Goal: Entertainment & Leisure: Consume media (video, audio)

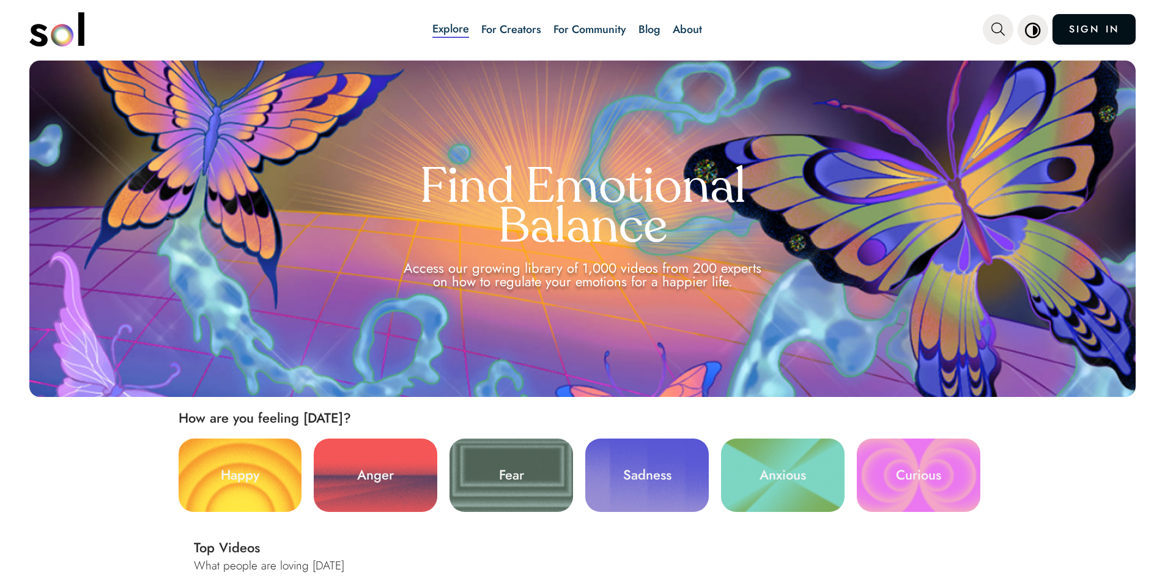
click at [1078, 29] on link "SIGN IN" at bounding box center [1094, 29] width 83 height 31
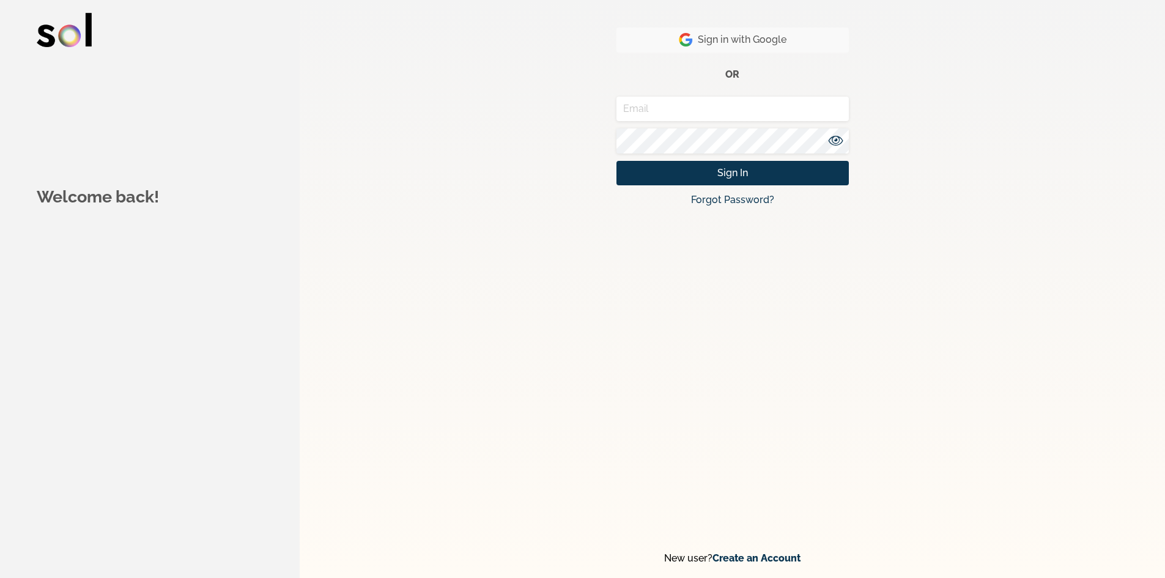
click at [804, 31] on button "Sign in with Google" at bounding box center [733, 40] width 232 height 25
click at [799, 45] on button "Sign in with Google" at bounding box center [733, 40] width 232 height 25
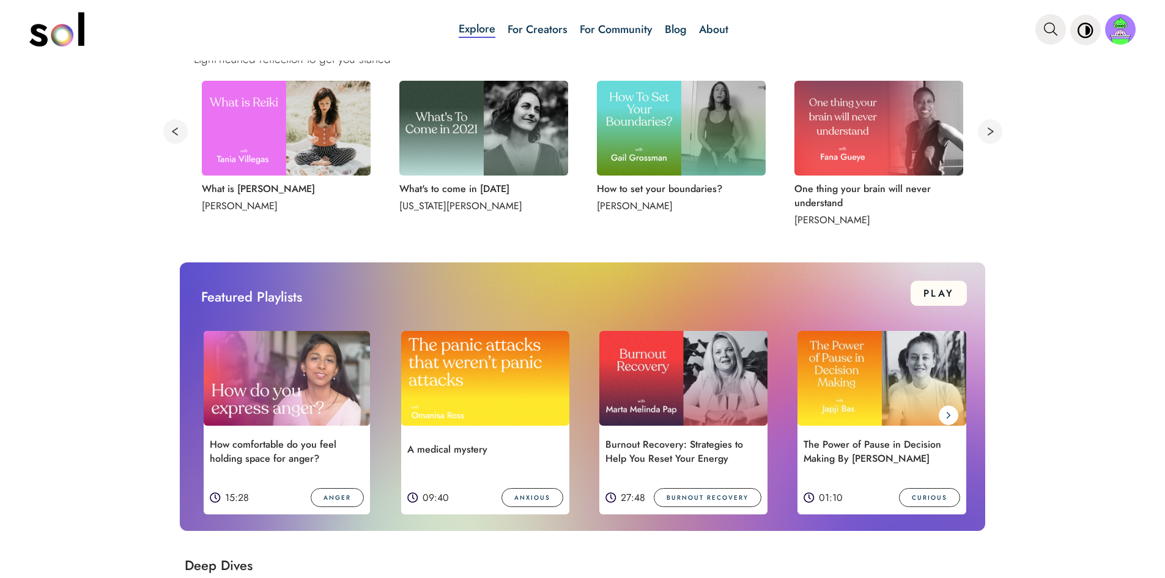
scroll to position [734, 0]
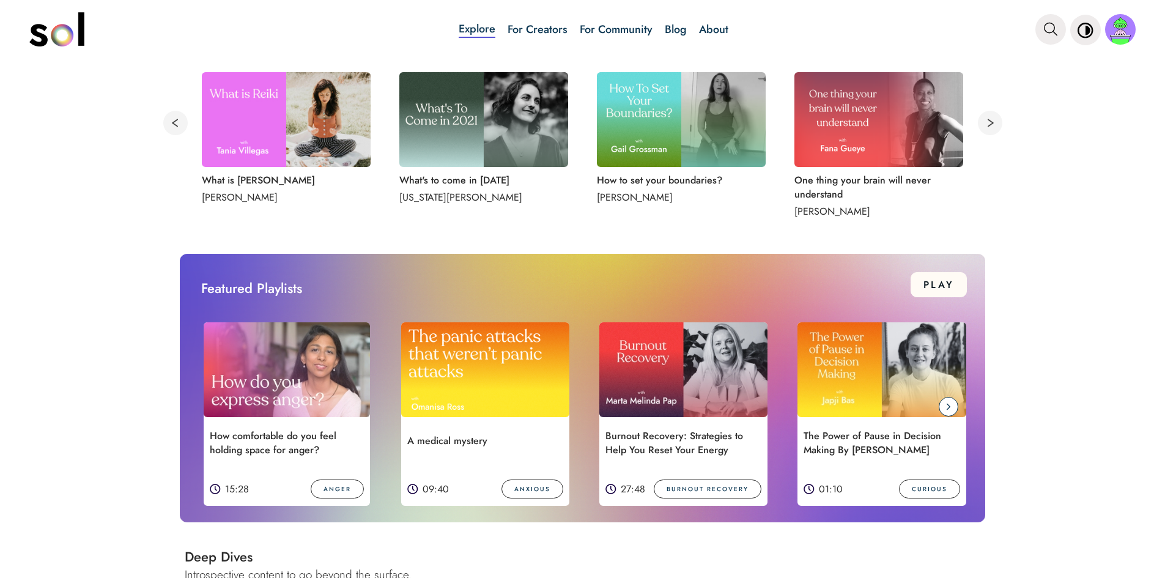
click at [946, 407] on icon at bounding box center [948, 407] width 5 height 10
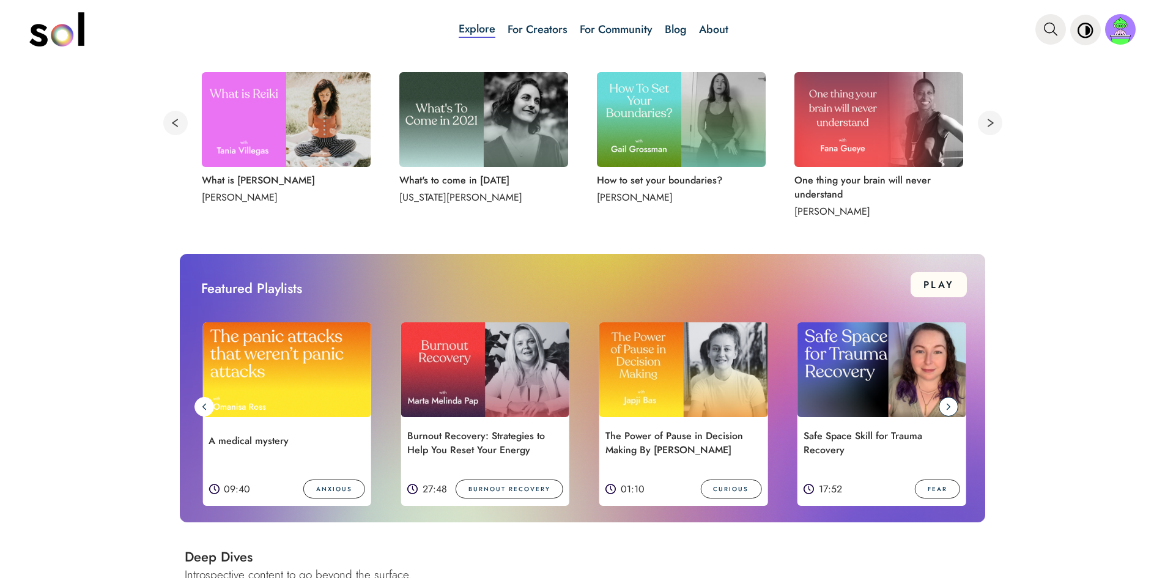
click at [946, 409] on icon at bounding box center [948, 407] width 5 height 10
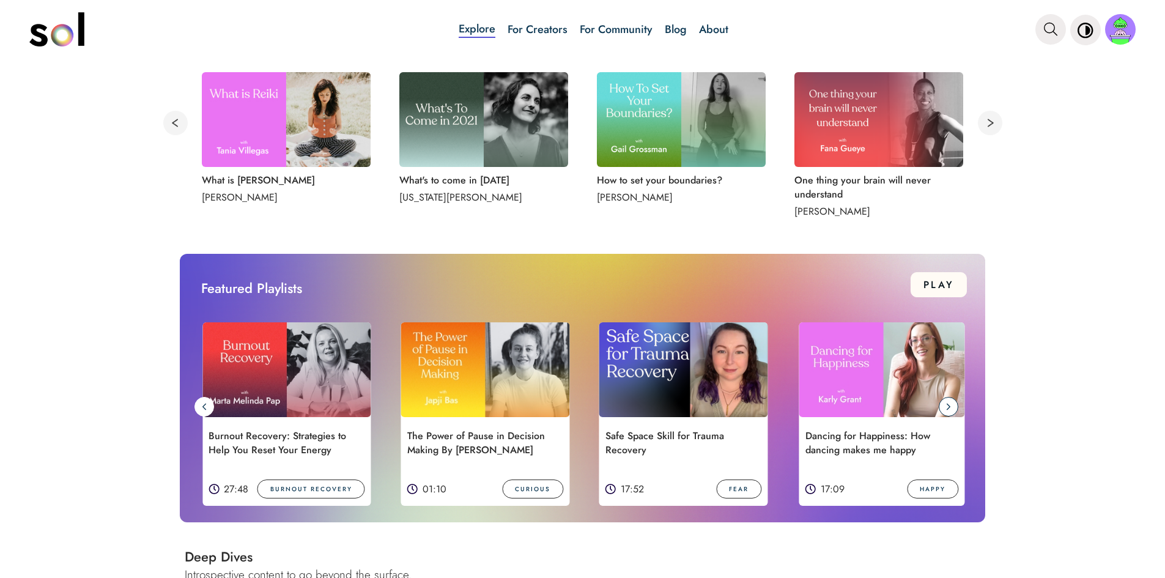
click at [946, 404] on icon at bounding box center [948, 407] width 5 height 10
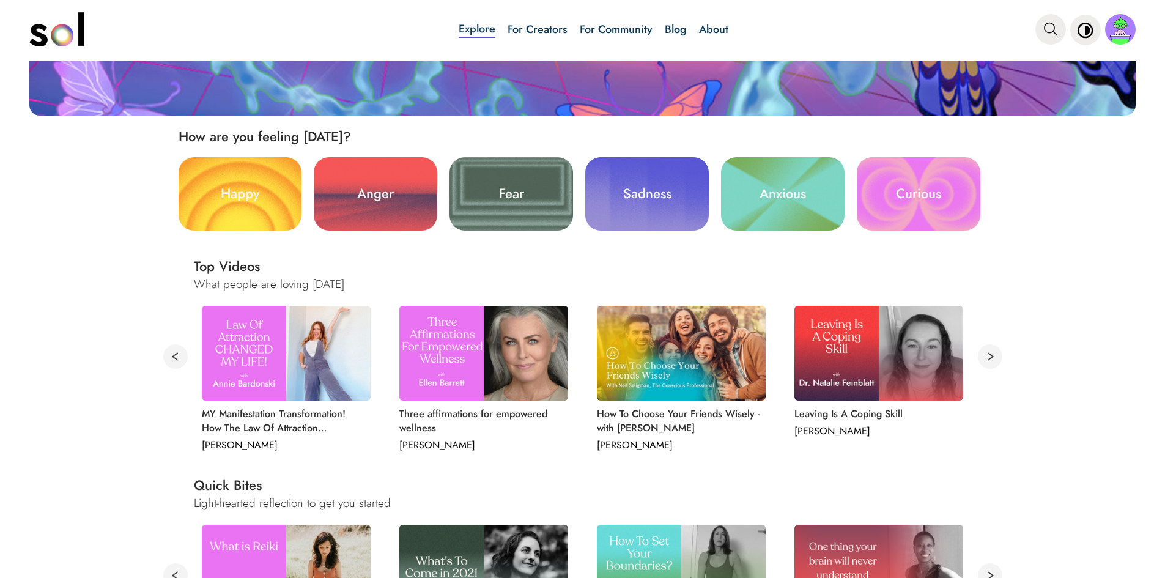
scroll to position [404, 0]
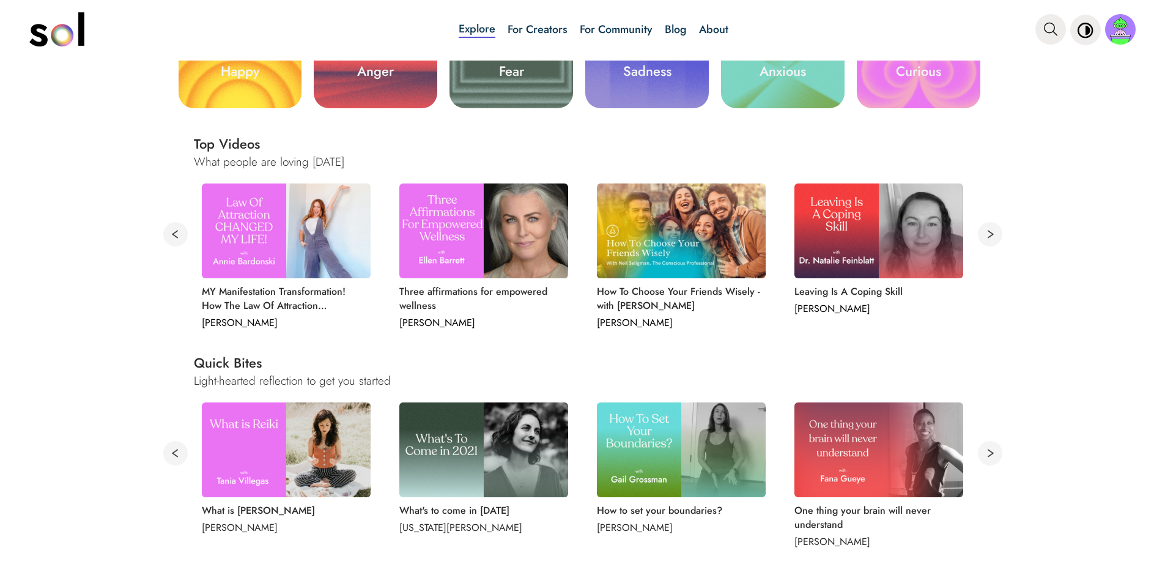
click at [986, 450] on button at bounding box center [990, 453] width 24 height 24
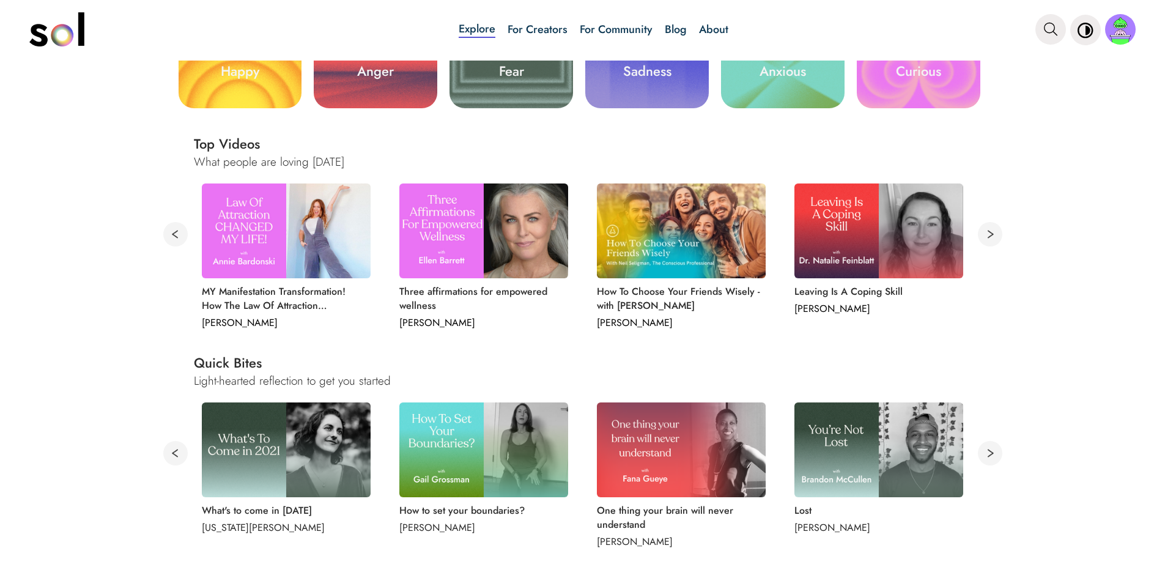
click at [982, 450] on button at bounding box center [990, 453] width 24 height 24
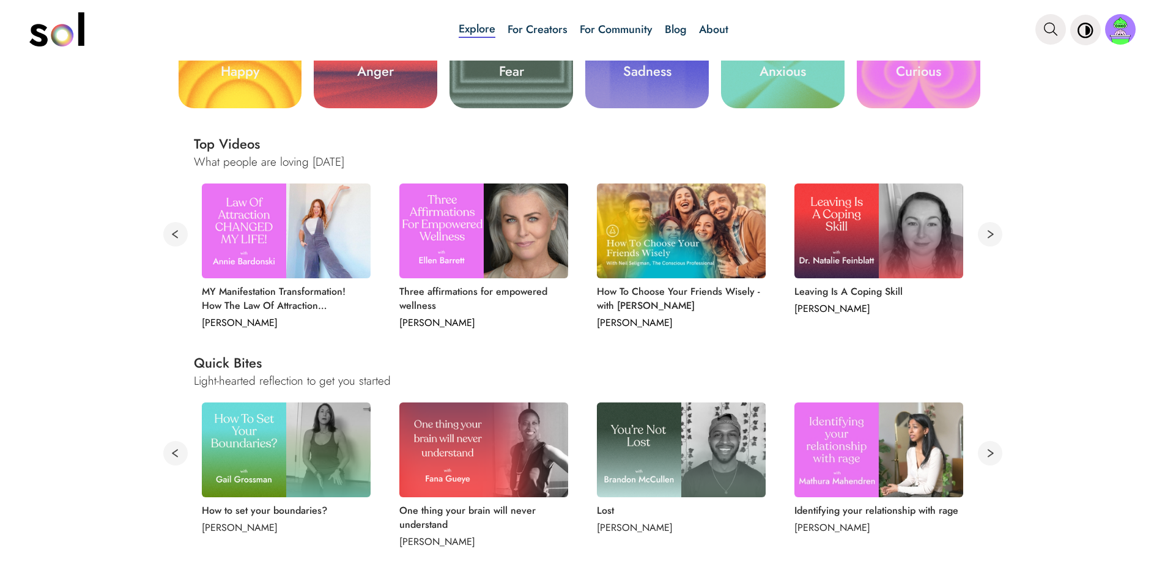
click at [984, 460] on button at bounding box center [990, 453] width 24 height 24
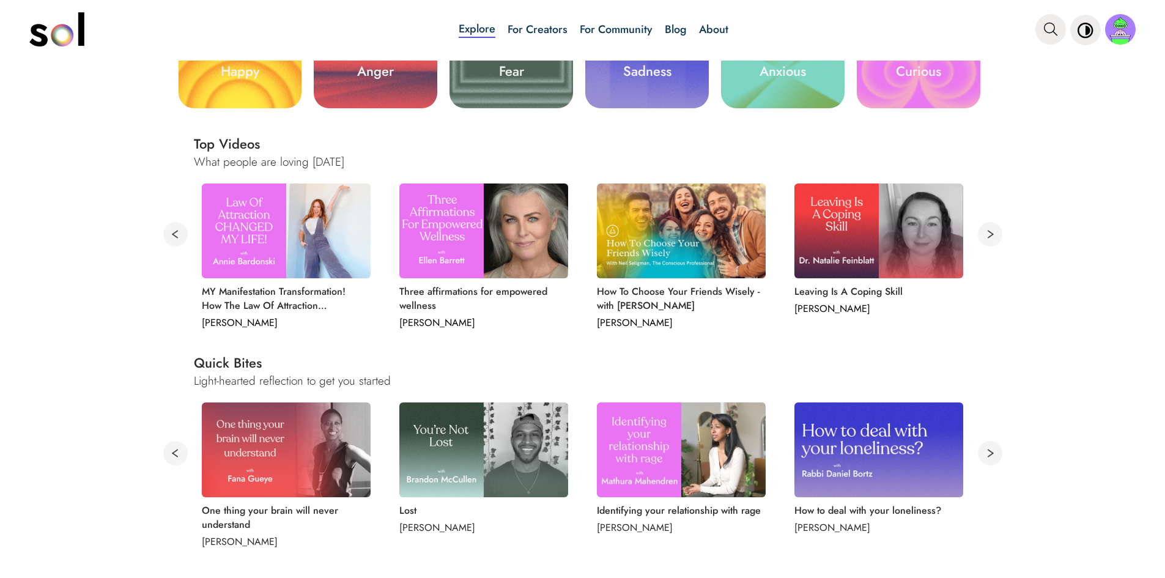
click at [984, 457] on button at bounding box center [990, 453] width 24 height 24
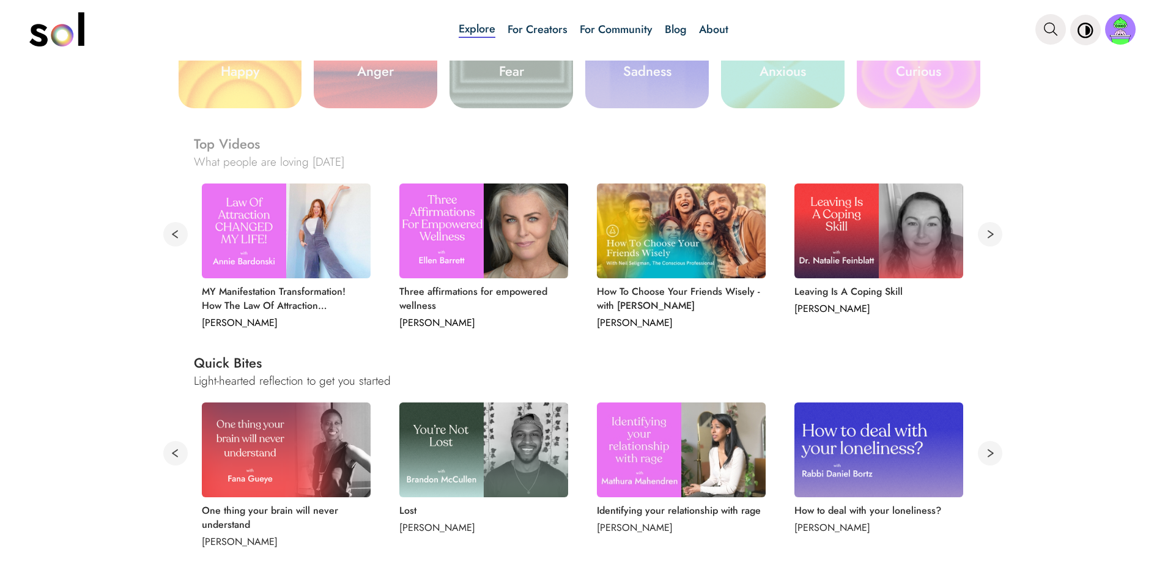
click at [985, 454] on button at bounding box center [990, 453] width 24 height 24
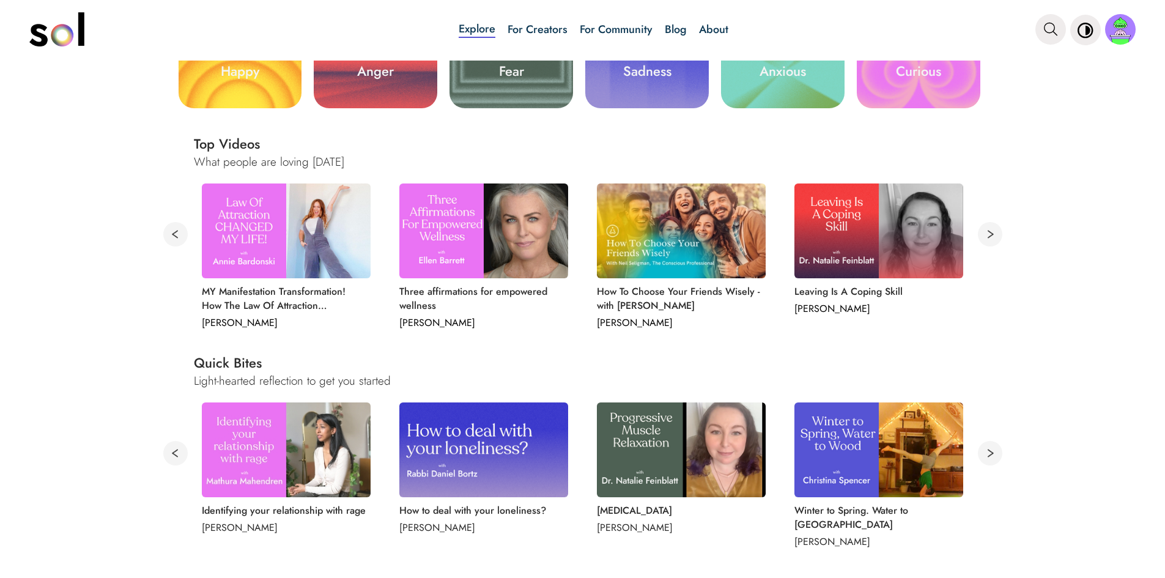
click at [985, 454] on button at bounding box center [990, 453] width 24 height 24
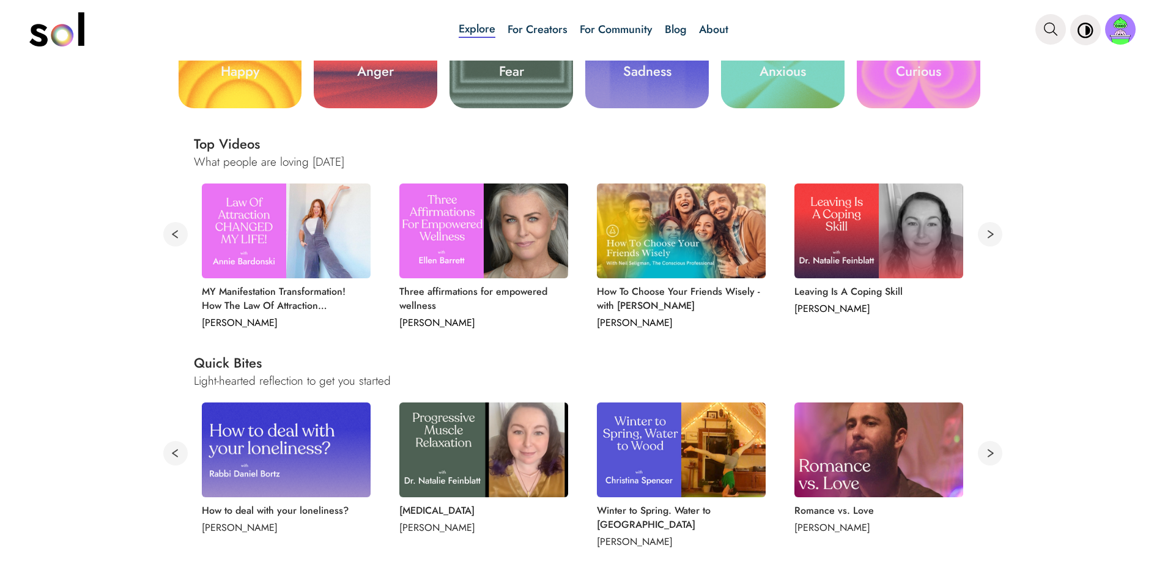
click at [985, 450] on button at bounding box center [990, 453] width 24 height 24
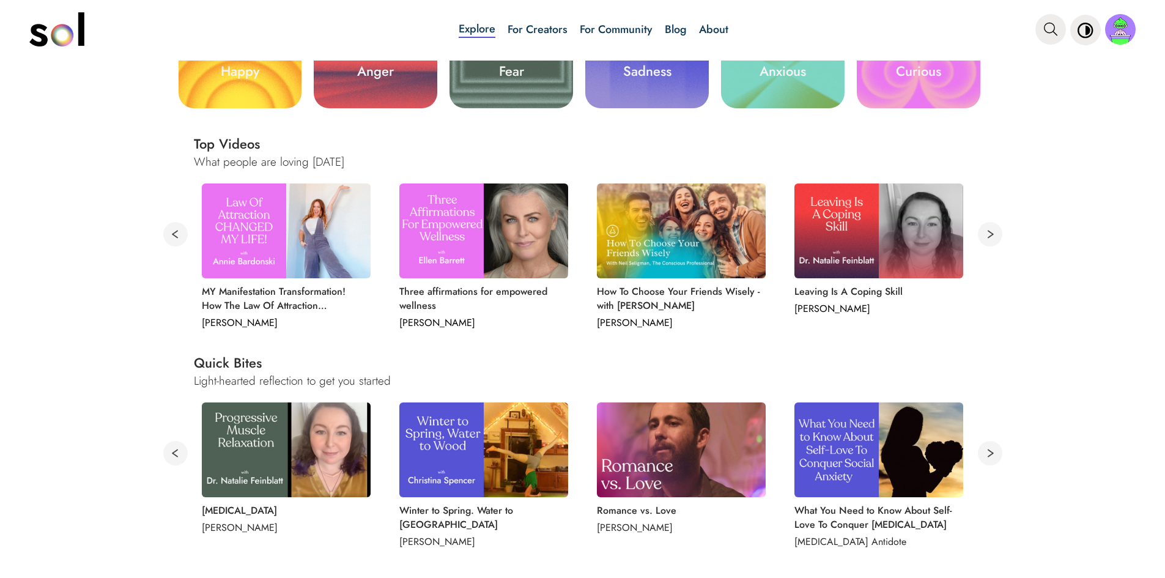
click at [980, 450] on button at bounding box center [990, 453] width 24 height 24
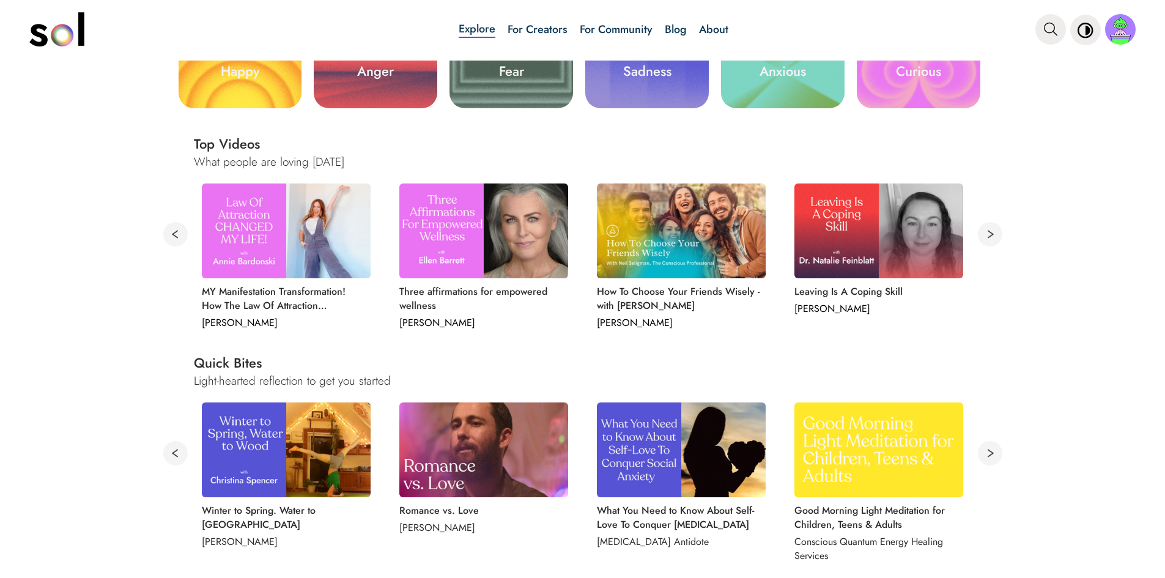
click at [983, 454] on button at bounding box center [990, 453] width 24 height 24
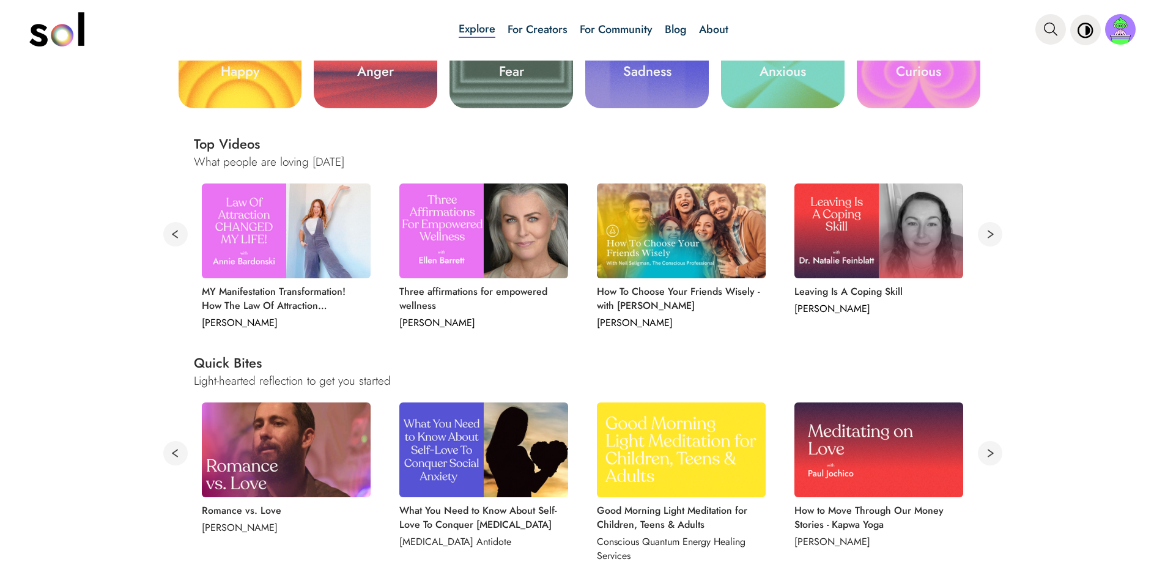
click at [983, 454] on button at bounding box center [990, 453] width 24 height 24
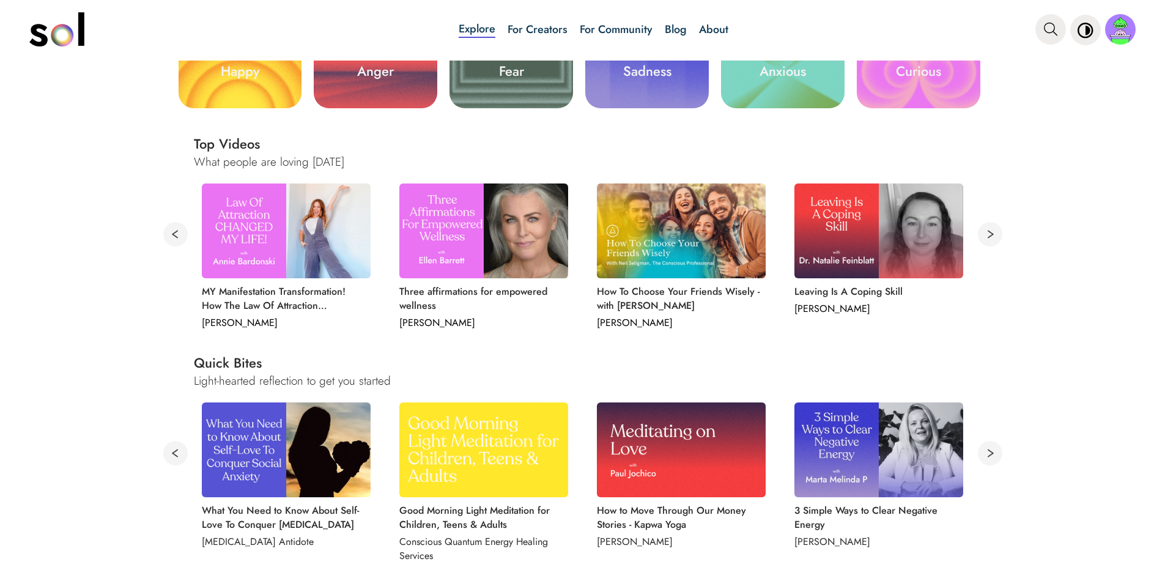
click at [983, 454] on button at bounding box center [990, 453] width 24 height 24
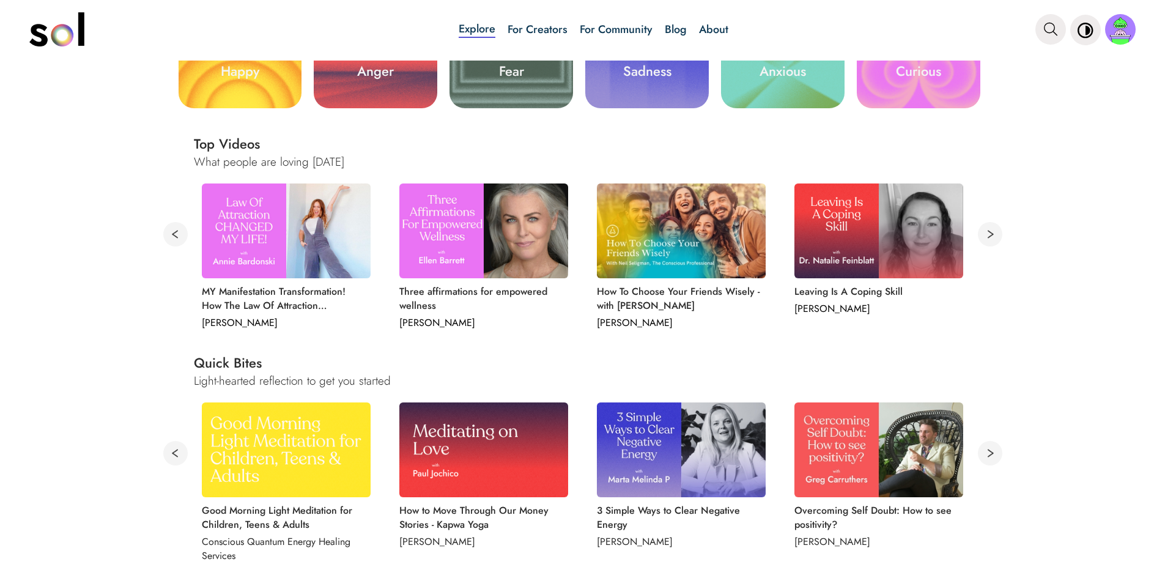
click at [983, 455] on button at bounding box center [990, 453] width 24 height 24
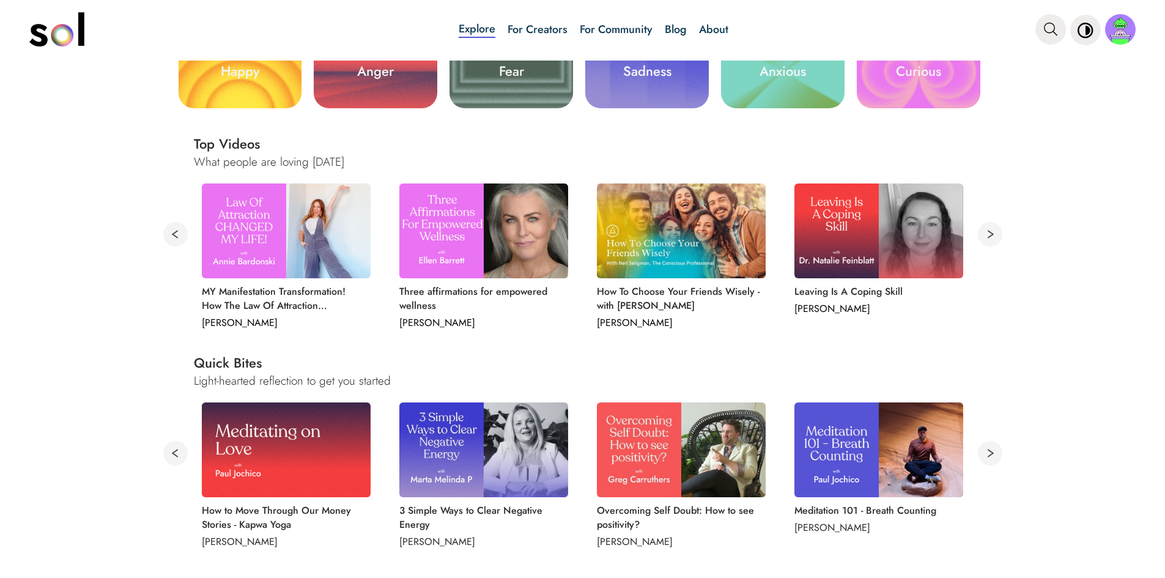
click at [983, 453] on button at bounding box center [990, 453] width 24 height 24
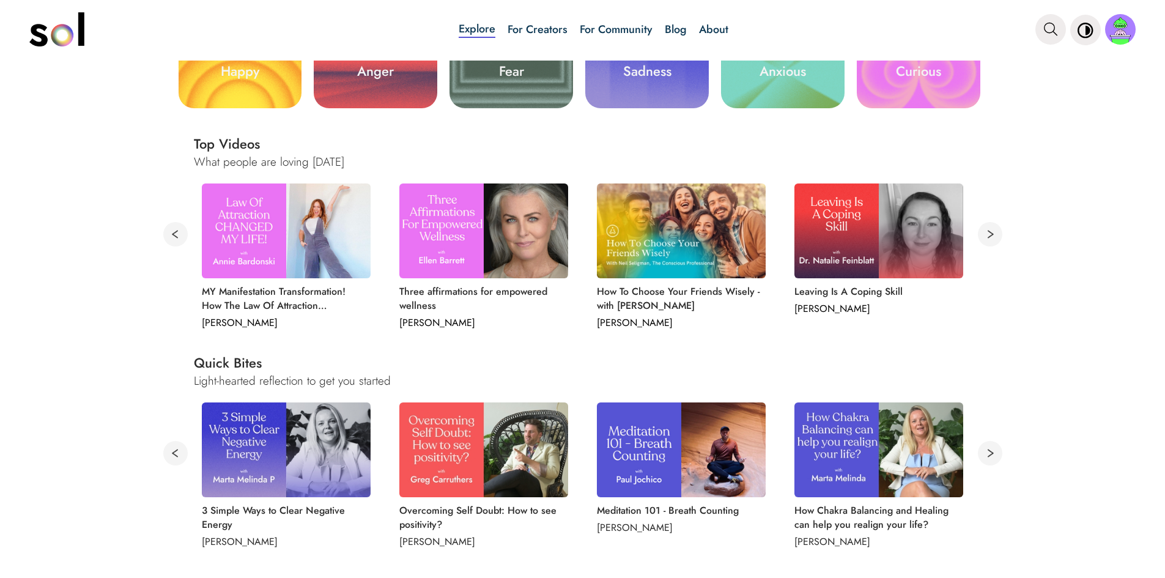
click at [983, 453] on button at bounding box center [990, 453] width 24 height 24
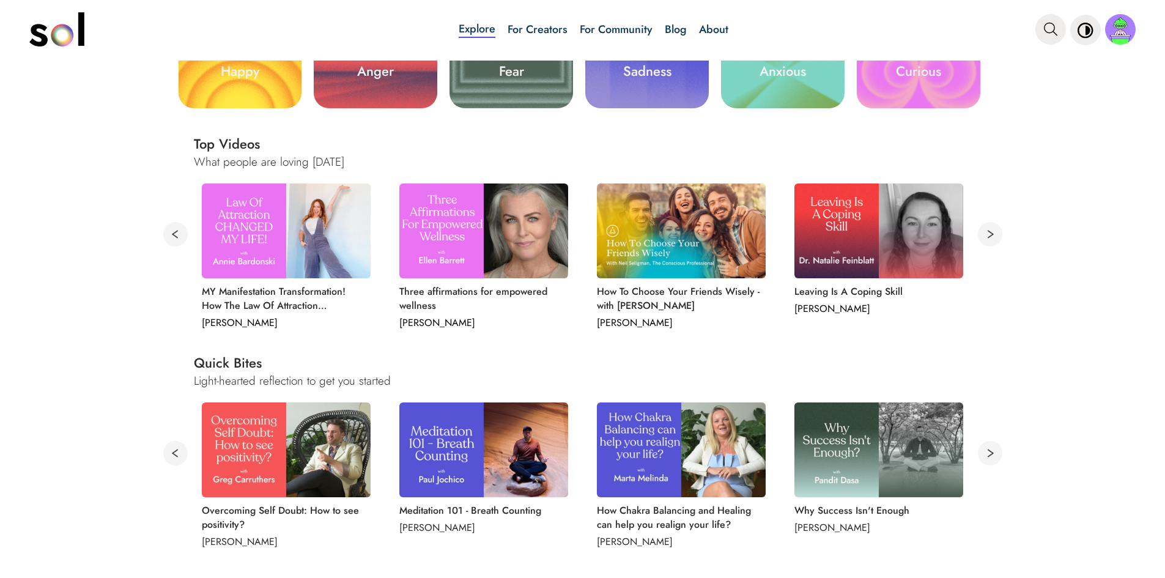
click at [983, 453] on button at bounding box center [990, 453] width 24 height 24
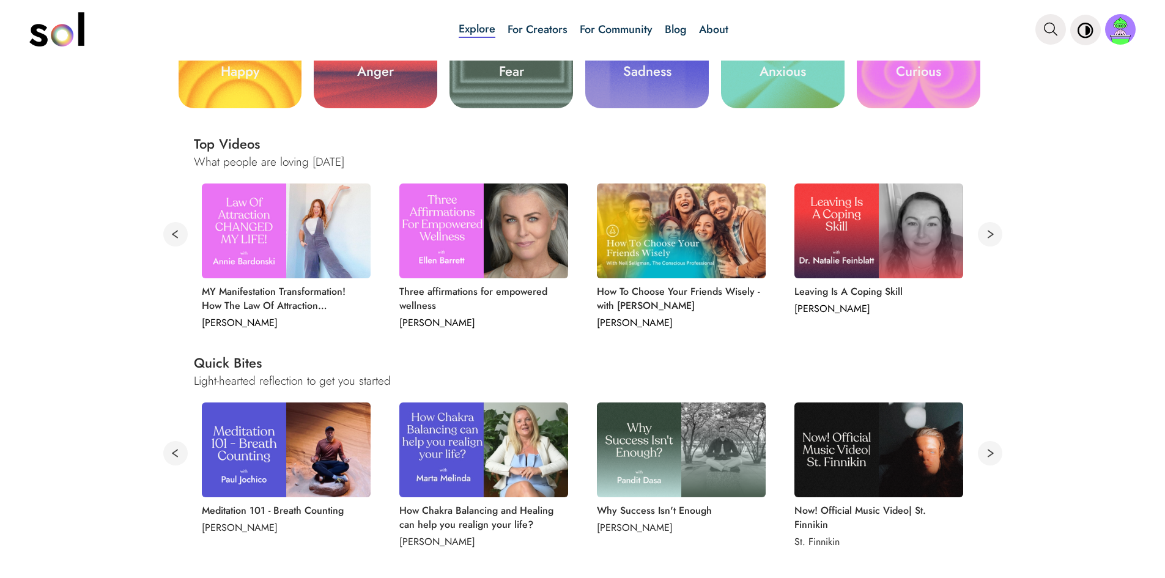
click at [983, 453] on button at bounding box center [990, 453] width 24 height 24
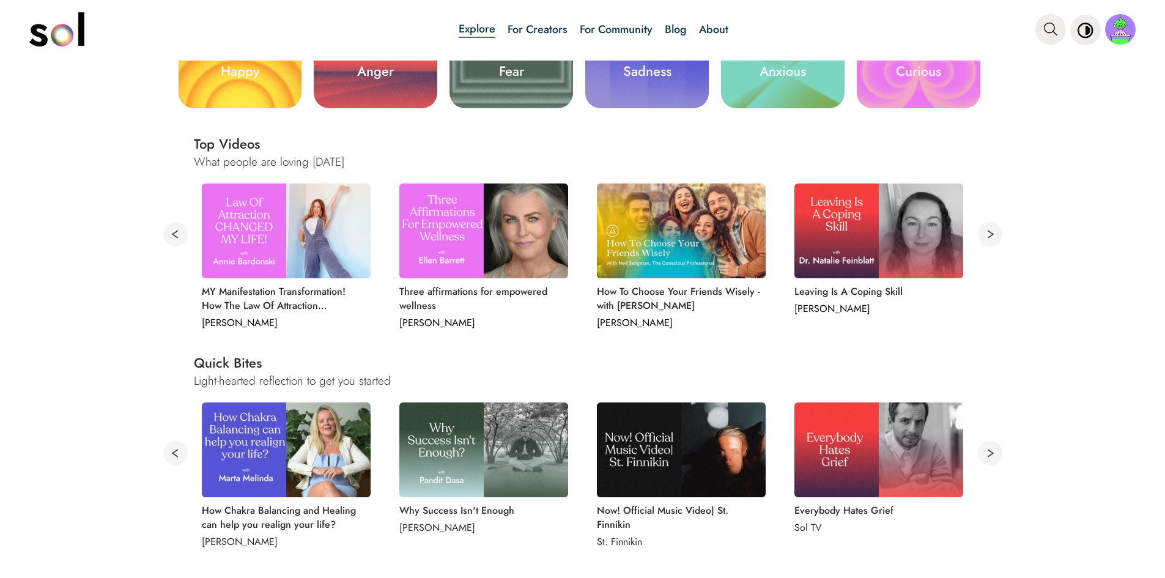
click at [984, 454] on button at bounding box center [990, 453] width 24 height 24
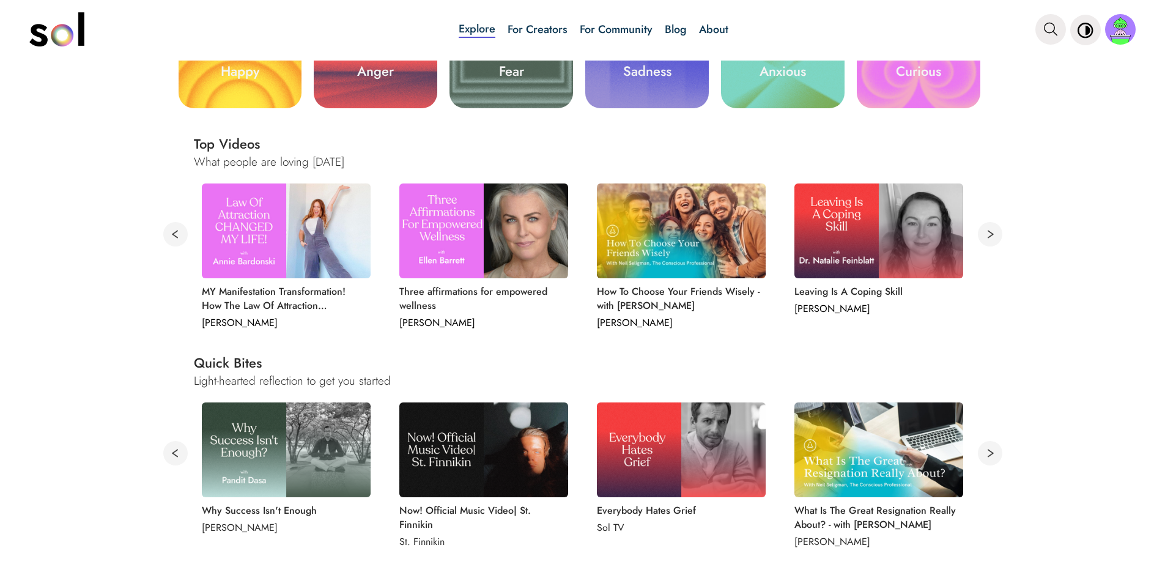
click at [984, 454] on button at bounding box center [990, 453] width 24 height 24
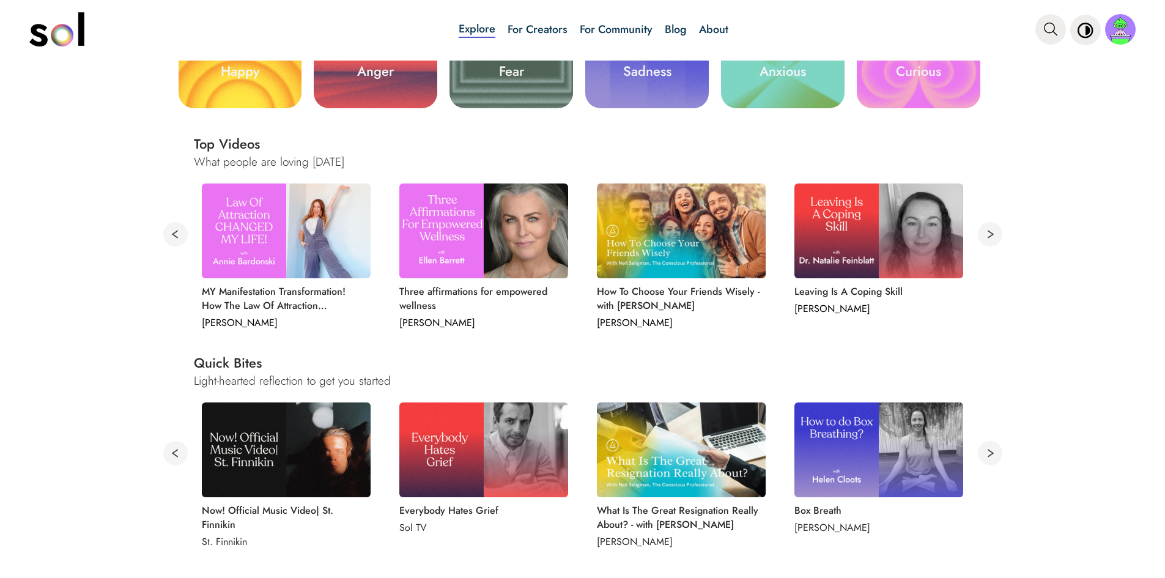
click at [982, 454] on button at bounding box center [990, 453] width 24 height 24
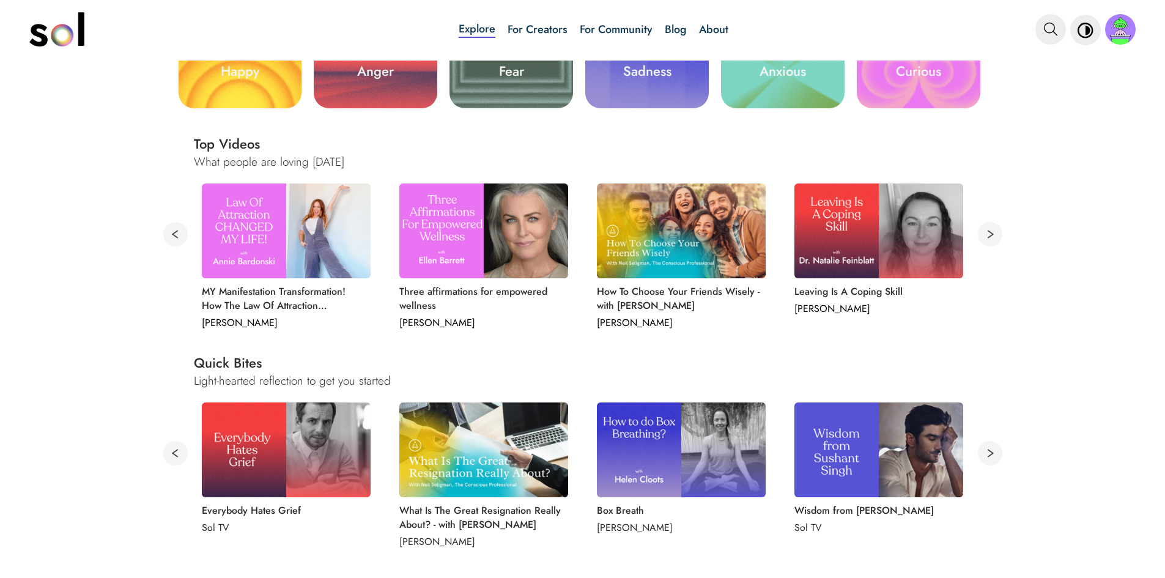
click at [982, 454] on button at bounding box center [990, 453] width 24 height 24
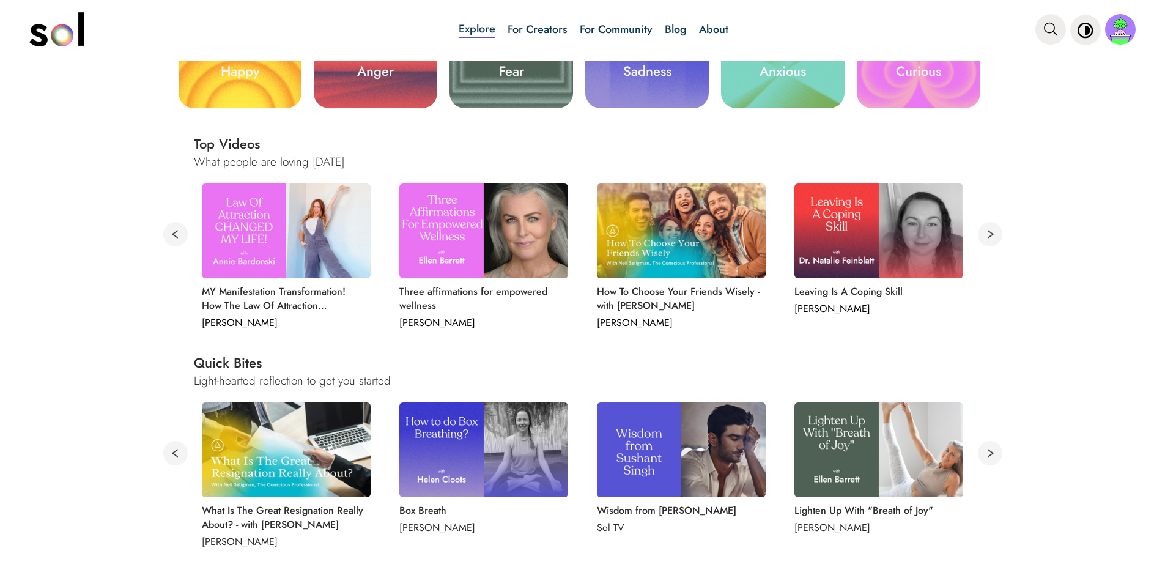
click at [985, 446] on button at bounding box center [990, 453] width 24 height 24
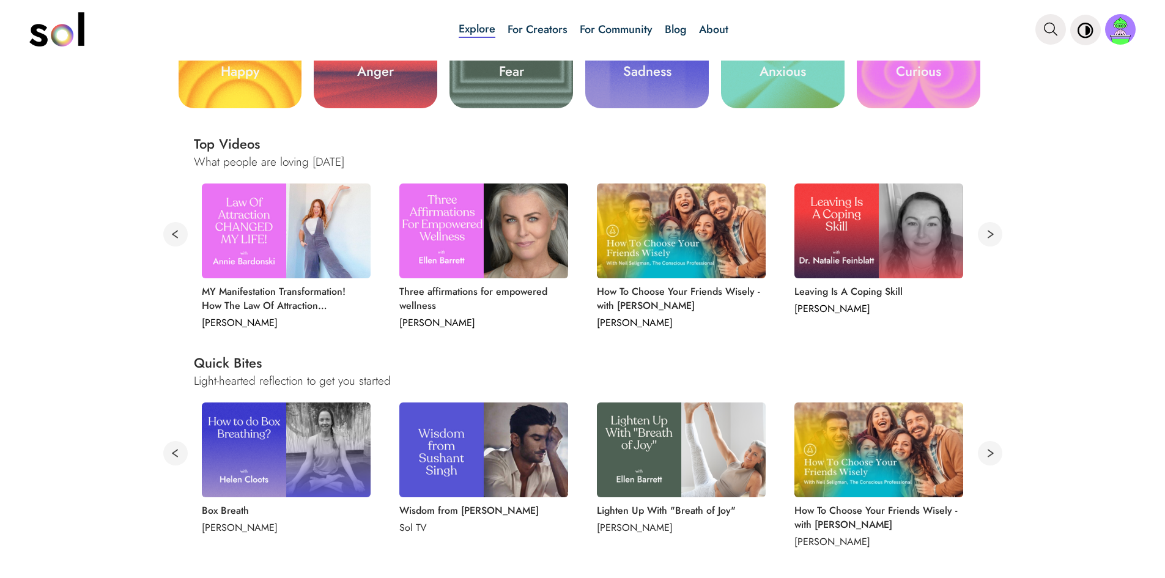
click at [166, 447] on button at bounding box center [175, 453] width 24 height 24
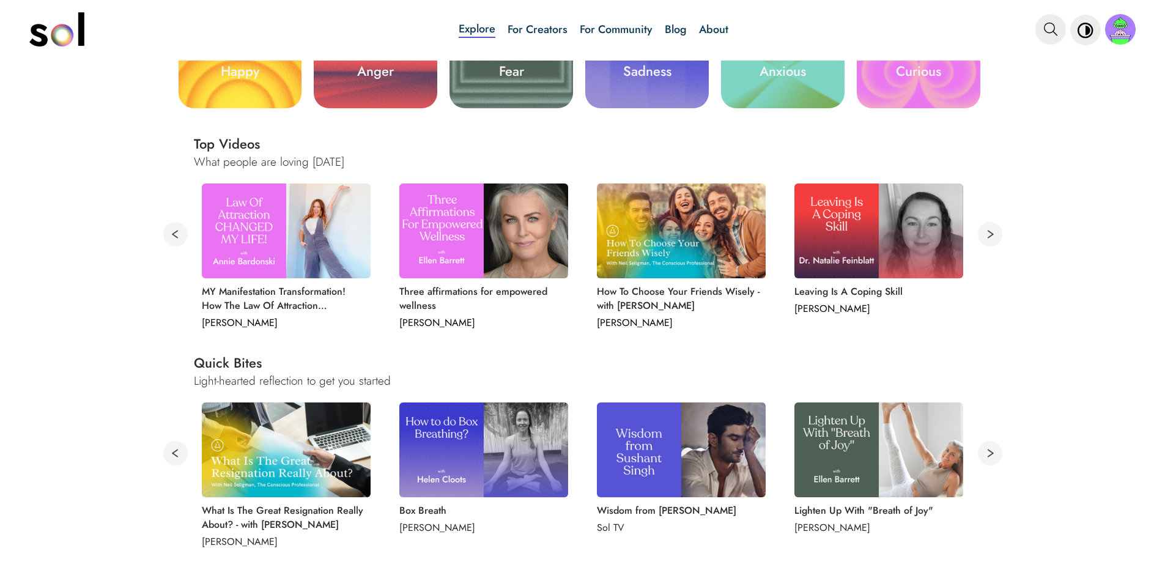
click at [166, 450] on button at bounding box center [175, 453] width 24 height 24
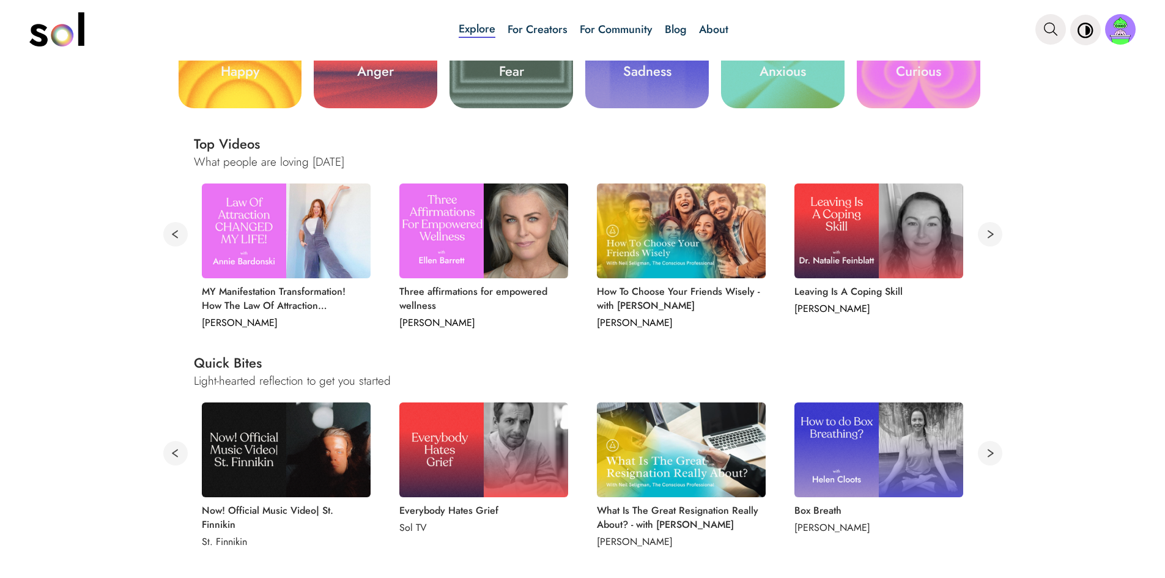
click at [166, 450] on button at bounding box center [175, 453] width 24 height 24
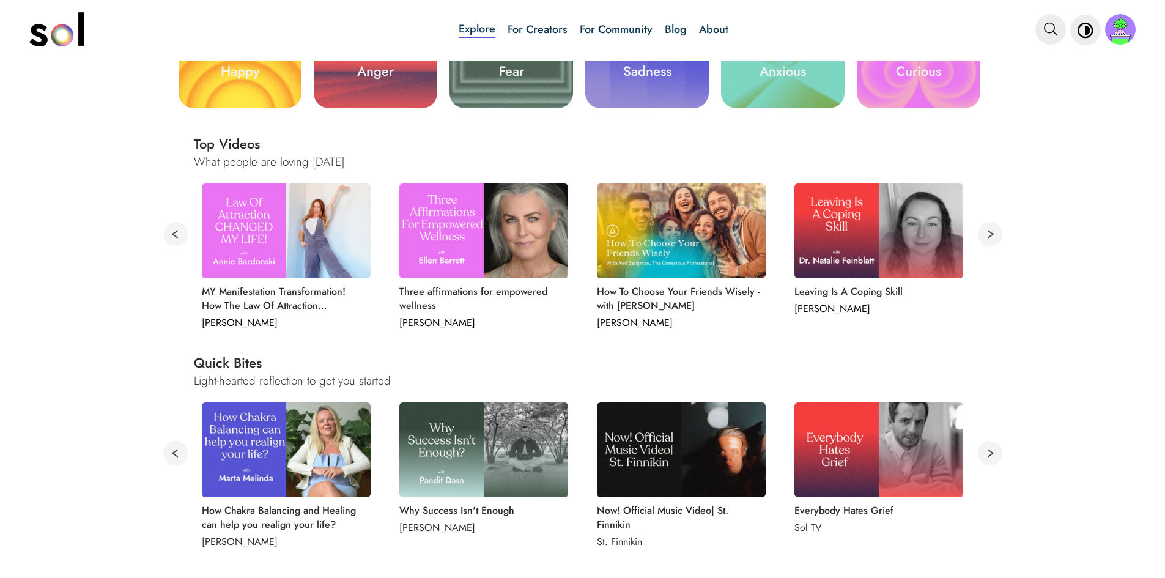
drag, startPoint x: 1167, startPoint y: 0, endPoint x: 84, endPoint y: 133, distance: 1090.7
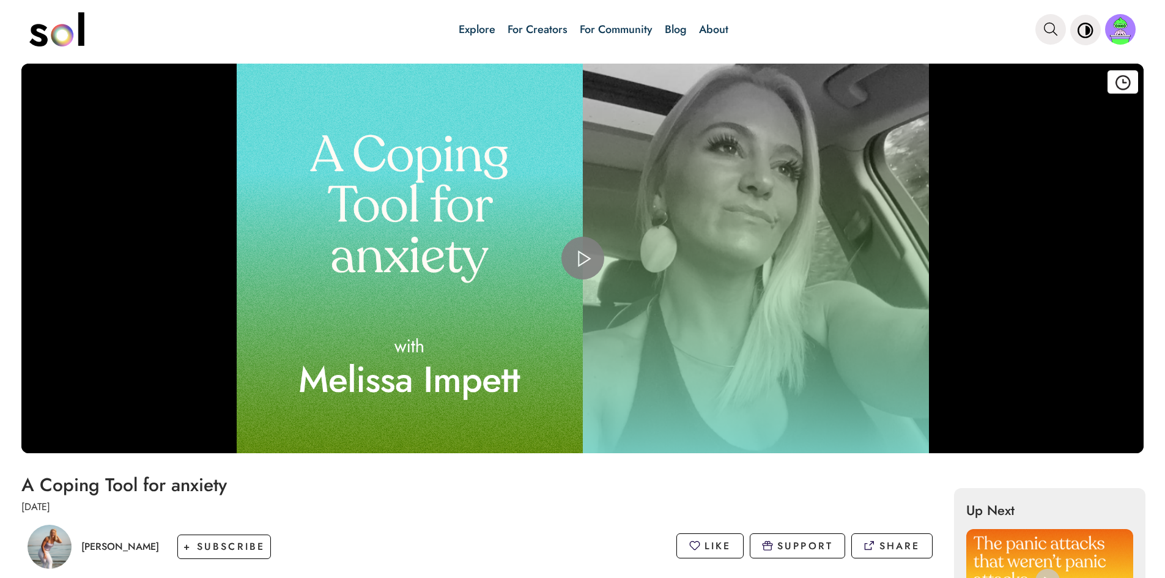
click at [583, 258] on span "Video Player" at bounding box center [583, 258] width 0 height 0
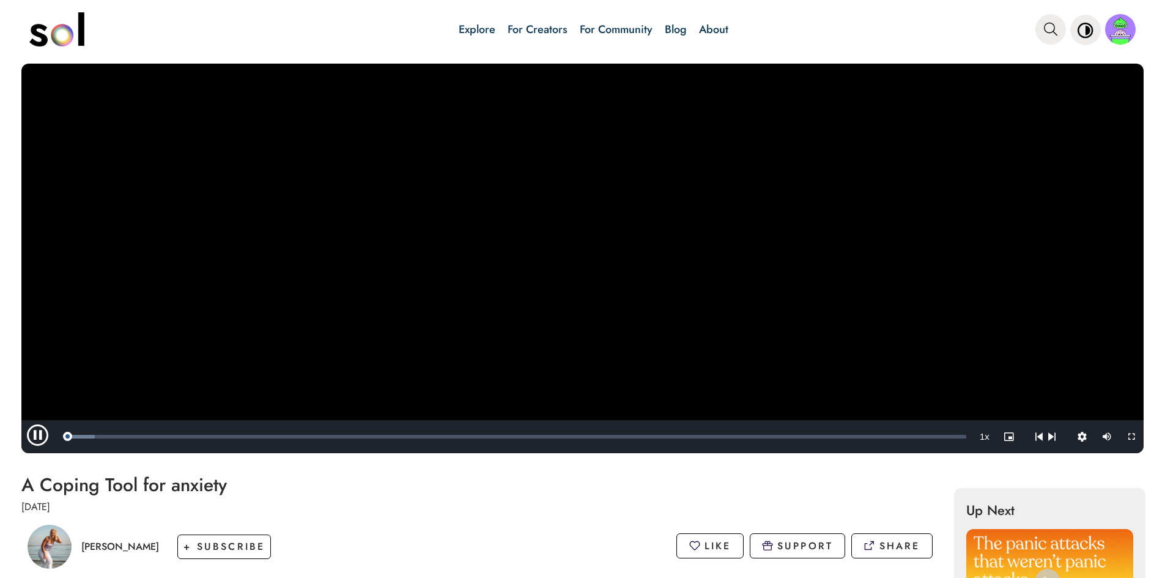
click at [562, 257] on video "Video Player" at bounding box center [582, 259] width 1122 height 390
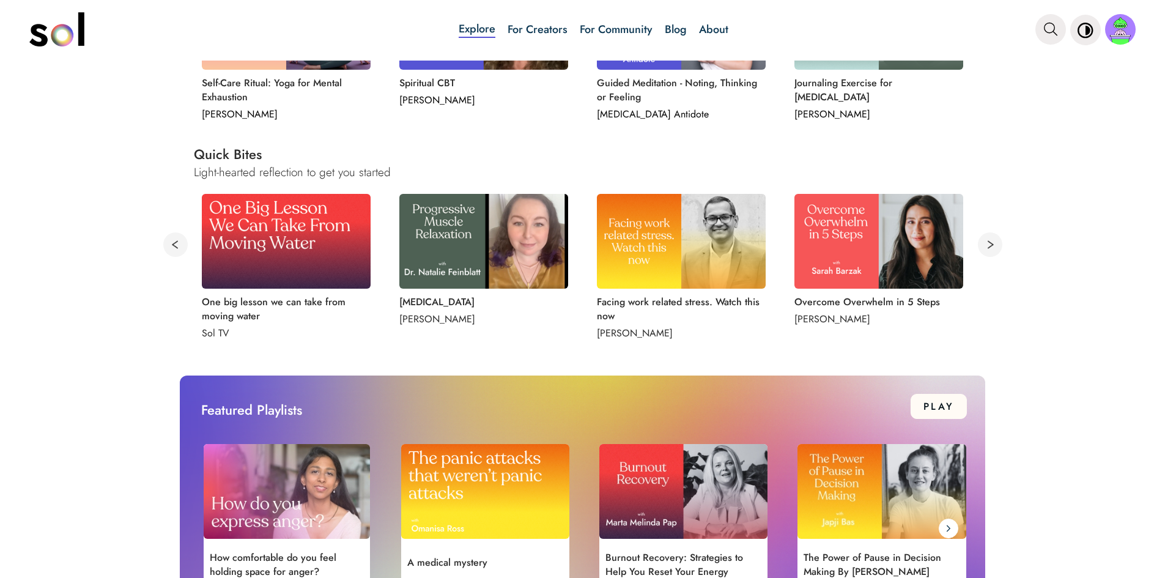
scroll to position [612, 0]
click at [171, 241] on button at bounding box center [175, 245] width 24 height 24
click at [171, 245] on button at bounding box center [175, 245] width 24 height 24
click at [169, 245] on button at bounding box center [175, 245] width 24 height 24
click at [169, 246] on button at bounding box center [175, 245] width 24 height 24
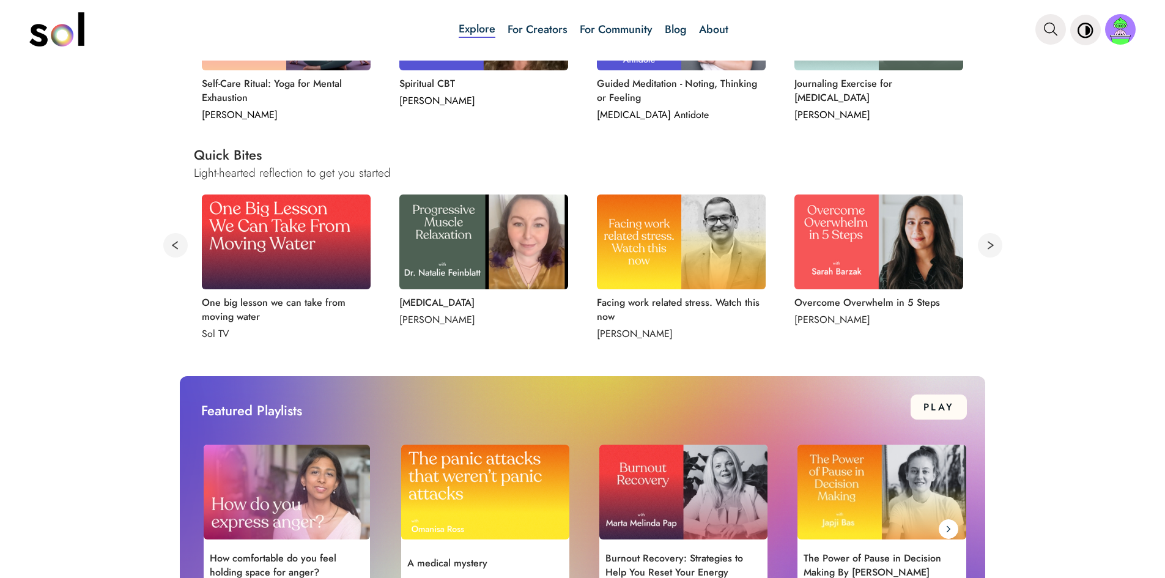
click at [169, 246] on button at bounding box center [175, 245] width 24 height 24
click at [985, 247] on button at bounding box center [990, 245] width 24 height 24
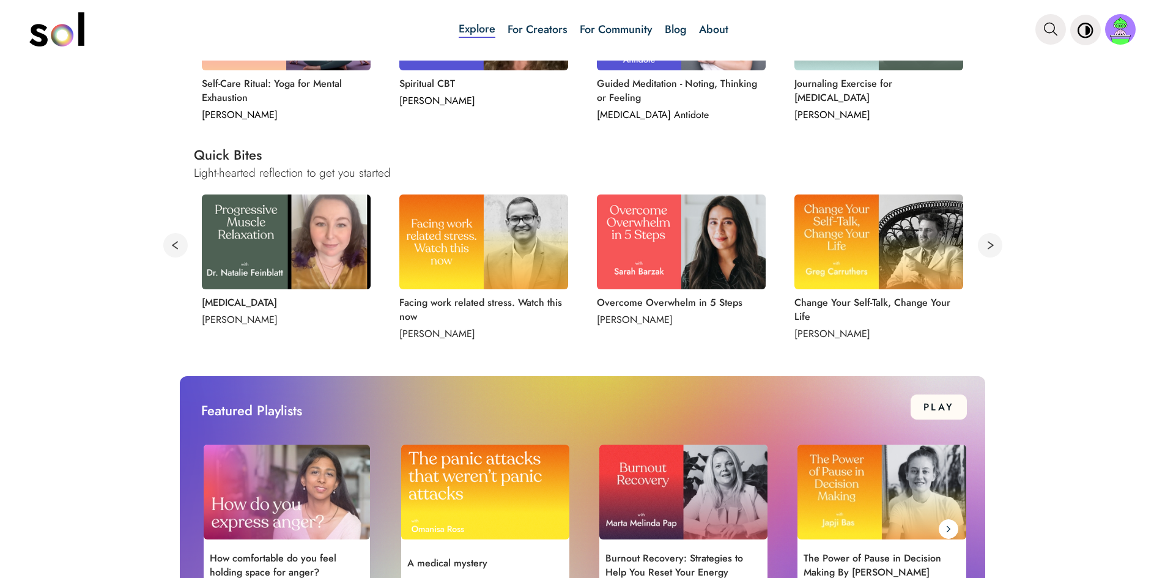
click at [165, 245] on button at bounding box center [175, 245] width 24 height 24
click at [166, 246] on button at bounding box center [175, 245] width 24 height 24
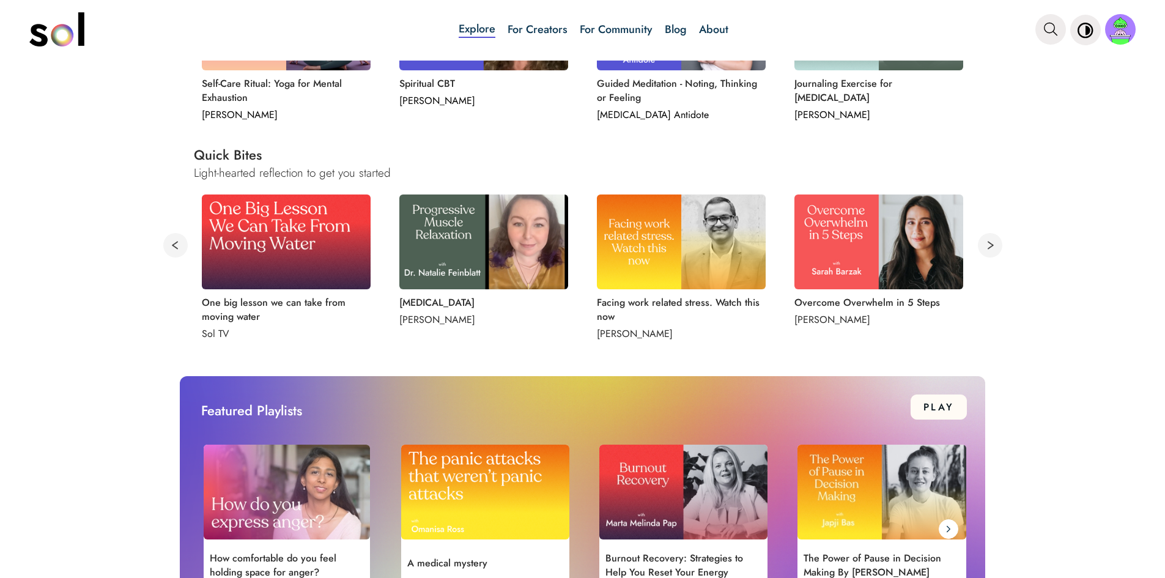
click at [166, 246] on button at bounding box center [175, 245] width 24 height 24
click at [981, 249] on button at bounding box center [990, 245] width 24 height 24
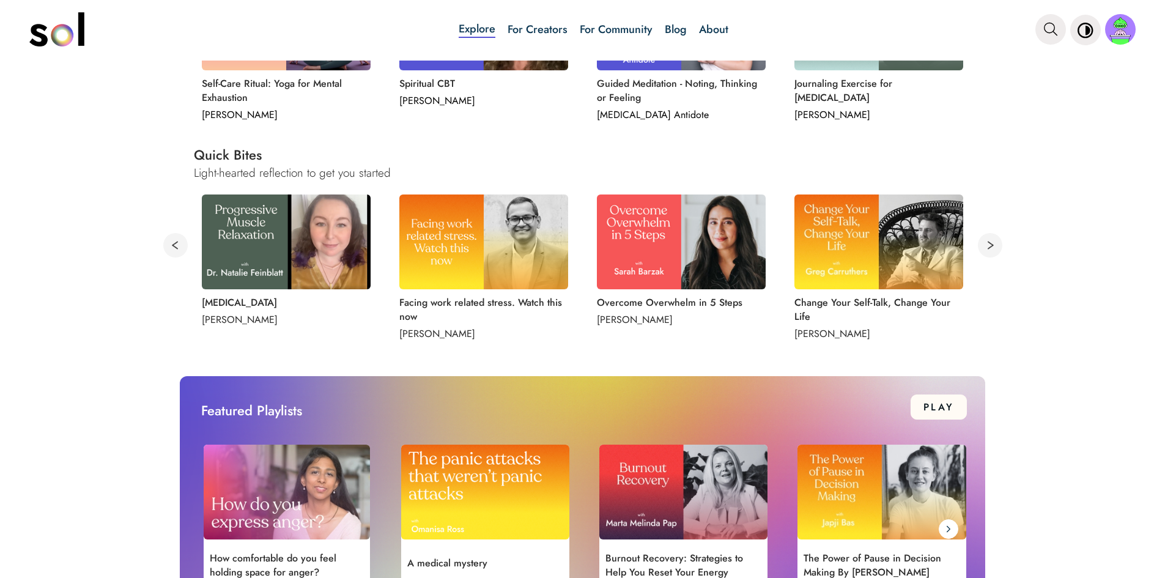
click at [978, 243] on button at bounding box center [990, 245] width 24 height 24
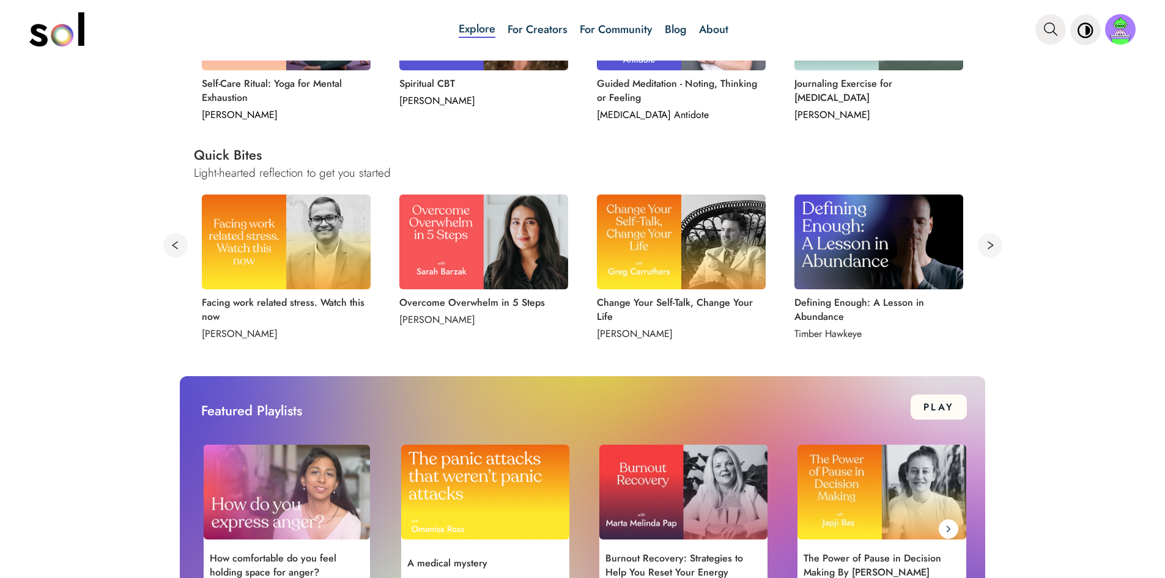
click at [978, 243] on button at bounding box center [990, 245] width 24 height 24
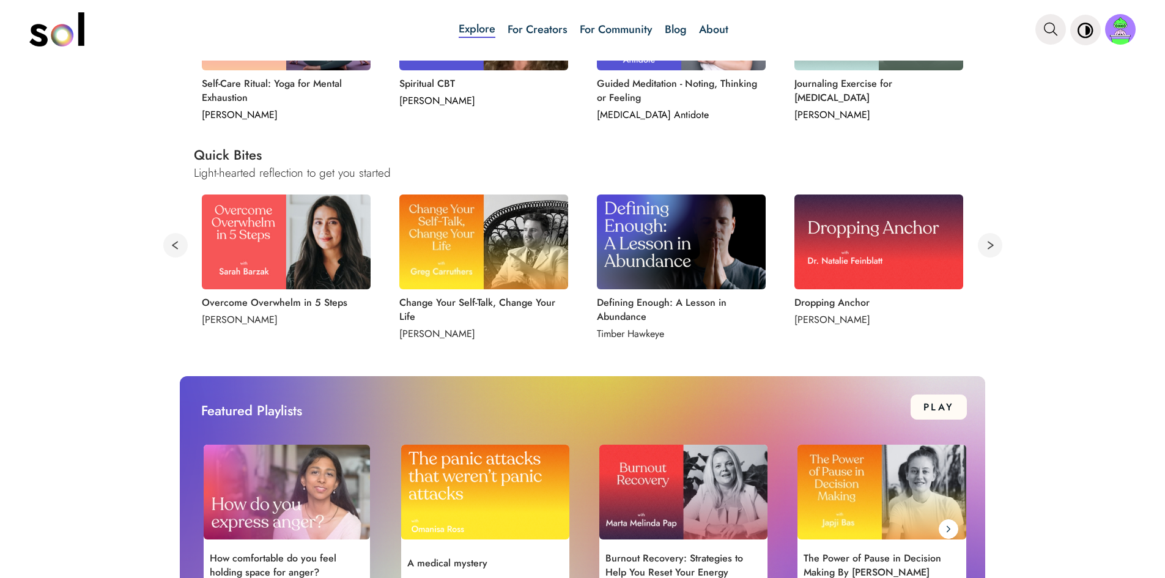
click at [987, 243] on button at bounding box center [990, 245] width 24 height 24
click at [987, 247] on button at bounding box center [990, 245] width 24 height 24
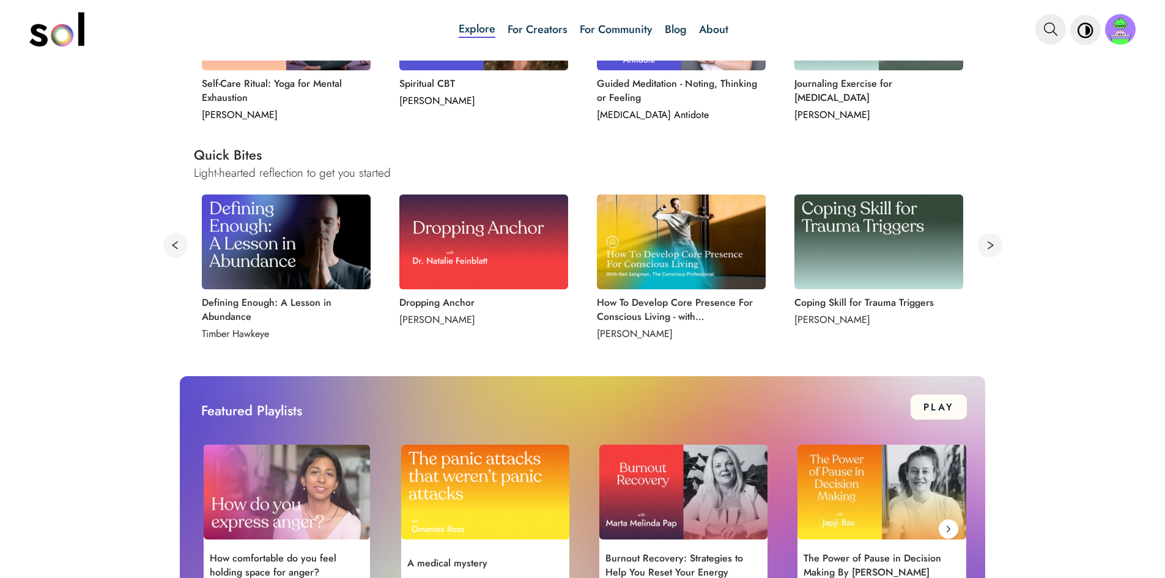
click at [984, 241] on button at bounding box center [990, 245] width 24 height 24
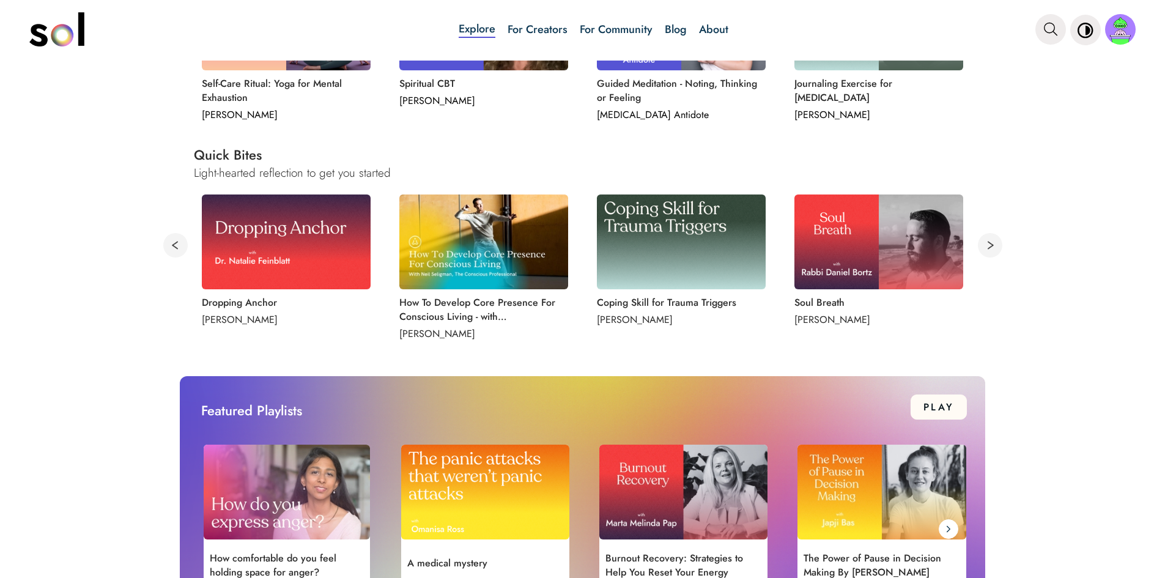
click at [984, 241] on button at bounding box center [990, 245] width 24 height 24
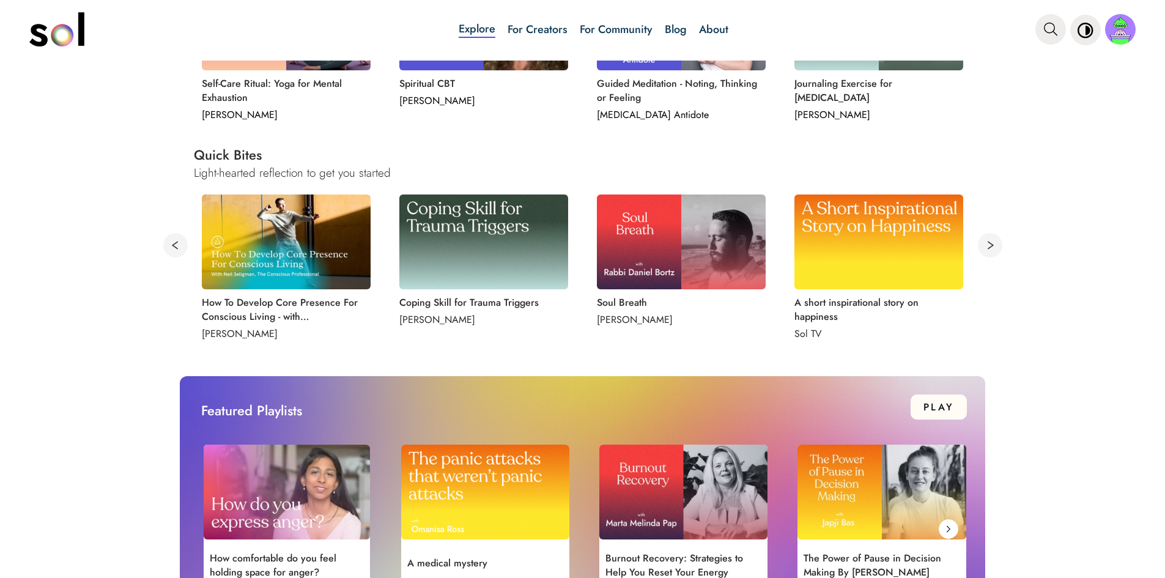
click at [984, 241] on button at bounding box center [990, 245] width 24 height 24
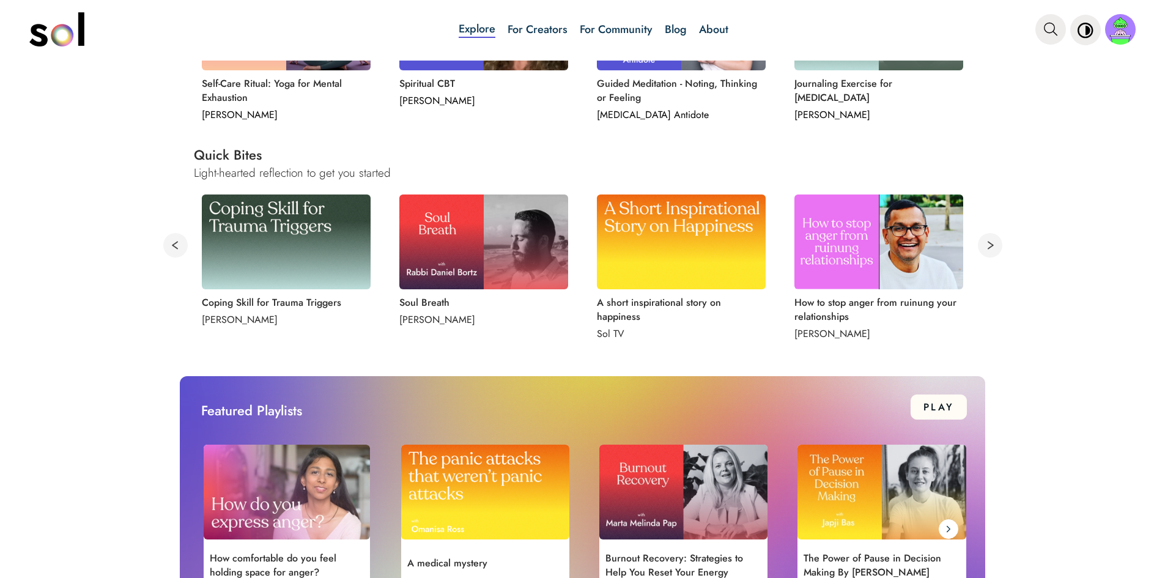
click at [984, 241] on button at bounding box center [990, 245] width 24 height 24
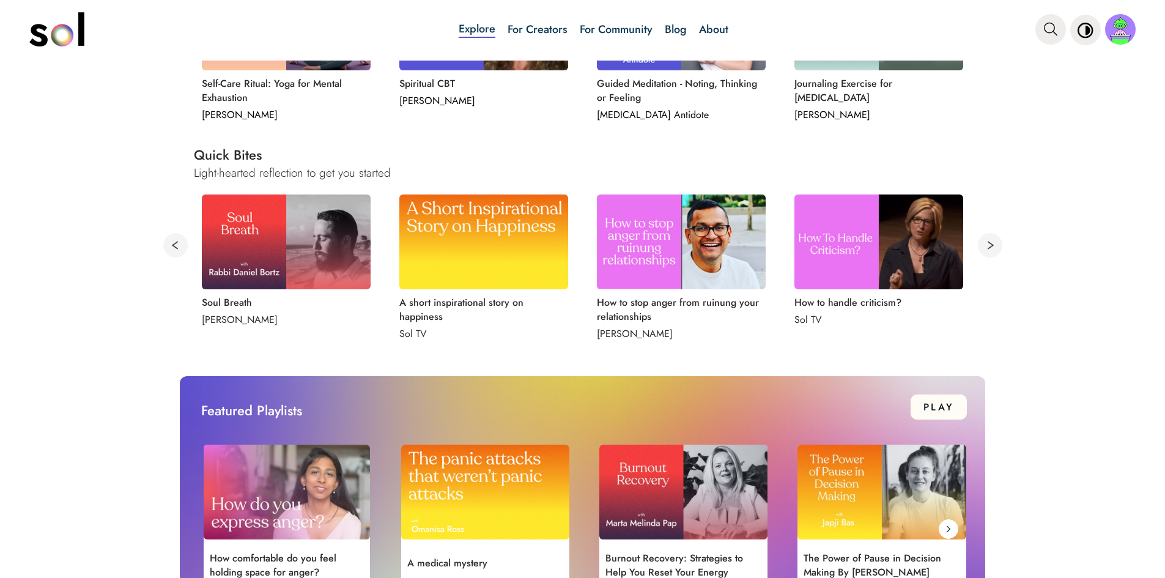
click at [984, 241] on button at bounding box center [990, 245] width 24 height 24
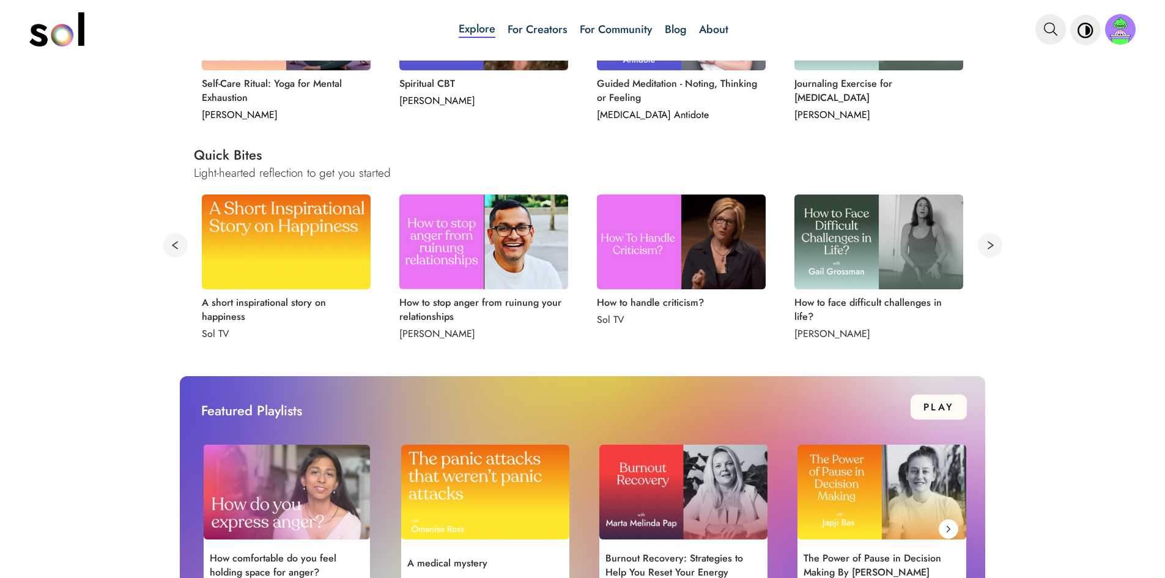
click at [984, 241] on button at bounding box center [990, 245] width 24 height 24
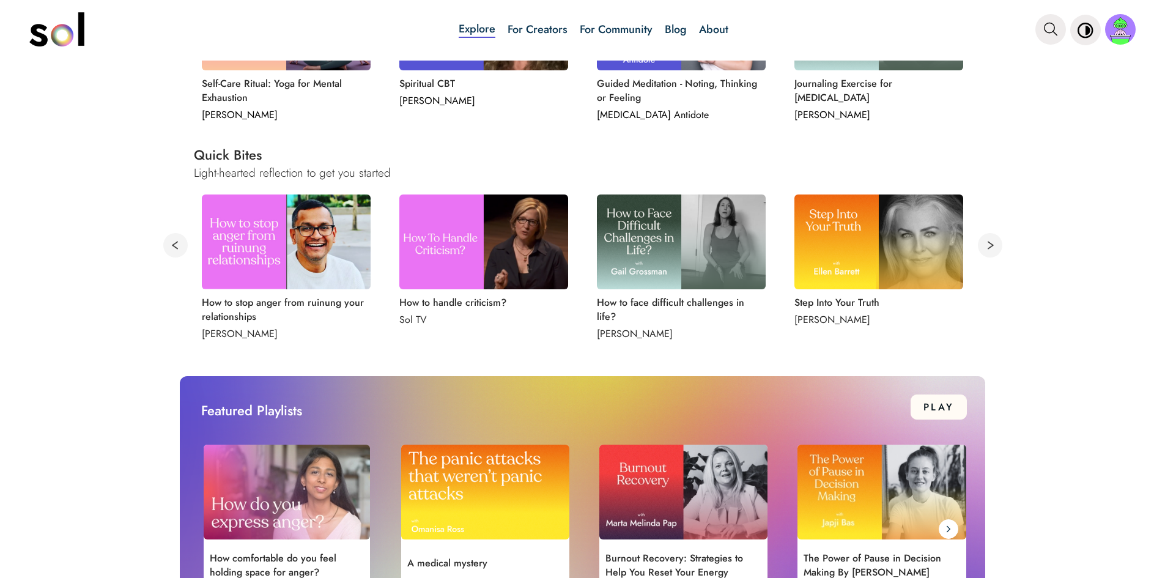
click at [984, 241] on button at bounding box center [990, 245] width 24 height 24
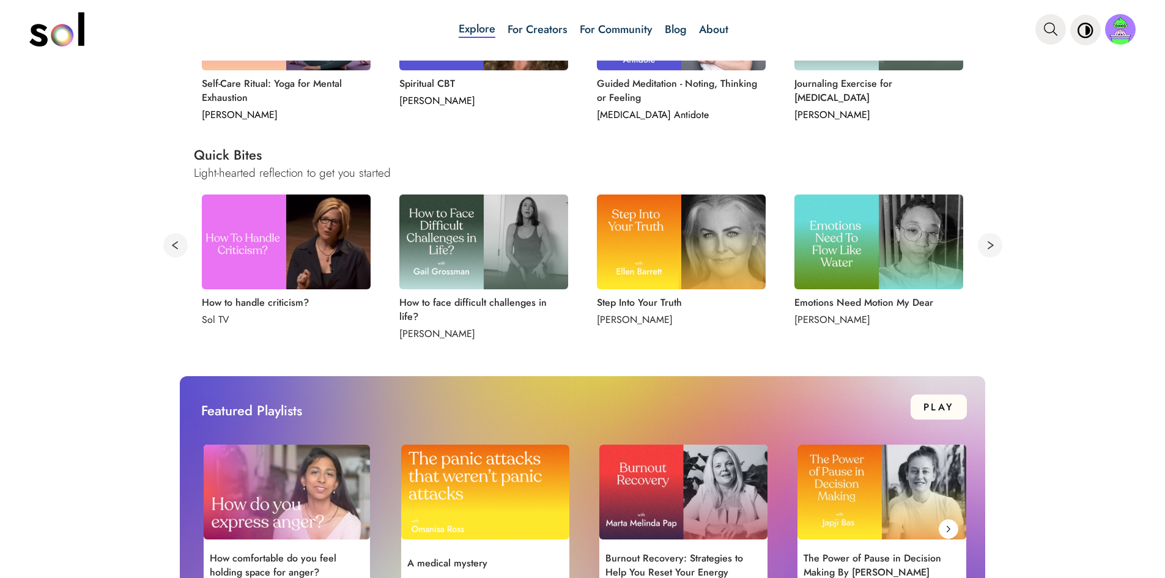
click at [984, 241] on button at bounding box center [990, 245] width 24 height 24
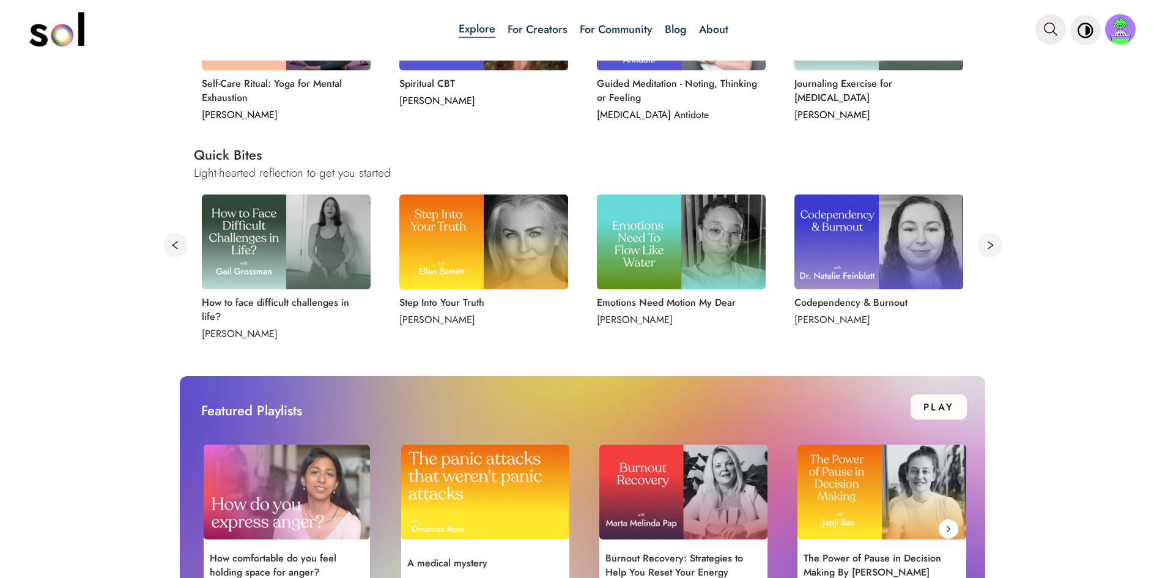
click at [984, 246] on button at bounding box center [990, 245] width 24 height 24
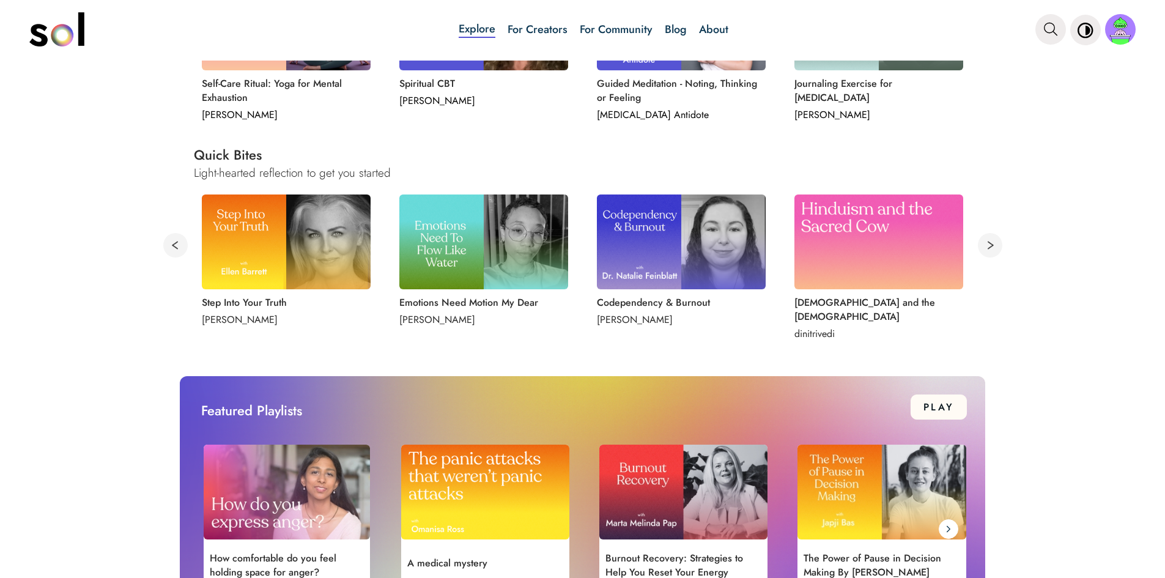
click at [984, 246] on button at bounding box center [990, 245] width 24 height 24
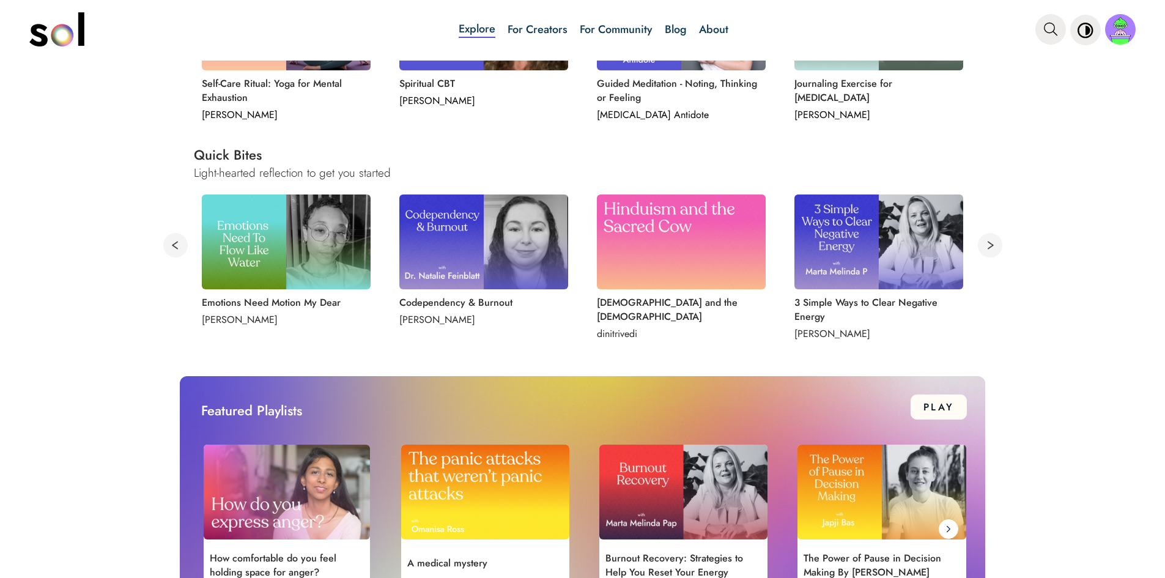
click at [984, 246] on button at bounding box center [990, 245] width 24 height 24
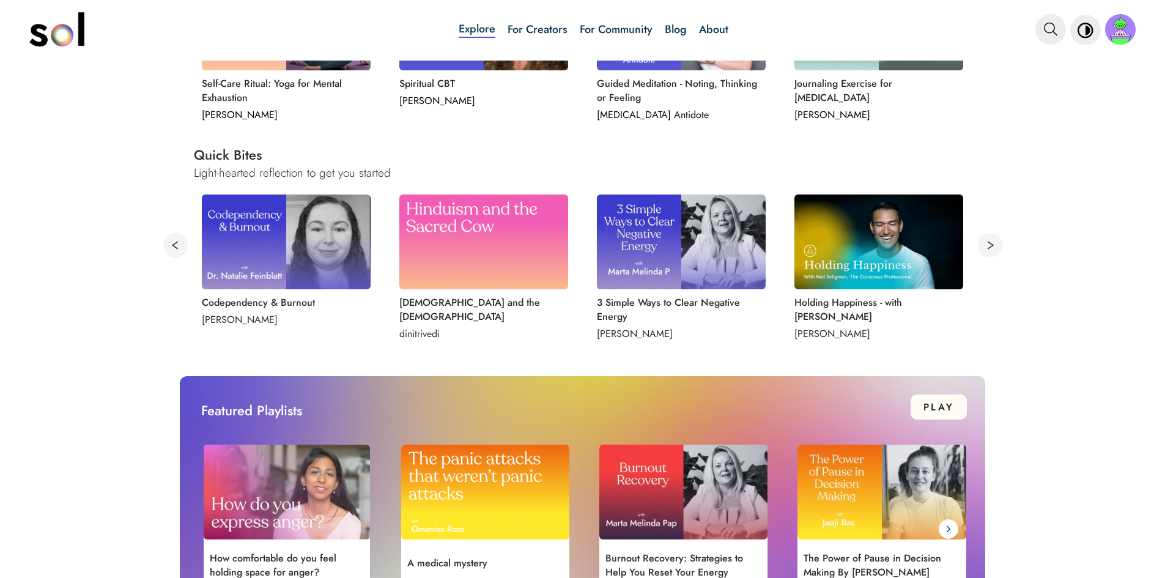
click at [984, 246] on button at bounding box center [990, 245] width 24 height 24
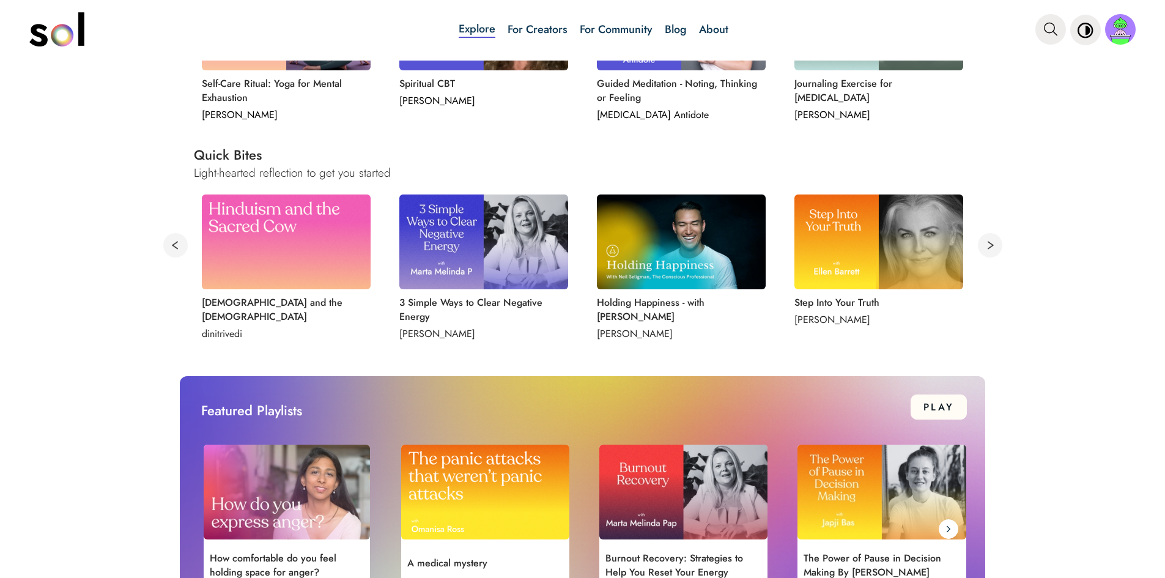
click at [984, 246] on button at bounding box center [990, 245] width 24 height 24
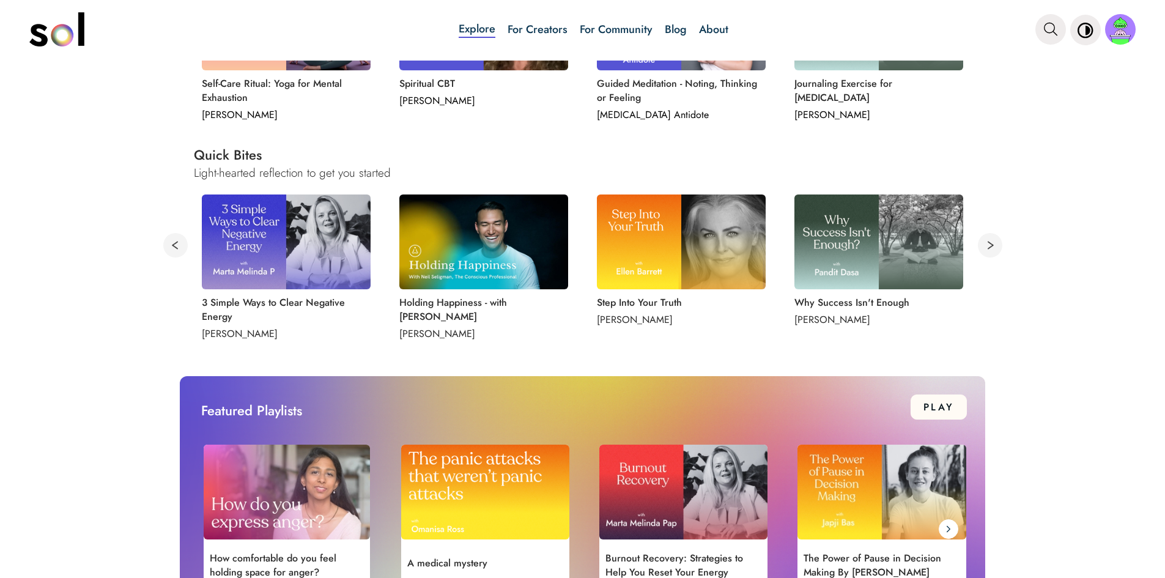
click at [984, 246] on button at bounding box center [990, 245] width 24 height 24
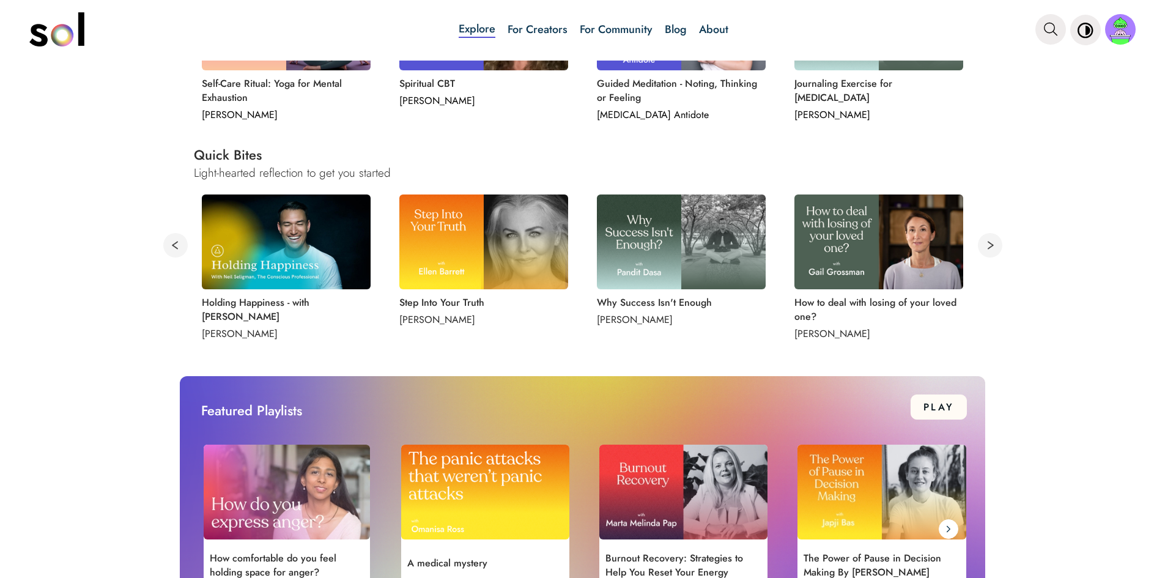
click at [984, 246] on button at bounding box center [990, 245] width 24 height 24
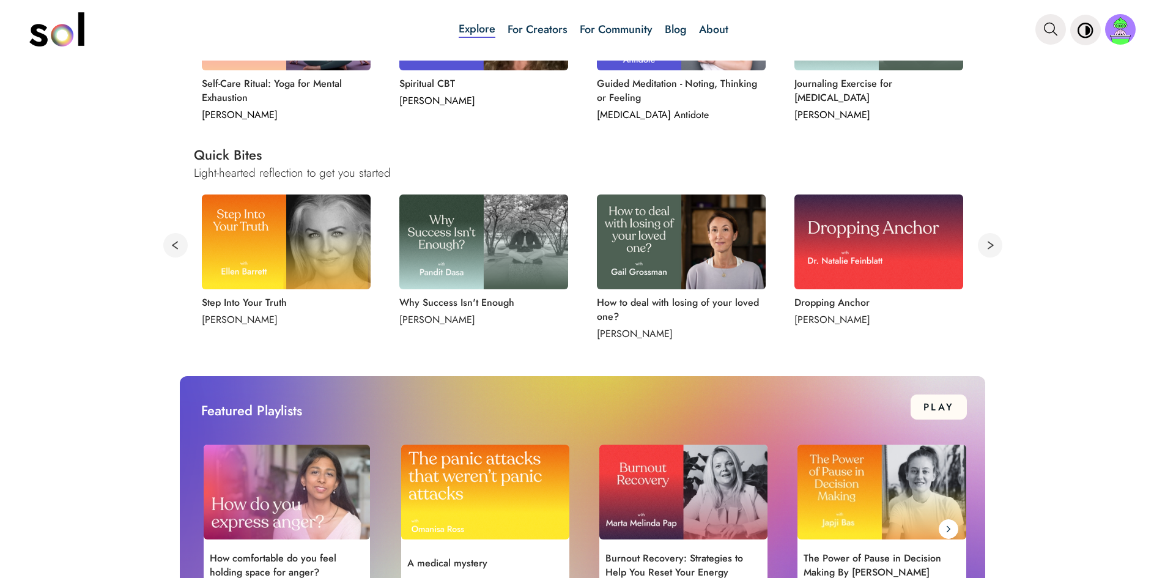
click at [984, 247] on button at bounding box center [990, 245] width 24 height 24
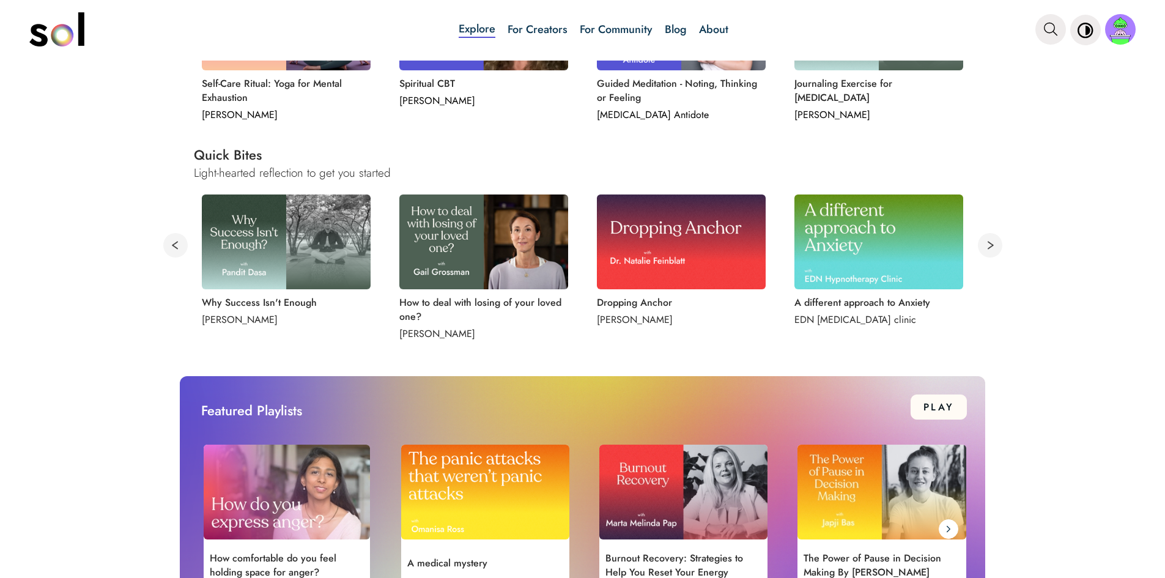
click at [981, 244] on button at bounding box center [990, 245] width 24 height 24
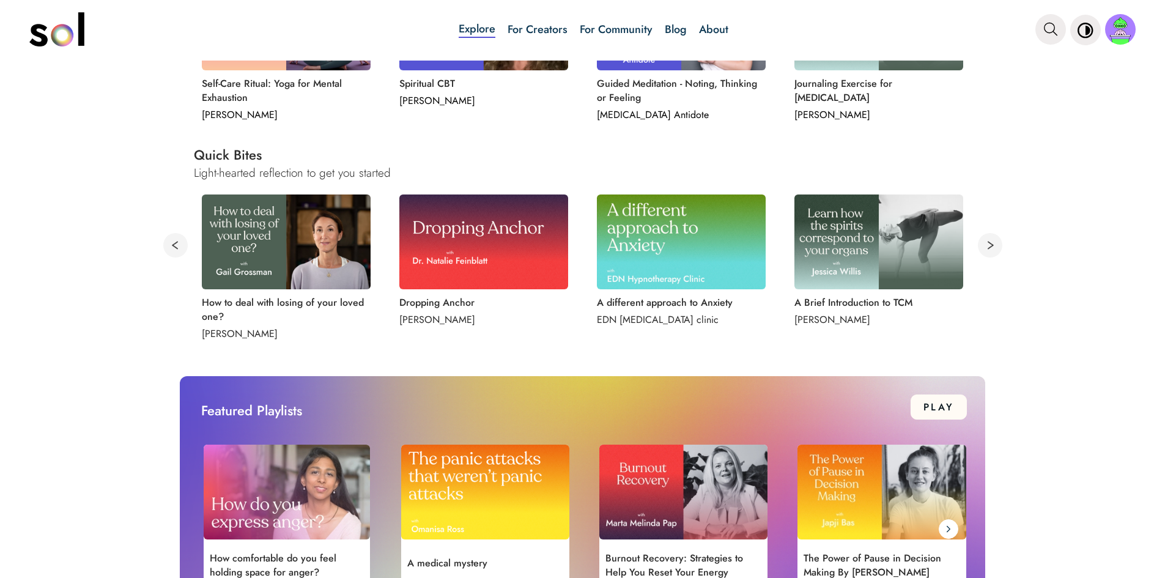
click at [989, 242] on button at bounding box center [990, 245] width 24 height 24
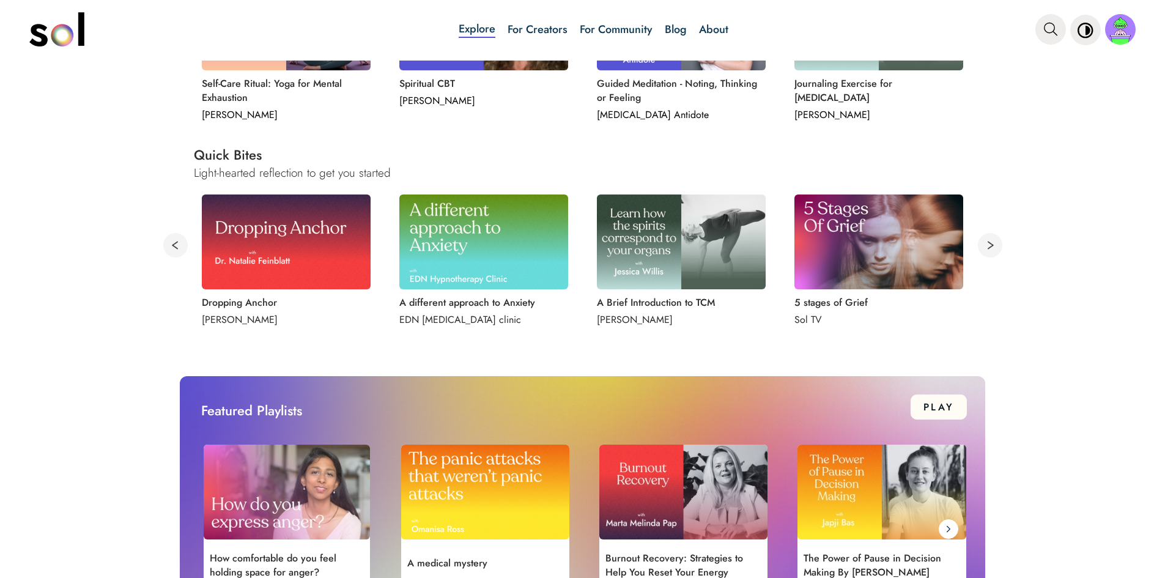
click at [988, 239] on button at bounding box center [990, 245] width 24 height 24
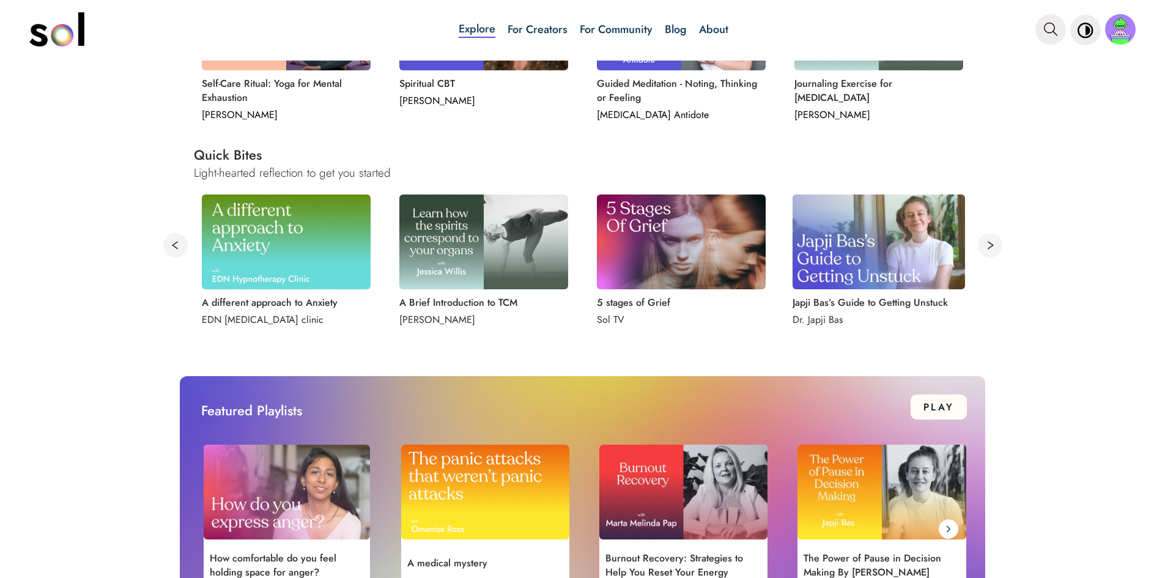
click at [988, 239] on button at bounding box center [990, 245] width 24 height 24
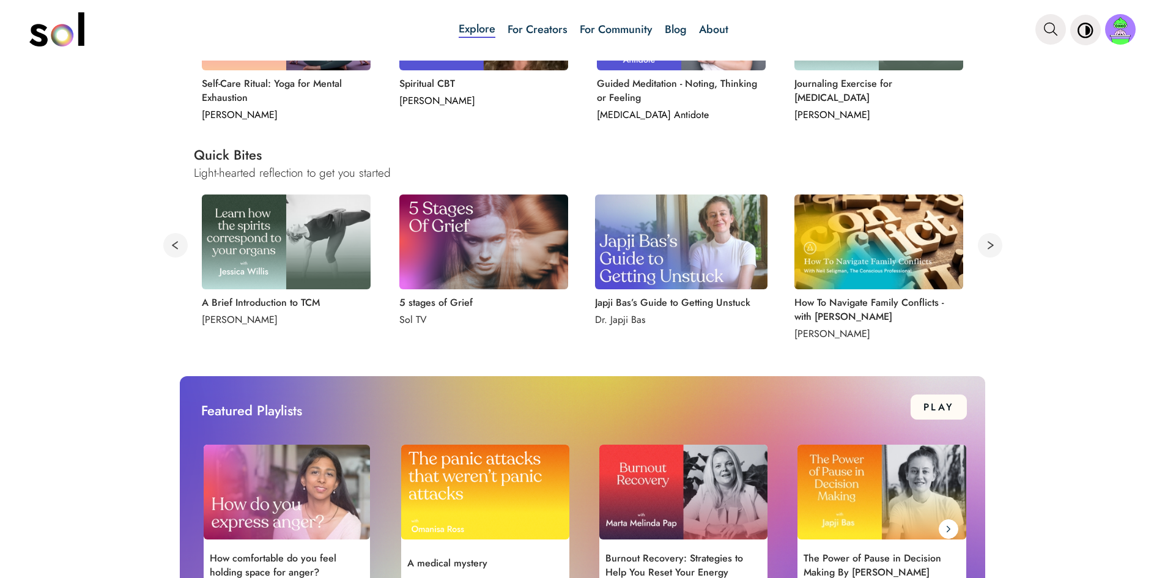
click at [988, 239] on button at bounding box center [990, 245] width 24 height 24
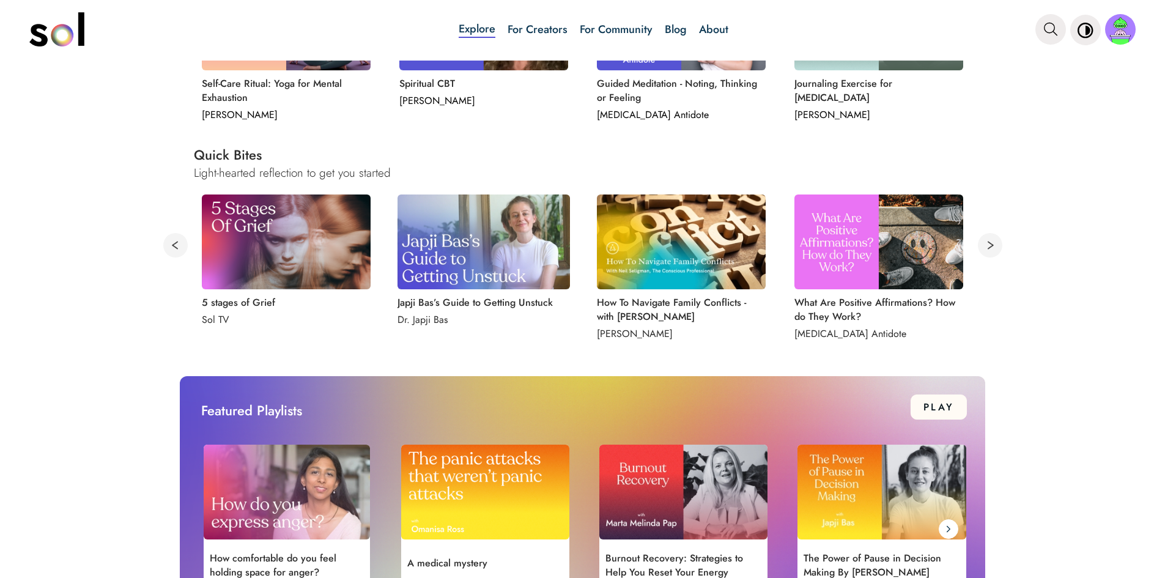
click at [988, 239] on button at bounding box center [990, 245] width 24 height 24
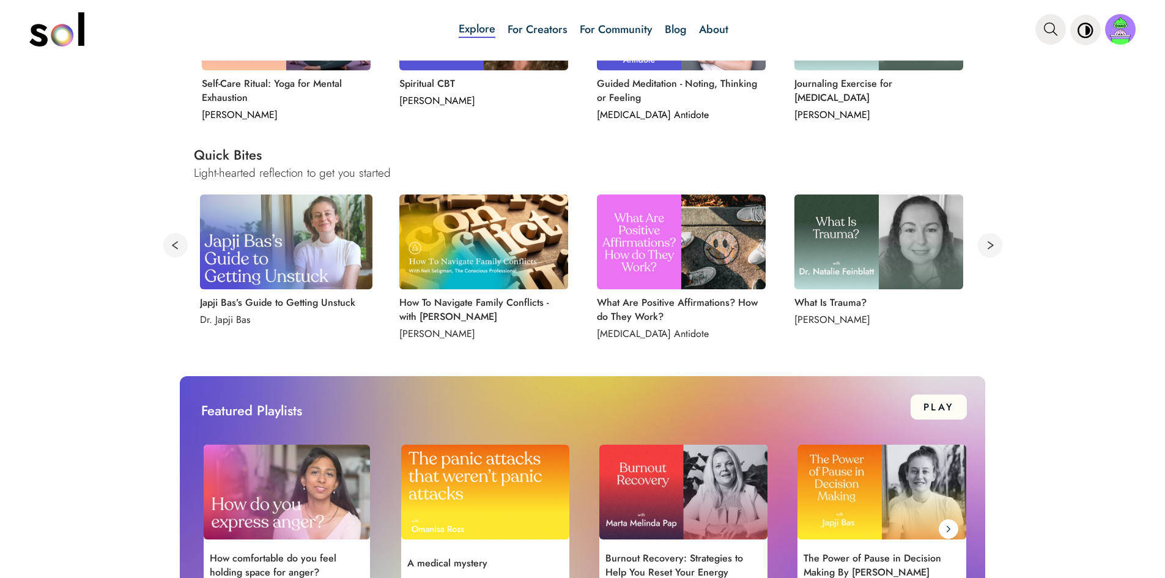
click at [986, 246] on button at bounding box center [990, 245] width 24 height 24
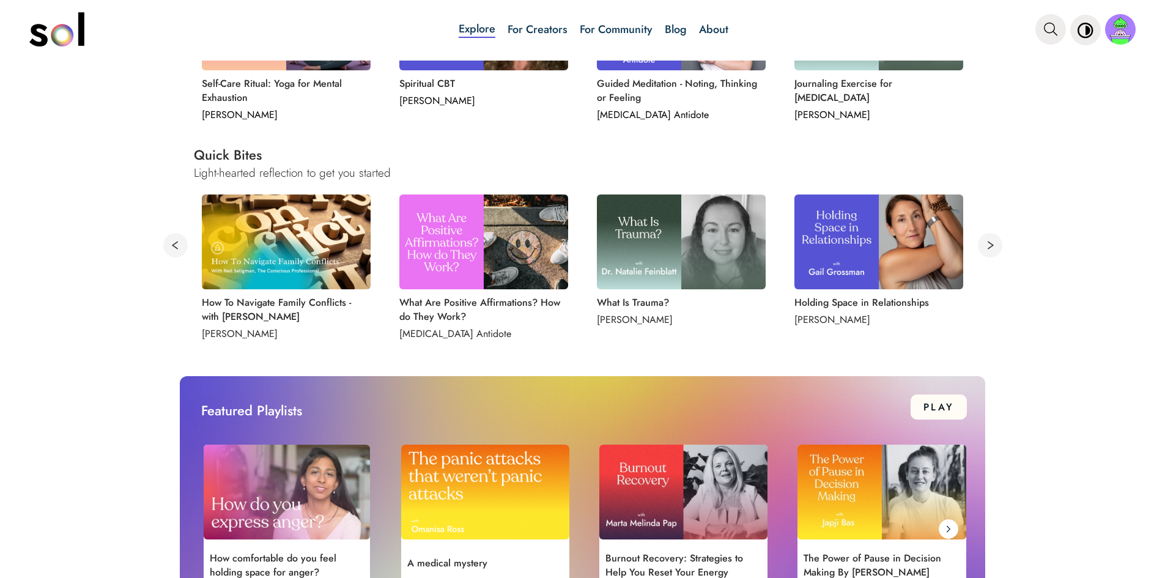
click at [983, 247] on button at bounding box center [990, 245] width 24 height 24
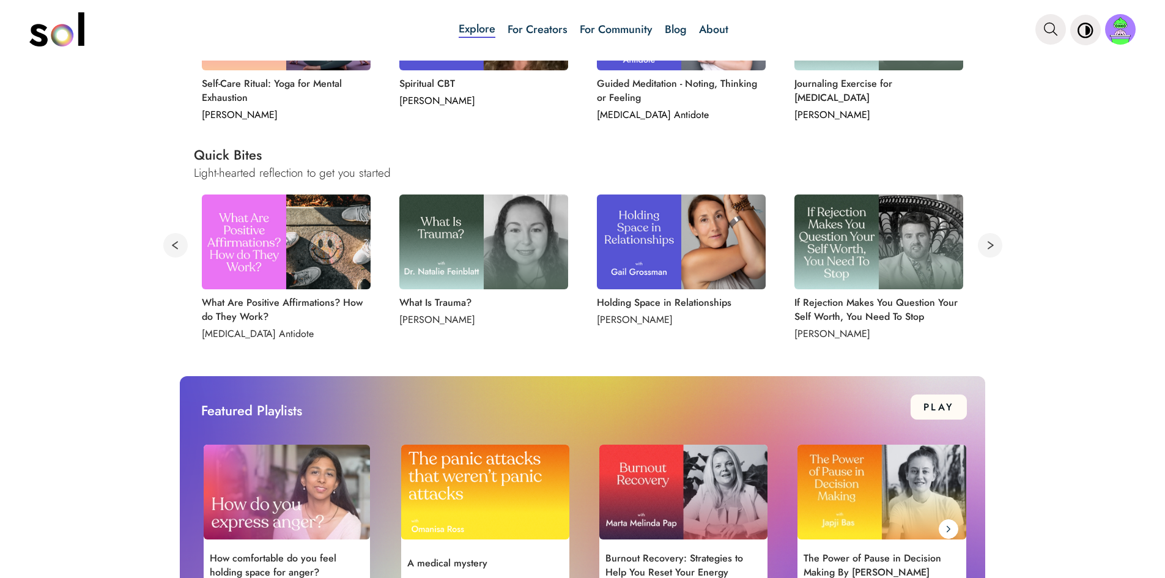
click at [983, 247] on button at bounding box center [990, 245] width 24 height 24
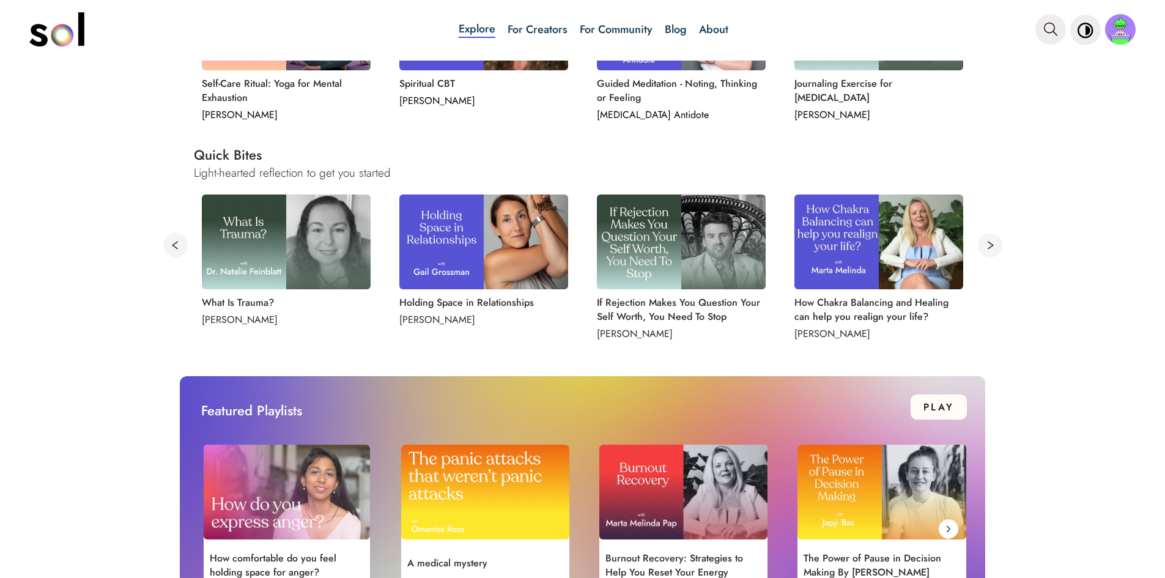
click at [983, 247] on button at bounding box center [990, 245] width 24 height 24
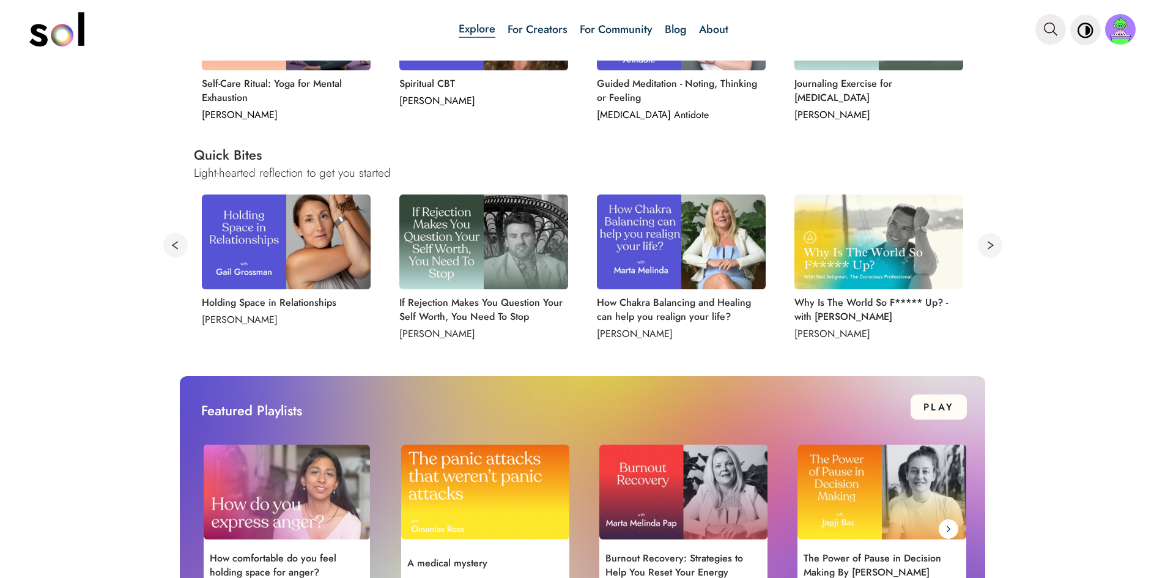
click at [983, 247] on button at bounding box center [990, 245] width 24 height 24
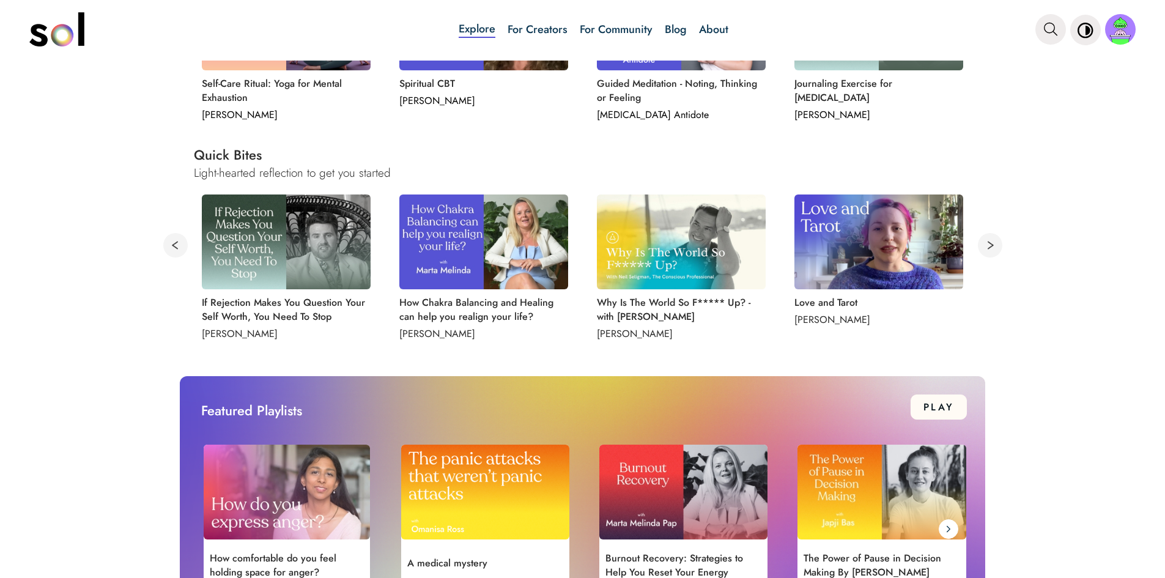
click at [983, 247] on button at bounding box center [990, 245] width 24 height 24
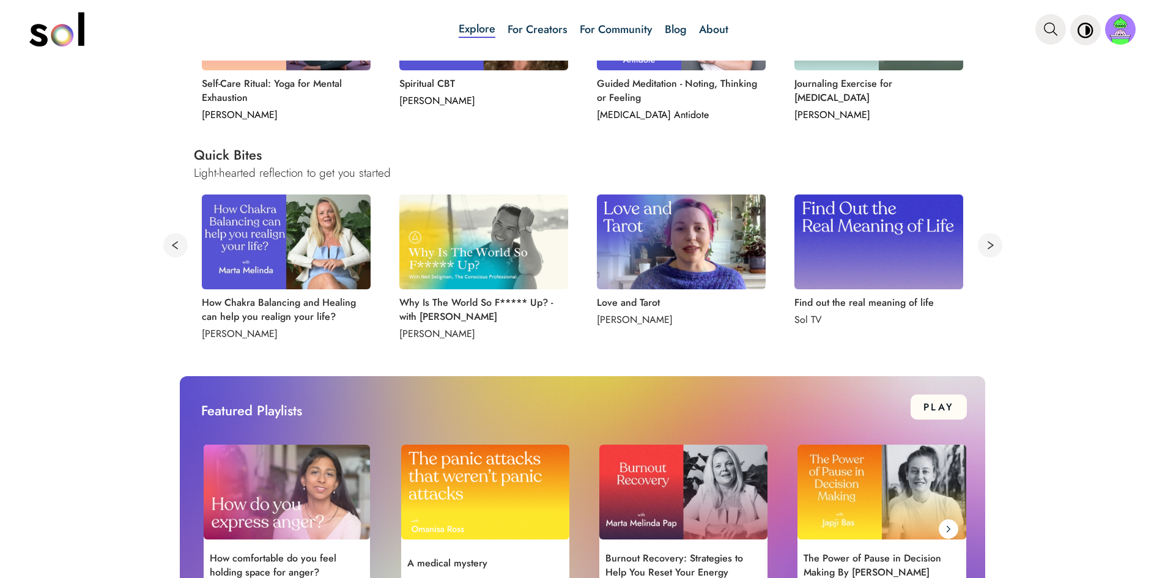
click at [983, 247] on button at bounding box center [990, 245] width 24 height 24
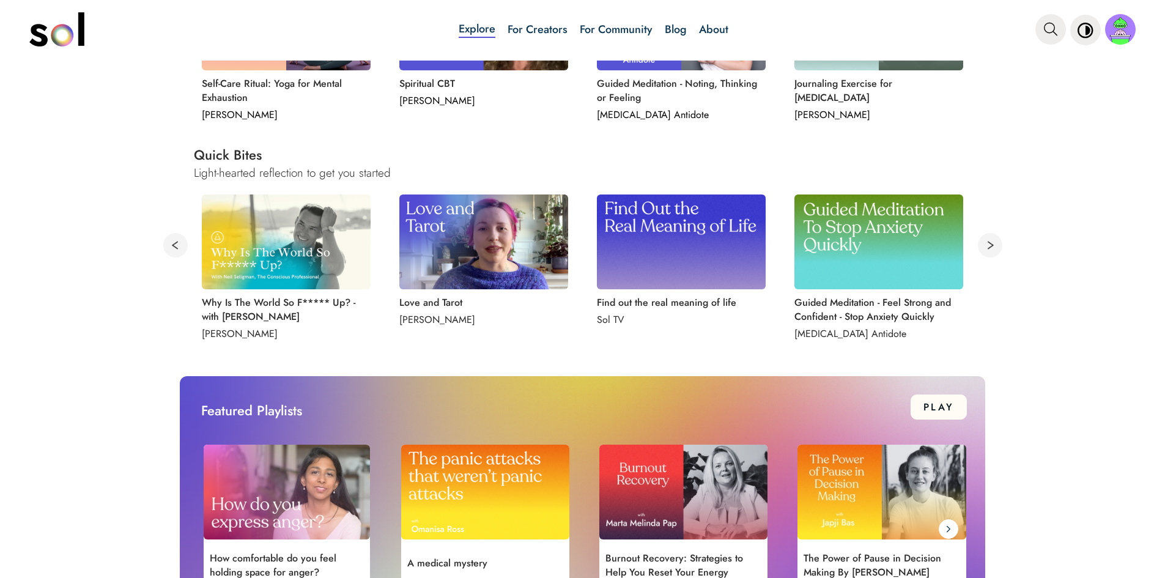
click at [983, 247] on button at bounding box center [990, 245] width 24 height 24
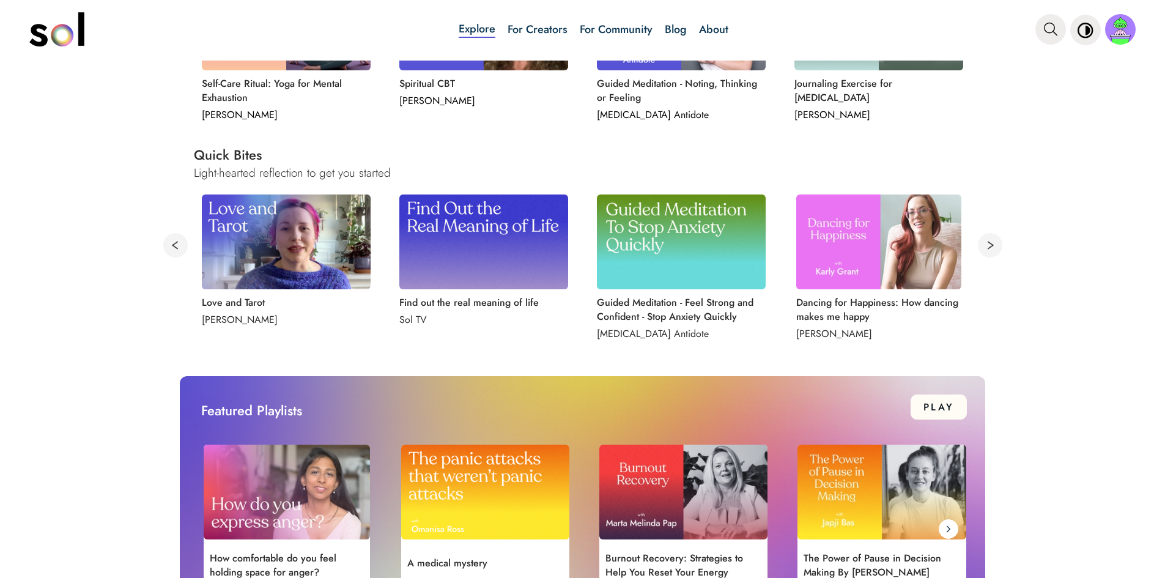
drag, startPoint x: 848, startPoint y: 241, endPoint x: 995, endPoint y: 208, distance: 151.1
click at [995, 208] on div "One big lesson we can take from moving water Sol TV Progressive Muscle Relaxati…" at bounding box center [582, 270] width 839 height 161
click at [984, 244] on button at bounding box center [990, 245] width 24 height 24
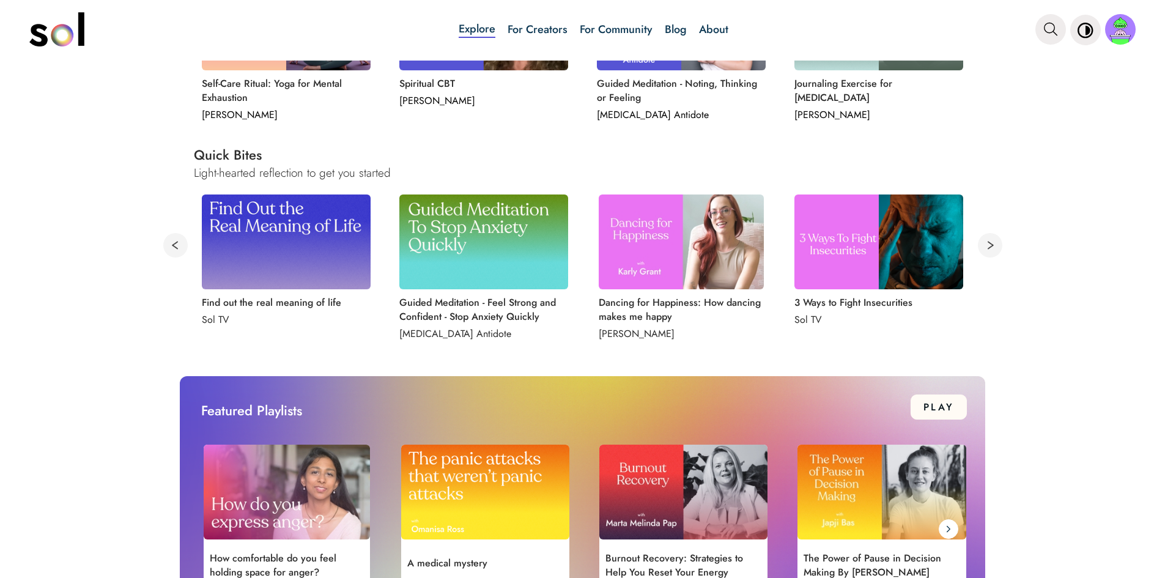
click at [984, 243] on button at bounding box center [990, 245] width 24 height 24
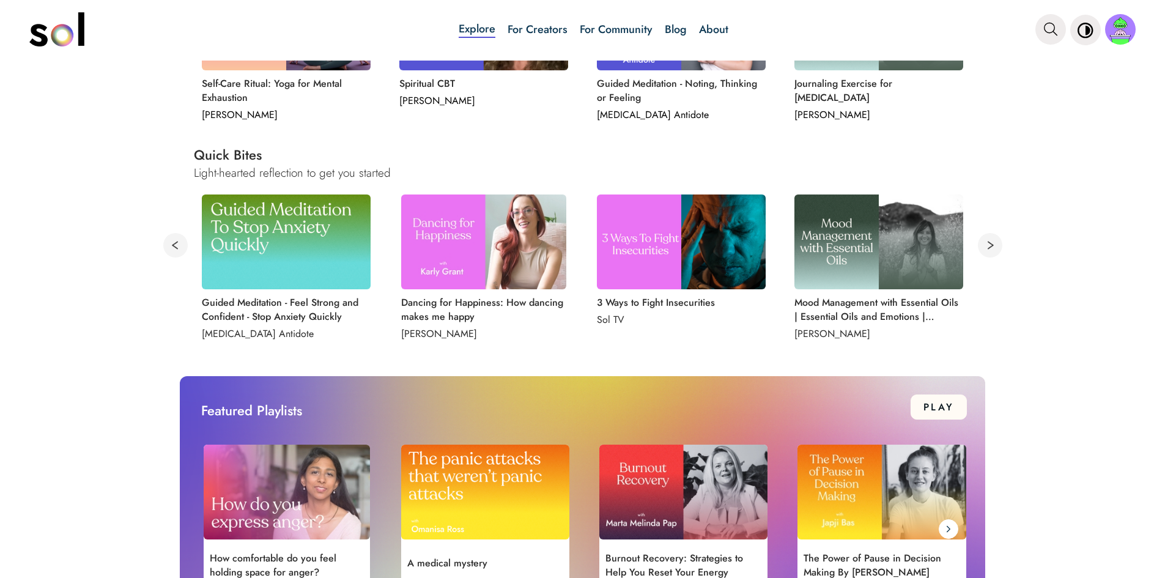
click at [983, 244] on button at bounding box center [990, 245] width 24 height 24
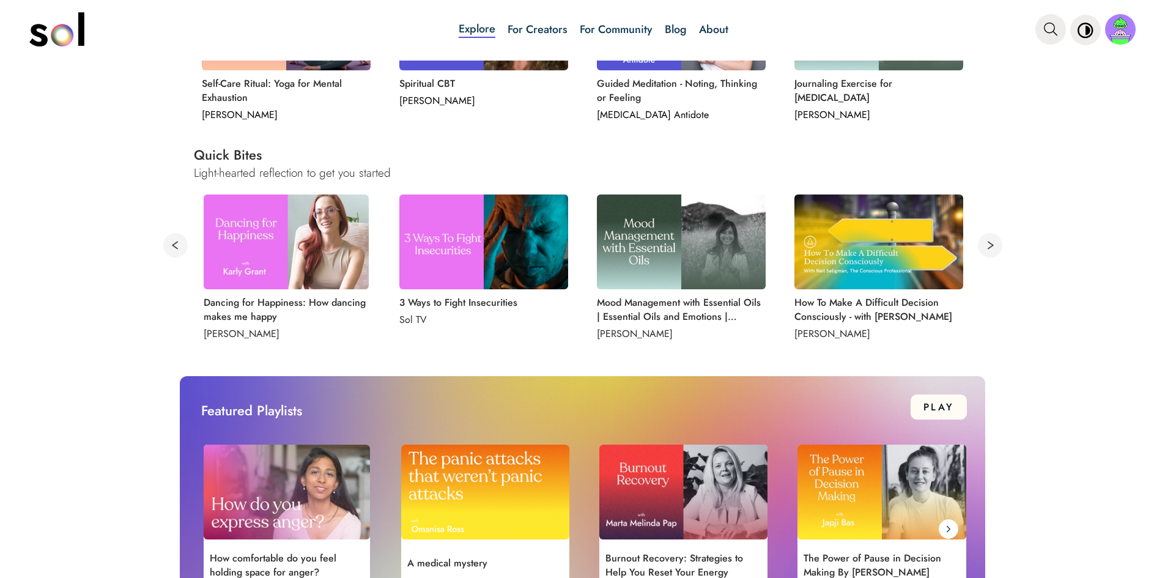
click at [983, 245] on button at bounding box center [990, 245] width 24 height 24
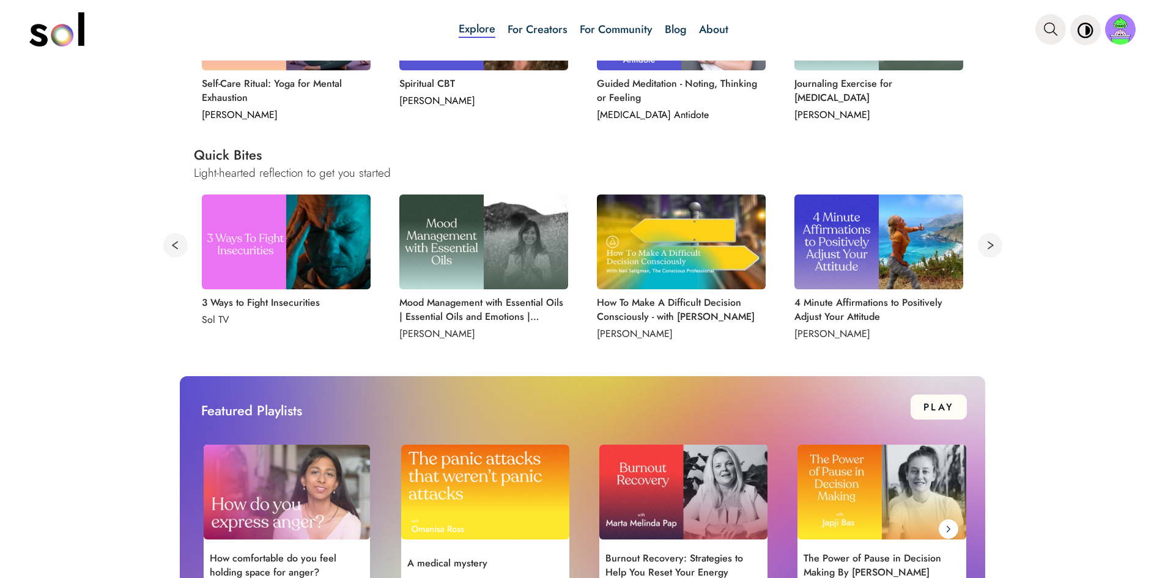
click at [986, 242] on button at bounding box center [990, 245] width 24 height 24
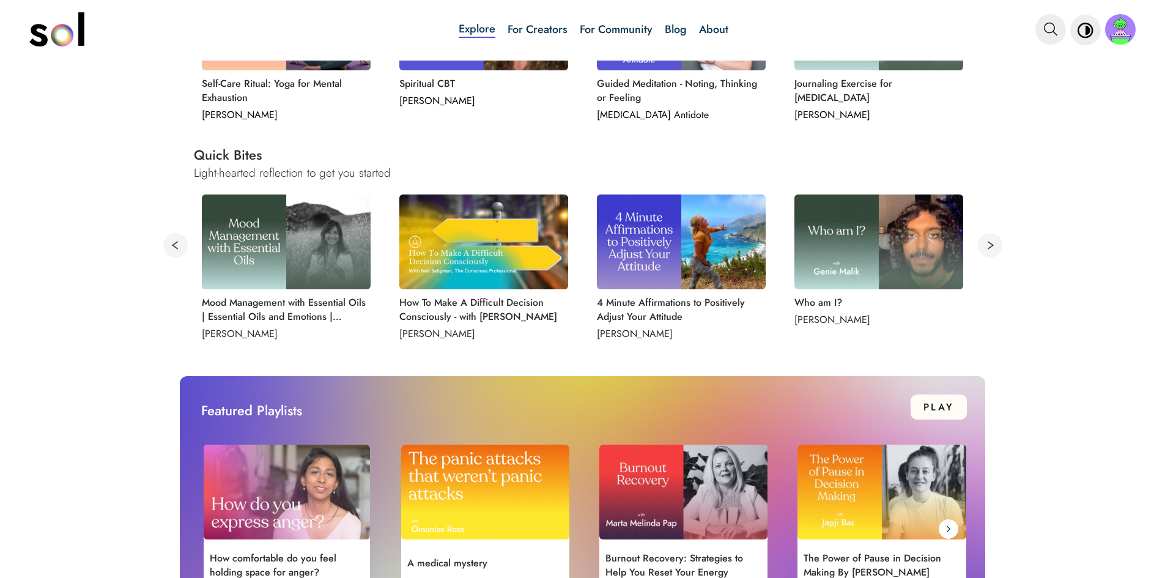
click at [986, 242] on button at bounding box center [990, 245] width 24 height 24
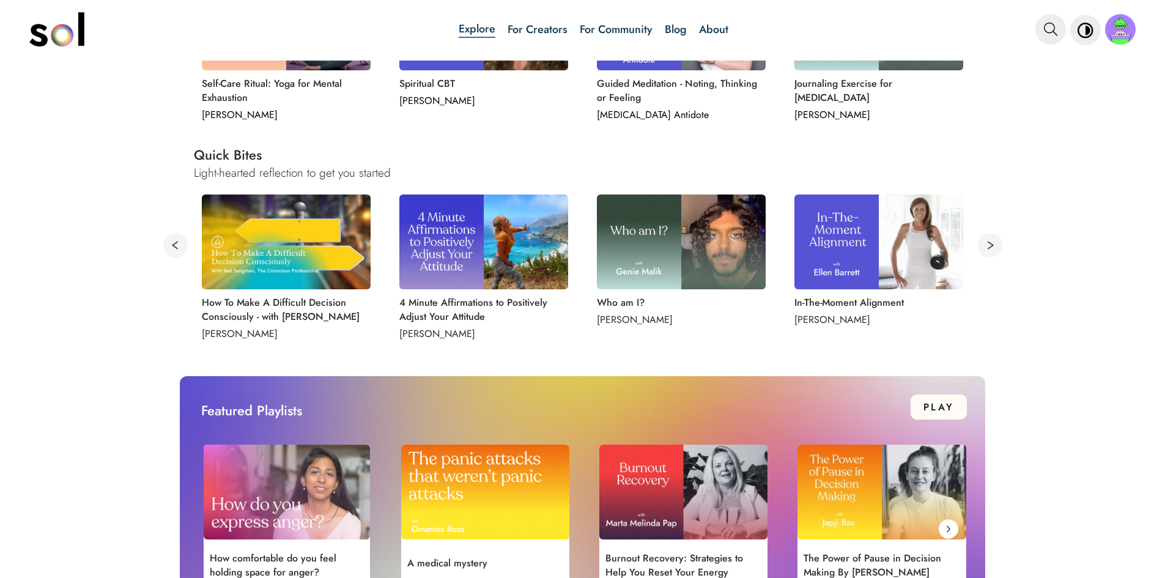
click at [986, 242] on button at bounding box center [990, 245] width 24 height 24
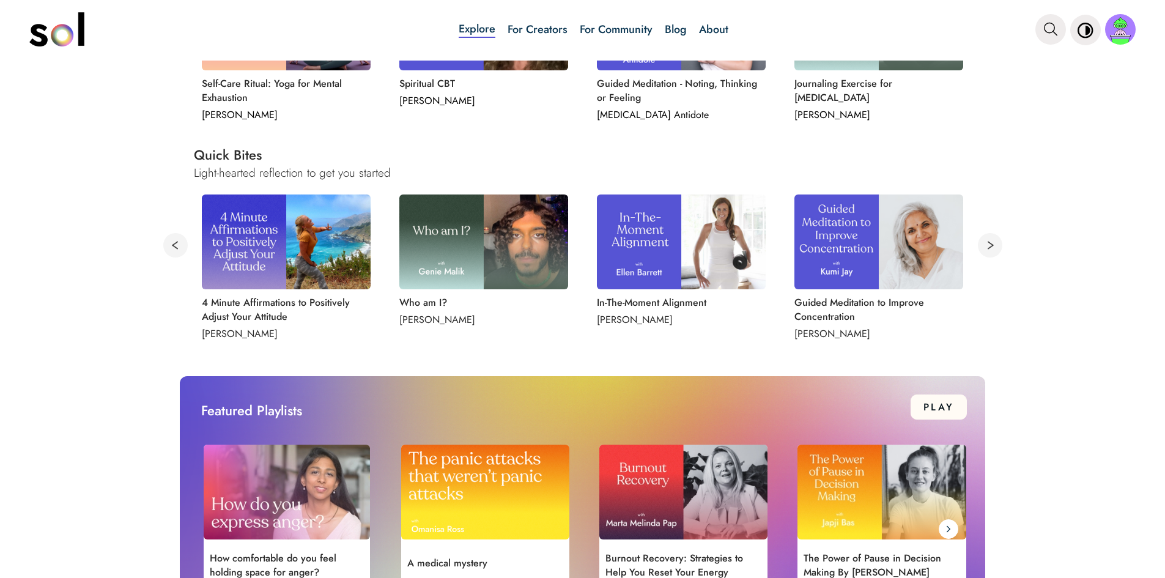
click at [986, 242] on button at bounding box center [990, 245] width 24 height 24
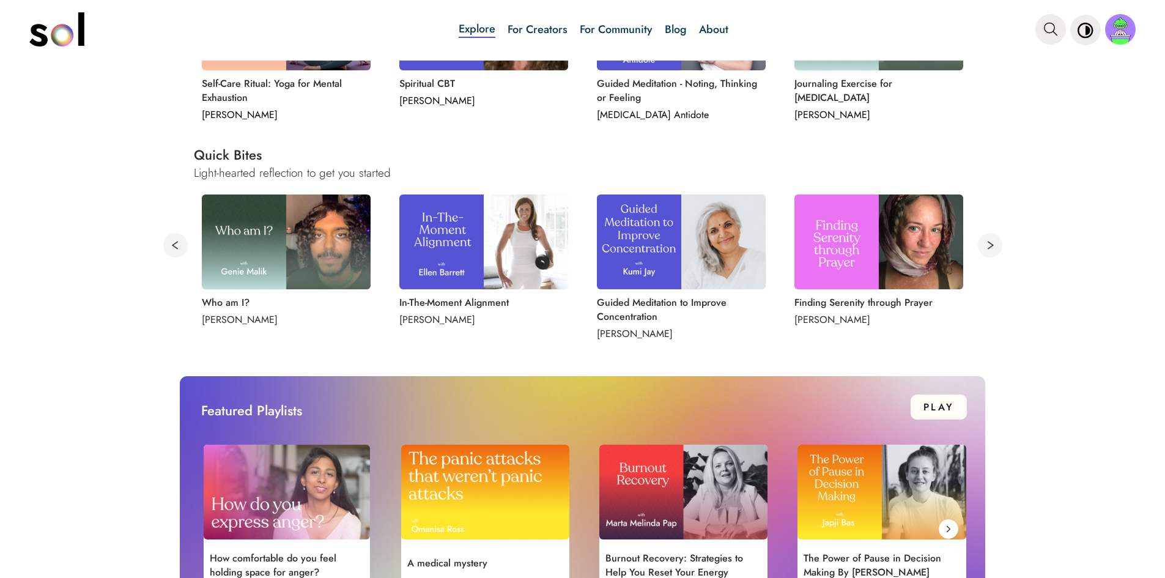
click at [984, 242] on button at bounding box center [990, 245] width 24 height 24
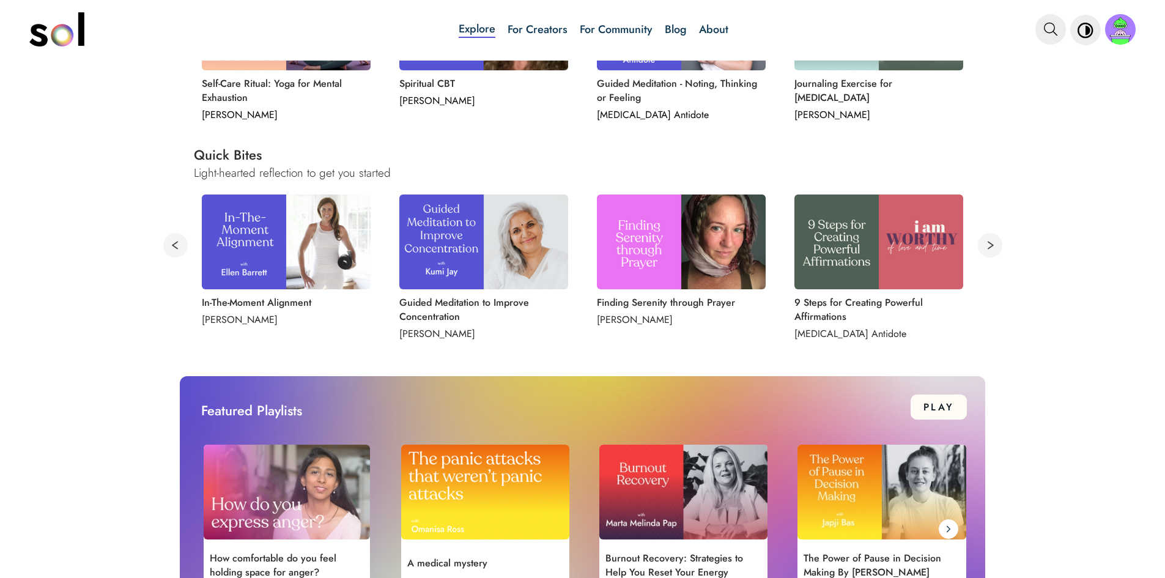
click at [984, 246] on button at bounding box center [990, 245] width 24 height 24
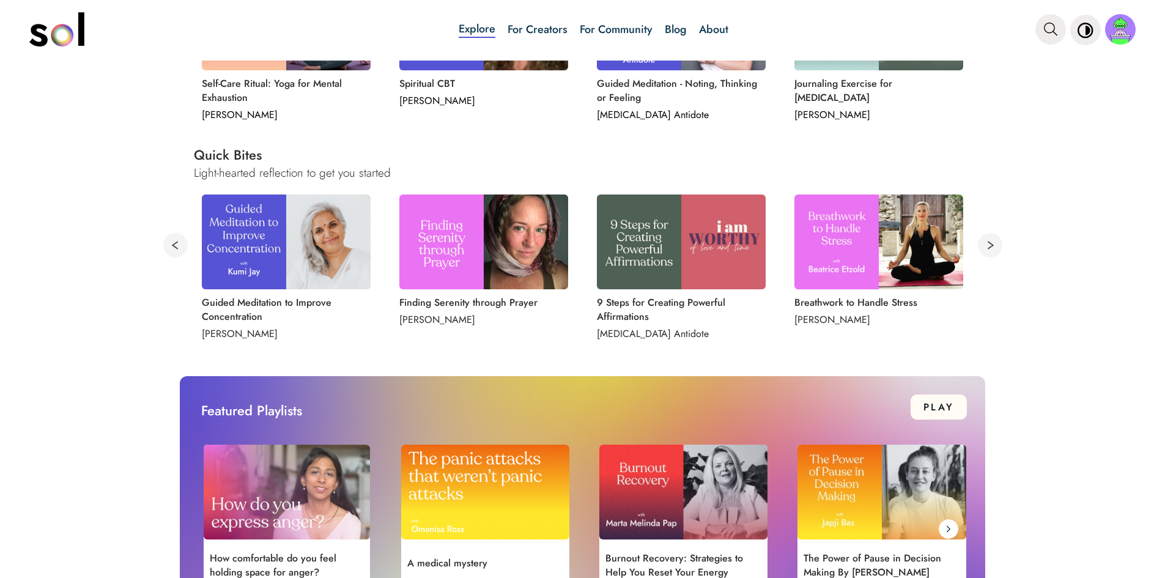
click at [984, 246] on button at bounding box center [990, 245] width 24 height 24
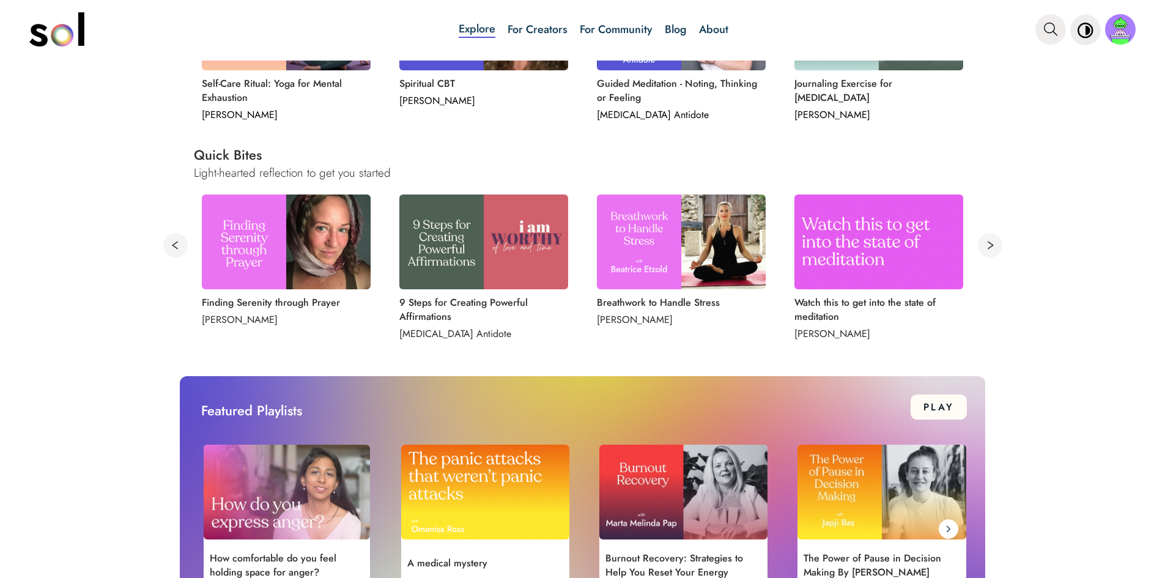
click at [984, 246] on button at bounding box center [990, 245] width 24 height 24
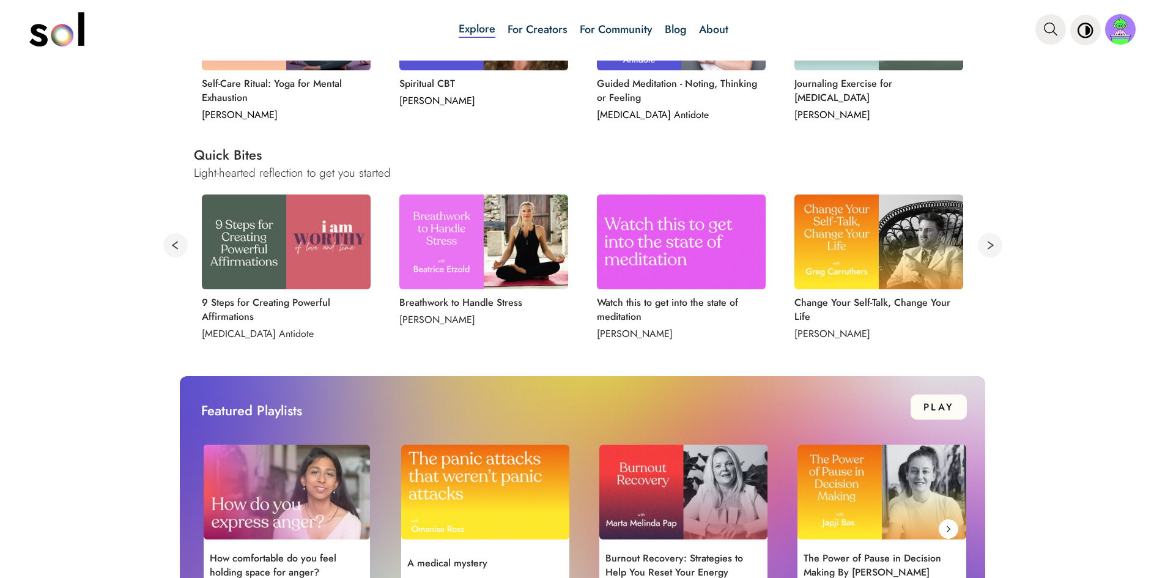
click at [984, 246] on button at bounding box center [990, 245] width 24 height 24
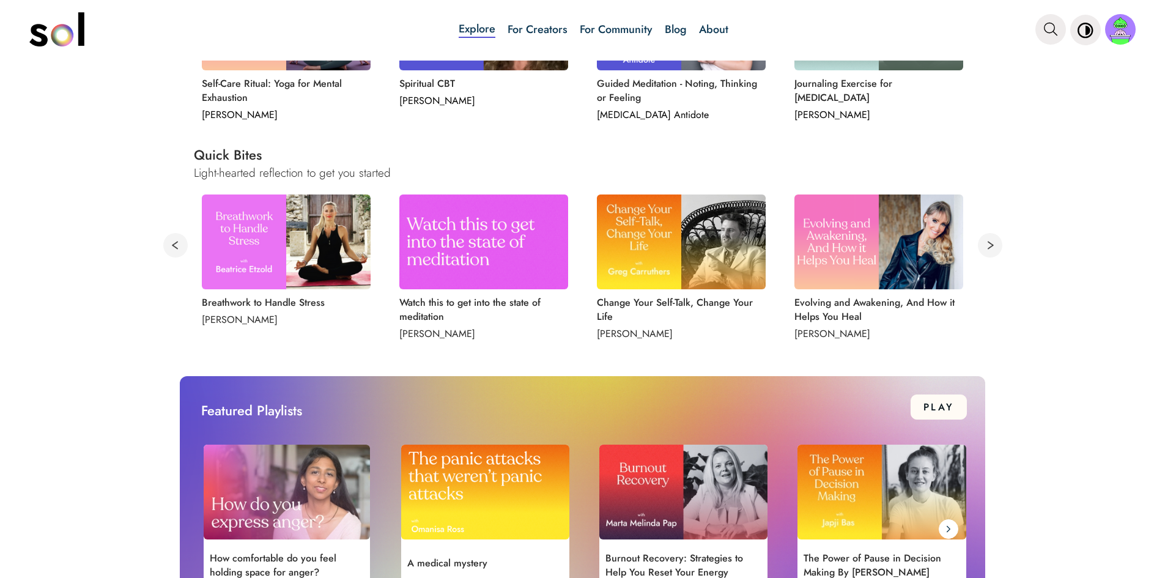
click at [984, 246] on button at bounding box center [990, 245] width 24 height 24
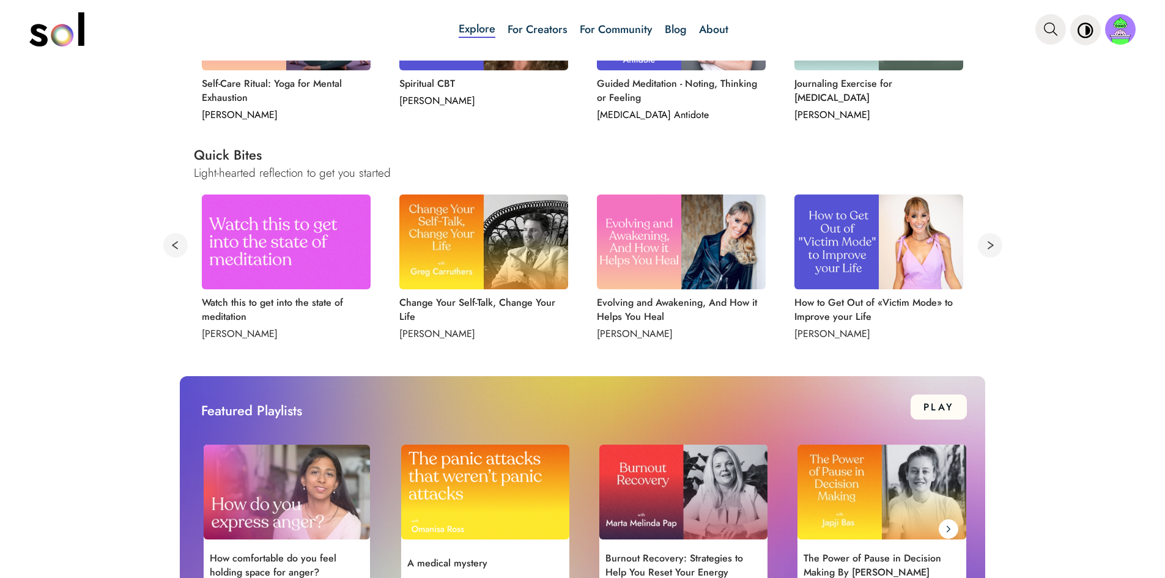
click at [984, 246] on button at bounding box center [990, 245] width 24 height 24
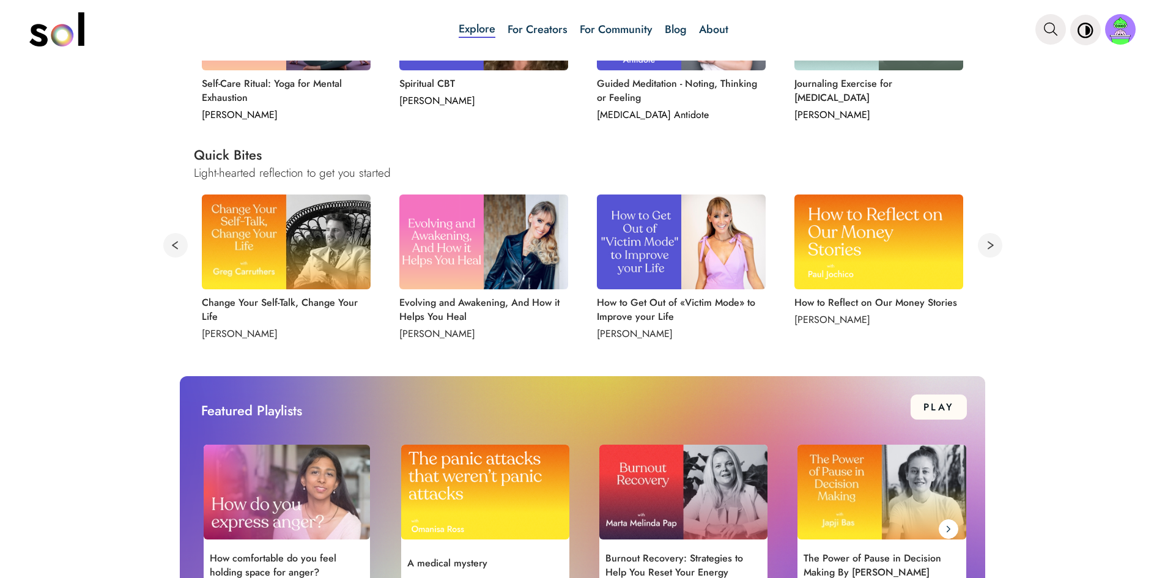
click at [984, 246] on button at bounding box center [990, 245] width 24 height 24
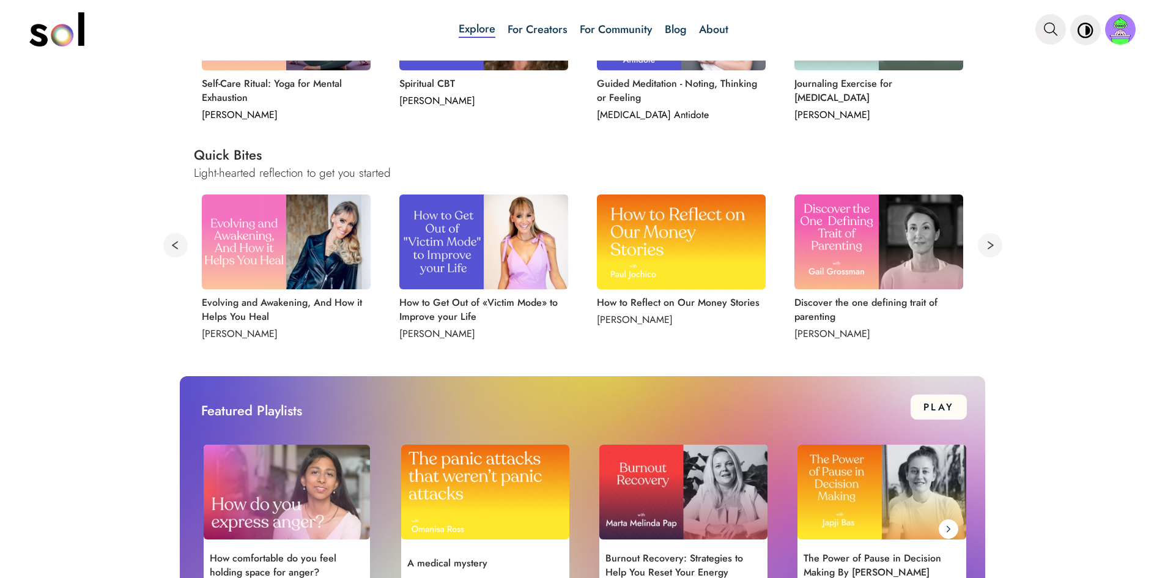
click at [984, 246] on button at bounding box center [990, 245] width 24 height 24
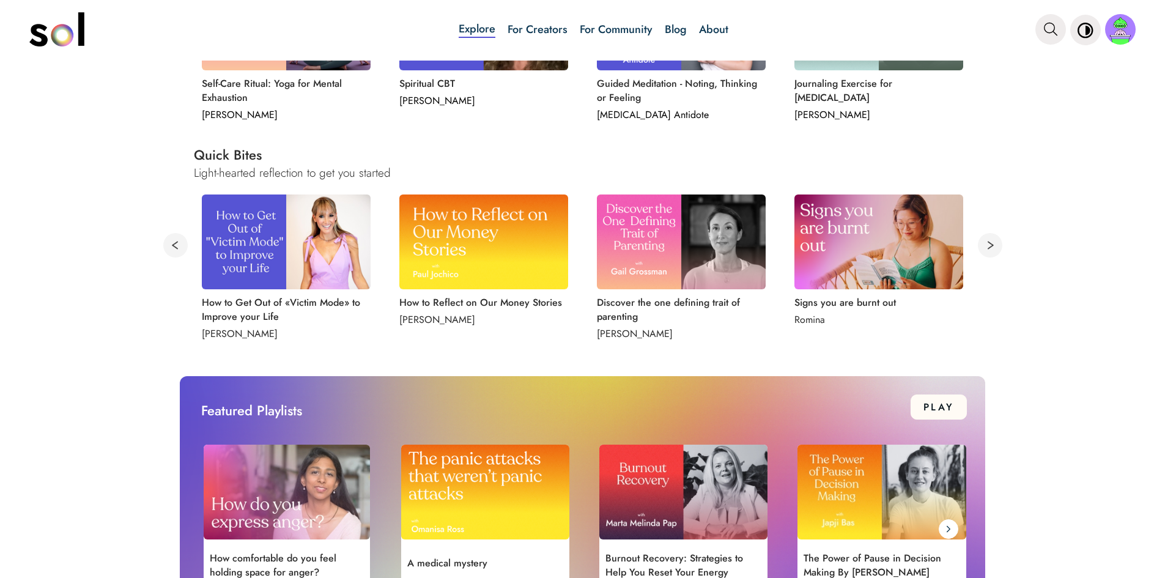
click at [984, 243] on button at bounding box center [990, 245] width 24 height 24
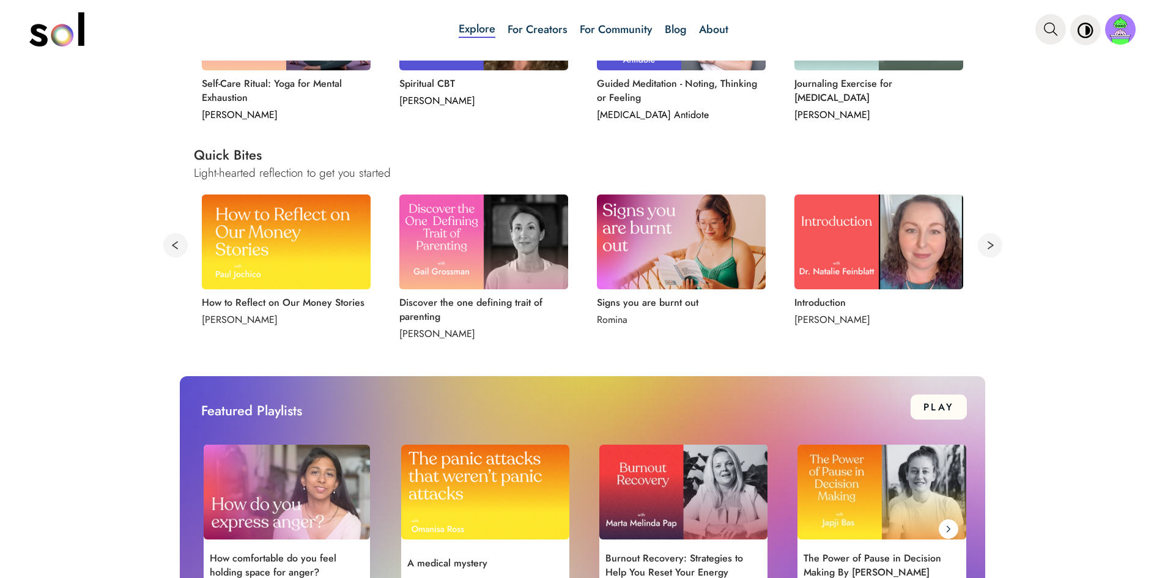
click at [984, 243] on button at bounding box center [990, 245] width 24 height 24
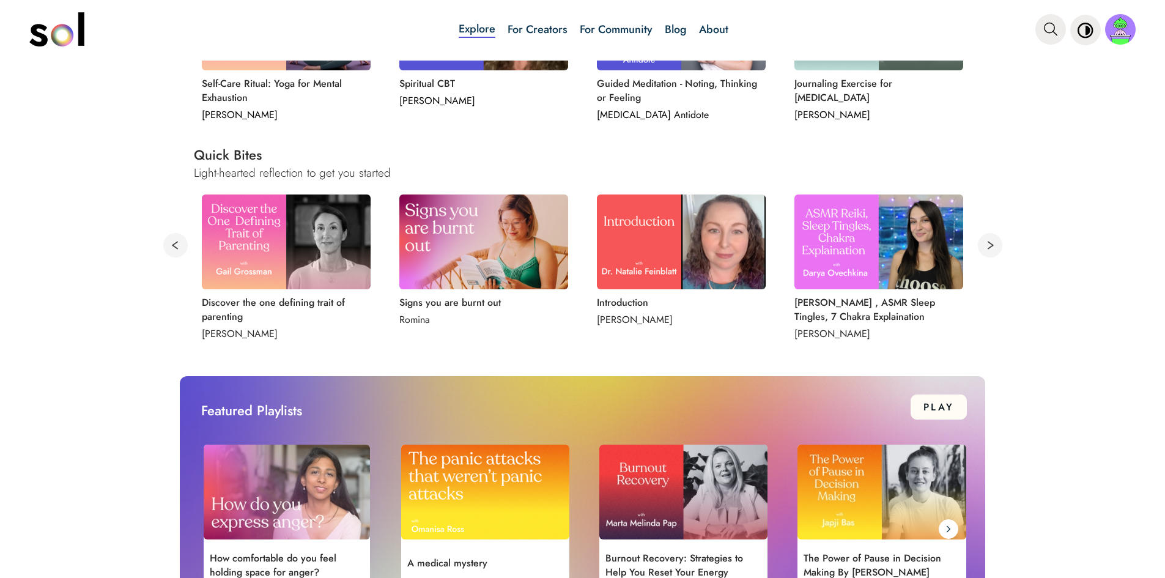
click at [983, 245] on button at bounding box center [990, 245] width 24 height 24
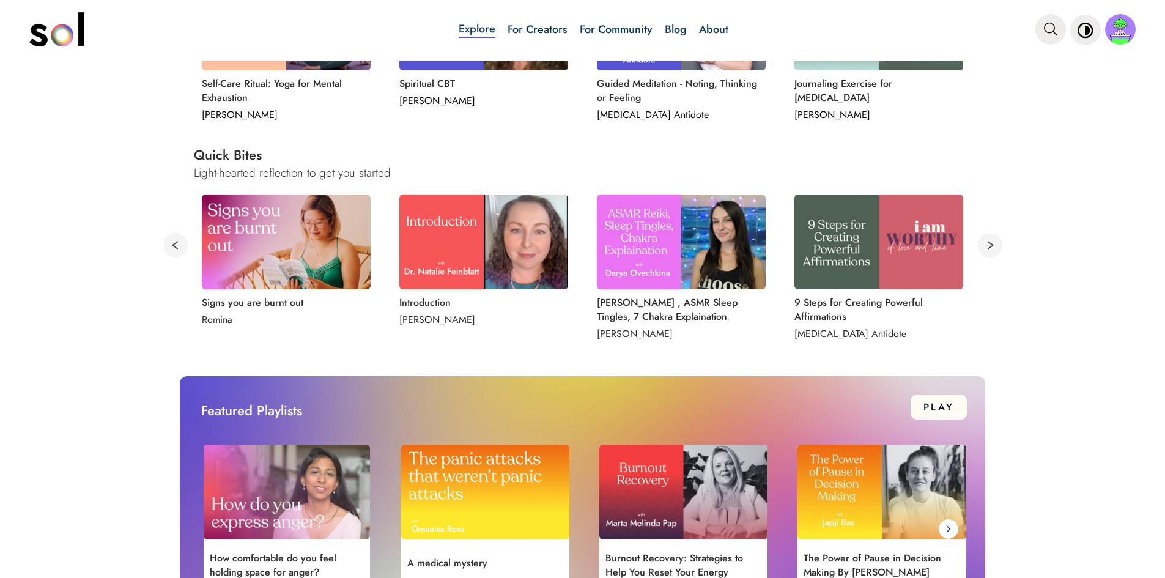
click at [983, 245] on button at bounding box center [990, 245] width 24 height 24
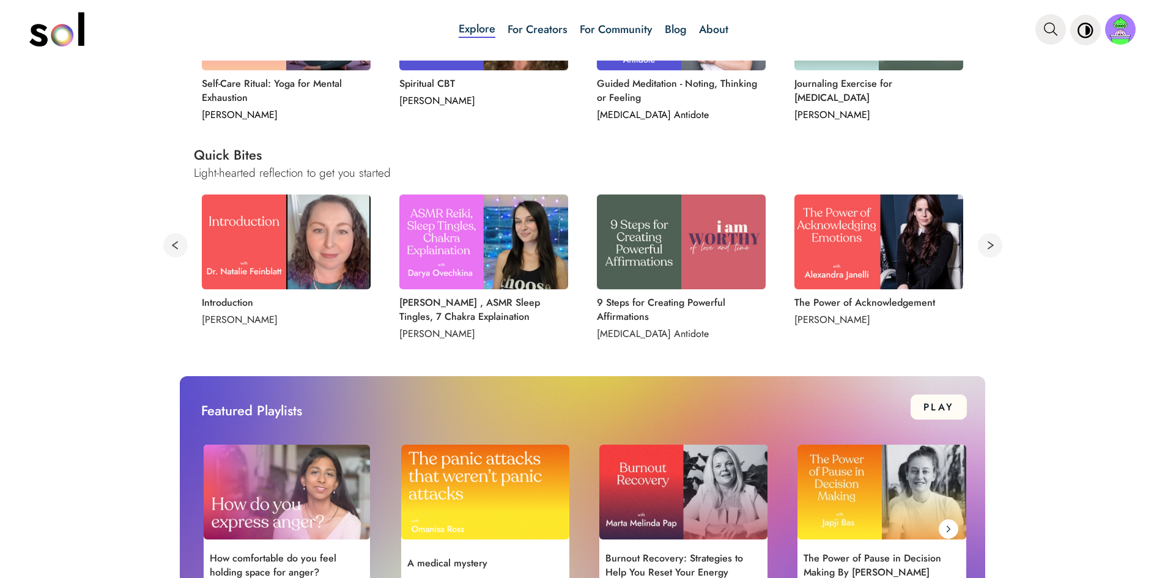
click at [983, 245] on button at bounding box center [990, 245] width 24 height 24
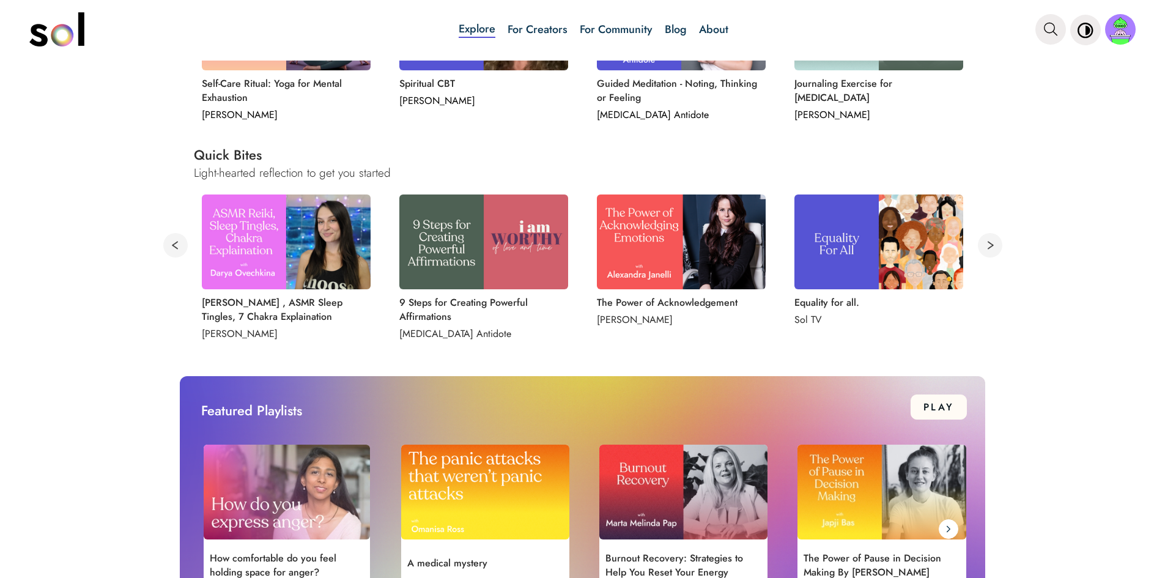
click at [983, 245] on button at bounding box center [990, 245] width 24 height 24
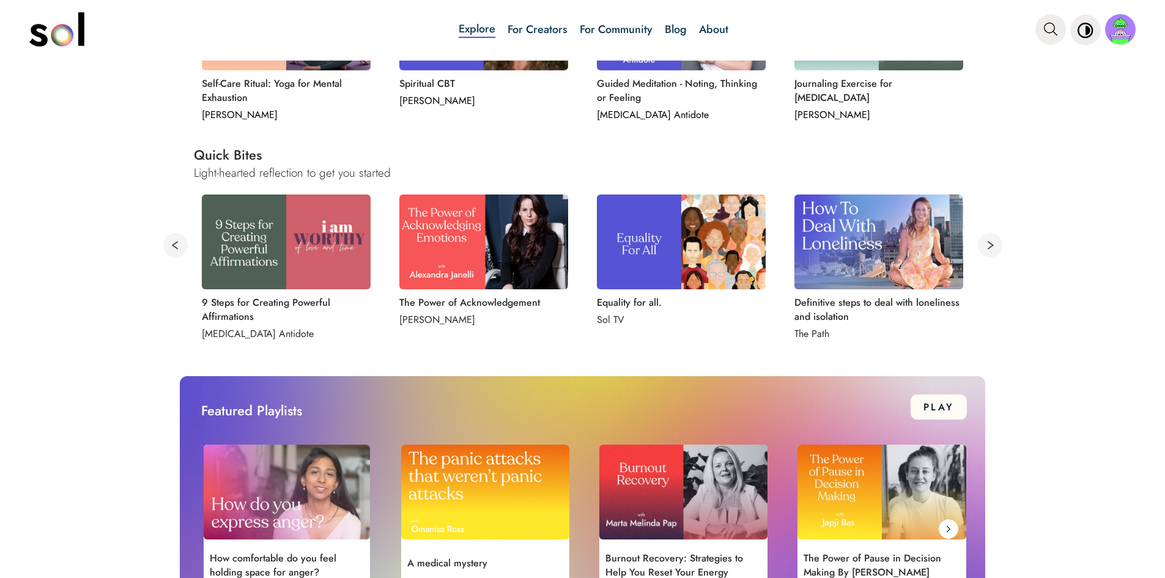
click at [983, 245] on button at bounding box center [990, 245] width 24 height 24
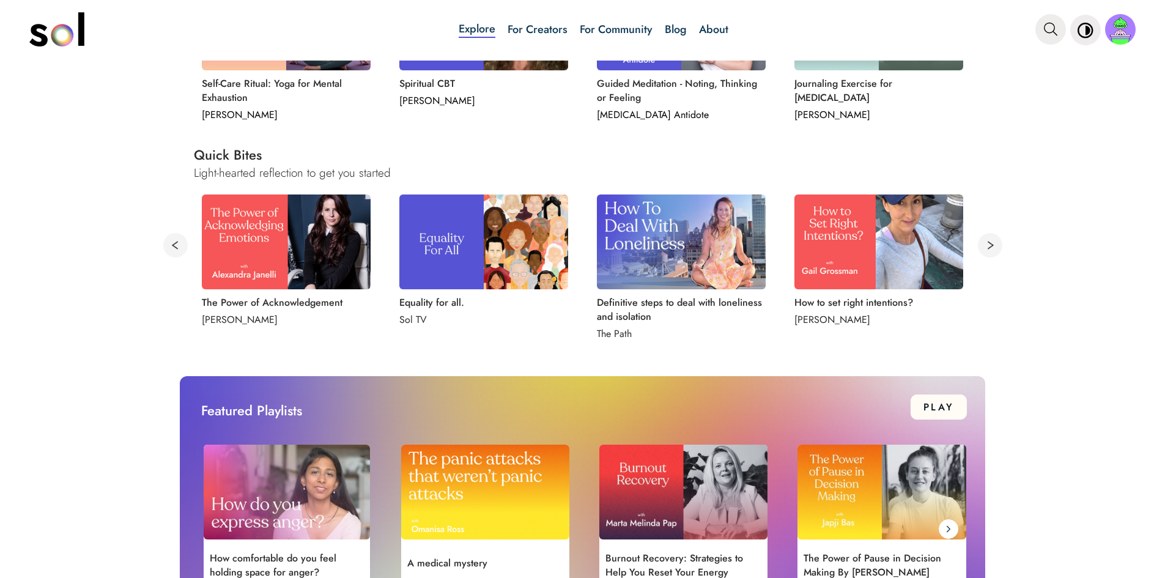
drag, startPoint x: 709, startPoint y: 252, endPoint x: 635, endPoint y: 261, distance: 74.5
click at [635, 261] on img at bounding box center [681, 241] width 169 height 95
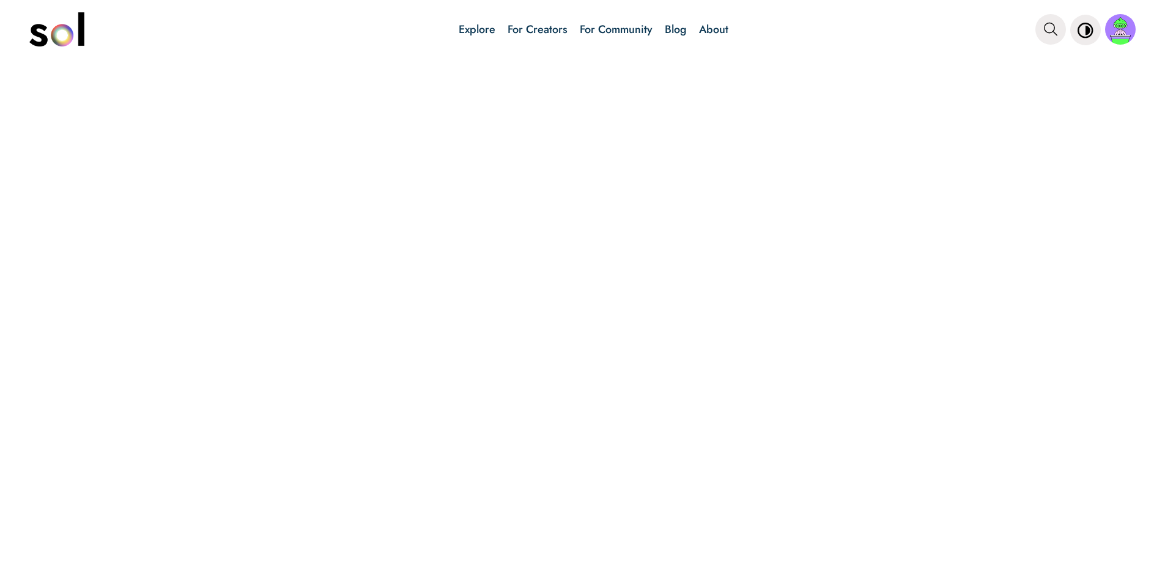
click at [628, 305] on div at bounding box center [582, 319] width 1165 height 517
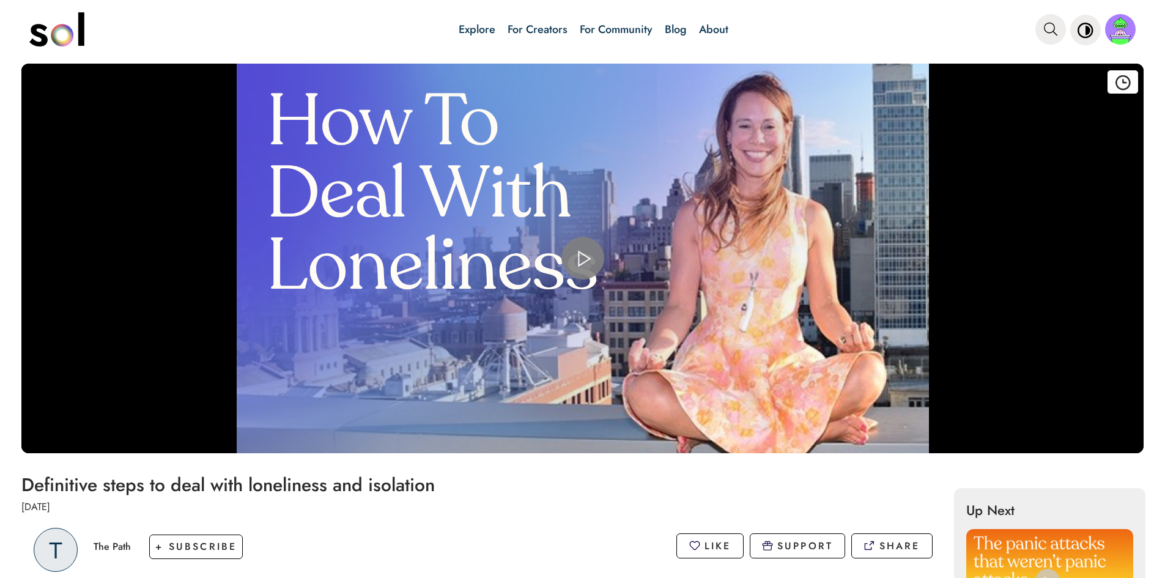
click at [583, 258] on span "Video Player" at bounding box center [583, 258] width 0 height 0
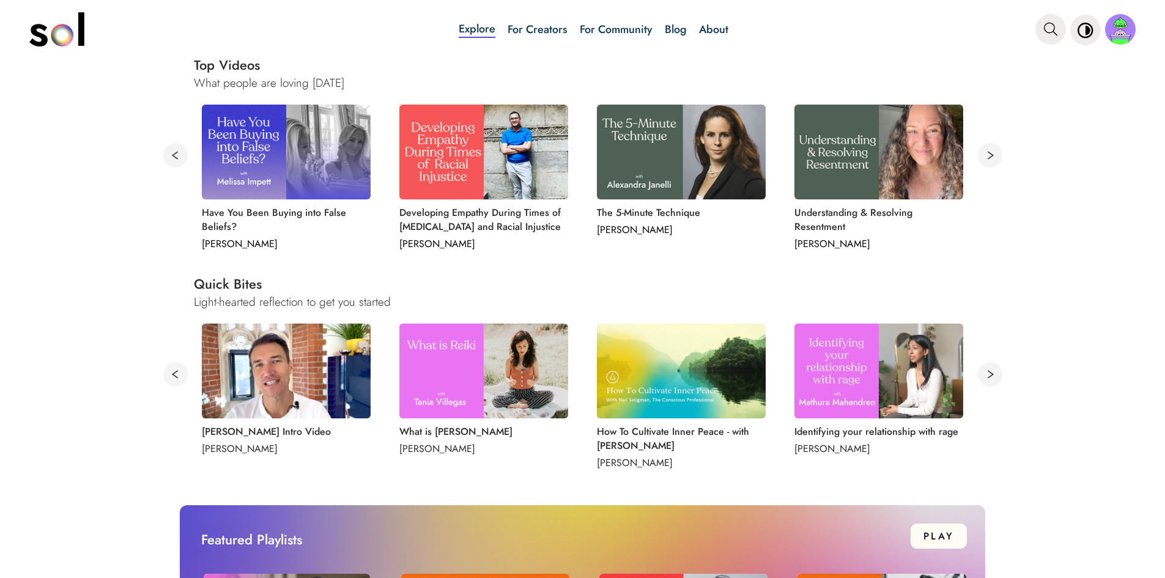
scroll to position [489, 0]
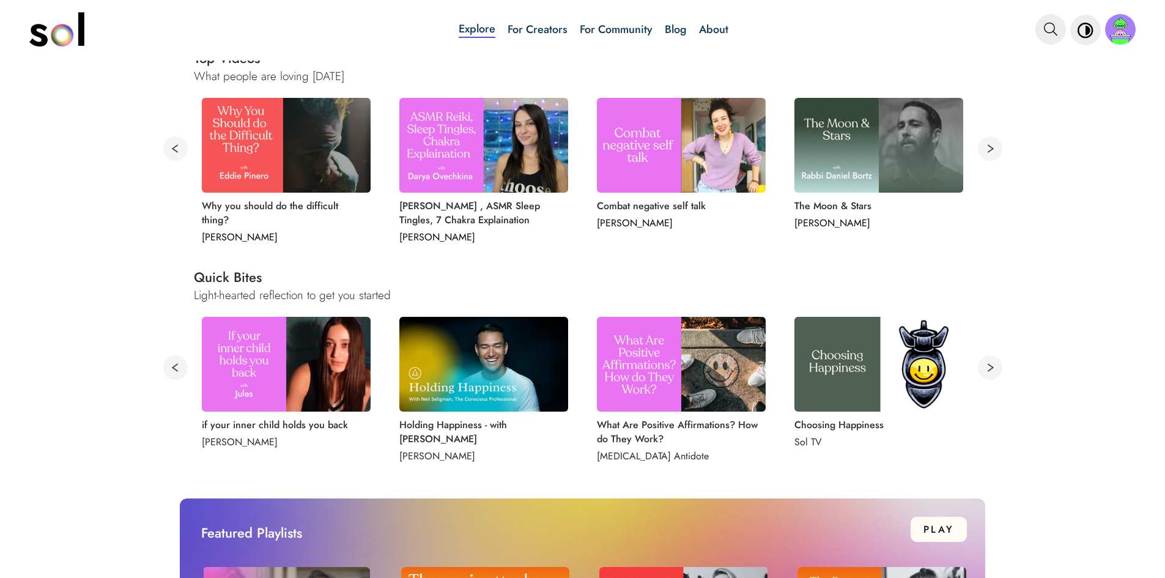
scroll to position [673, 0]
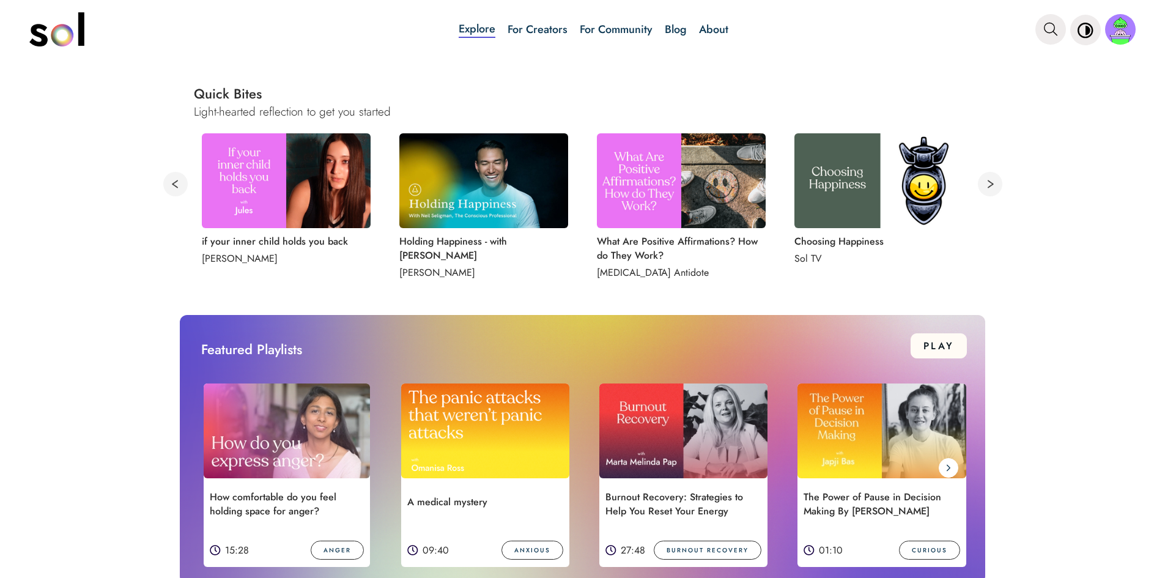
click at [176, 180] on button at bounding box center [175, 184] width 24 height 24
click at [172, 182] on button at bounding box center [175, 184] width 24 height 24
click at [171, 183] on button at bounding box center [175, 184] width 24 height 24
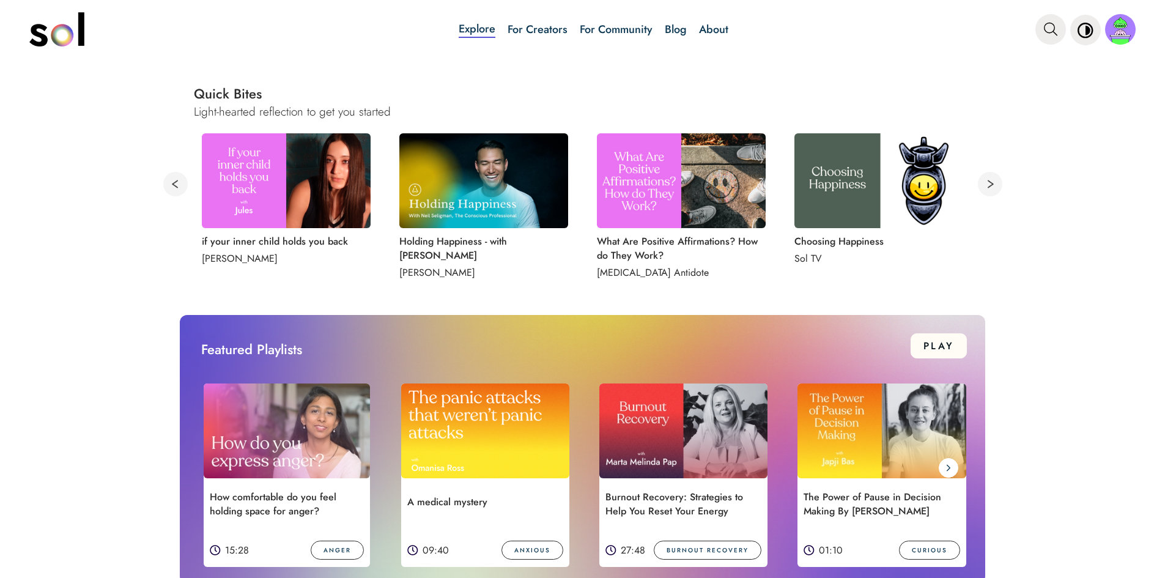
click at [167, 183] on button at bounding box center [175, 184] width 24 height 24
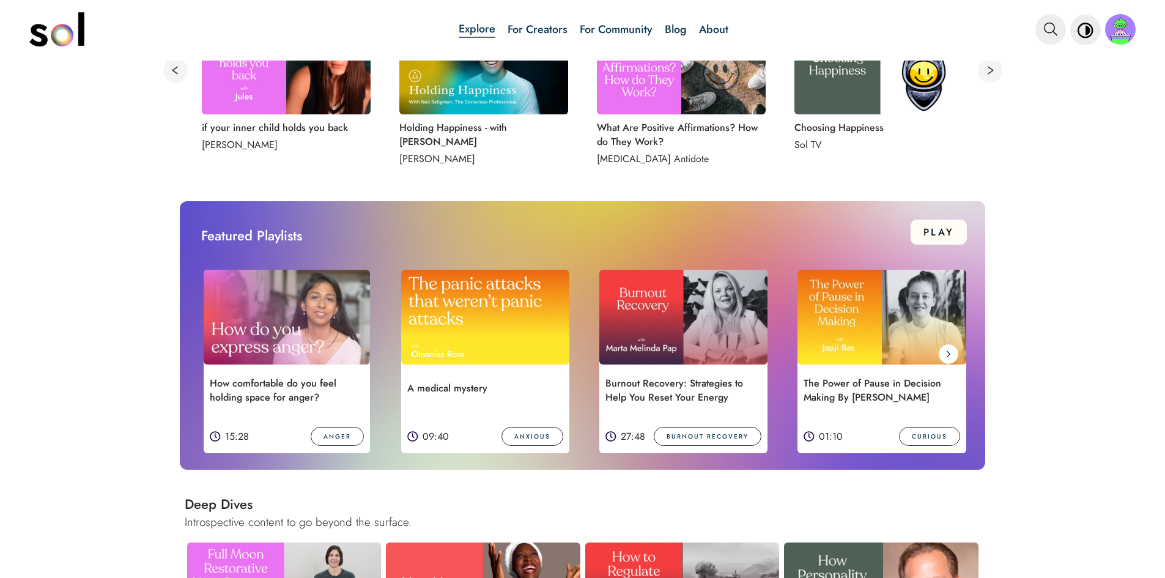
scroll to position [612, 0]
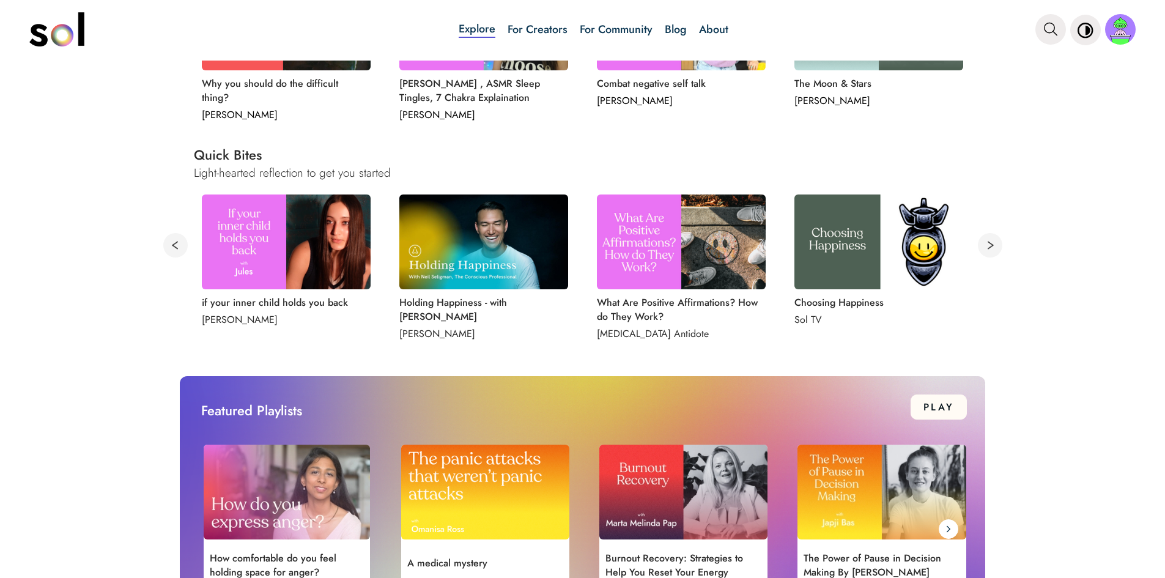
click at [170, 248] on button at bounding box center [175, 245] width 24 height 24
click at [979, 240] on button at bounding box center [990, 245] width 24 height 24
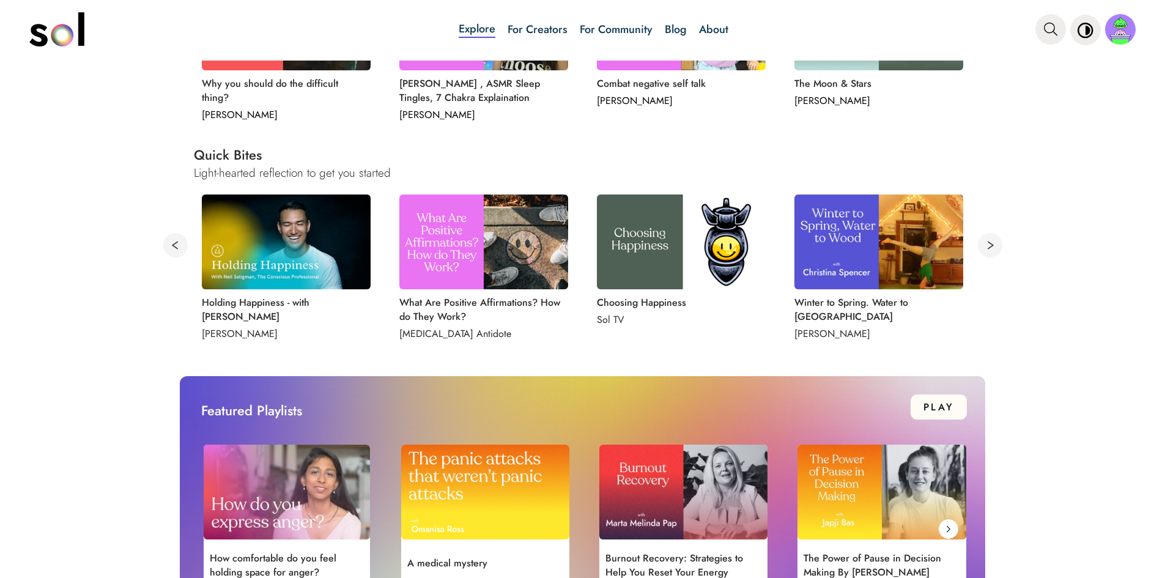
click at [983, 245] on button at bounding box center [990, 245] width 24 height 24
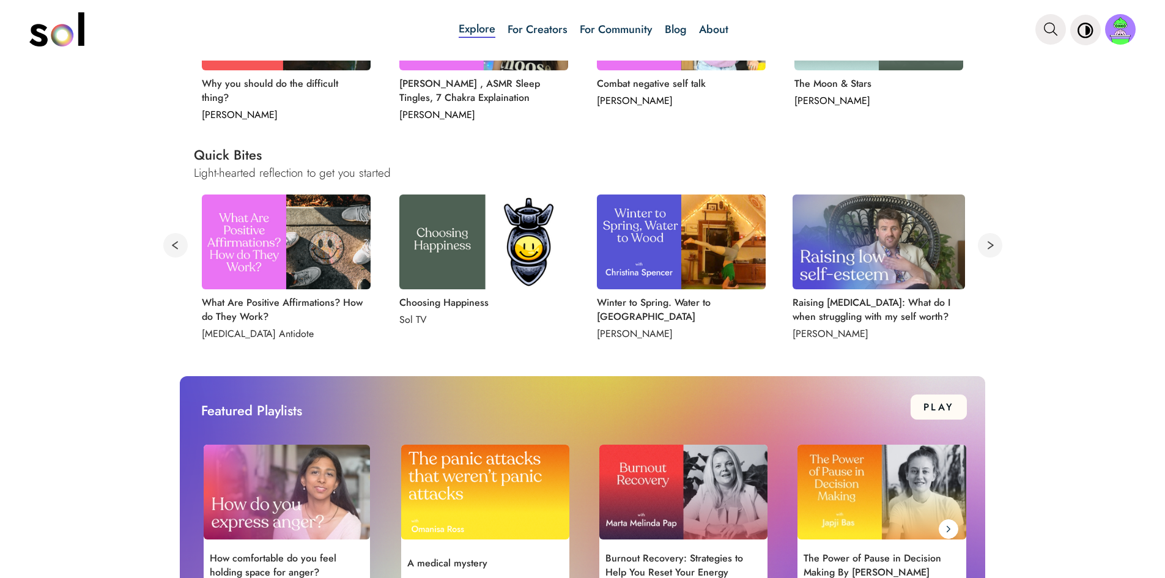
click at [983, 245] on button at bounding box center [990, 245] width 24 height 24
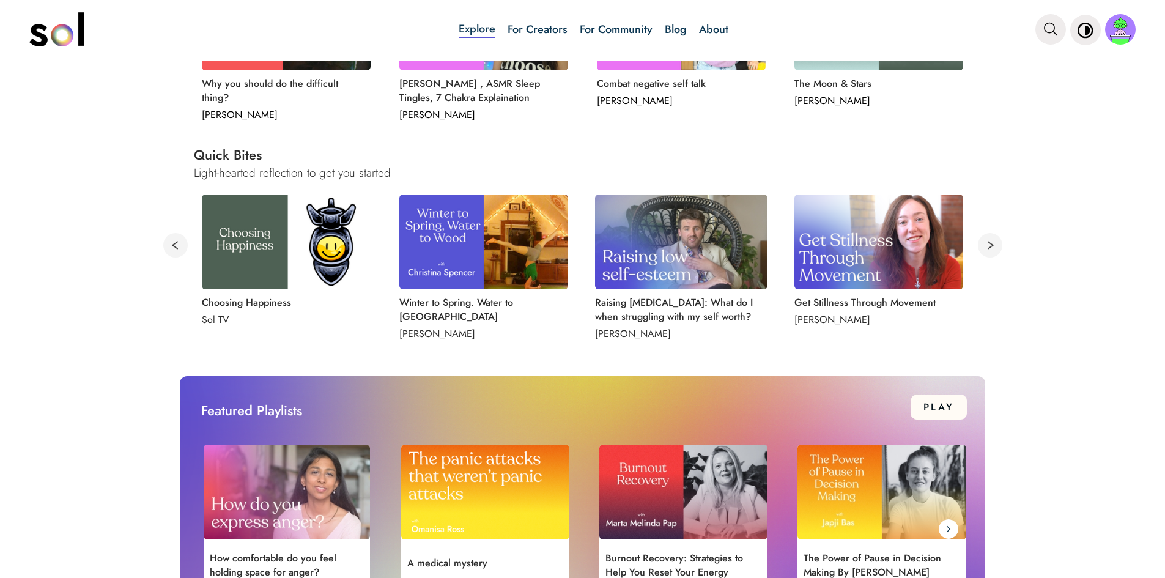
click at [987, 246] on button at bounding box center [990, 245] width 24 height 24
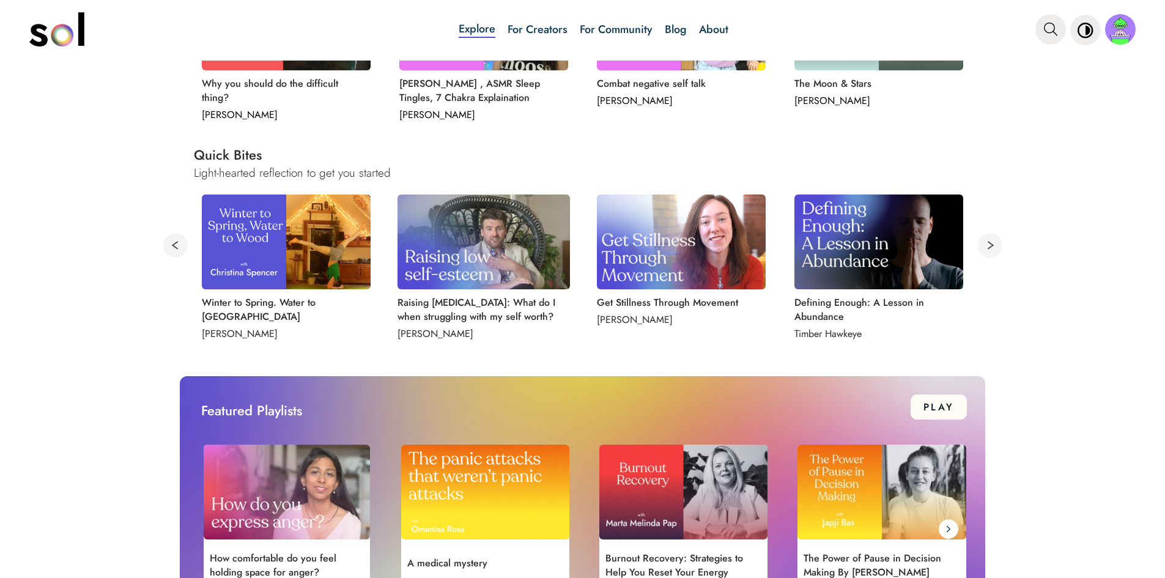
click at [987, 243] on button at bounding box center [990, 245] width 24 height 24
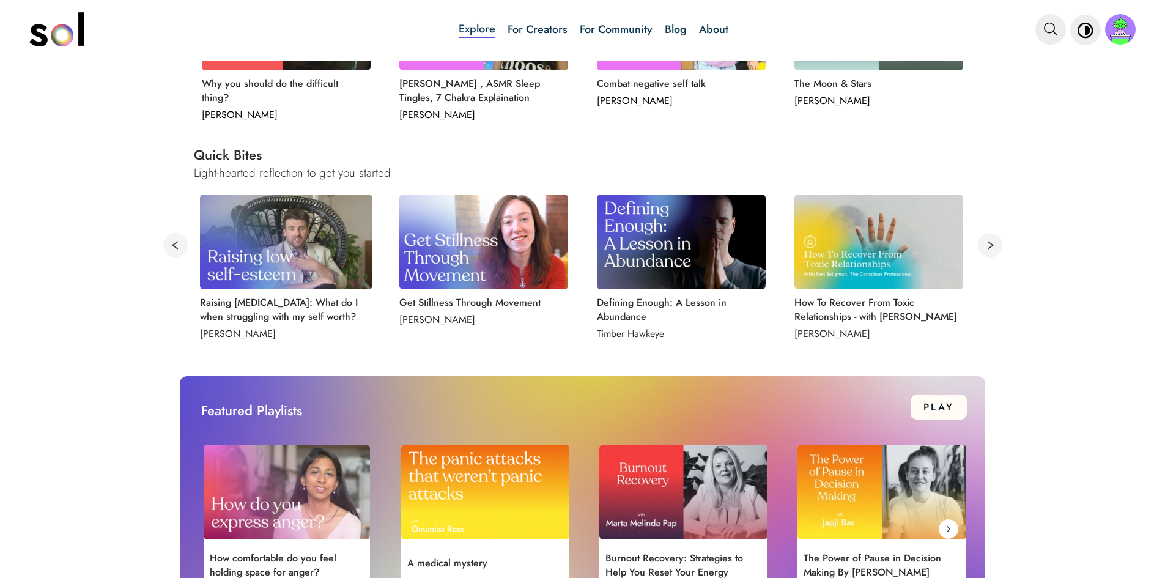
click at [988, 245] on button at bounding box center [990, 245] width 24 height 24
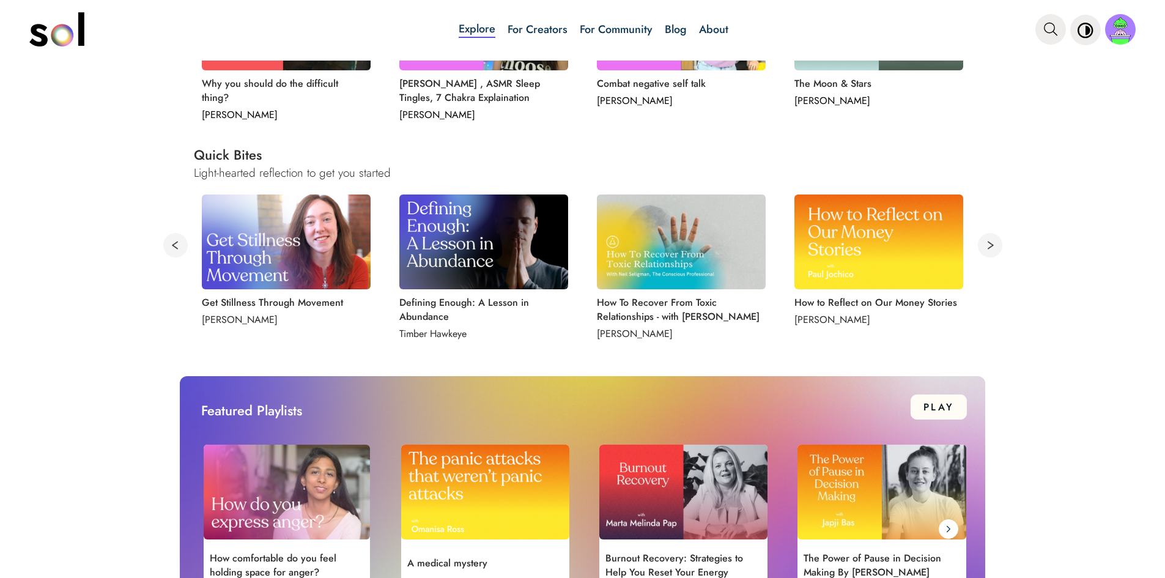
click at [988, 242] on button at bounding box center [990, 245] width 24 height 24
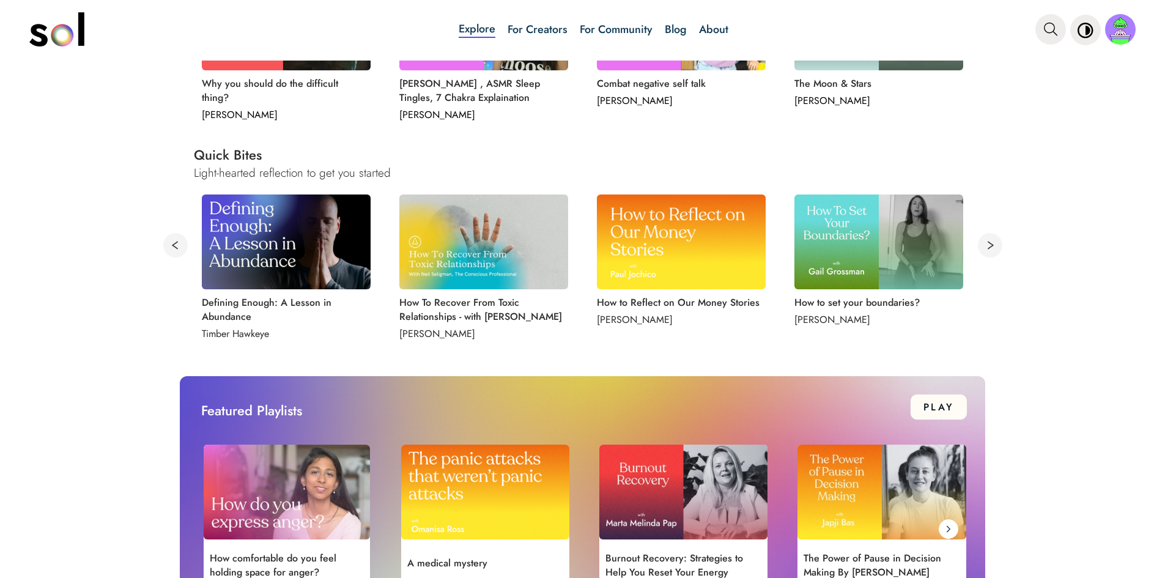
click at [988, 242] on button at bounding box center [990, 245] width 24 height 24
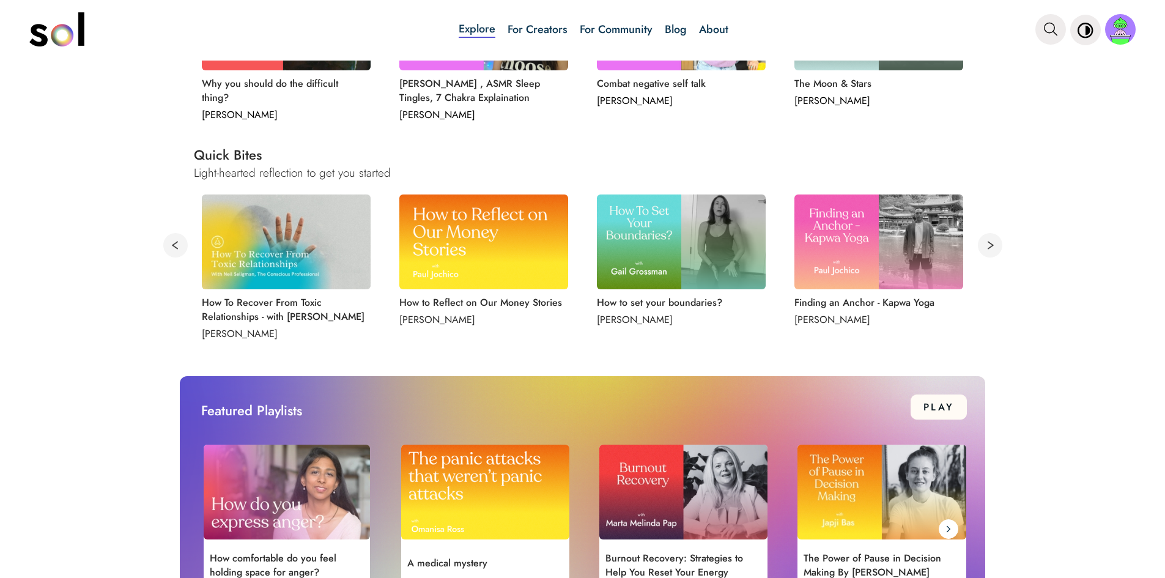
click at [988, 242] on button at bounding box center [990, 245] width 24 height 24
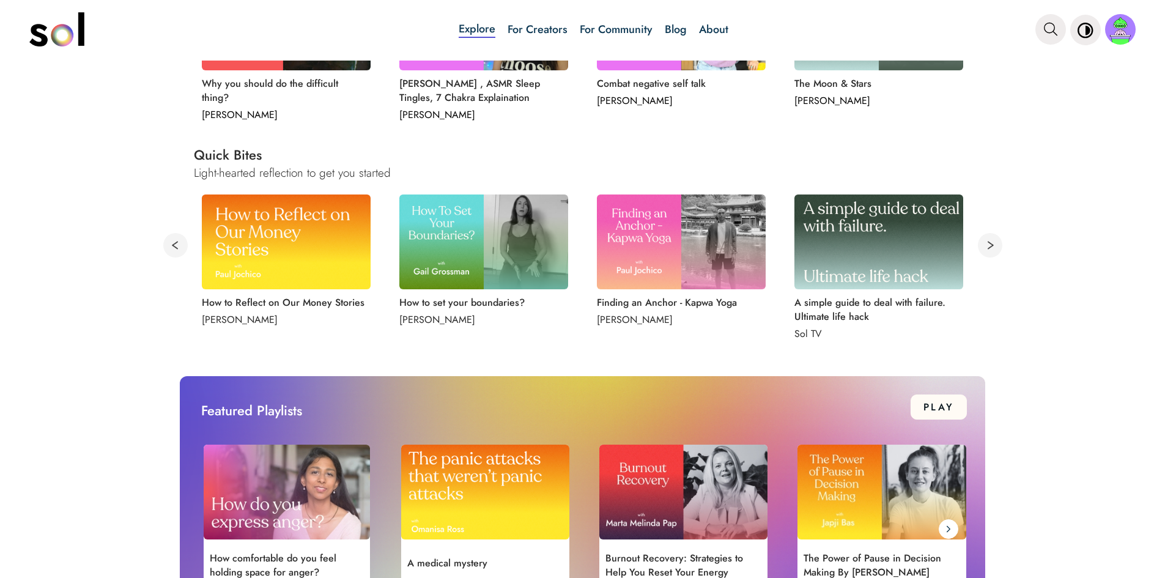
click at [985, 240] on button at bounding box center [990, 245] width 24 height 24
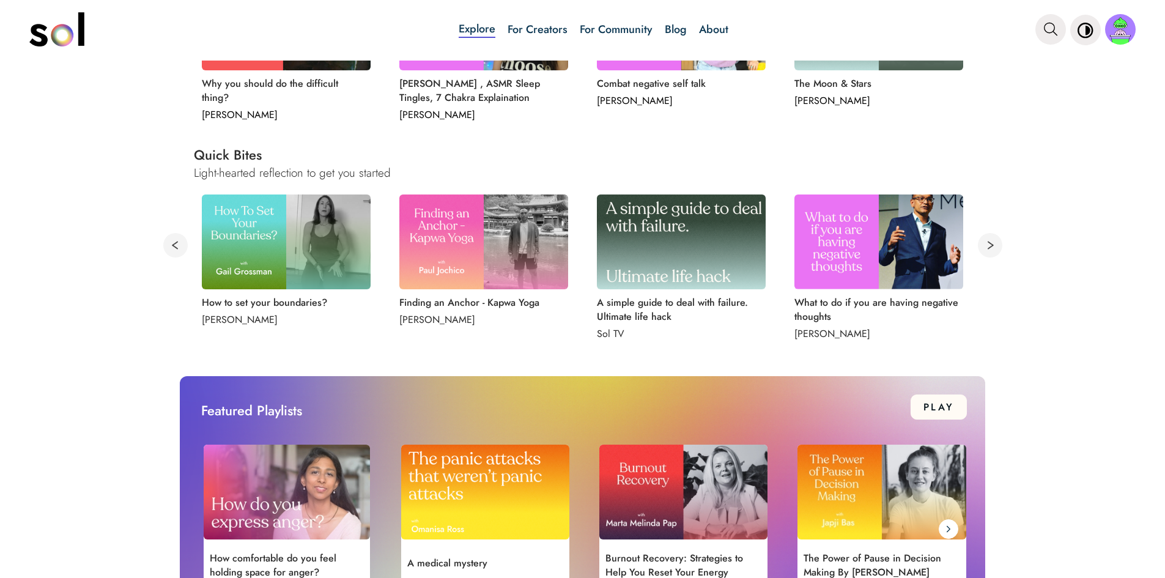
click at [985, 240] on button at bounding box center [990, 245] width 24 height 24
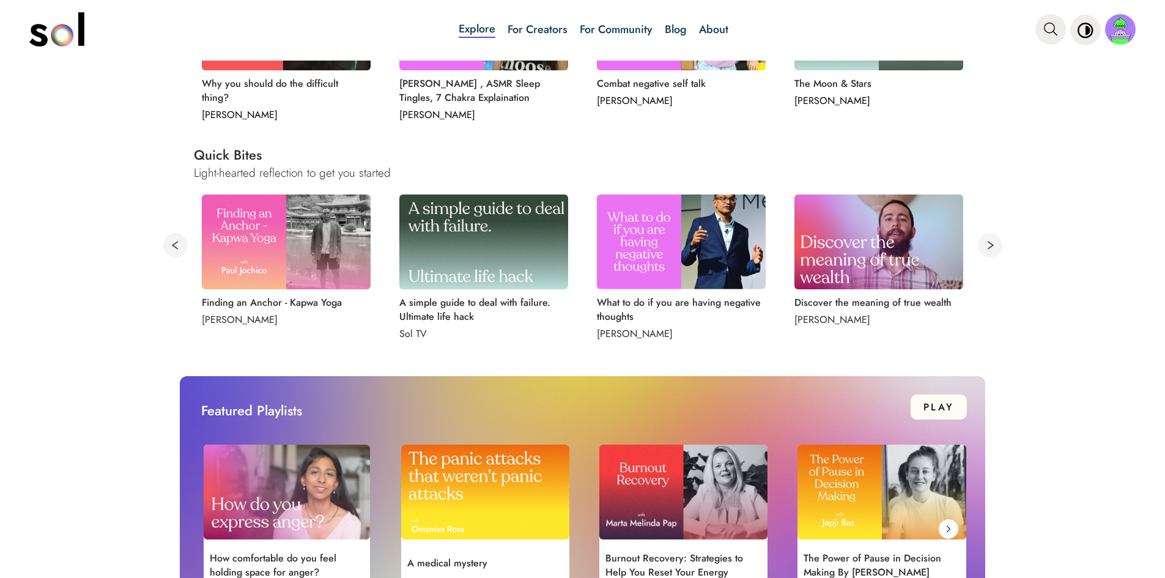
click at [991, 243] on button at bounding box center [990, 245] width 24 height 24
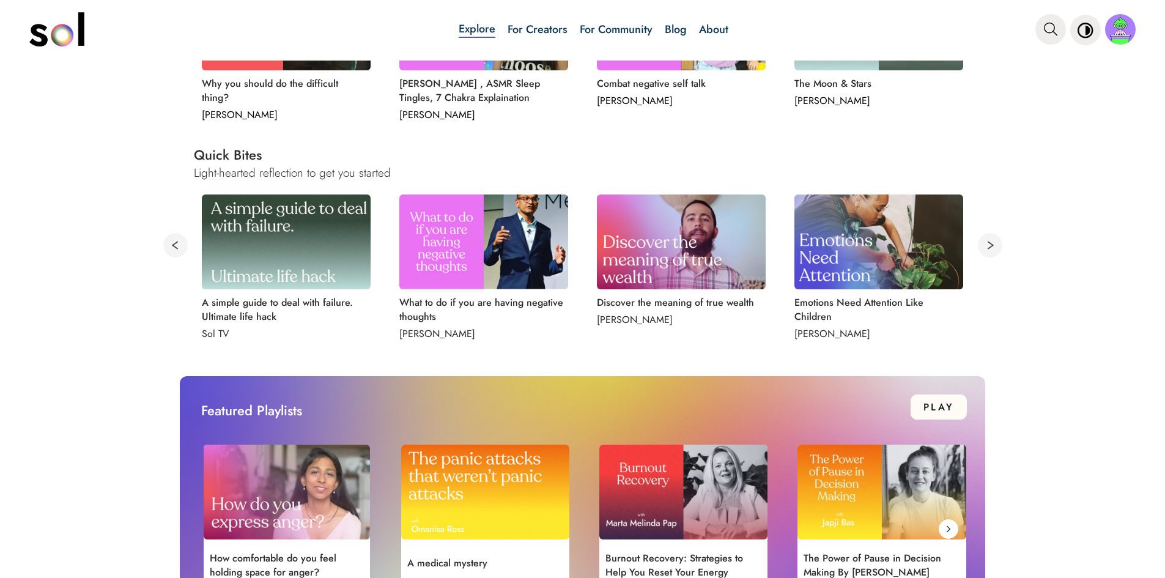
drag, startPoint x: 979, startPoint y: 253, endPoint x: 993, endPoint y: 253, distance: 14.7
click at [983, 253] on button at bounding box center [990, 245] width 24 height 24
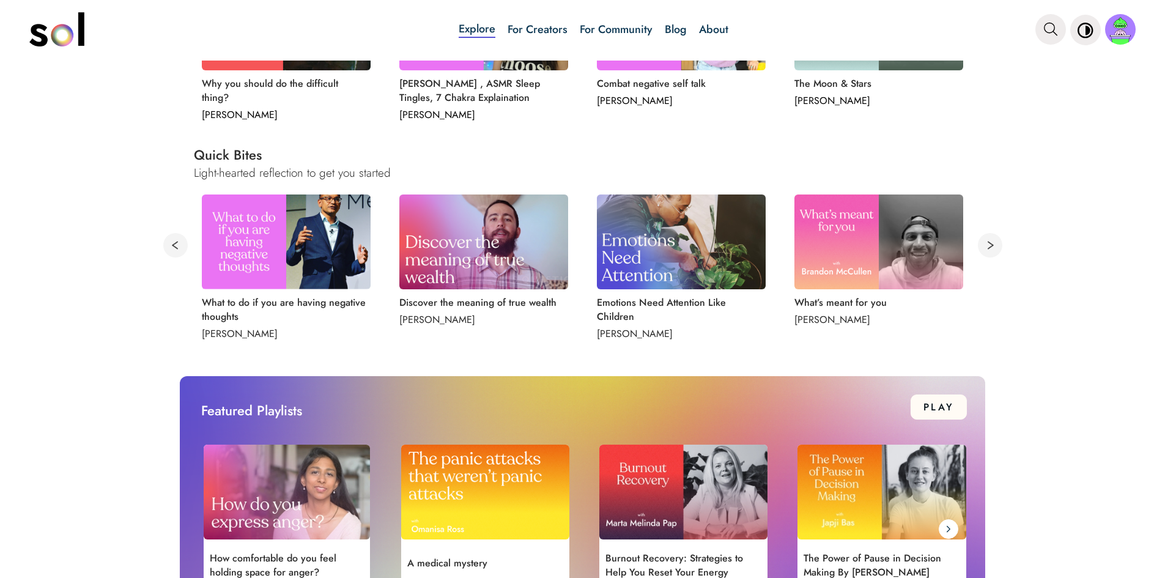
click at [994, 253] on button at bounding box center [990, 245] width 24 height 24
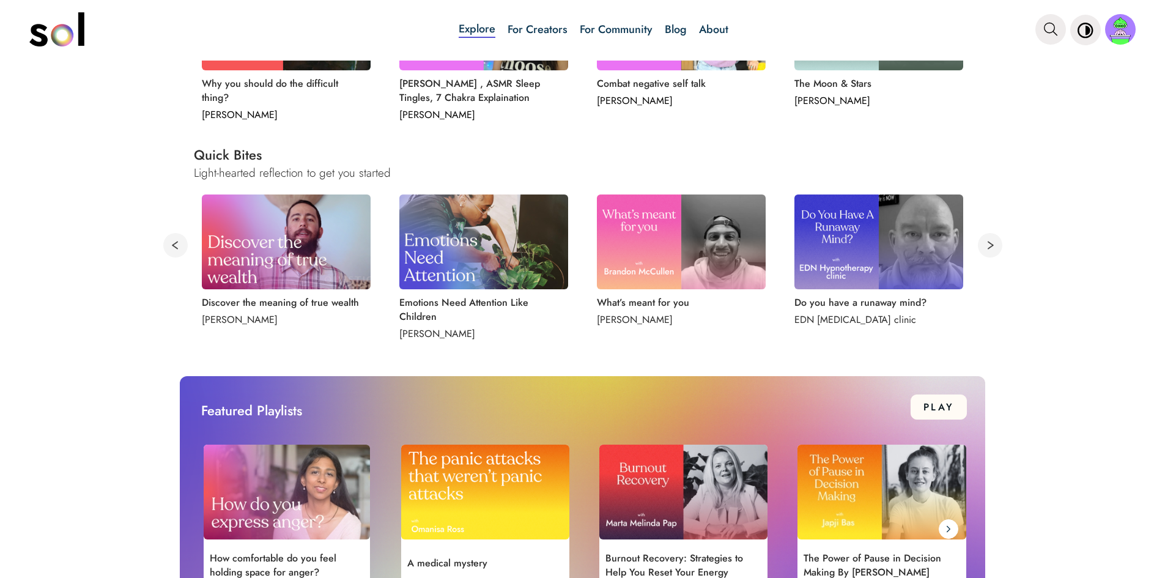
click at [994, 253] on button at bounding box center [990, 245] width 24 height 24
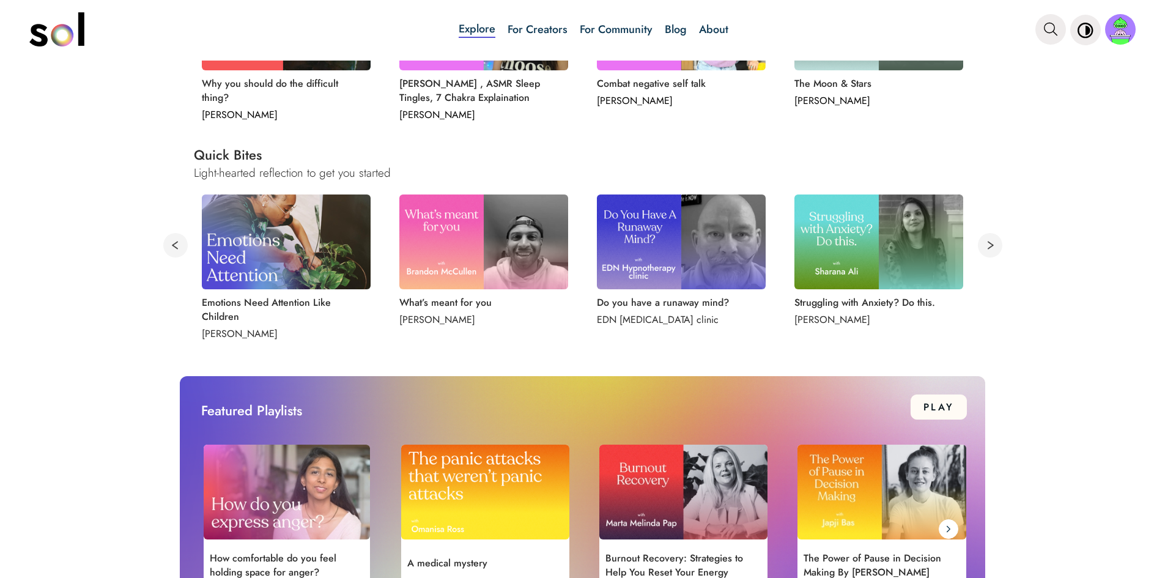
click at [994, 253] on button at bounding box center [990, 245] width 24 height 24
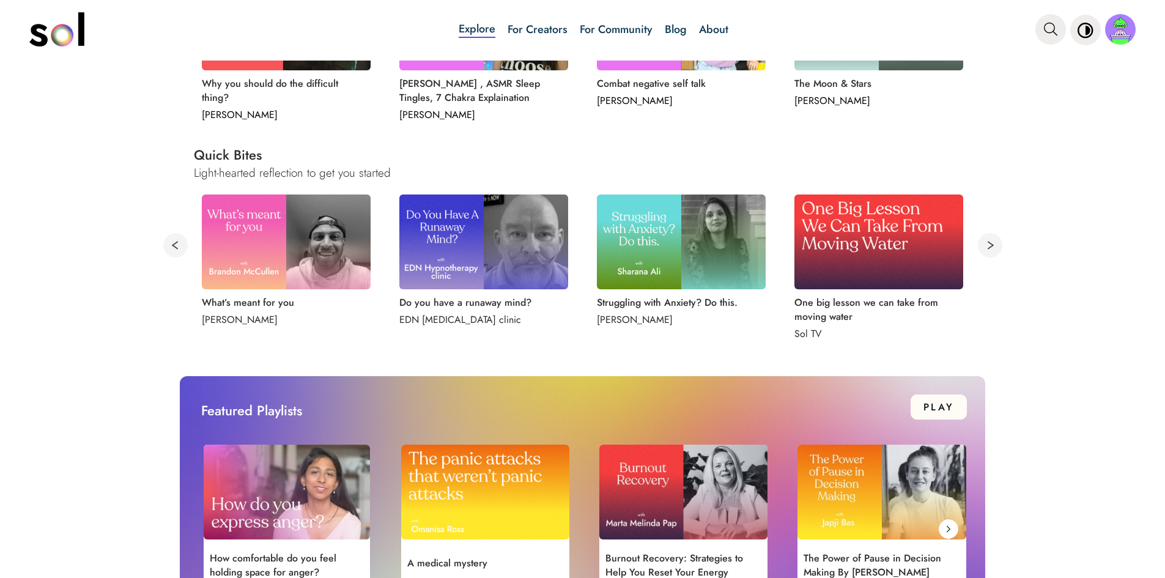
click at [994, 253] on button at bounding box center [990, 245] width 24 height 24
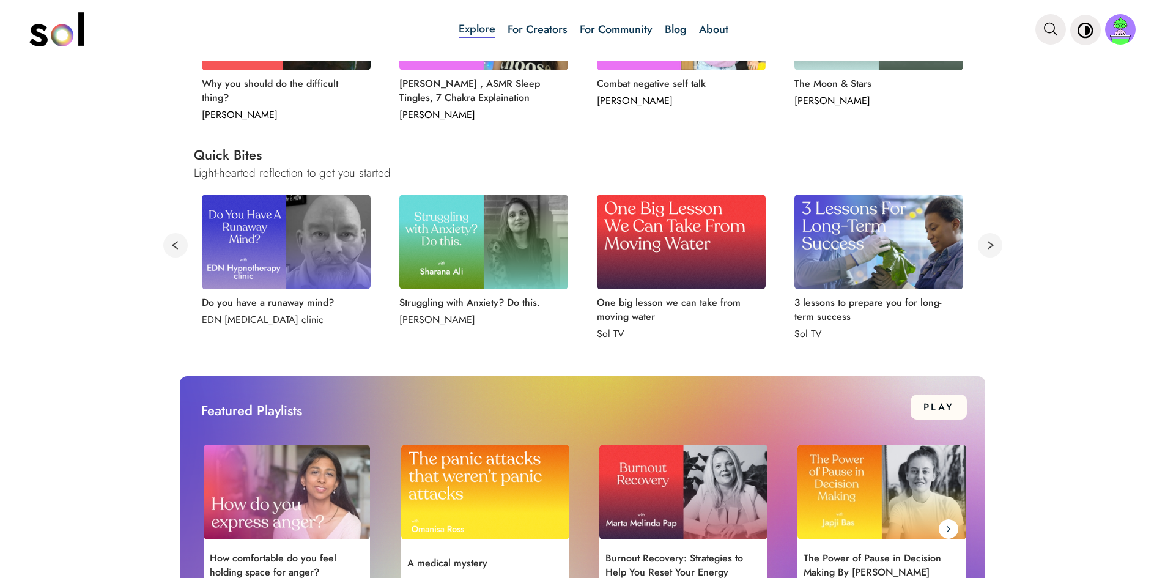
click at [994, 253] on button at bounding box center [990, 245] width 24 height 24
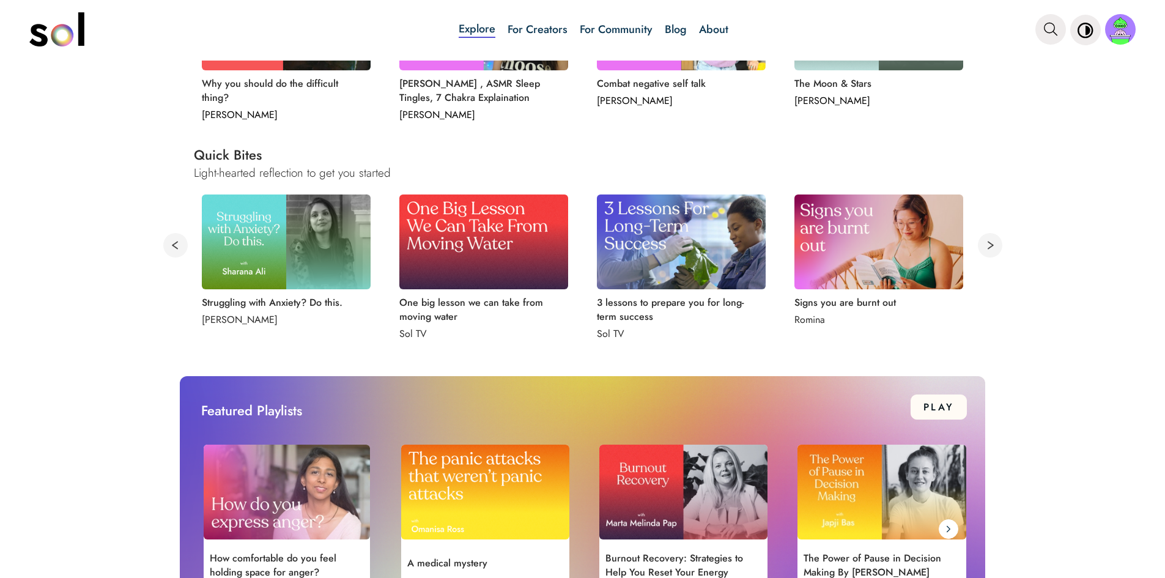
click at [994, 253] on button at bounding box center [990, 245] width 24 height 24
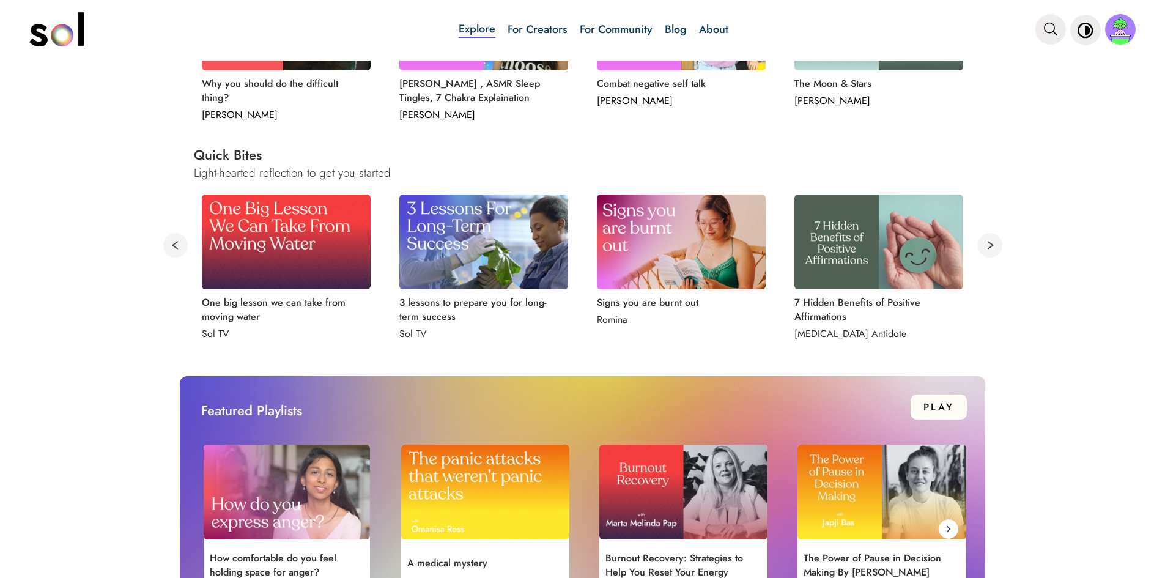
click at [994, 253] on button at bounding box center [990, 245] width 24 height 24
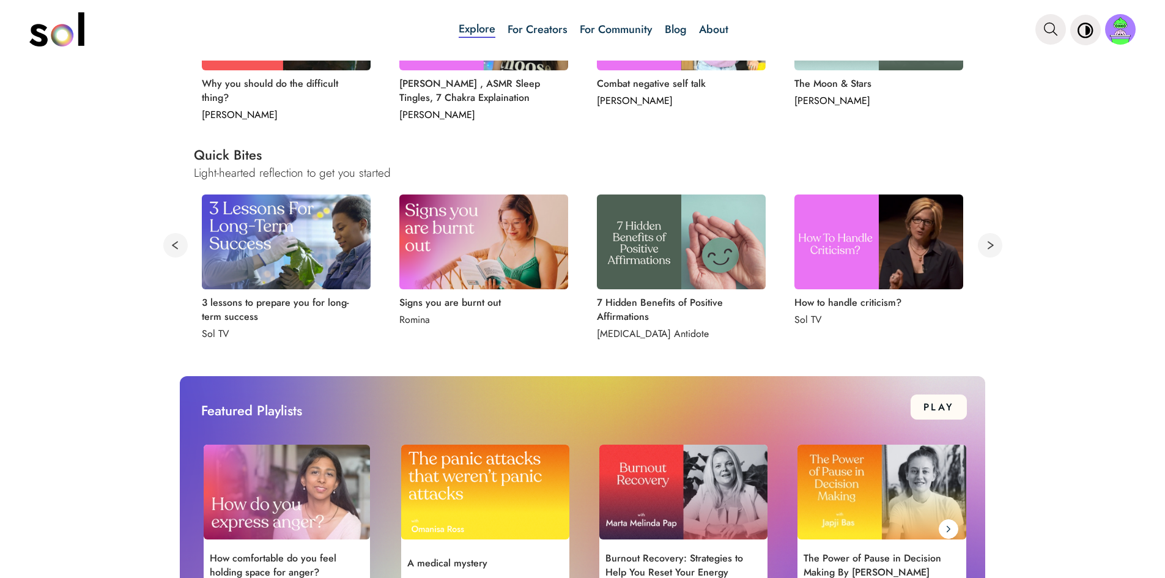
click at [990, 250] on button at bounding box center [990, 245] width 24 height 24
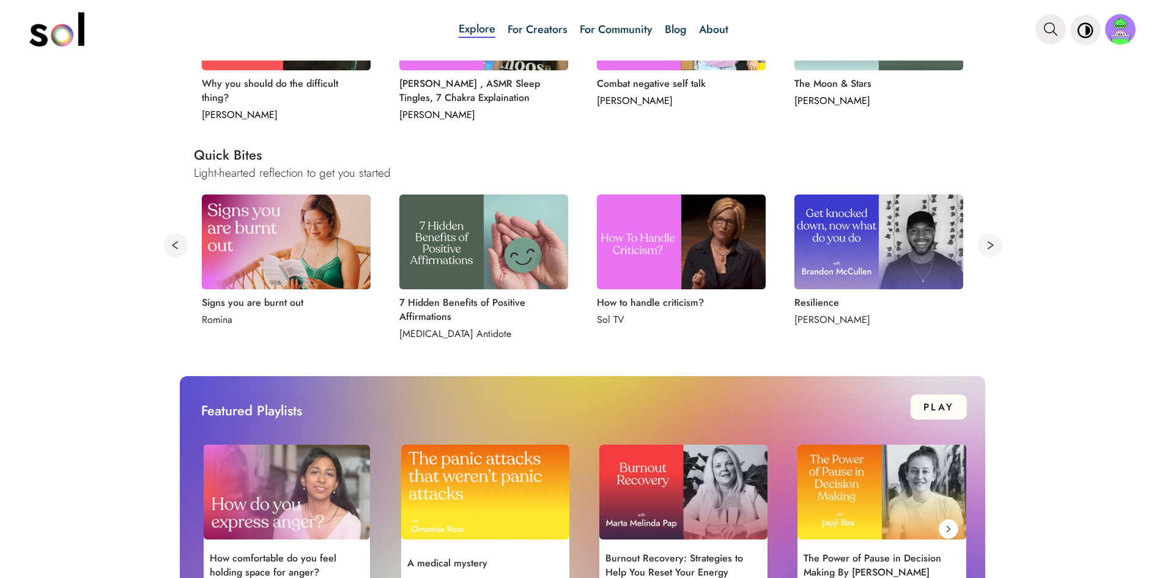
click at [988, 251] on button at bounding box center [990, 245] width 24 height 24
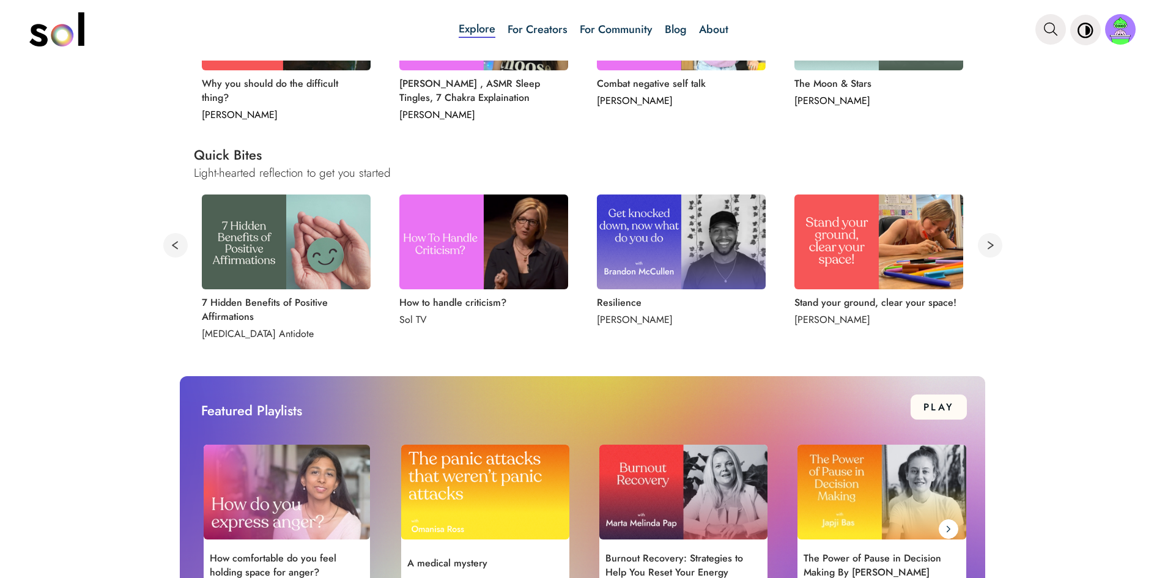
click at [987, 251] on button at bounding box center [990, 245] width 24 height 24
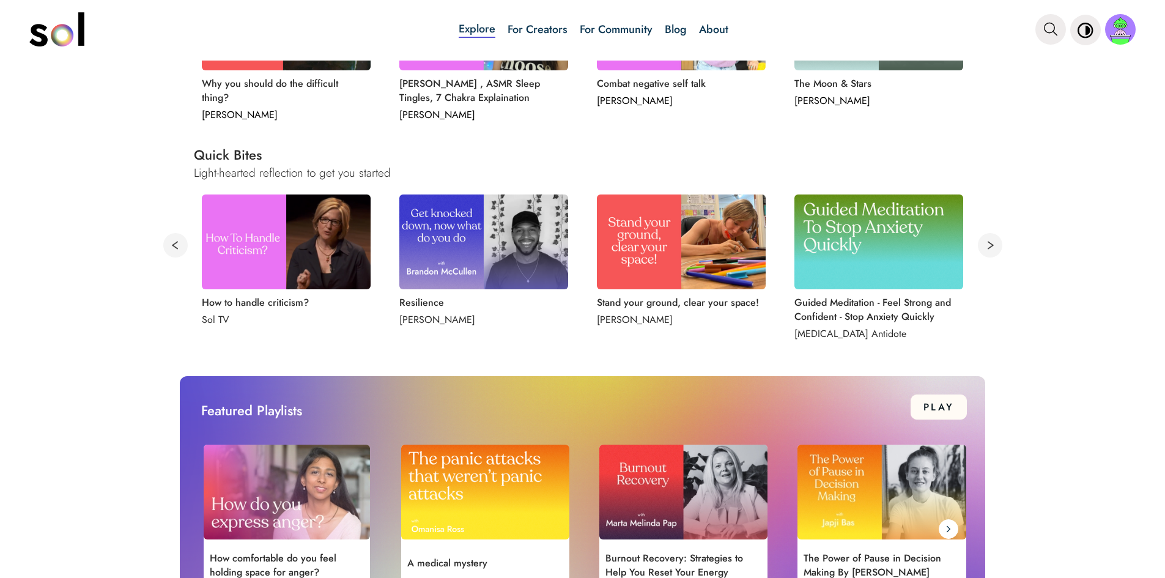
click at [987, 251] on button at bounding box center [990, 245] width 24 height 24
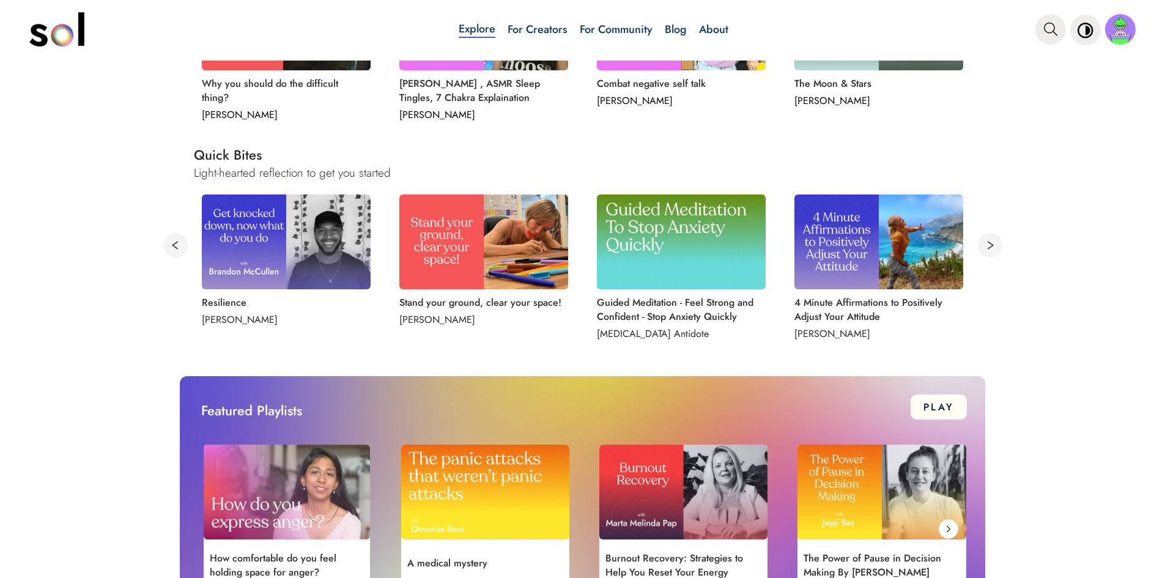
click at [987, 251] on button at bounding box center [990, 245] width 24 height 24
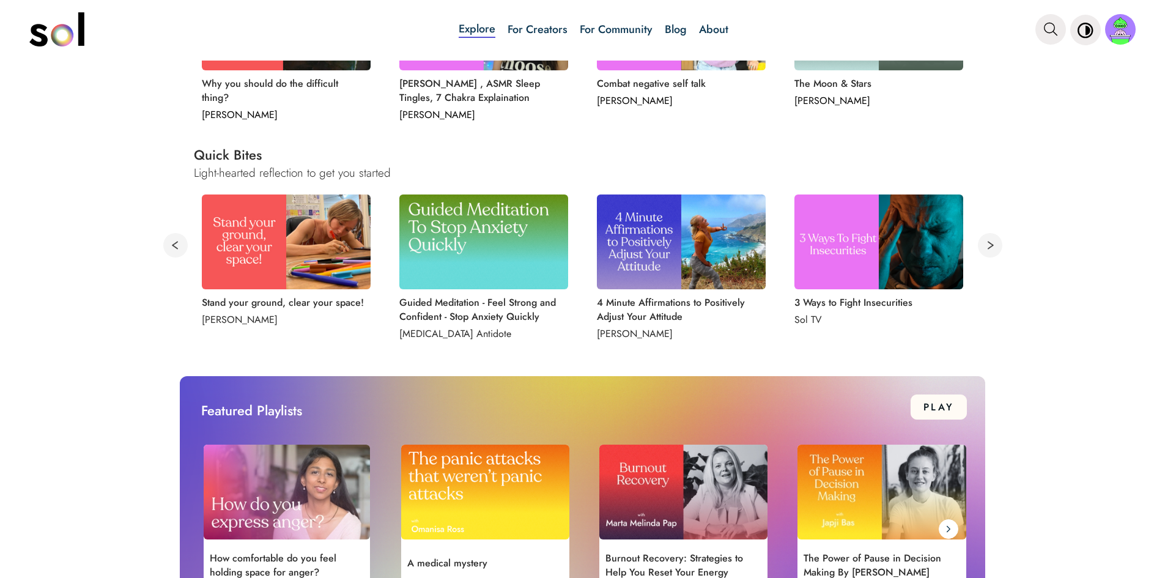
click at [987, 251] on button at bounding box center [990, 245] width 24 height 24
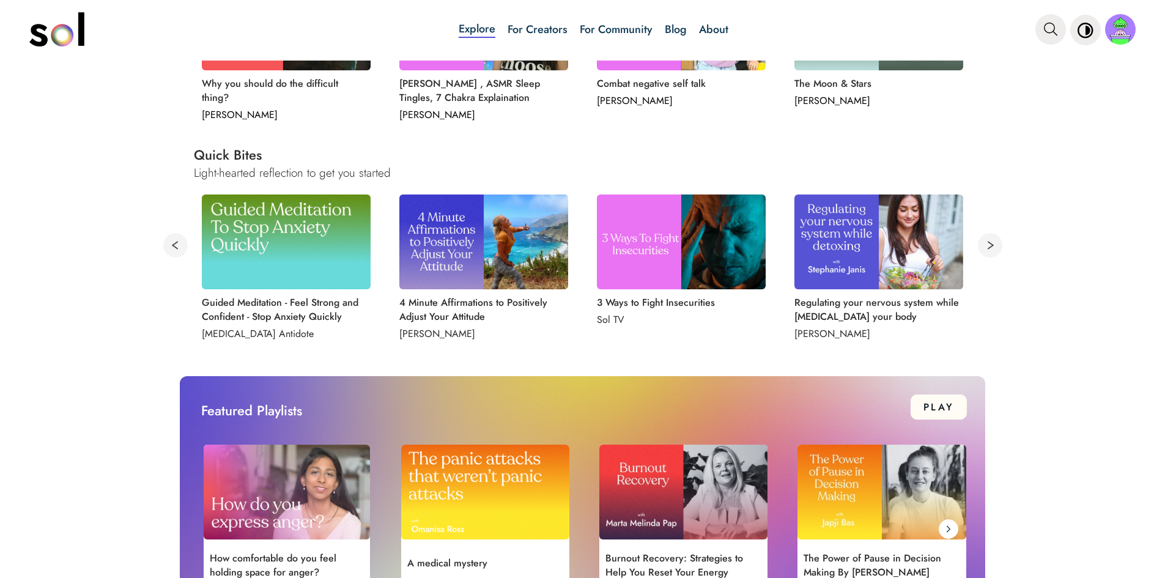
click at [987, 251] on button at bounding box center [990, 245] width 24 height 24
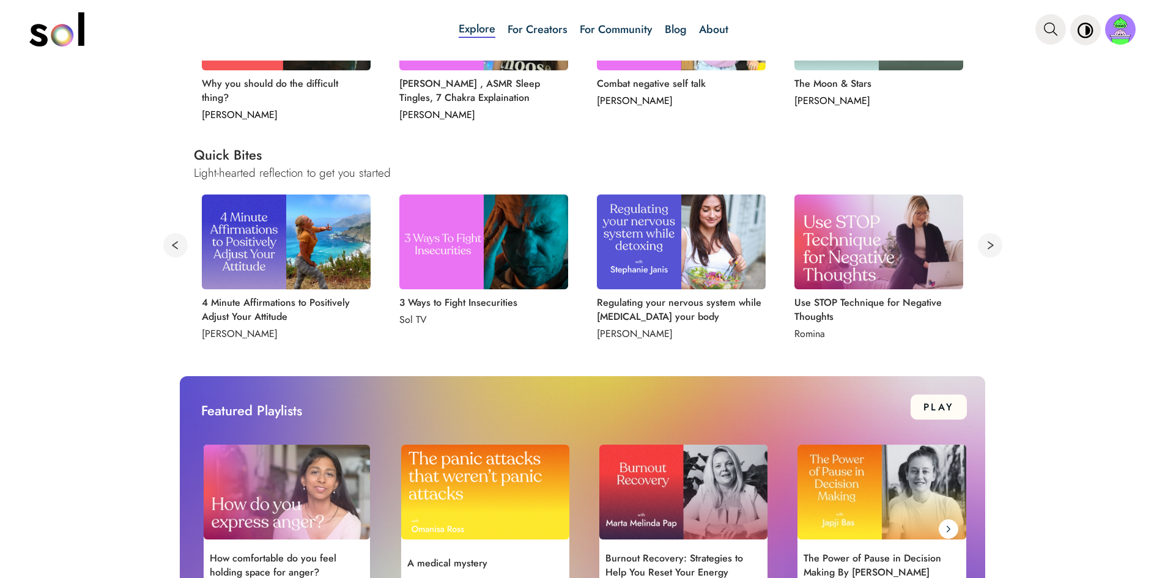
click at [987, 251] on button at bounding box center [990, 245] width 24 height 24
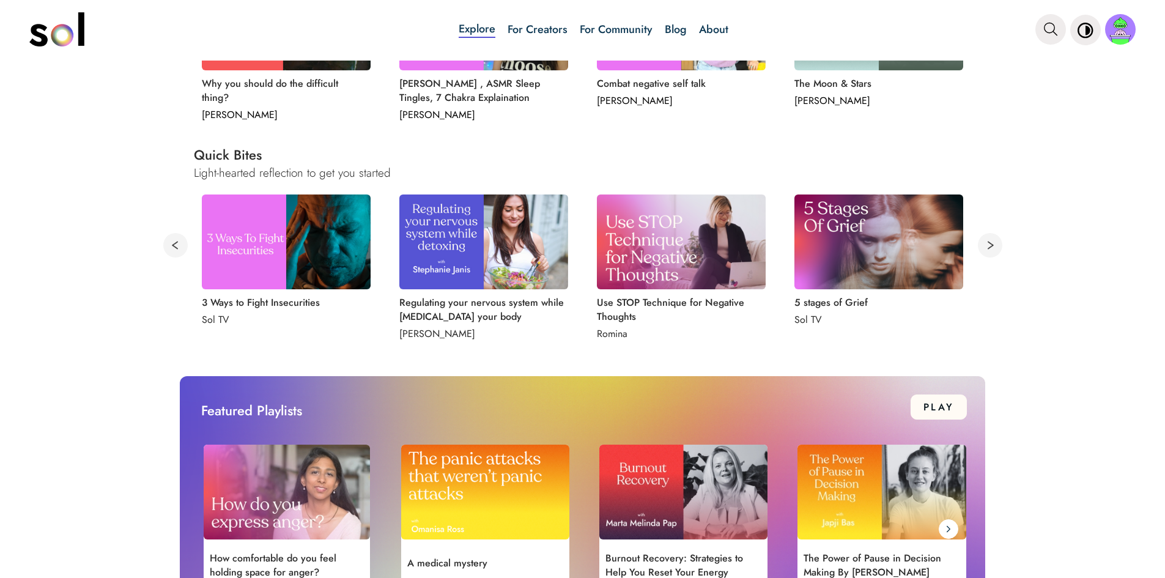
click at [983, 248] on button at bounding box center [990, 245] width 24 height 24
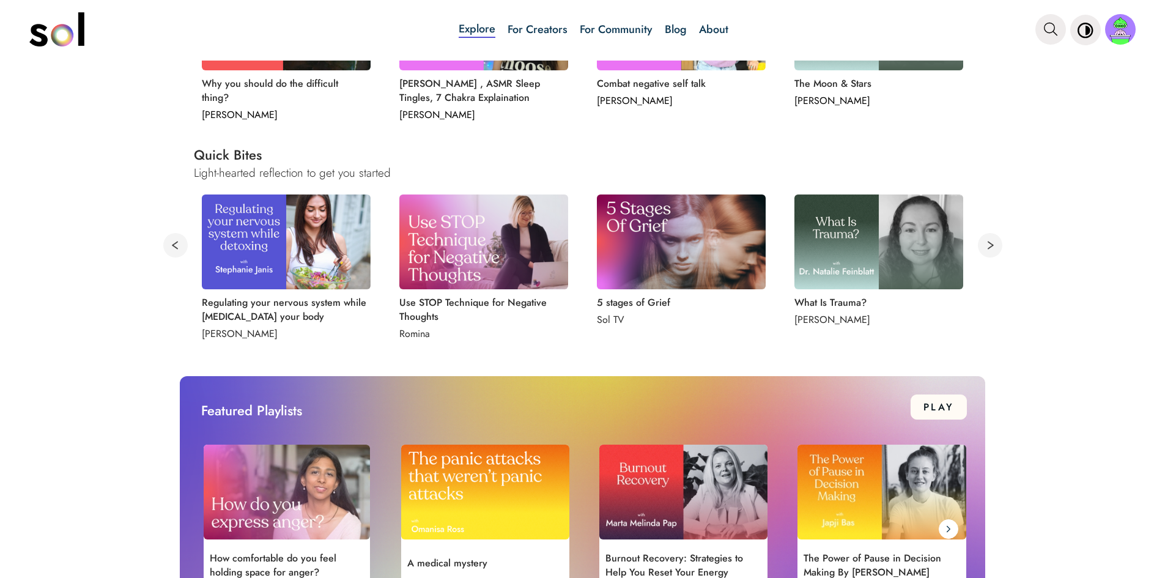
click at [983, 248] on button at bounding box center [990, 245] width 24 height 24
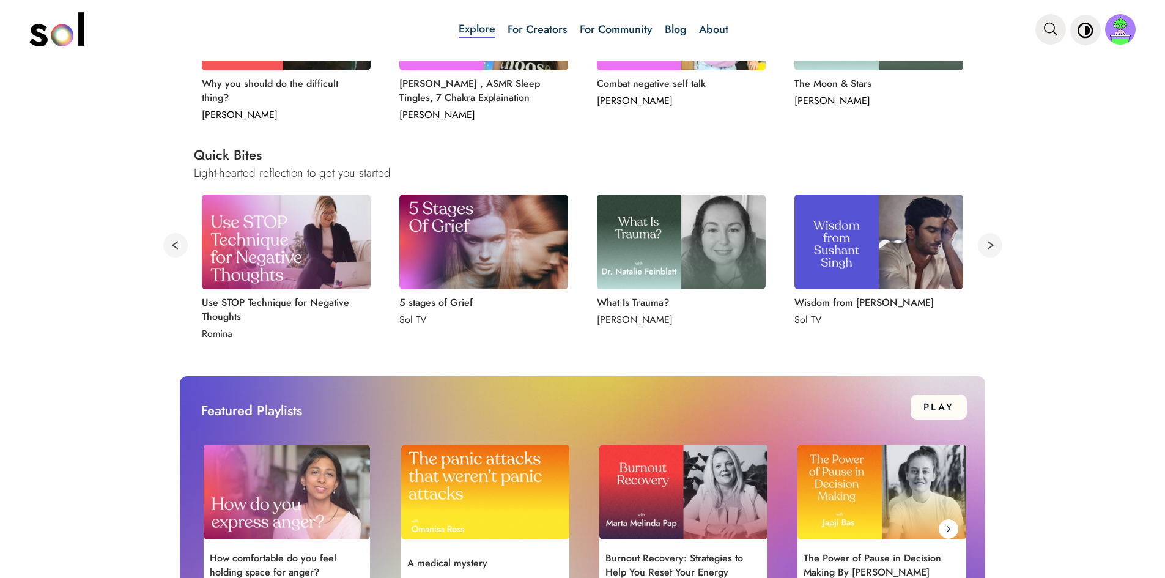
click at [983, 248] on button at bounding box center [990, 245] width 24 height 24
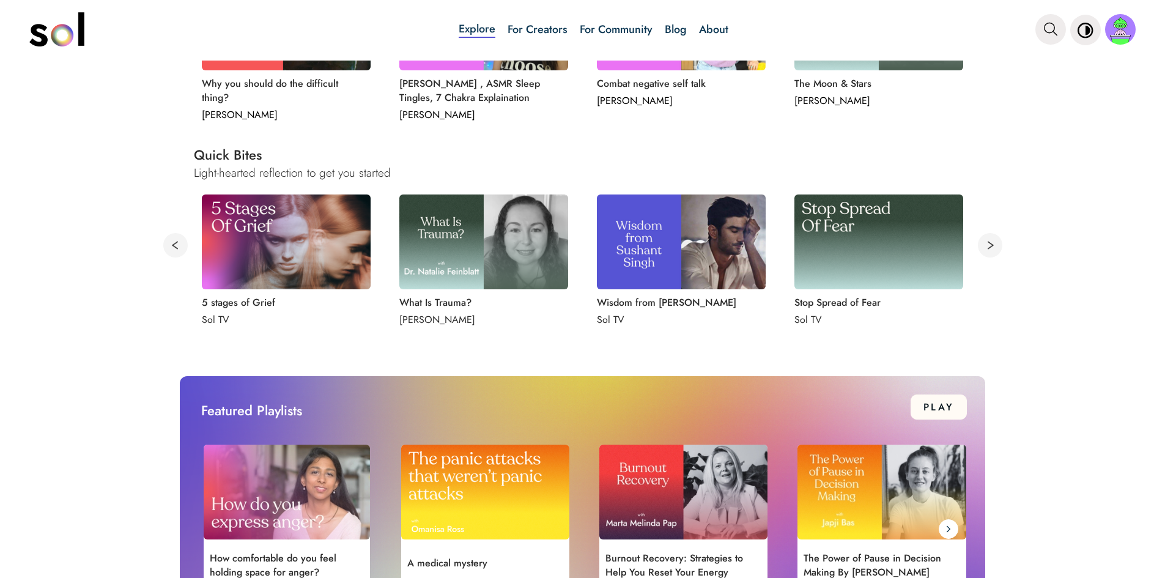
click at [983, 248] on button at bounding box center [990, 245] width 24 height 24
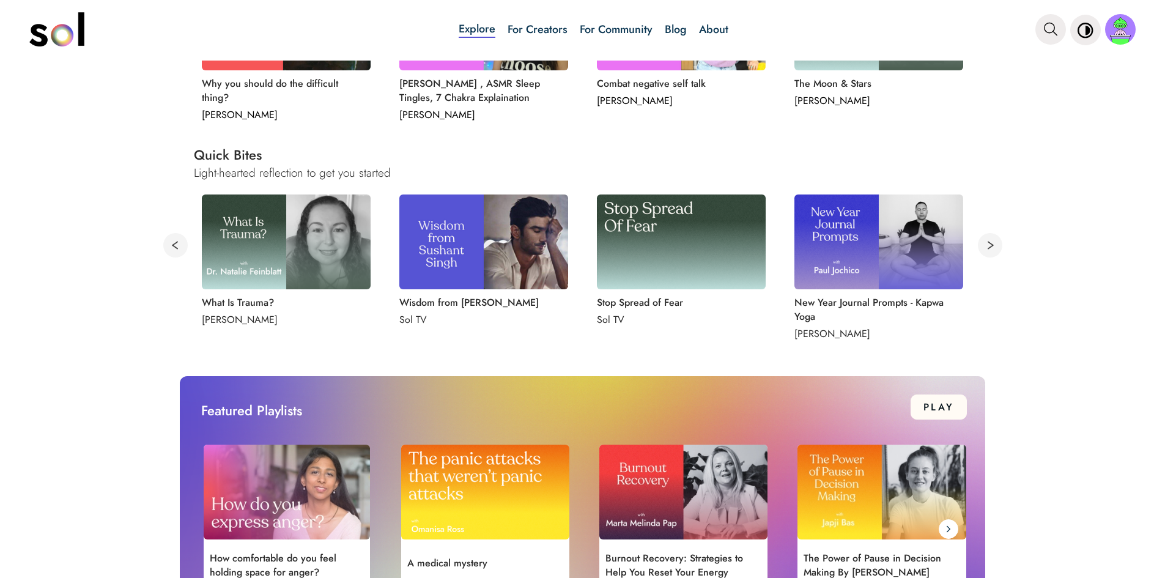
click at [983, 248] on button at bounding box center [990, 245] width 24 height 24
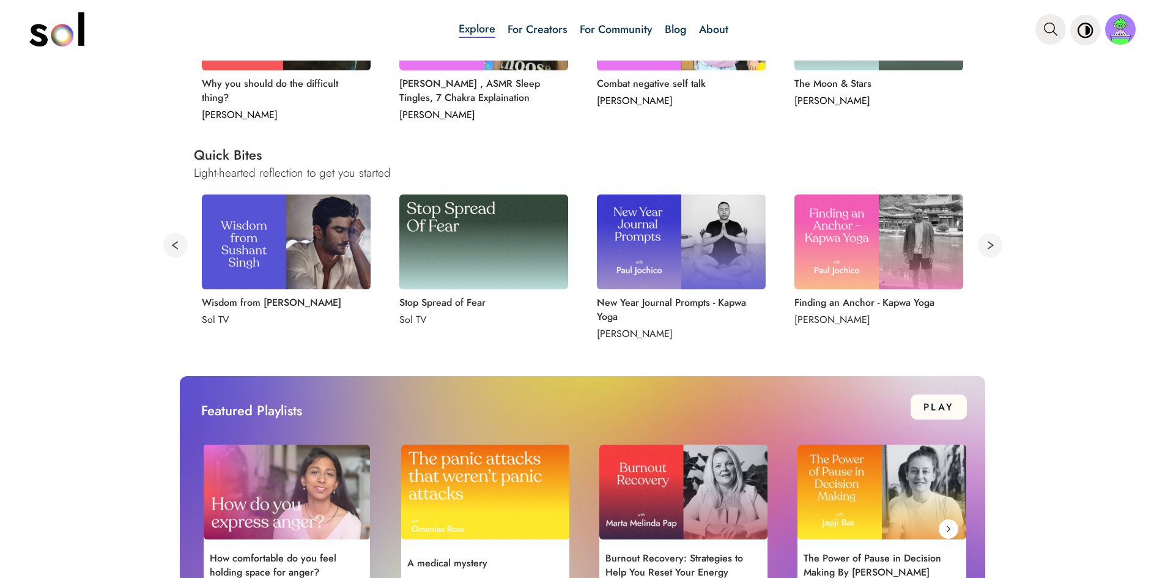
click at [983, 248] on button at bounding box center [990, 245] width 24 height 24
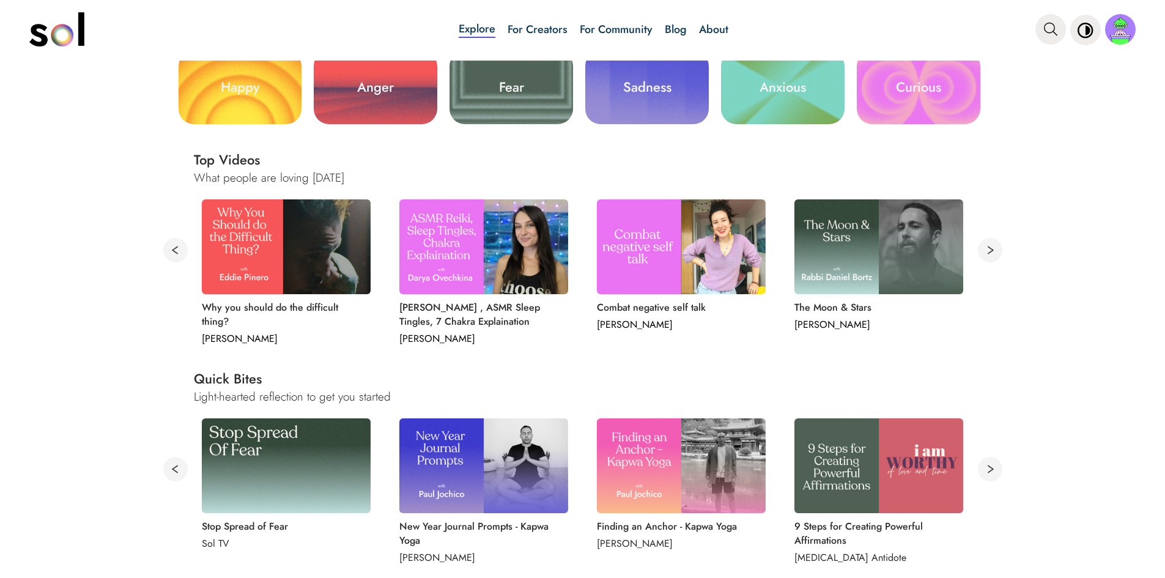
scroll to position [367, 0]
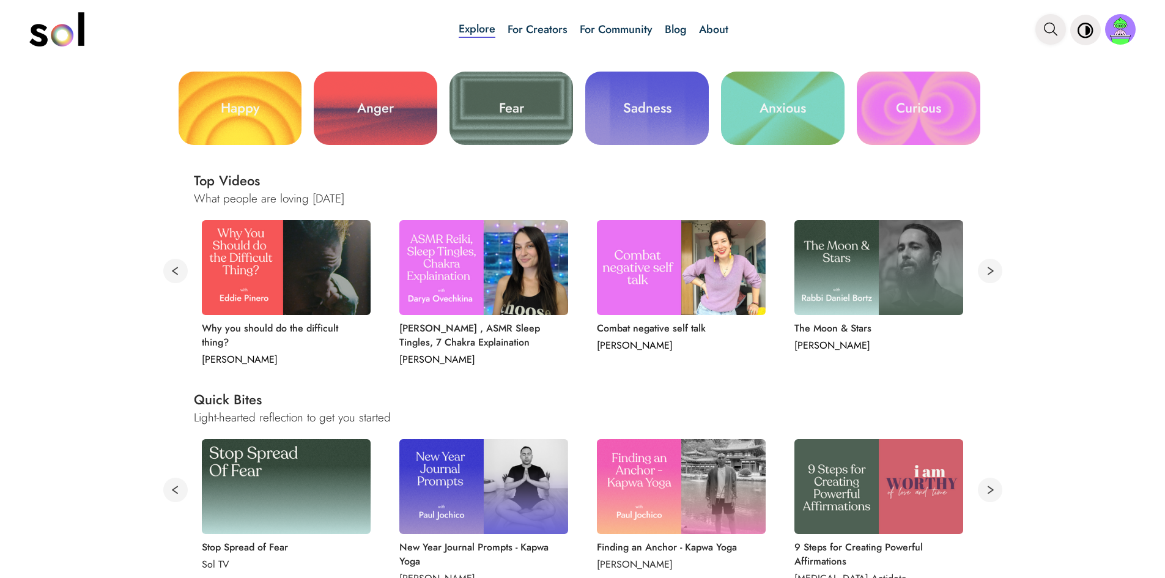
click at [1051, 29] on icon "main navigation" at bounding box center [1050, 29] width 13 height 13
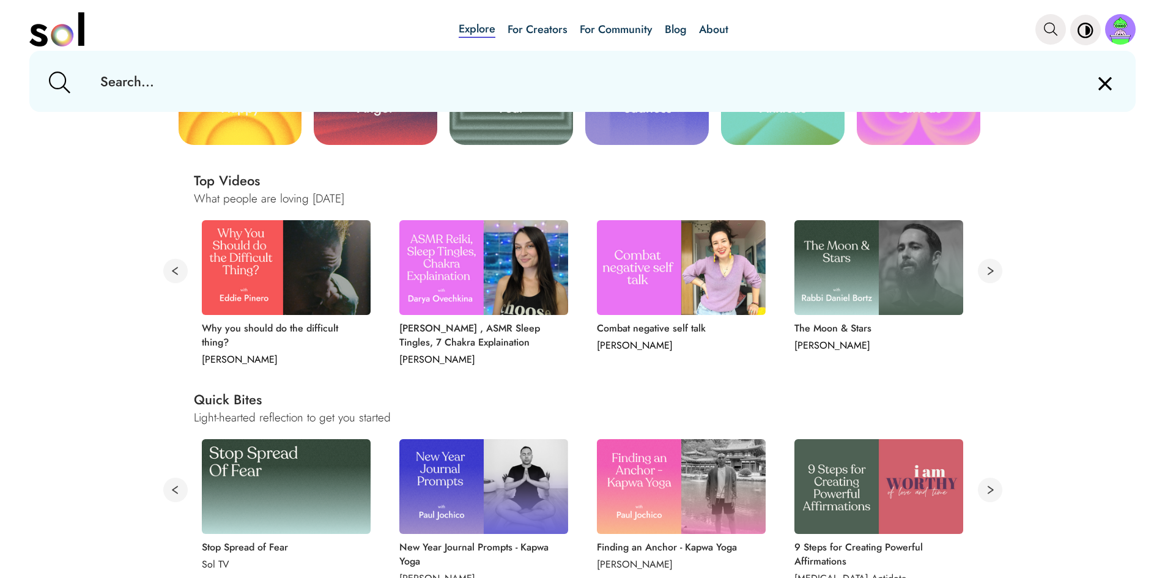
click at [203, 74] on input "text" at bounding box center [583, 81] width 984 height 61
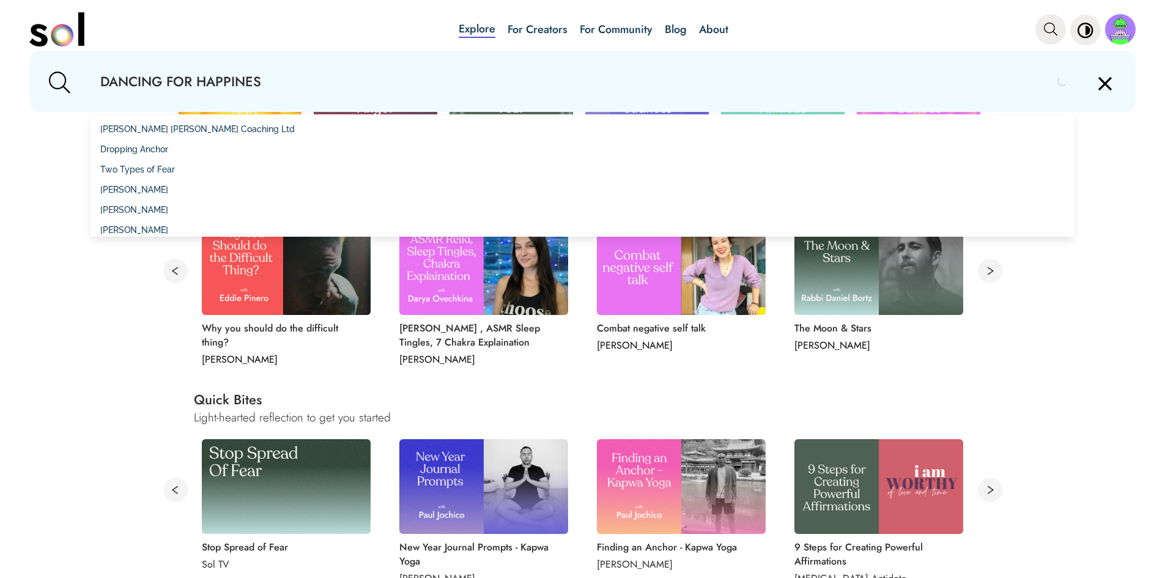
type input "DANCING FOR HAPPINESS"
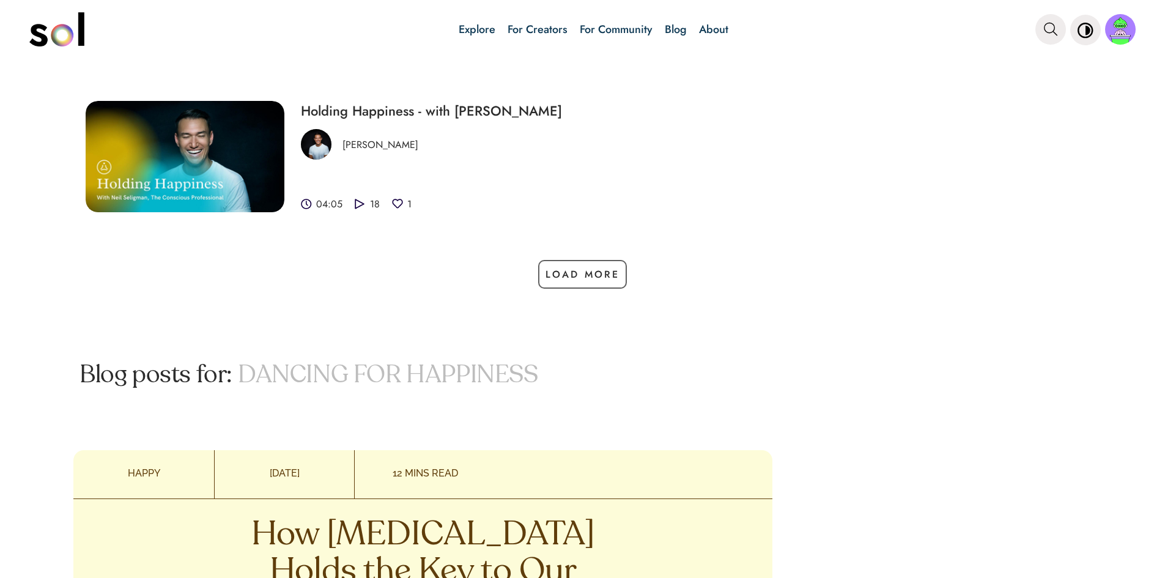
scroll to position [1223, 0]
click at [557, 289] on div "Load More" at bounding box center [582, 279] width 1165 height 41
click at [561, 279] on button "Load More" at bounding box center [582, 273] width 89 height 29
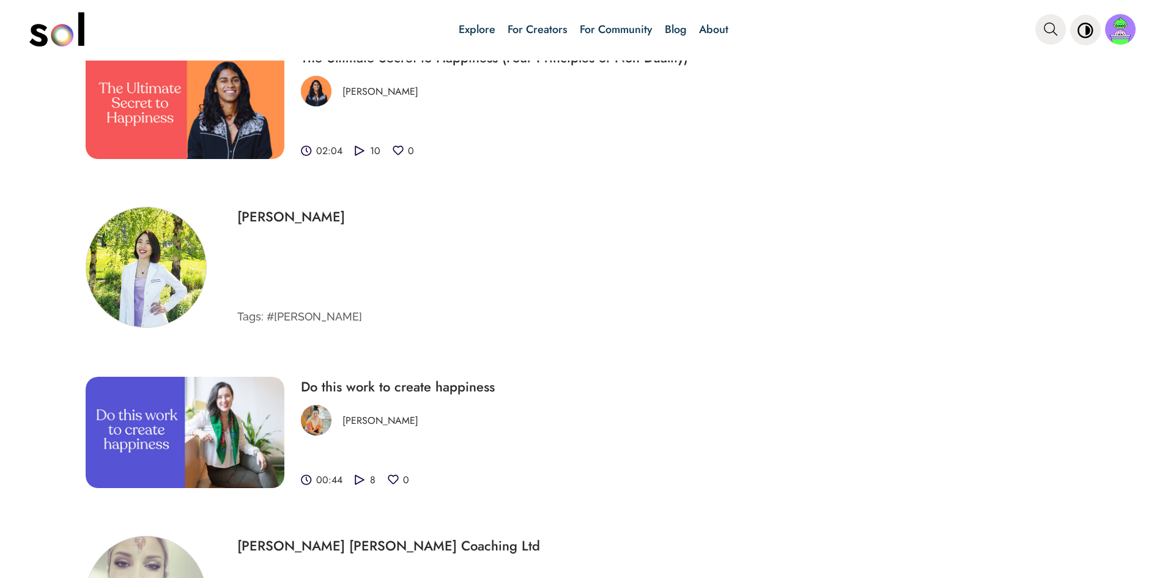
scroll to position [0, 0]
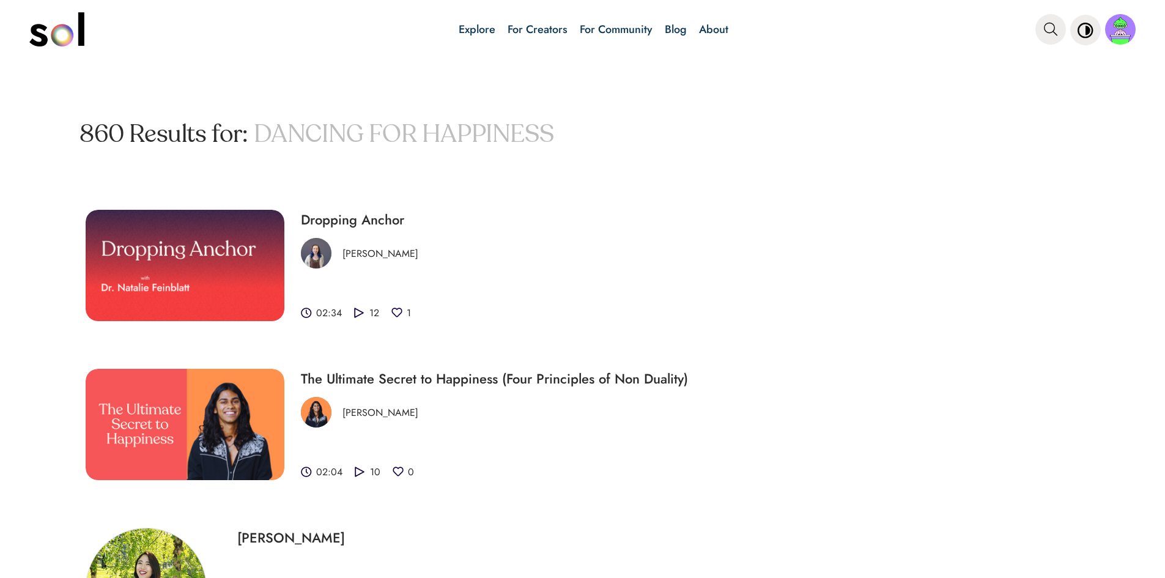
click at [86, 37] on div "main navigation" at bounding box center [90, 29] width 122 height 43
click at [61, 34] on img "main navigation" at bounding box center [56, 29] width 55 height 34
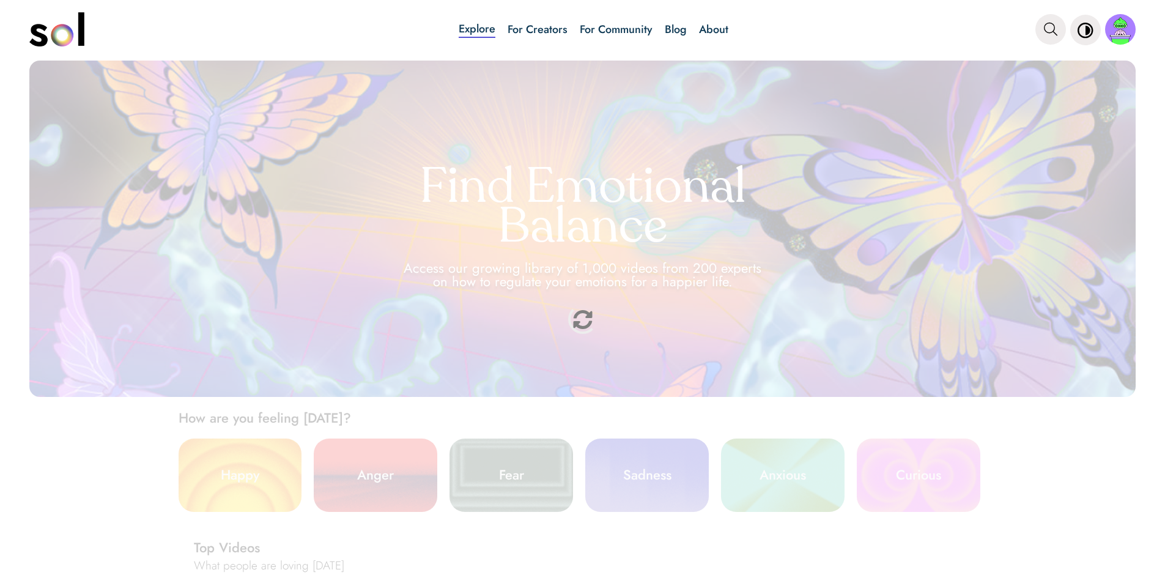
click at [61, 36] on img "main navigation" at bounding box center [56, 29] width 55 height 34
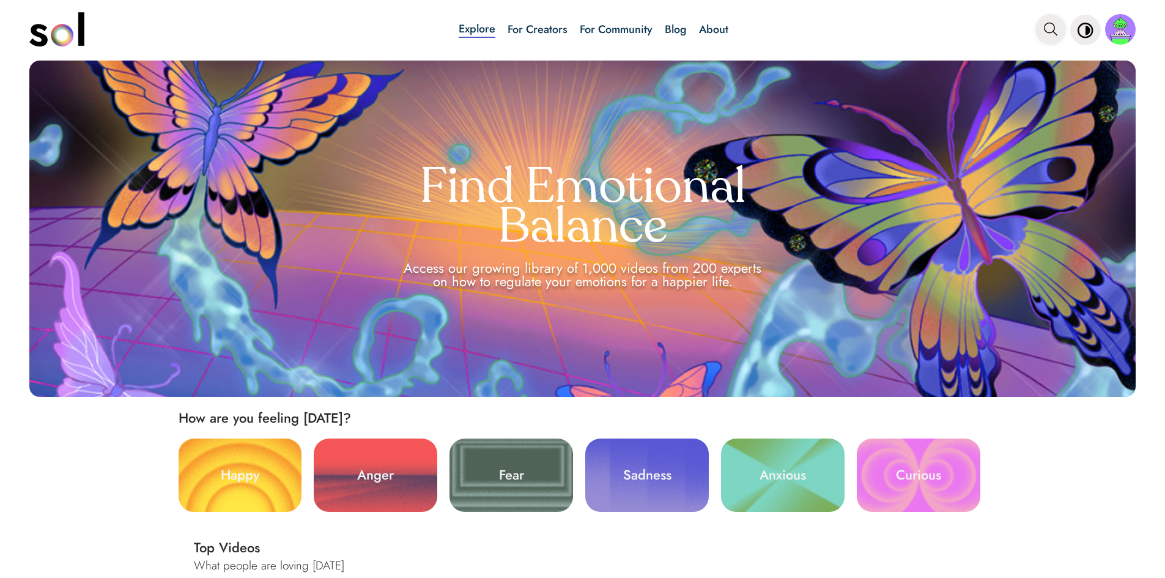
click at [1042, 33] on button "main navigation" at bounding box center [1050, 29] width 31 height 31
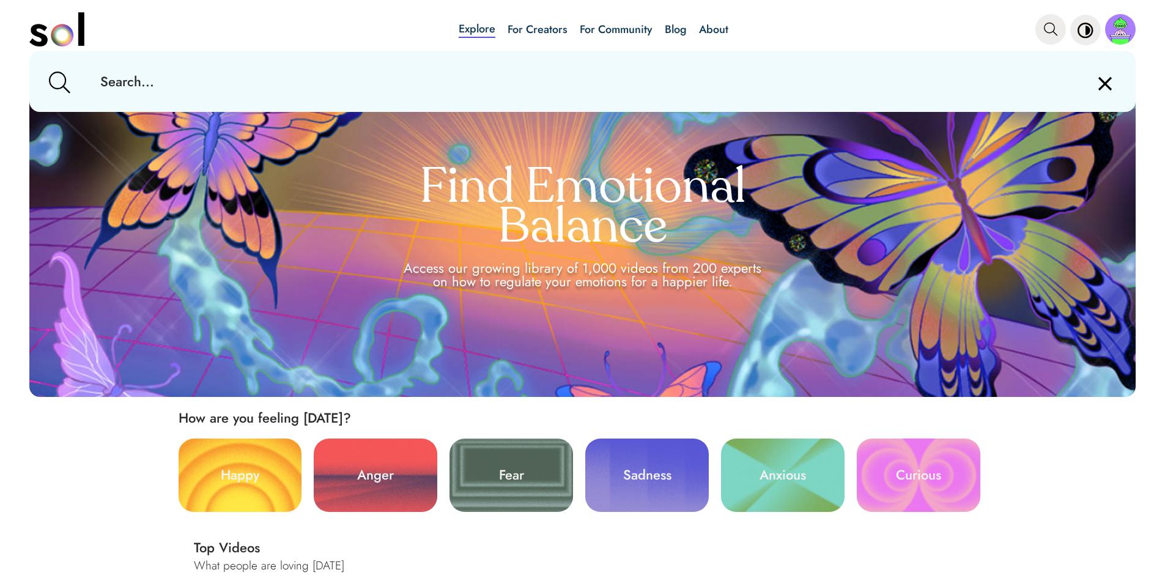
paste input "One thing to regulate all emotions!!"
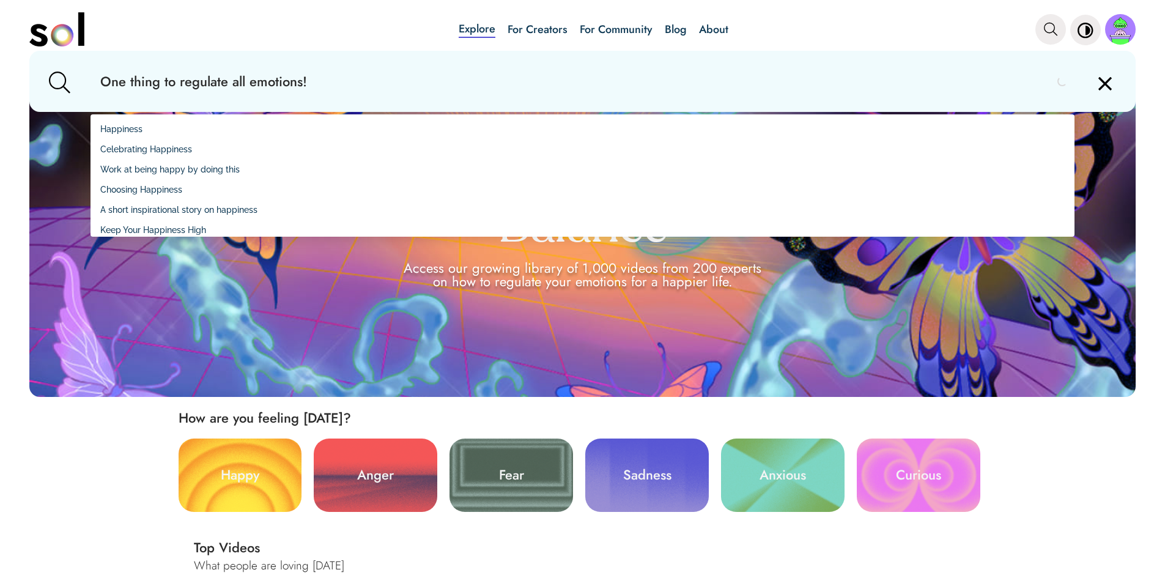
type input "One thing to regulate all emotions"
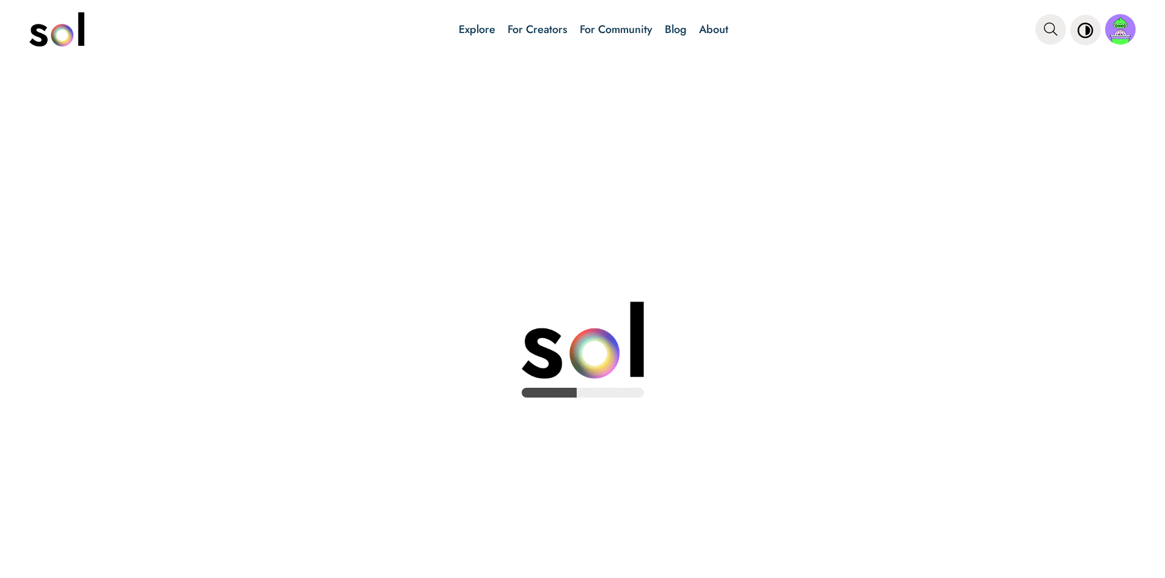
scroll to position [61, 0]
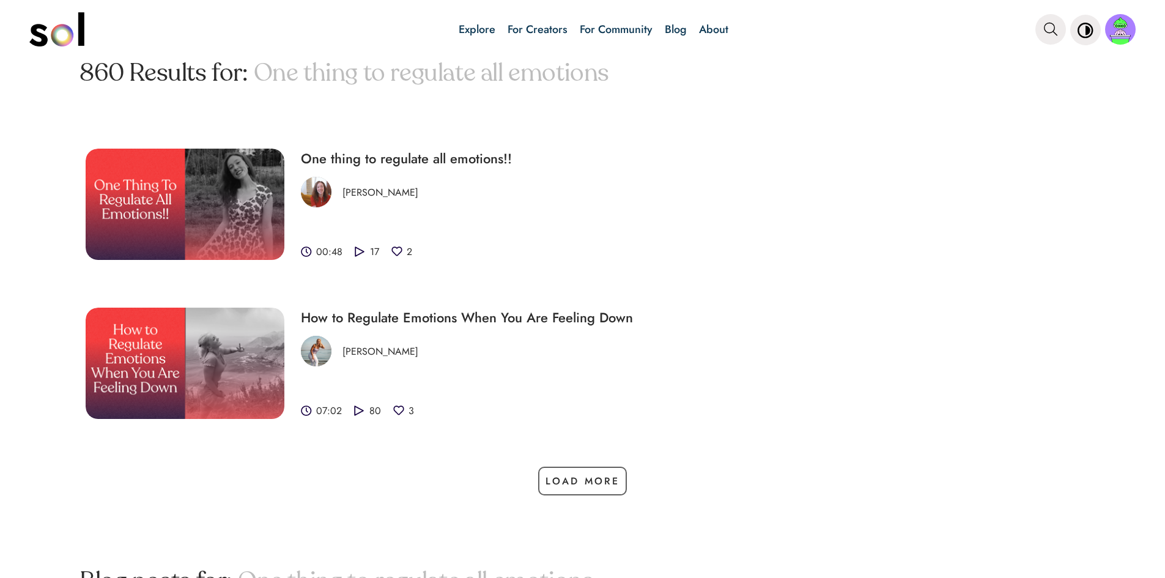
click at [166, 197] on img at bounding box center [185, 204] width 199 height 111
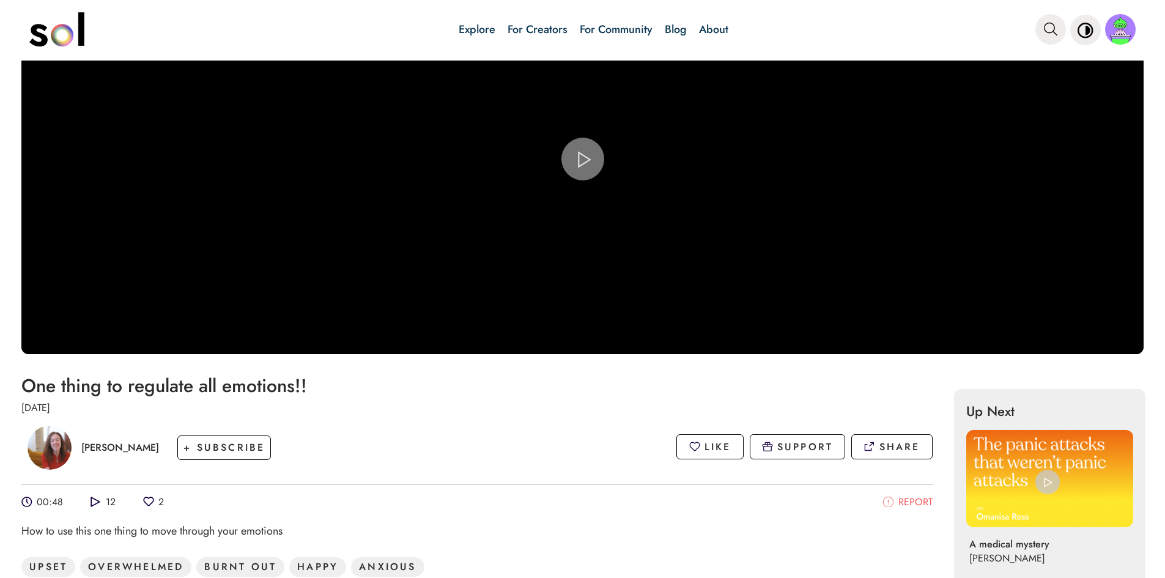
scroll to position [122, 0]
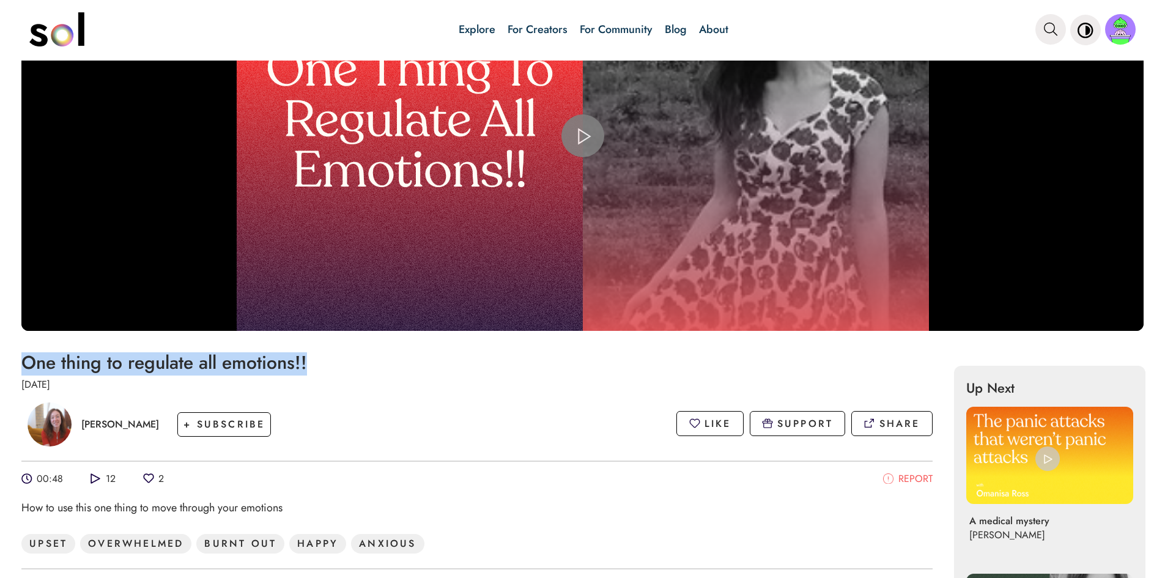
drag, startPoint x: 320, startPoint y: 364, endPoint x: 24, endPoint y: 357, distance: 296.1
click at [24, 357] on h1 "One thing to regulate all emotions!!" at bounding box center [476, 362] width 911 height 20
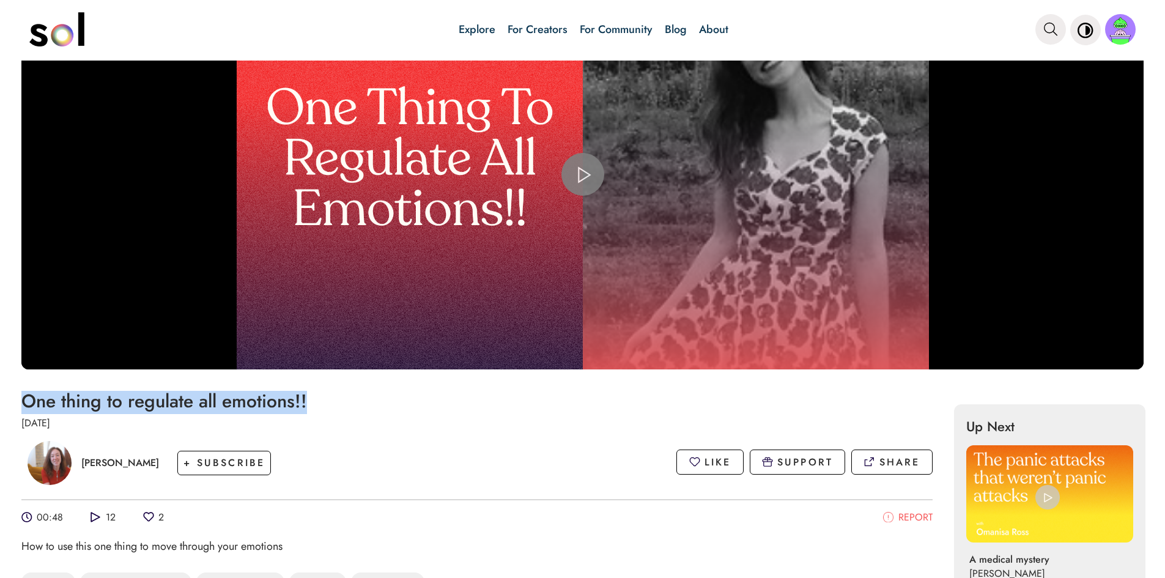
scroll to position [61, 0]
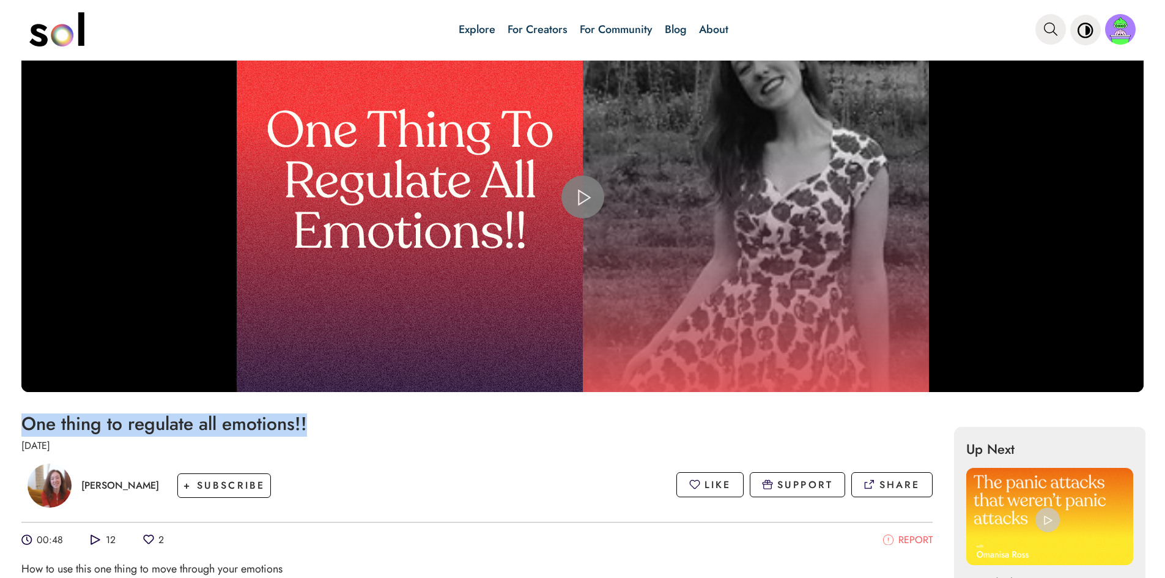
copy h1 "One thing to regulate all emotions!!"
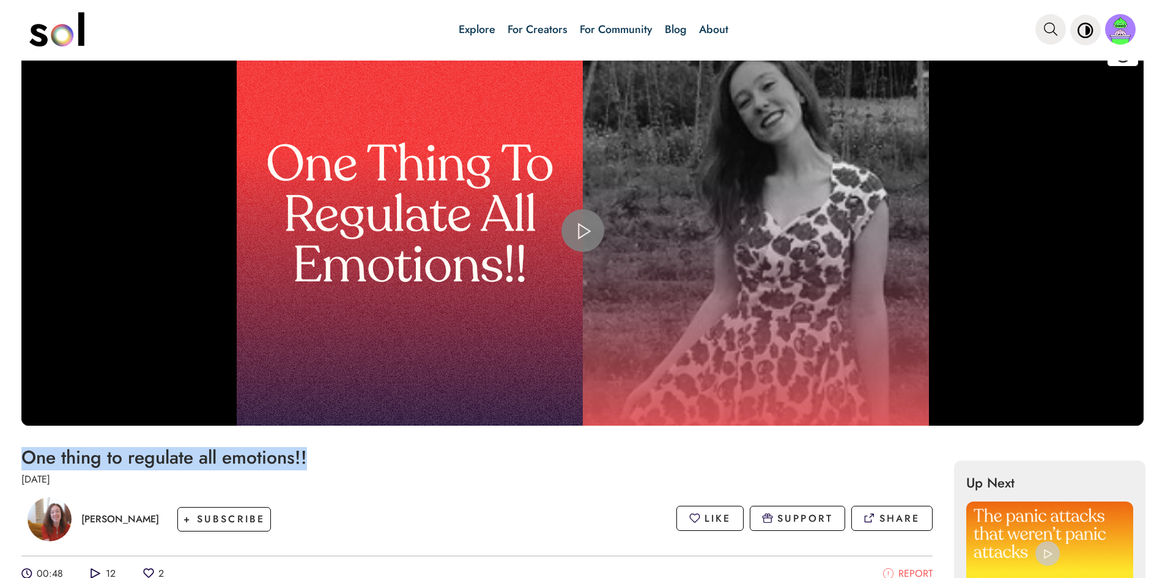
scroll to position [0, 0]
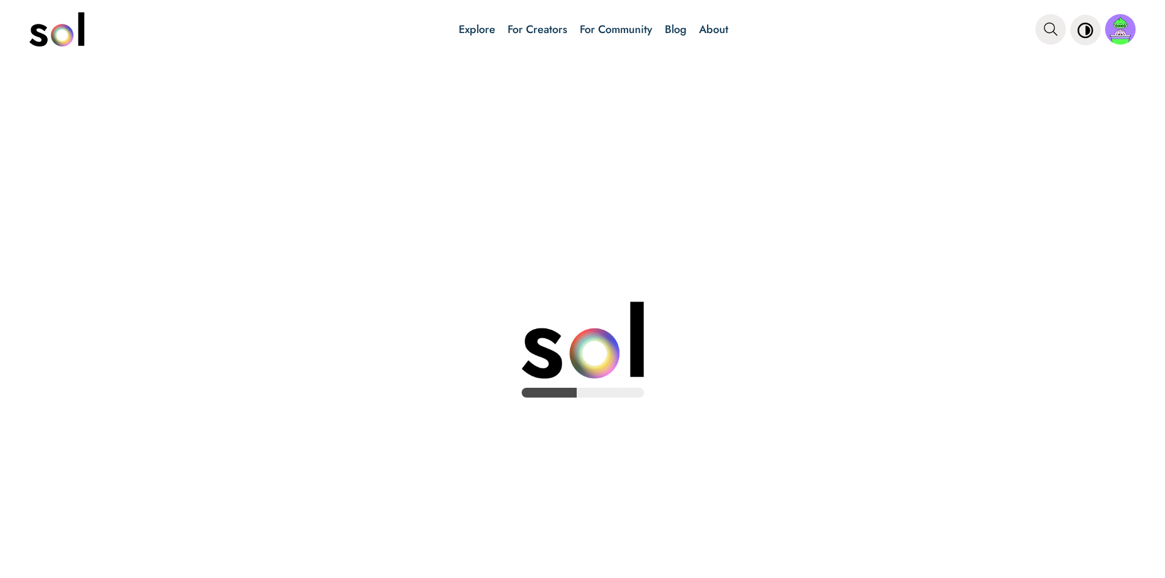
click at [474, 31] on link "Explore" at bounding box center [477, 29] width 37 height 16
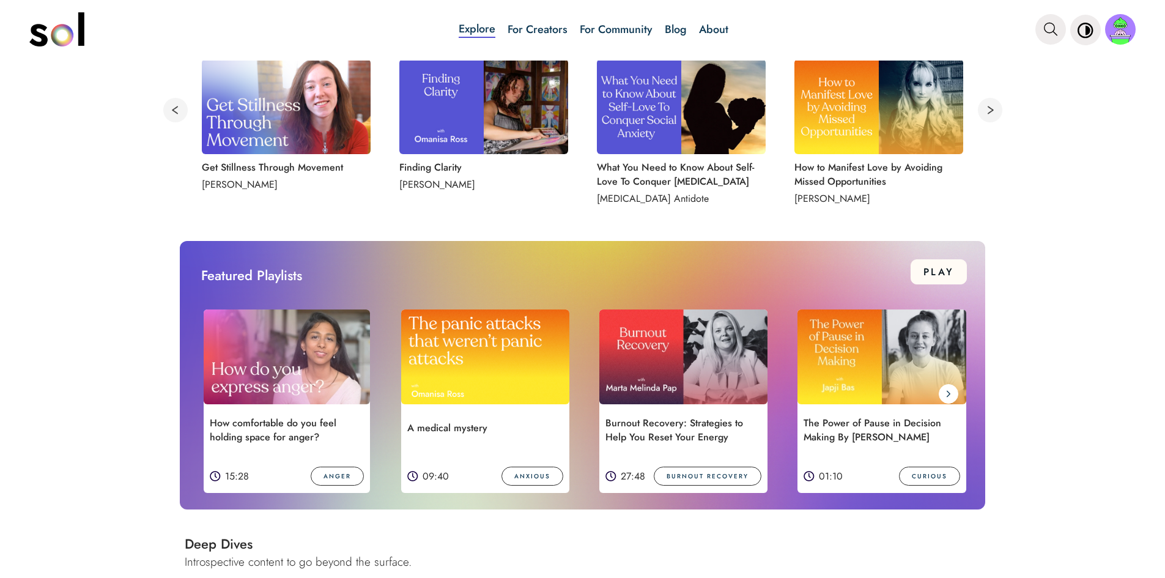
scroll to position [673, 0]
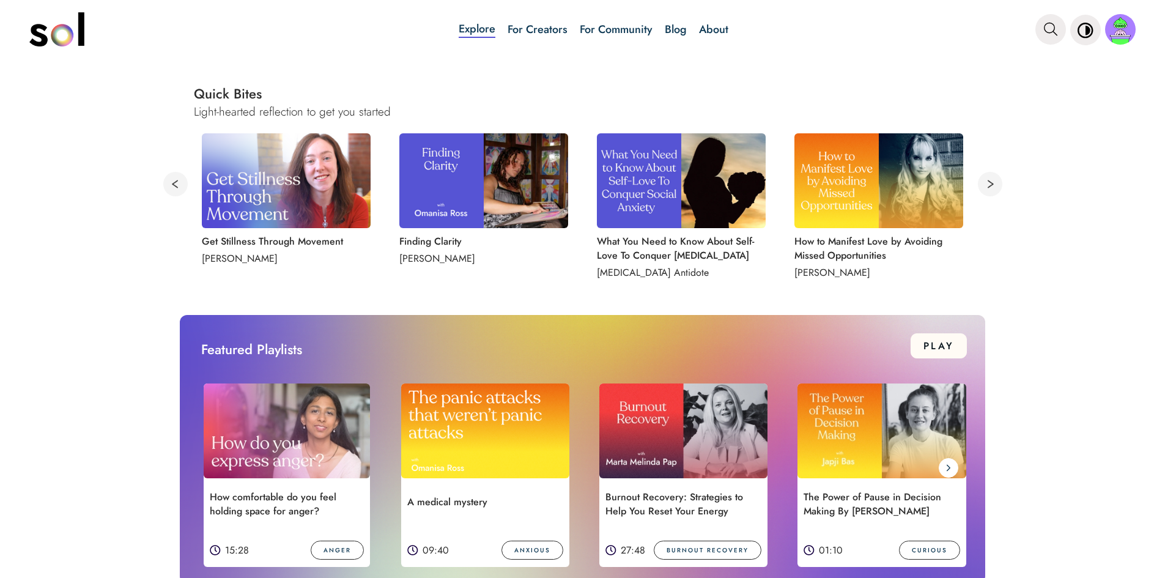
click at [508, 179] on img at bounding box center [483, 180] width 169 height 95
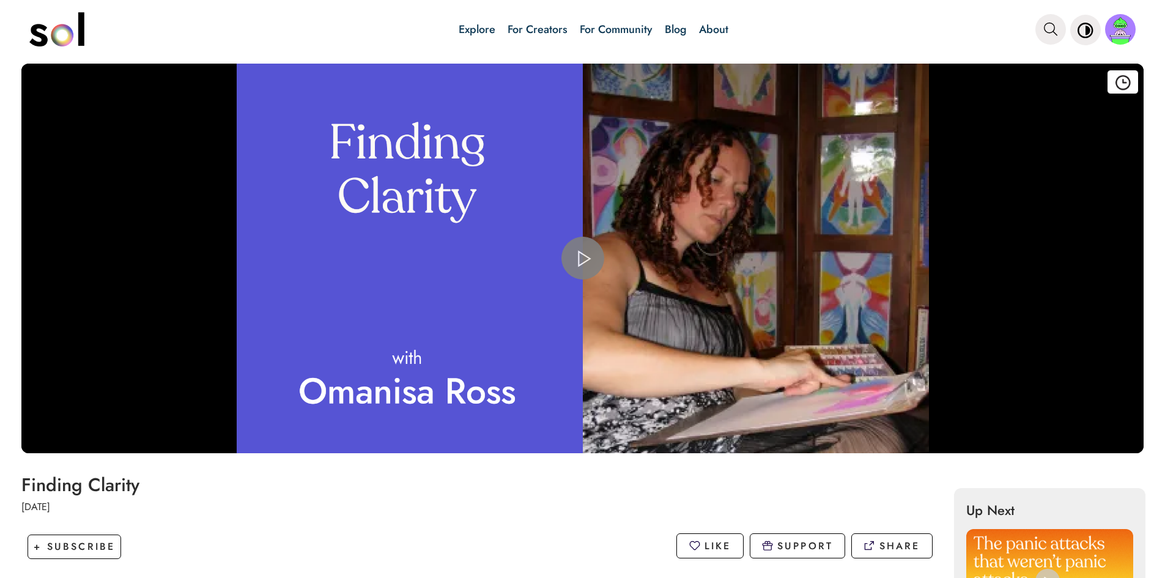
click at [583, 258] on span "Video Player" at bounding box center [583, 258] width 0 height 0
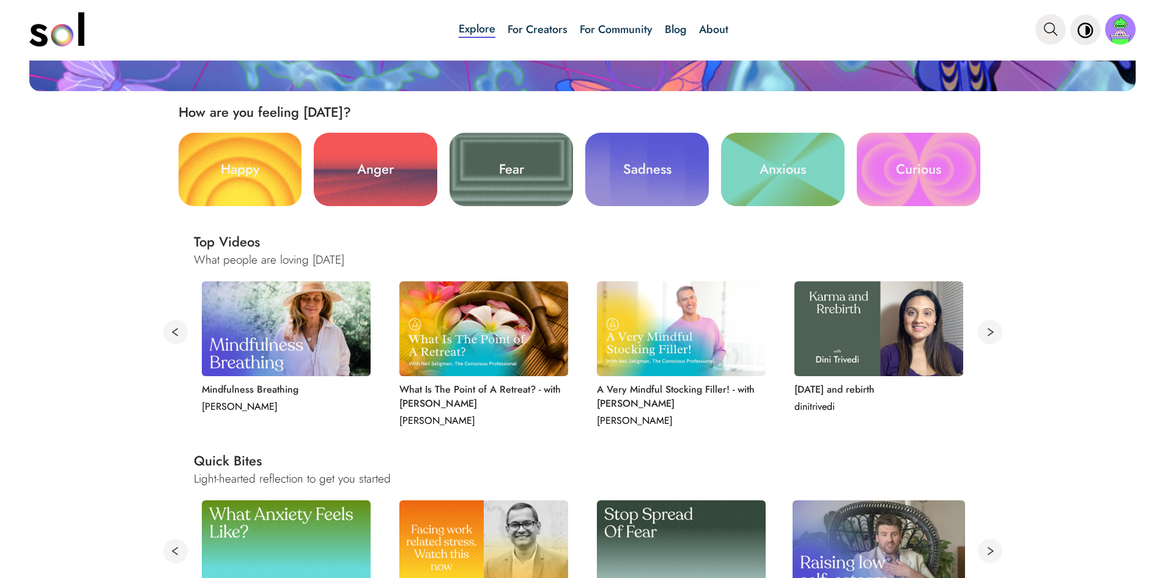
scroll to position [489, 0]
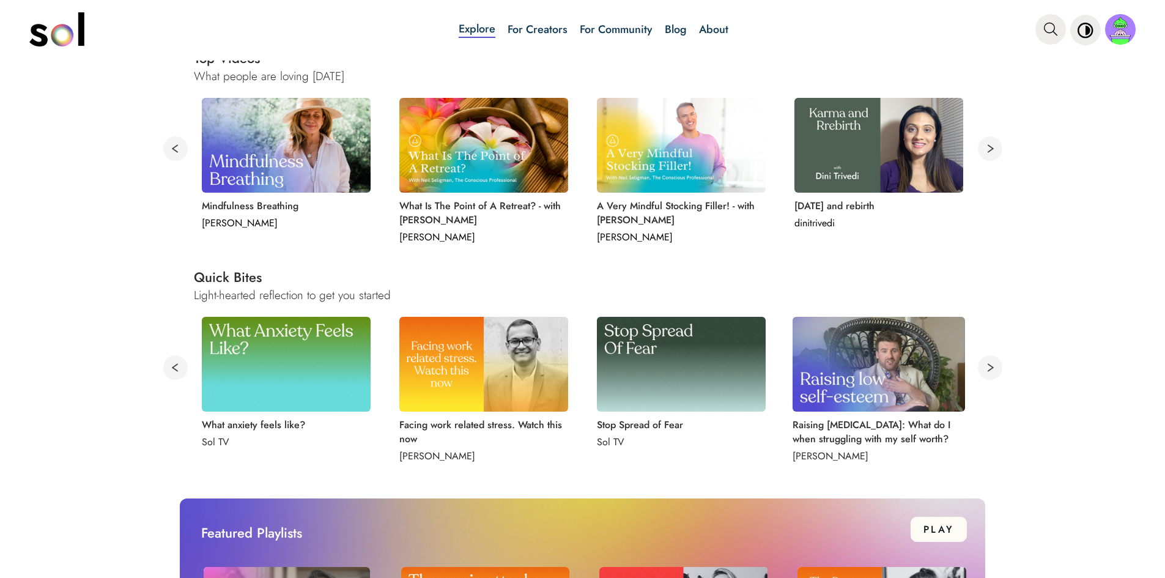
click at [895, 369] on img at bounding box center [879, 364] width 172 height 95
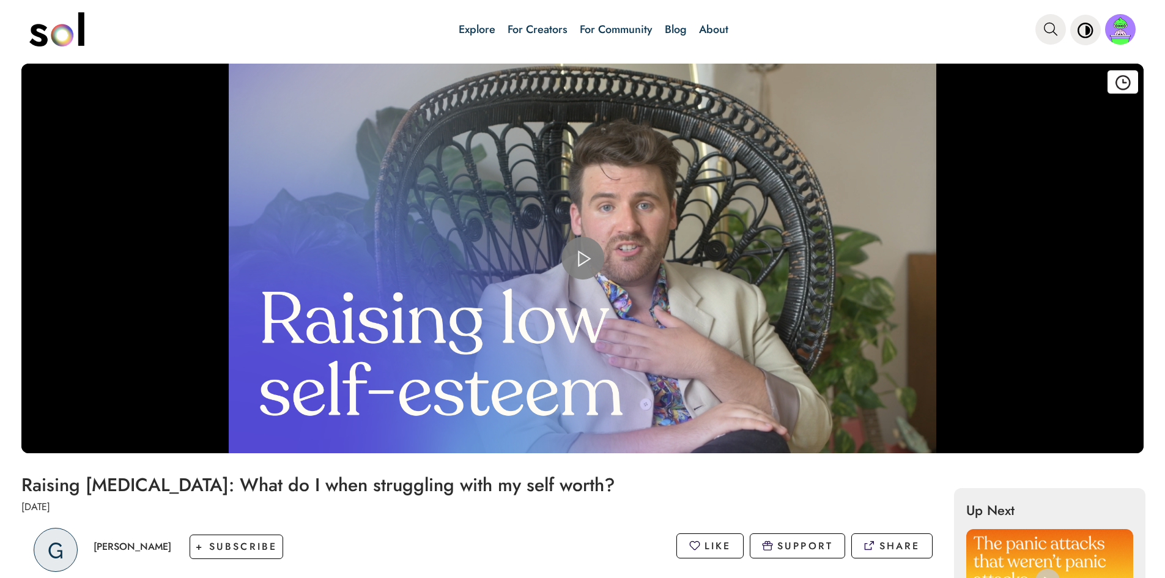
click at [583, 258] on span "Video Player" at bounding box center [583, 258] width 0 height 0
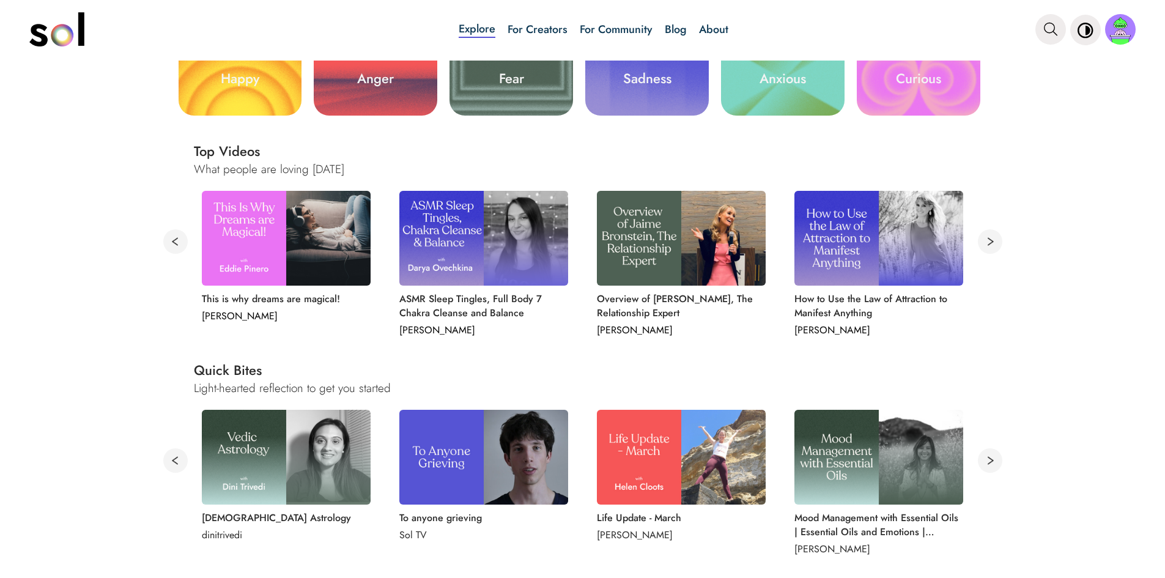
scroll to position [428, 0]
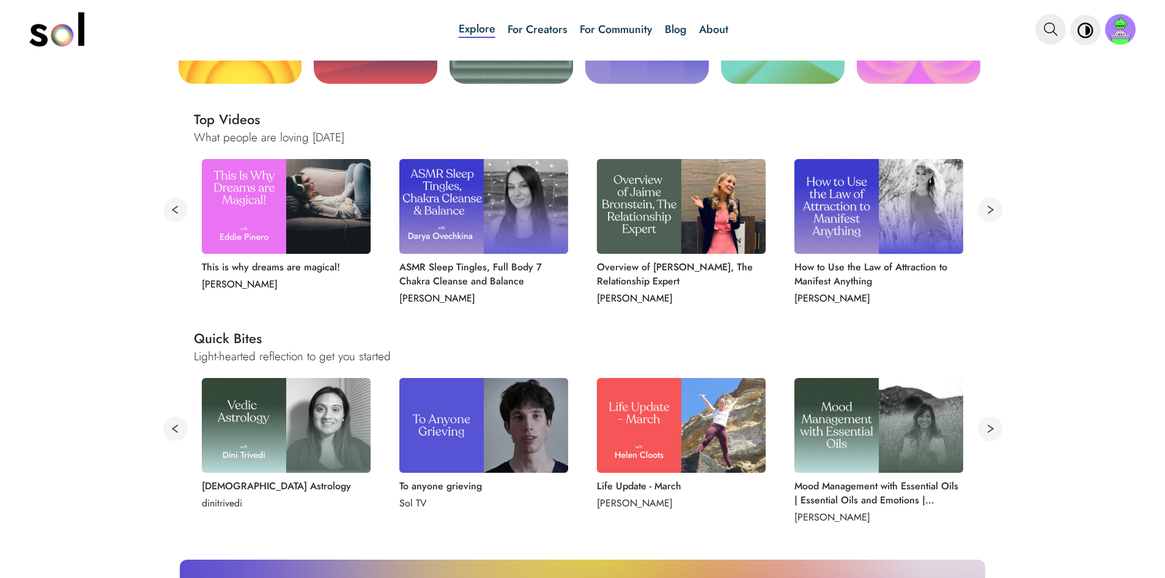
click at [986, 431] on button at bounding box center [990, 429] width 24 height 24
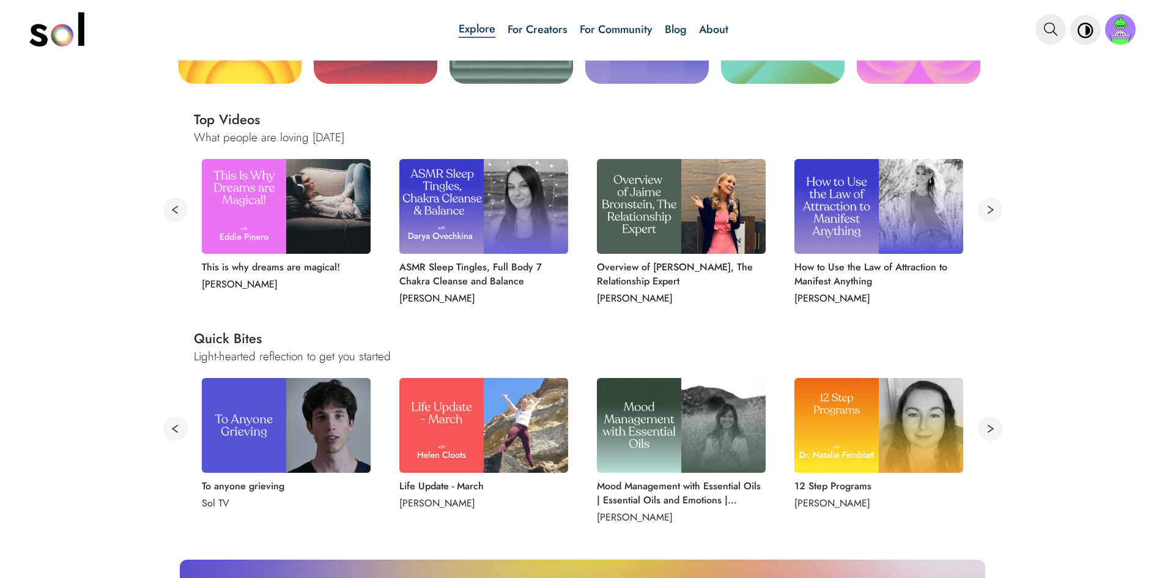
click at [986, 431] on button at bounding box center [990, 429] width 24 height 24
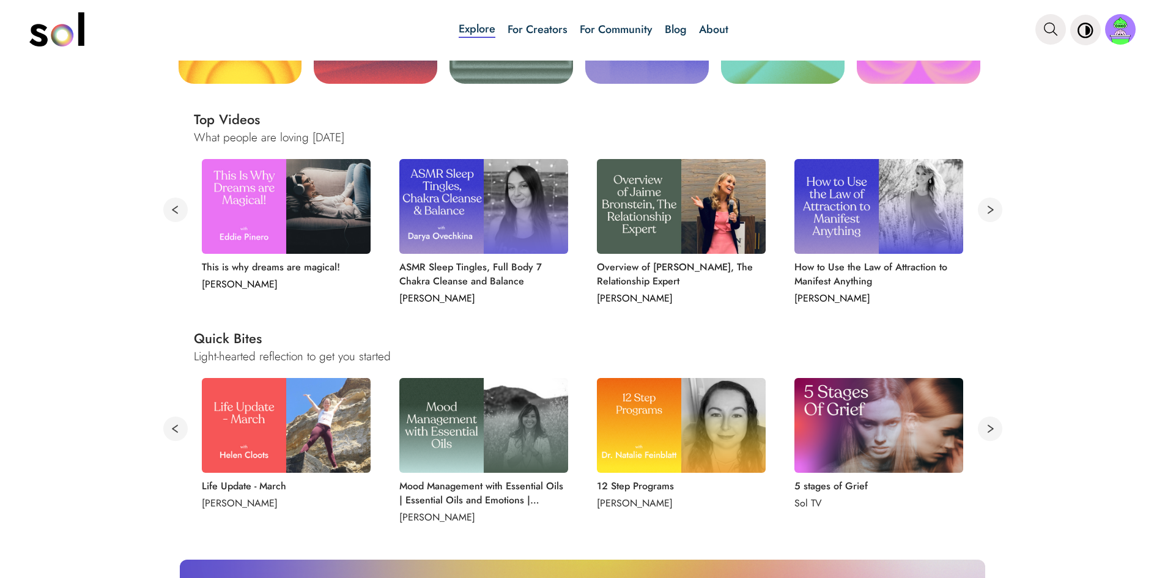
click at [986, 431] on button at bounding box center [990, 429] width 24 height 24
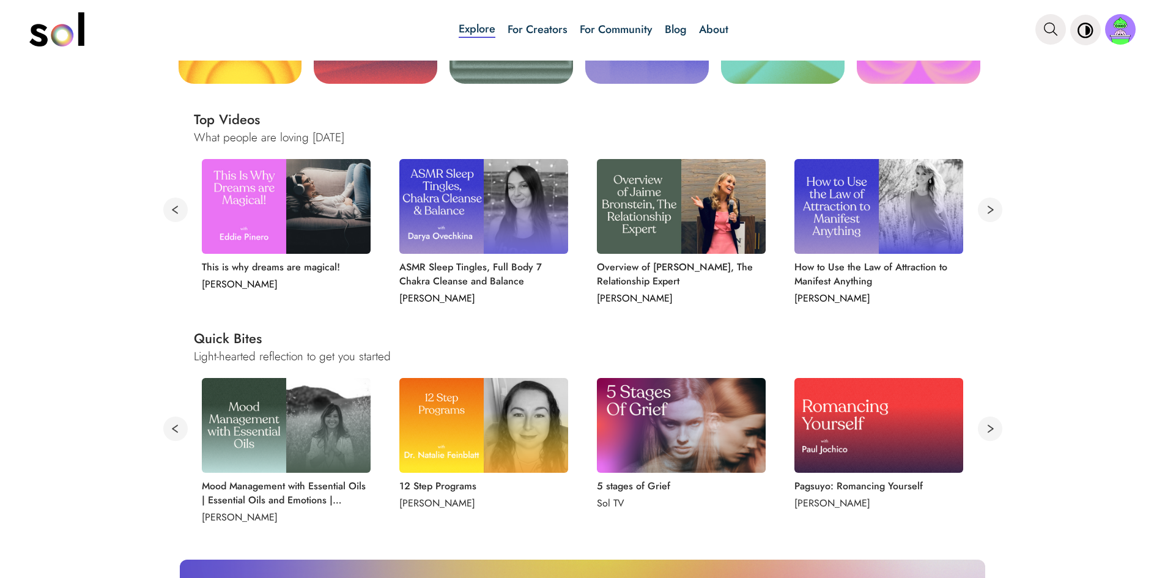
click at [986, 431] on button at bounding box center [990, 429] width 24 height 24
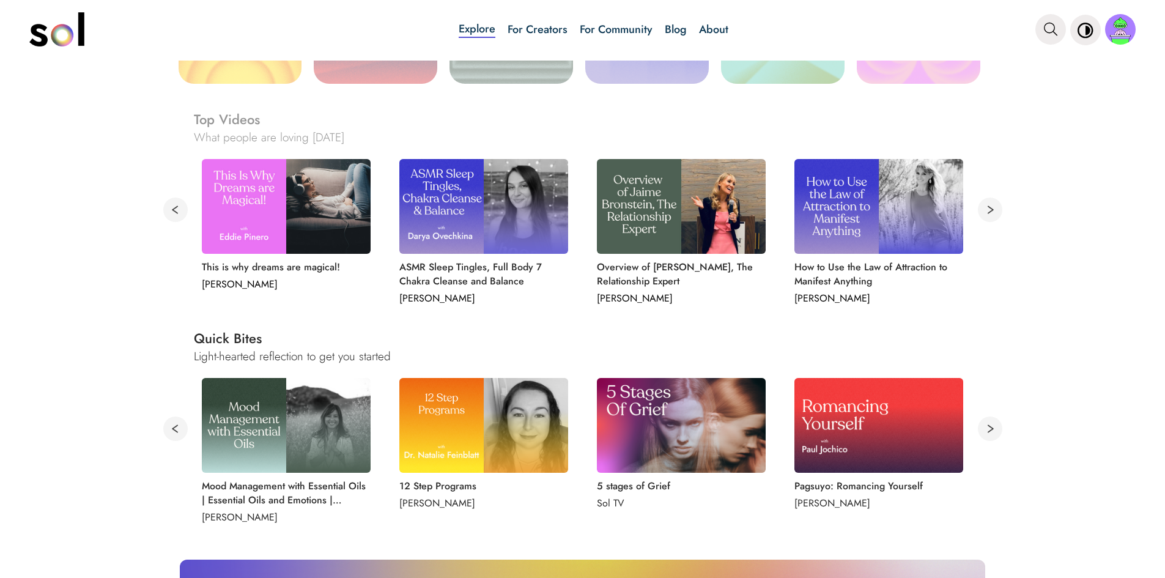
click at [986, 425] on button at bounding box center [990, 429] width 24 height 24
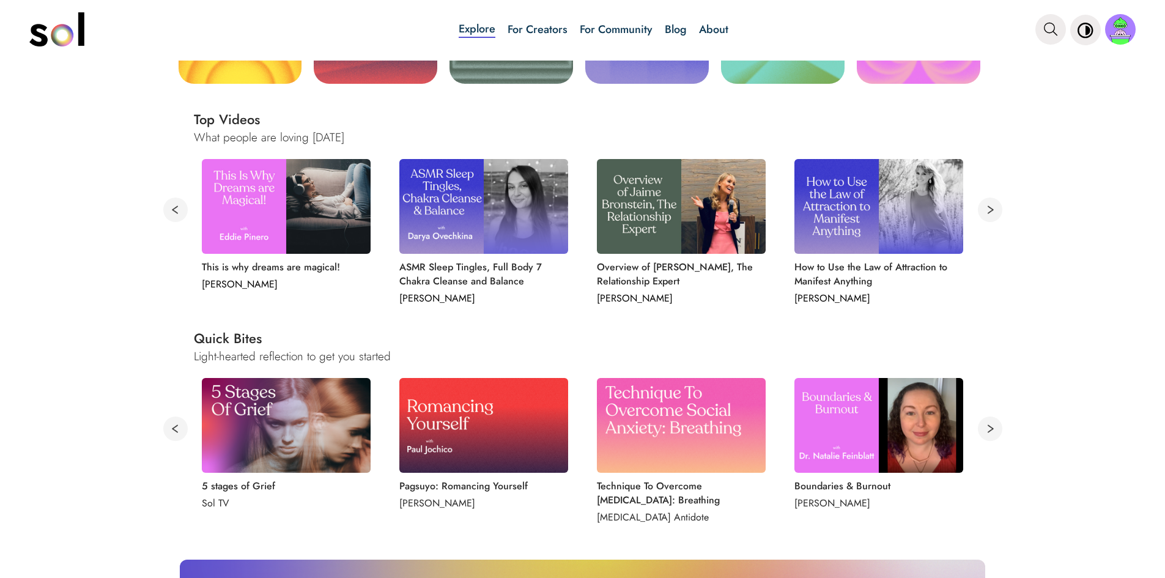
click at [982, 427] on button at bounding box center [990, 429] width 24 height 24
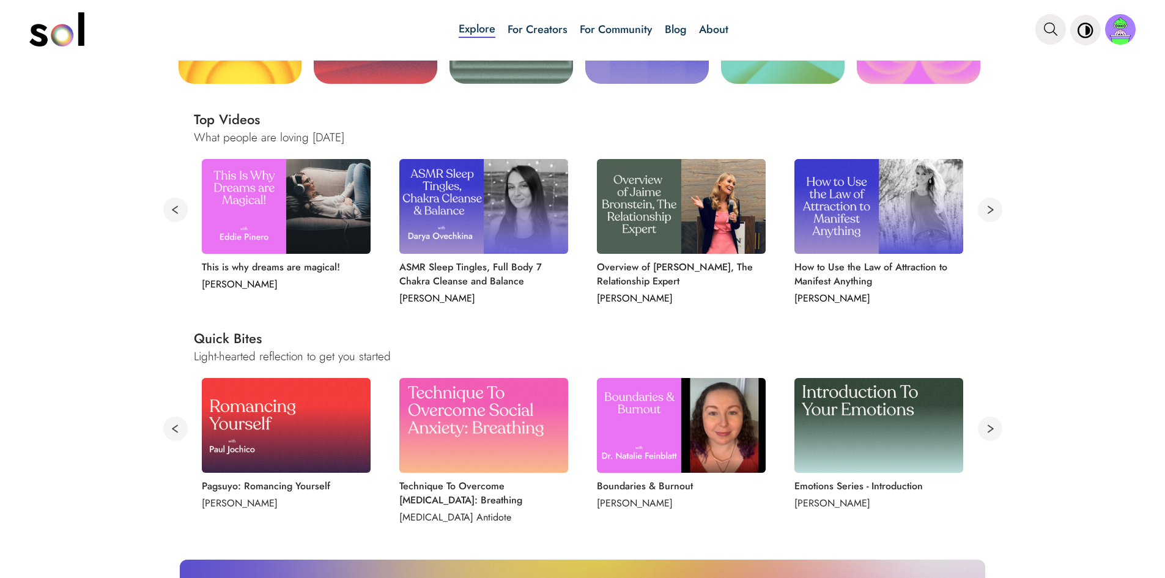
click at [927, 423] on img at bounding box center [878, 425] width 169 height 95
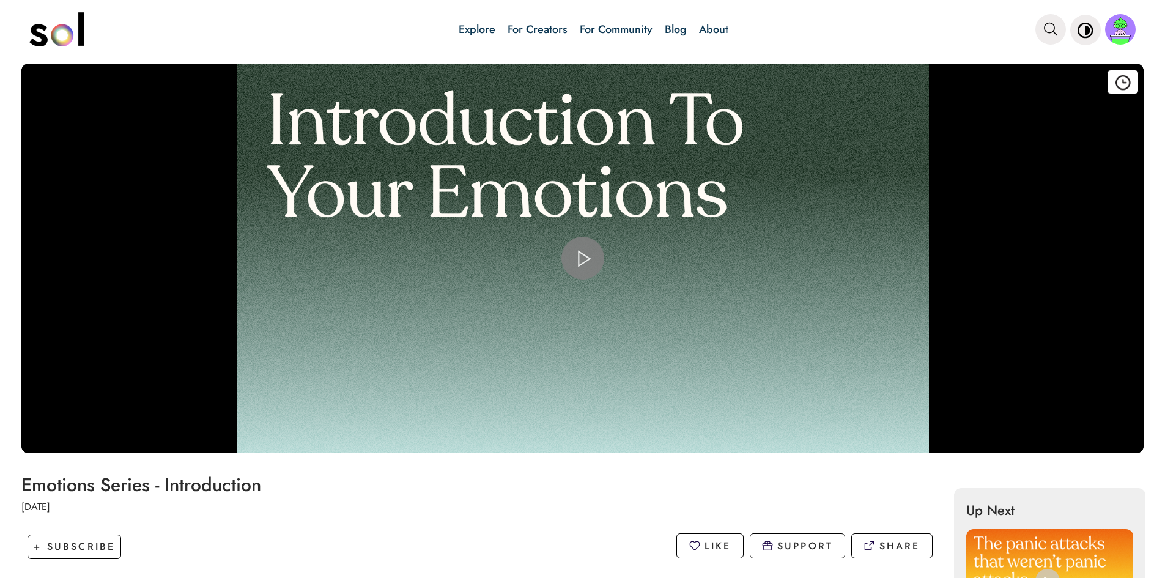
click at [583, 258] on span "Video Player" at bounding box center [583, 258] width 0 height 0
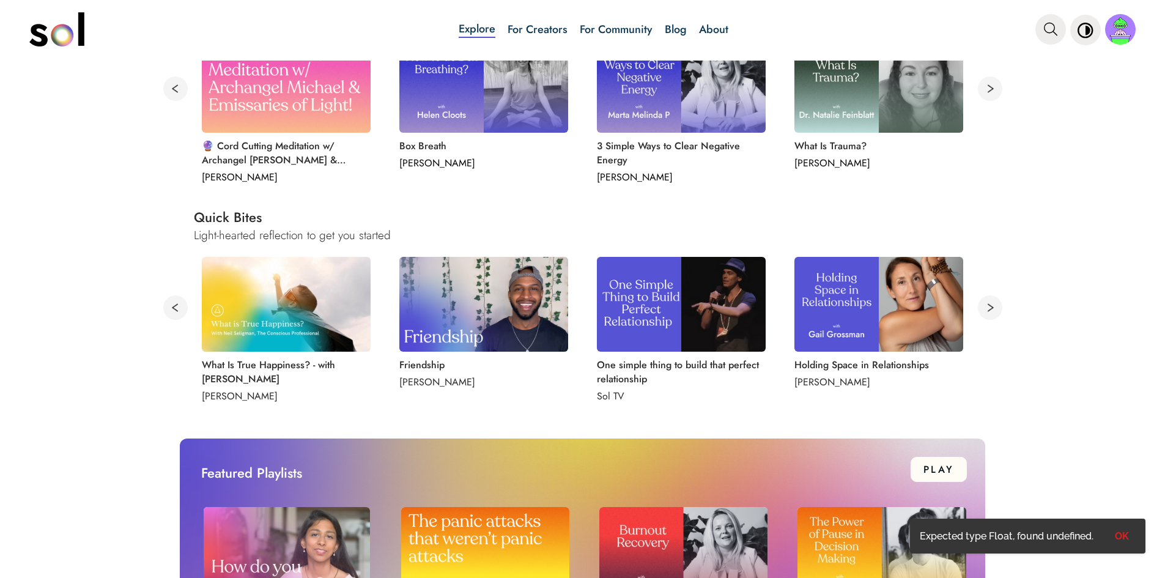
scroll to position [550, 0]
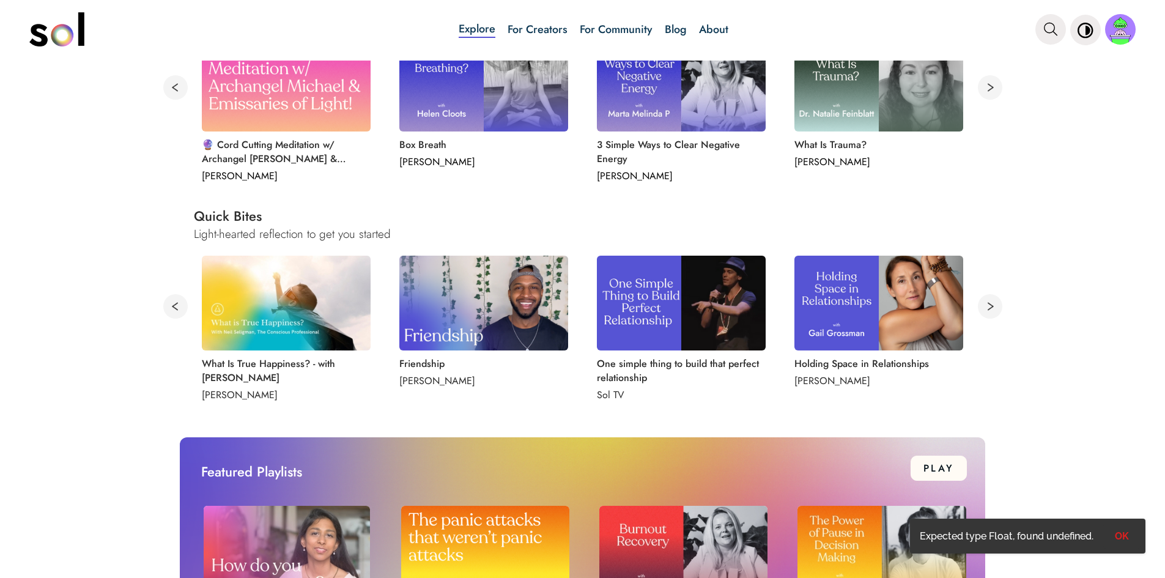
click at [984, 304] on button at bounding box center [990, 306] width 24 height 24
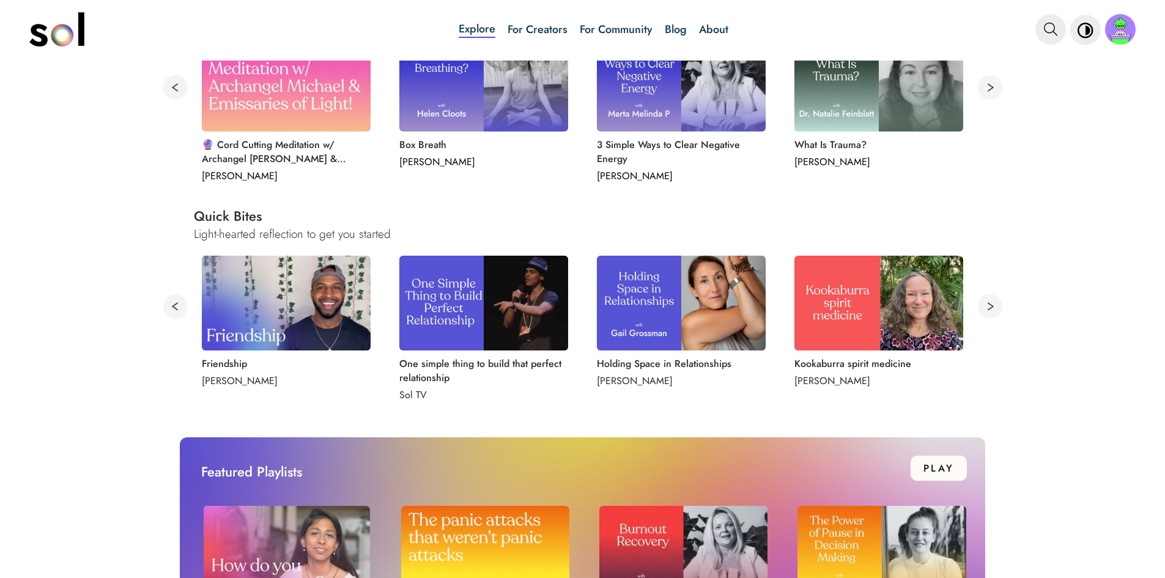
click at [983, 308] on button at bounding box center [990, 306] width 24 height 24
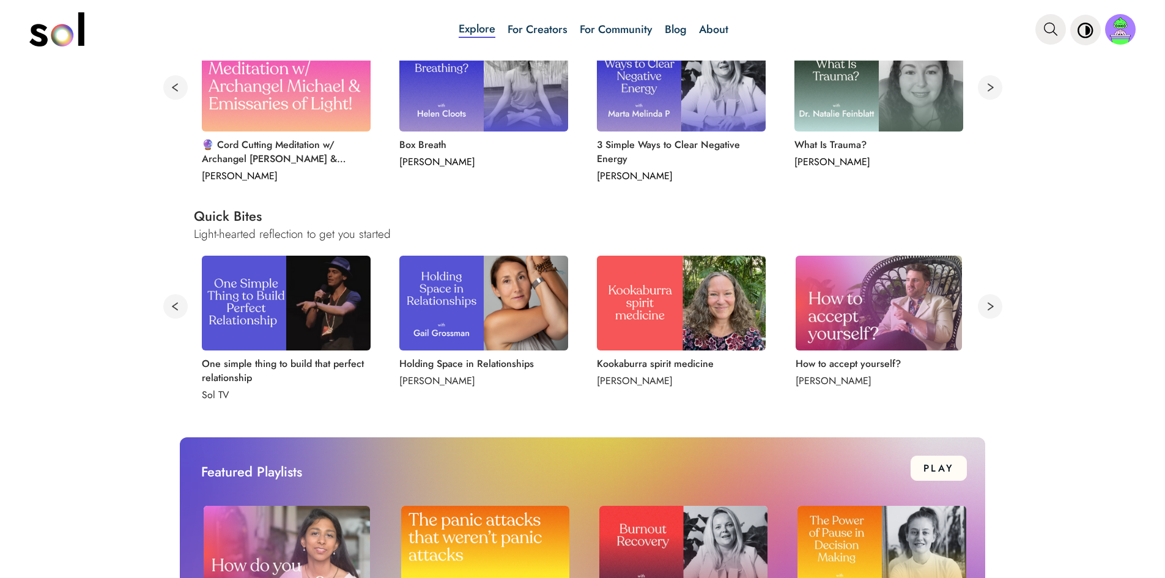
click at [983, 308] on button at bounding box center [990, 306] width 24 height 24
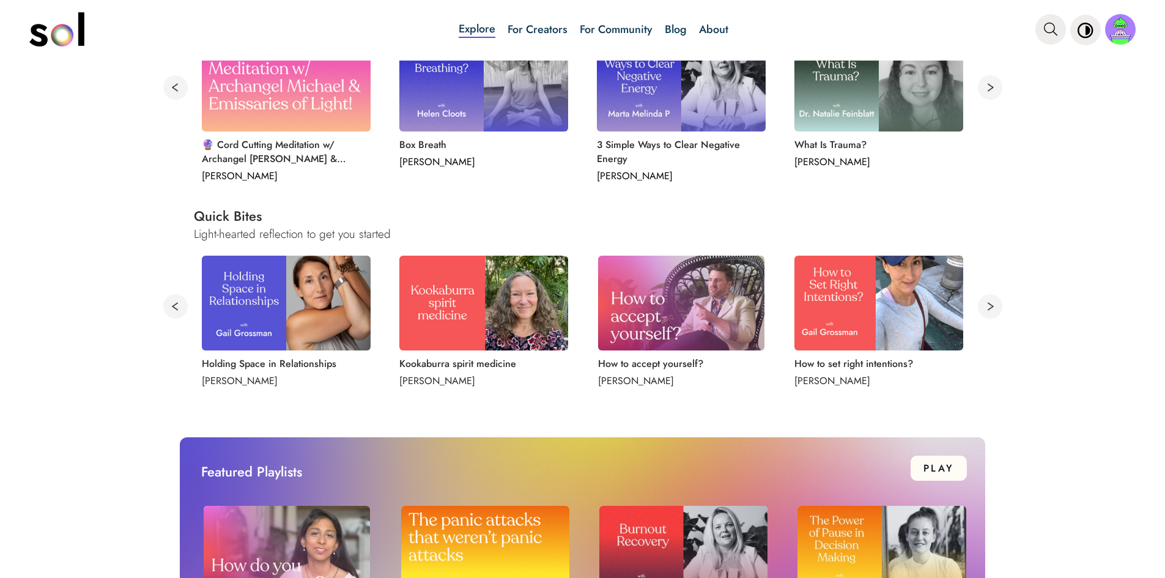
click at [983, 308] on button at bounding box center [990, 306] width 24 height 24
click at [984, 303] on button at bounding box center [990, 306] width 24 height 24
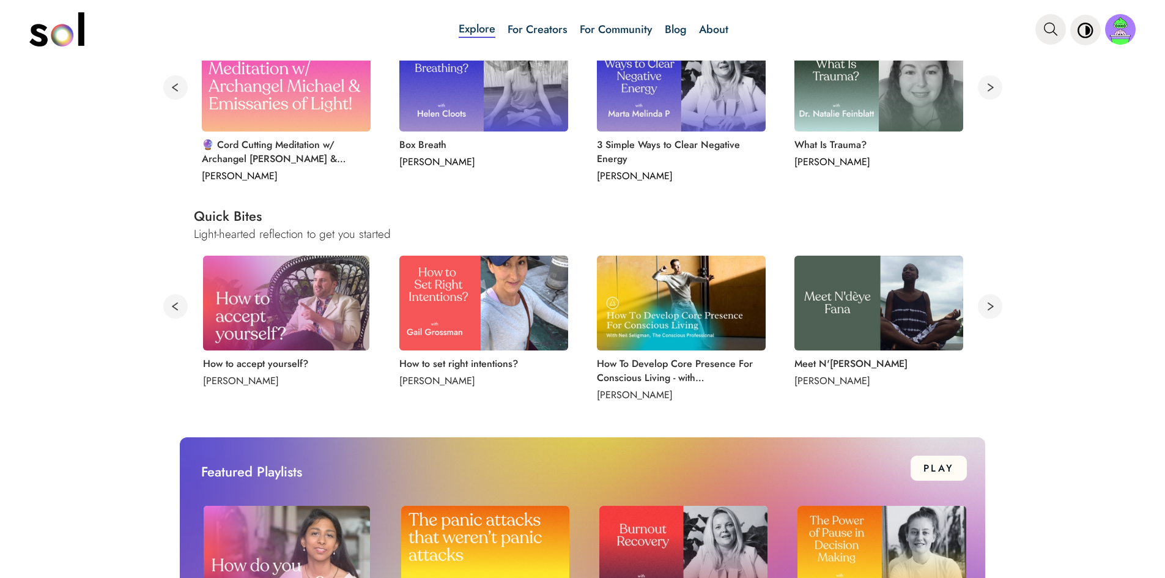
click at [984, 306] on button at bounding box center [990, 306] width 24 height 24
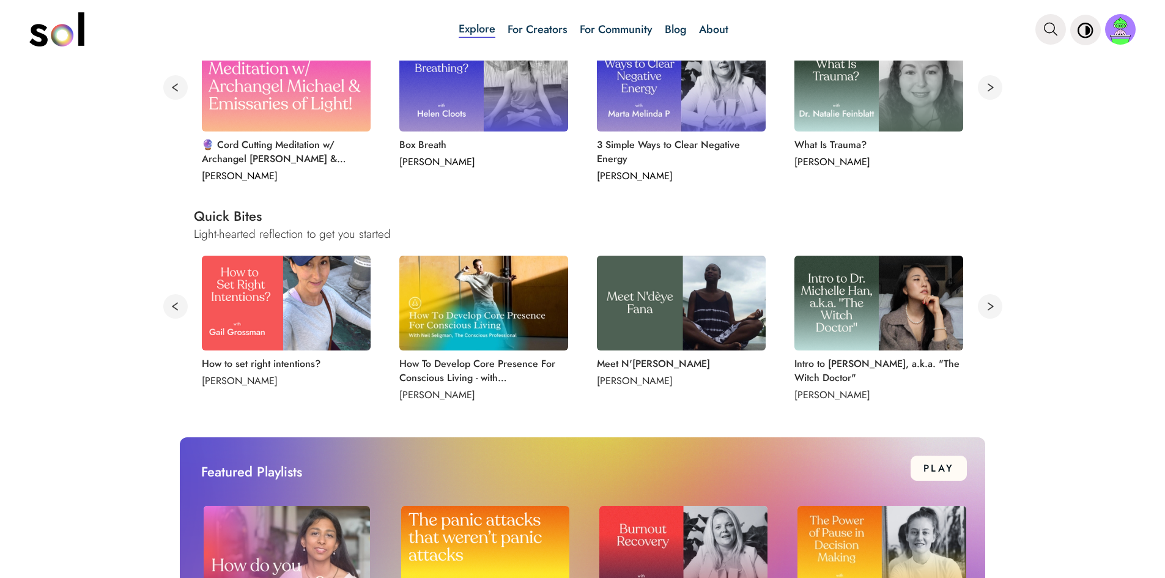
click at [984, 306] on button at bounding box center [990, 306] width 24 height 24
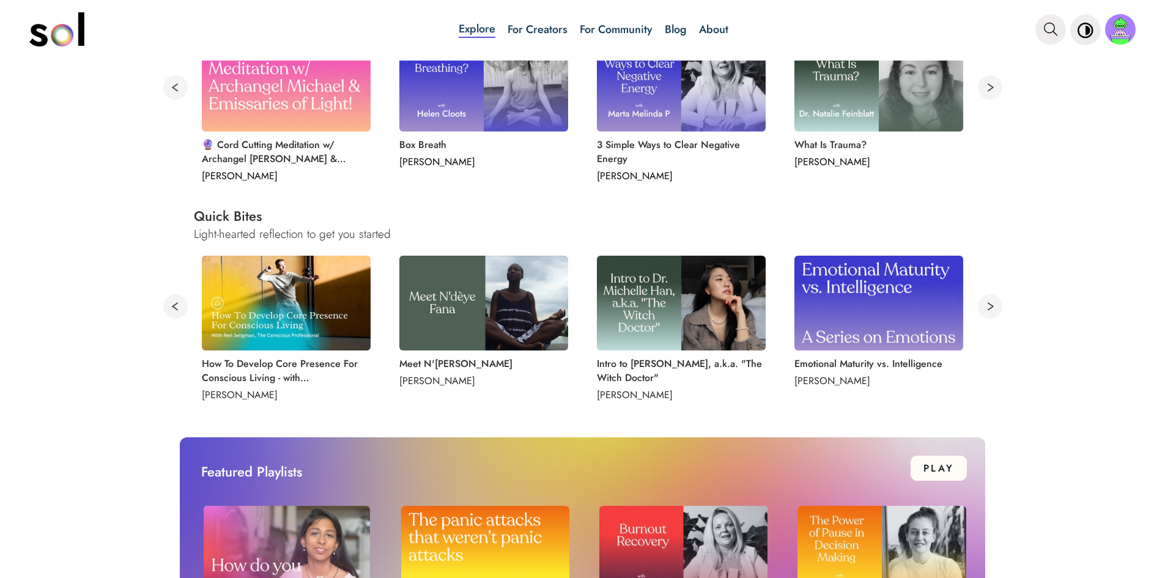
click at [984, 306] on button at bounding box center [990, 306] width 24 height 24
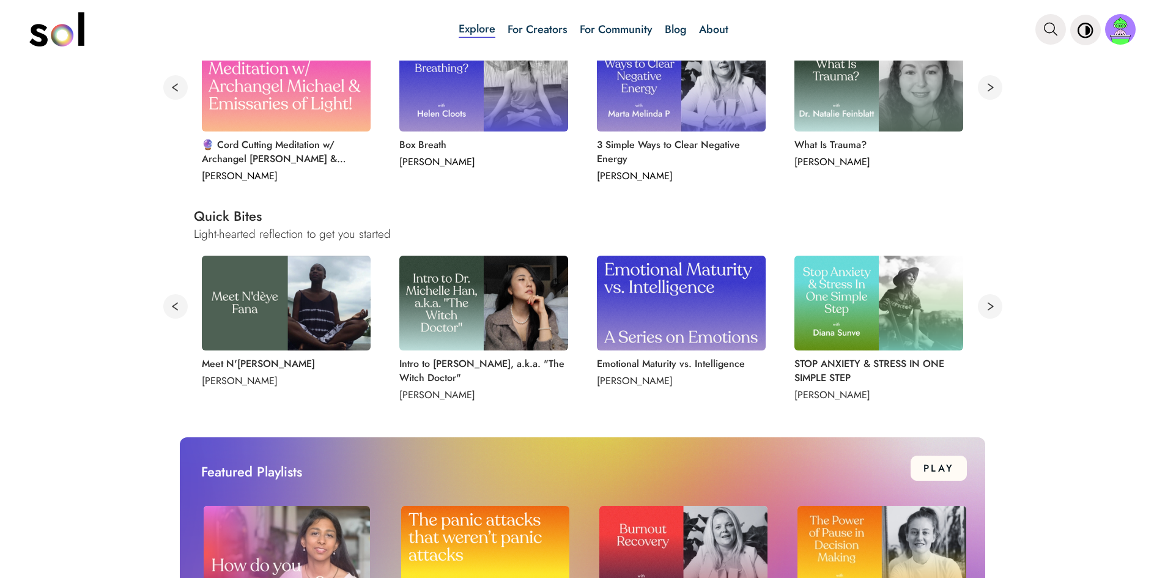
click at [861, 317] on img at bounding box center [878, 303] width 169 height 95
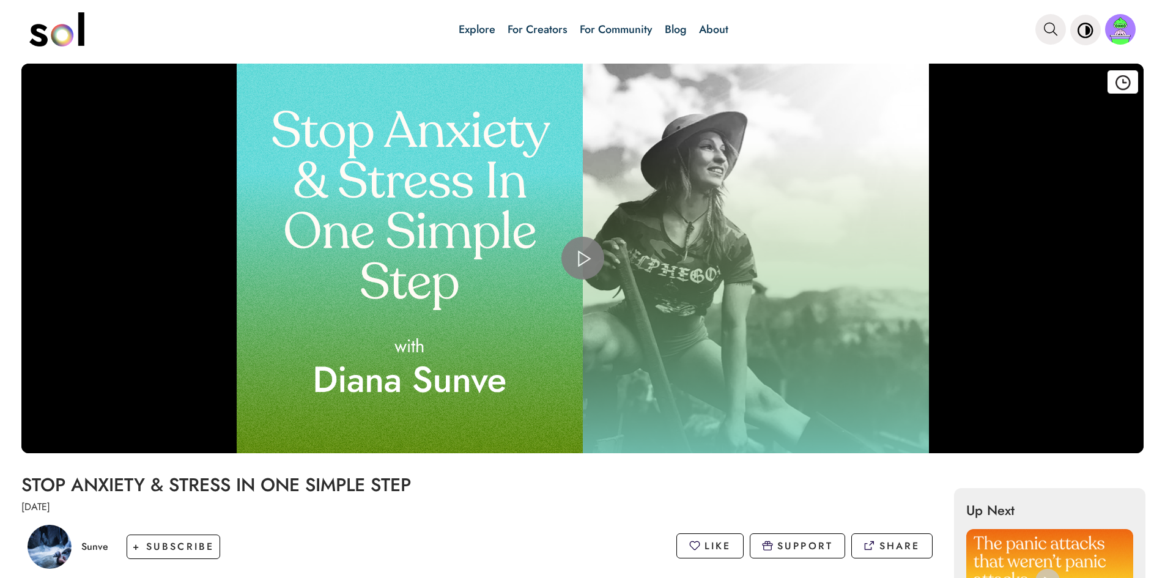
click at [583, 258] on span "Video Player" at bounding box center [583, 258] width 0 height 0
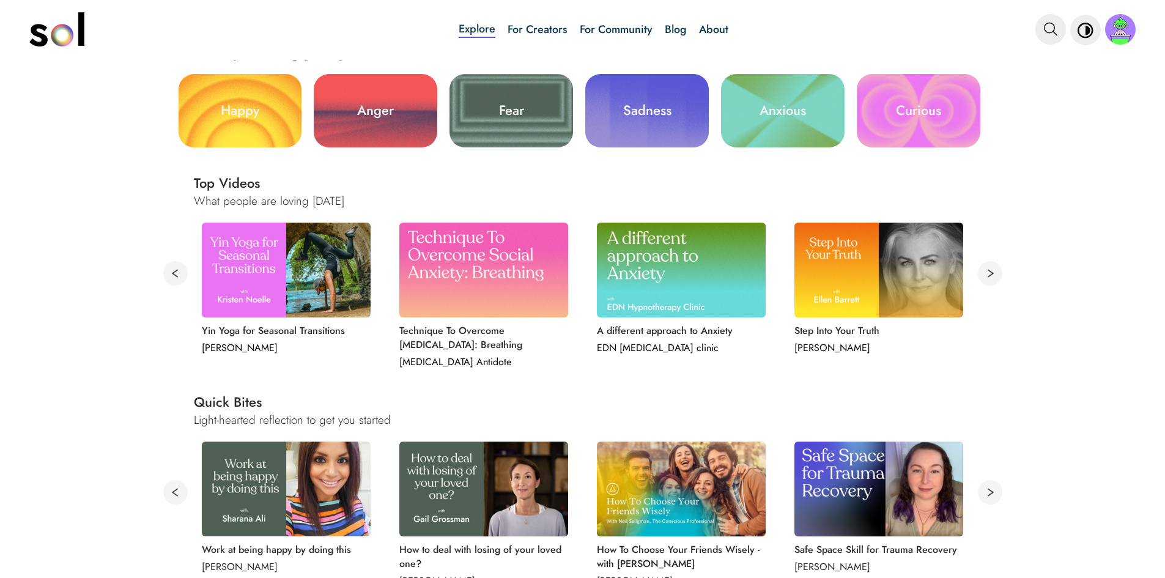
scroll to position [612, 0]
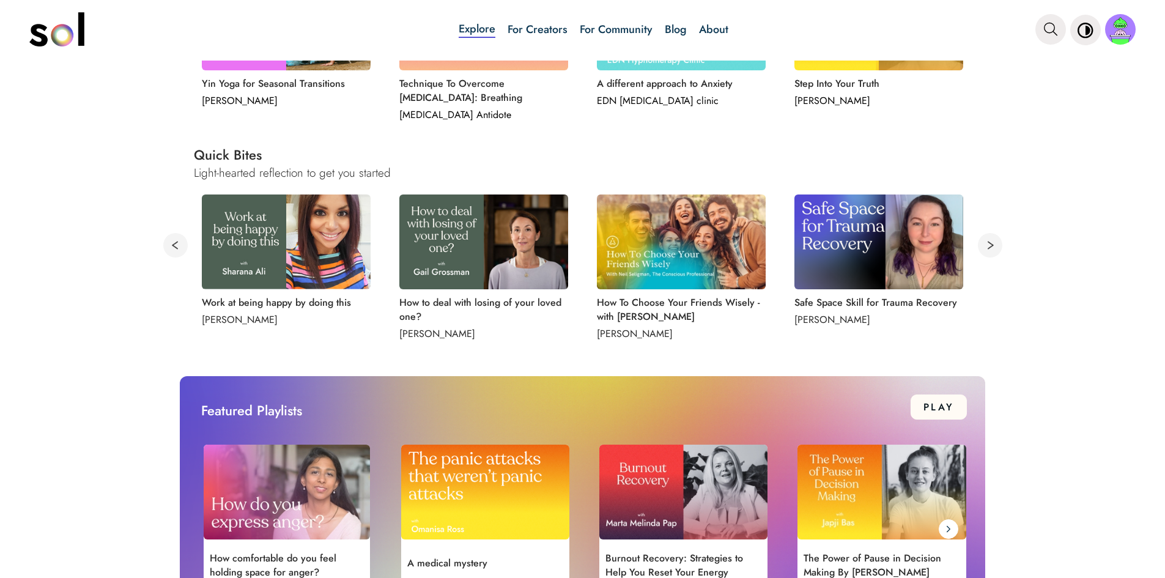
drag, startPoint x: 993, startPoint y: 248, endPoint x: 1066, endPoint y: 267, distance: 76.0
click at [236, 261] on img at bounding box center [286, 241] width 169 height 95
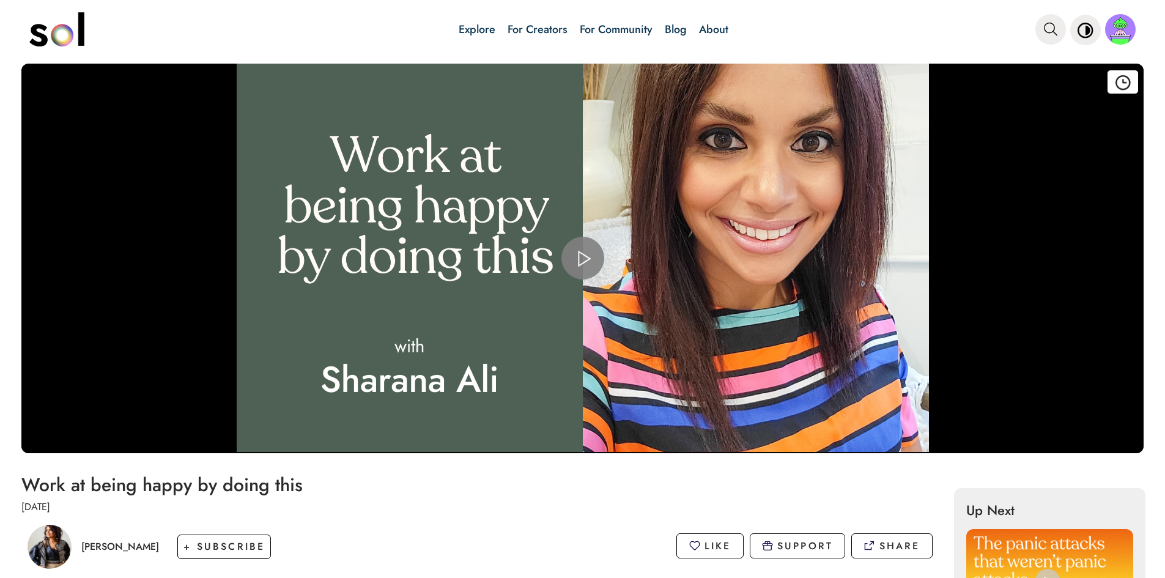
click at [583, 258] on span "Video Player" at bounding box center [583, 258] width 0 height 0
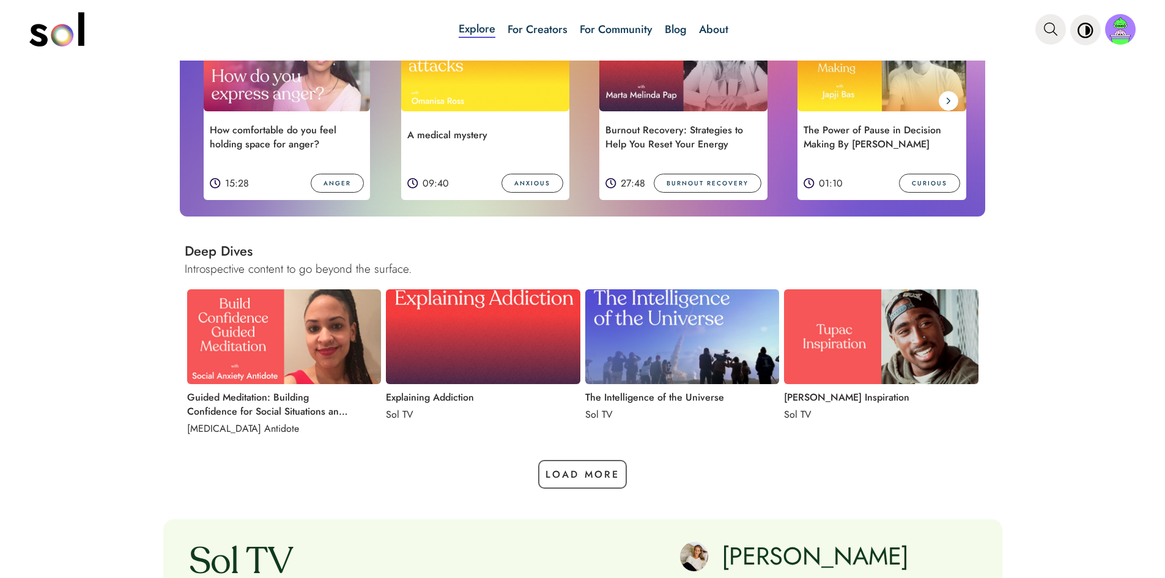
scroll to position [612, 0]
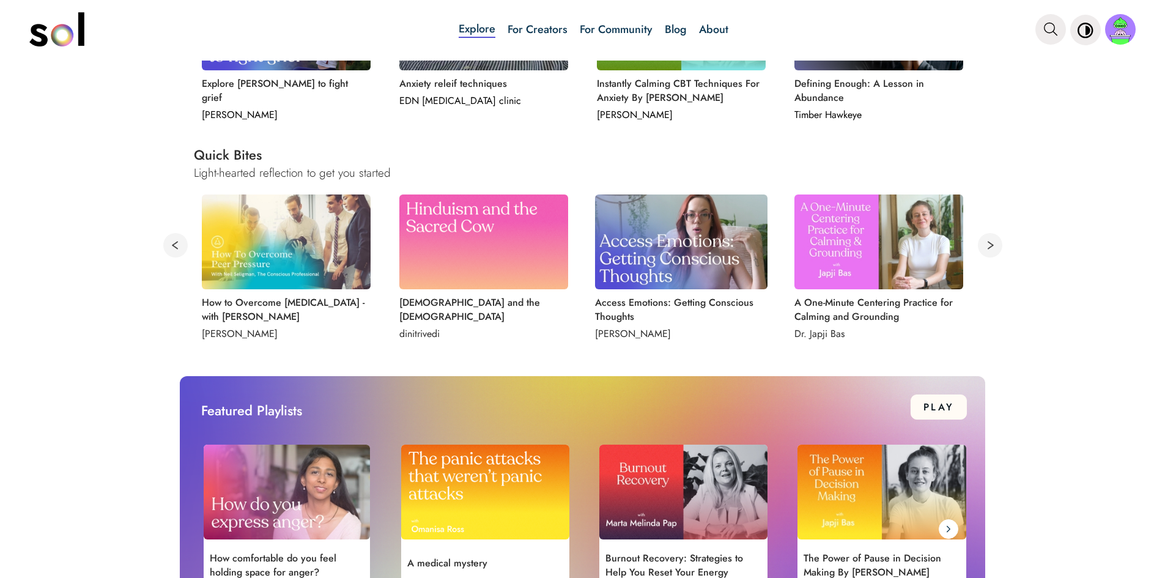
click at [981, 247] on button at bounding box center [990, 245] width 24 height 24
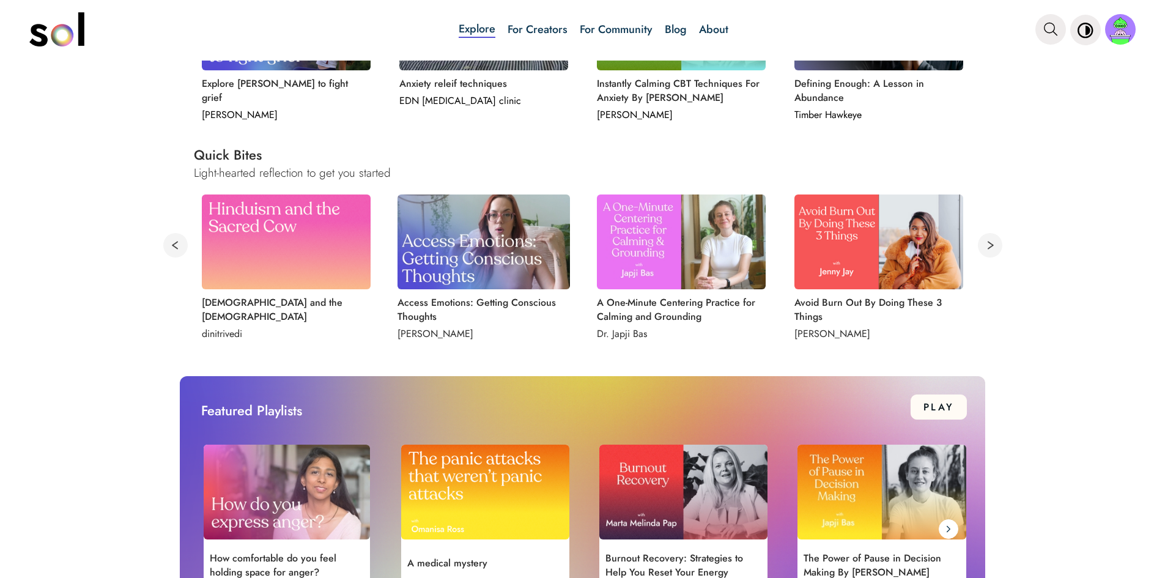
click at [865, 257] on img at bounding box center [878, 241] width 169 height 95
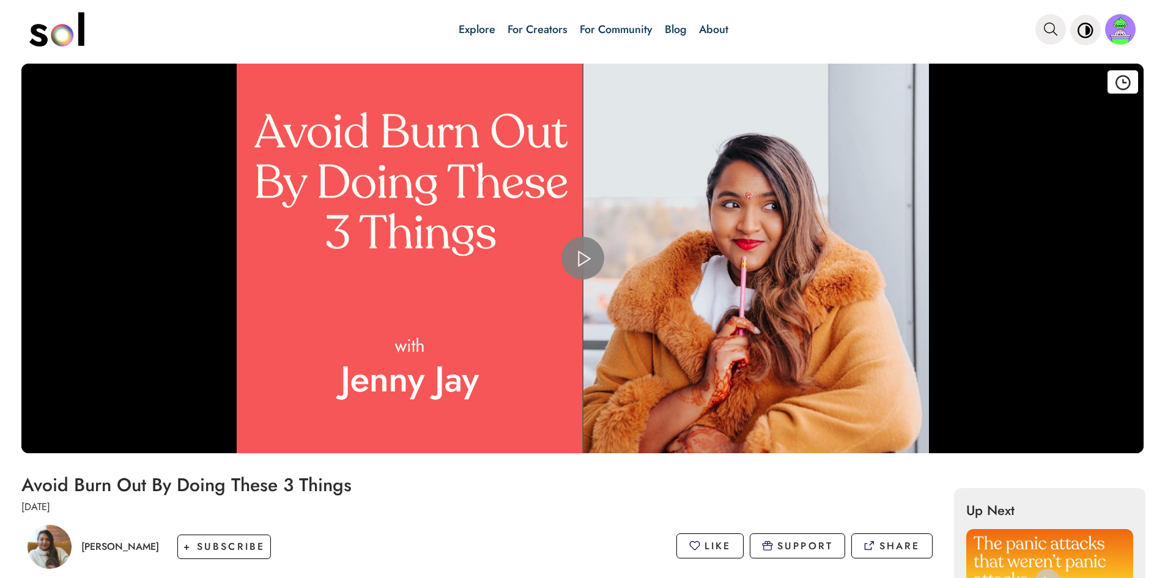
click at [583, 258] on span "Video Player" at bounding box center [583, 258] width 0 height 0
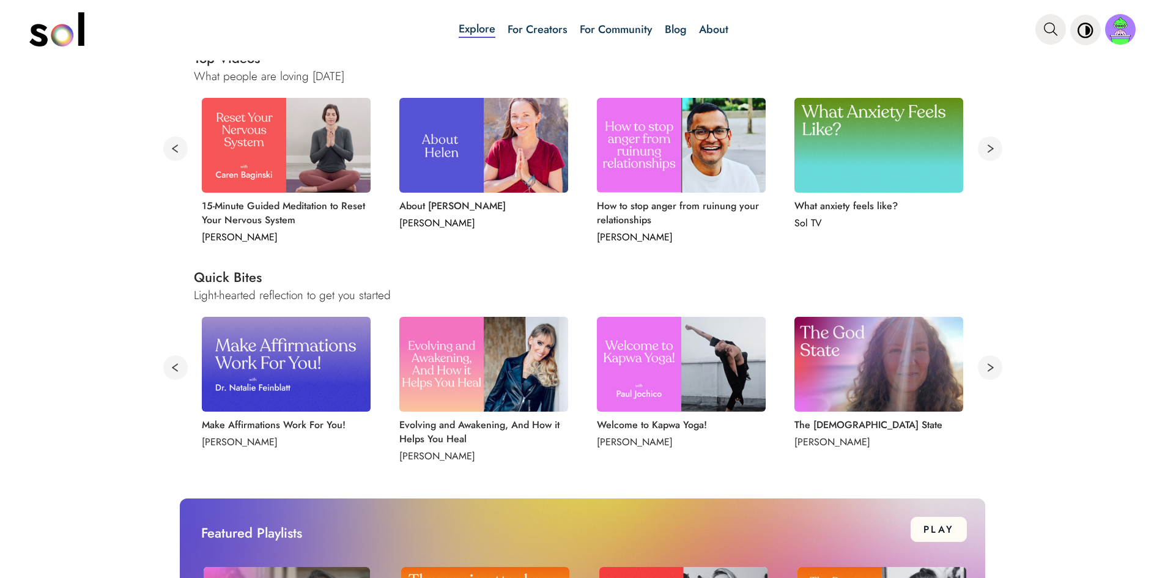
scroll to position [550, 0]
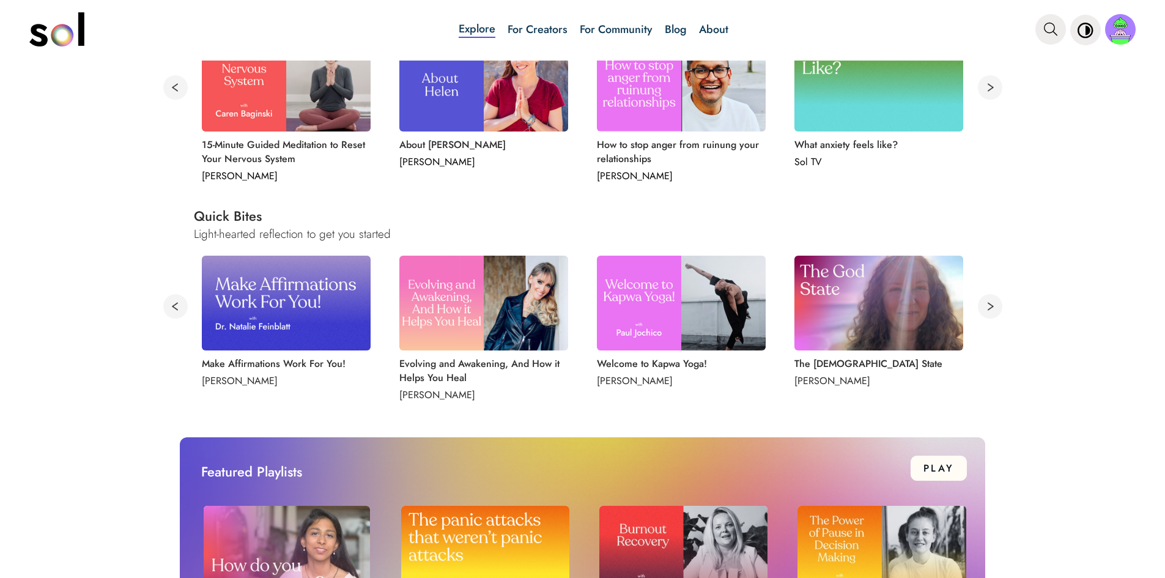
click at [531, 333] on img at bounding box center [483, 303] width 169 height 95
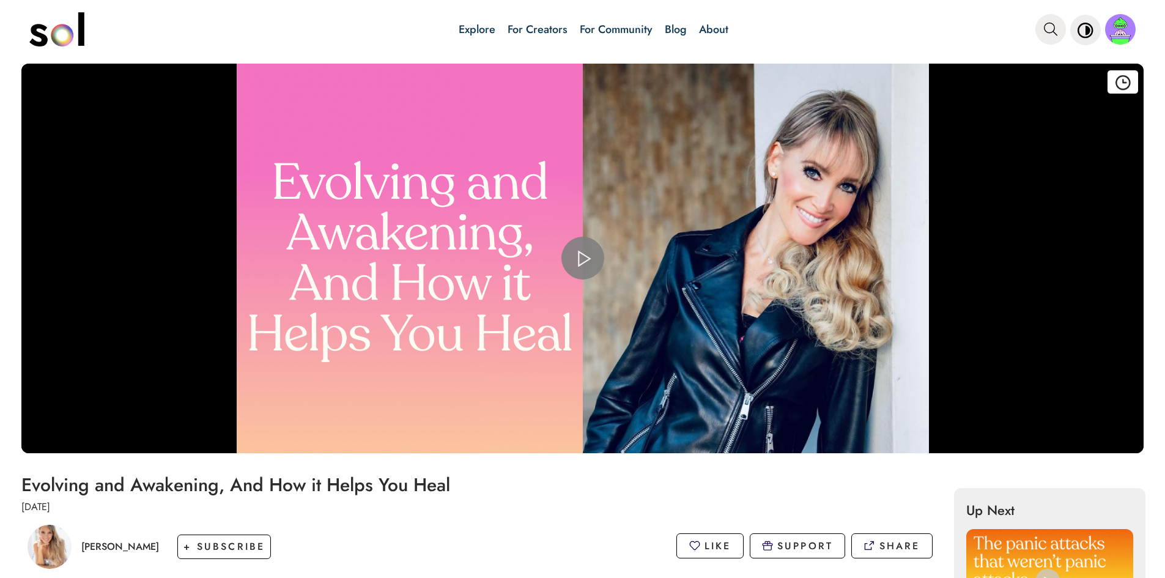
click at [583, 258] on span "Video Player" at bounding box center [583, 258] width 0 height 0
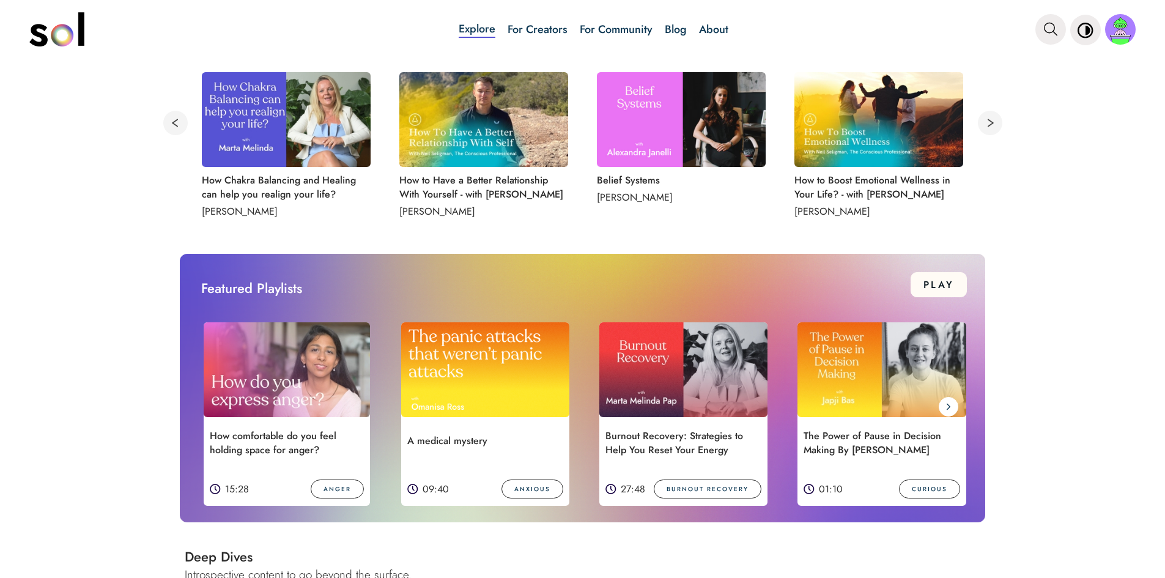
scroll to position [550, 0]
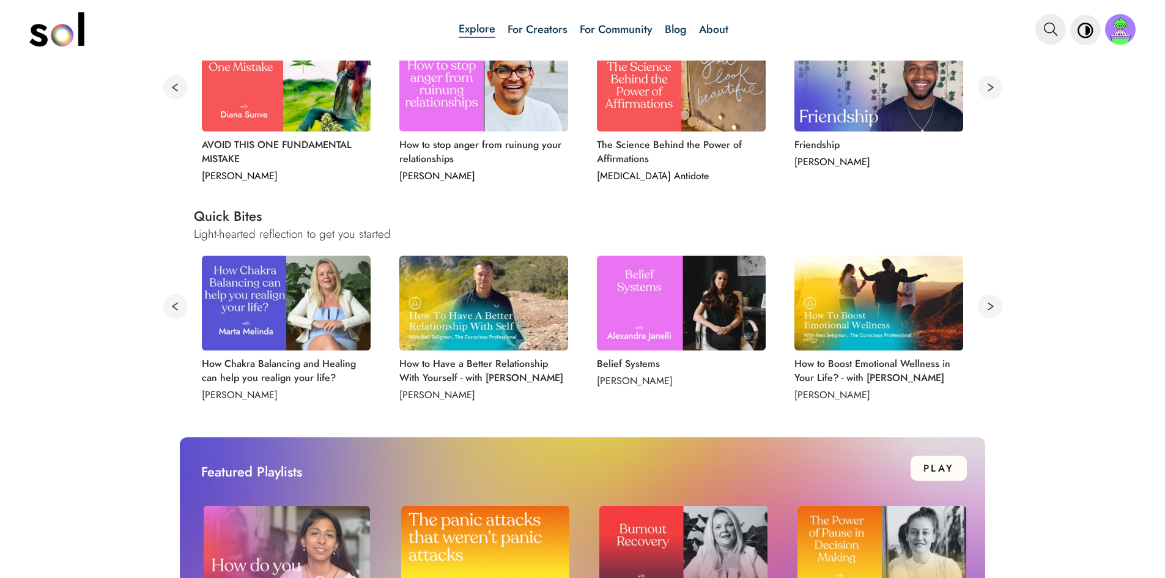
click at [883, 321] on img at bounding box center [878, 303] width 169 height 95
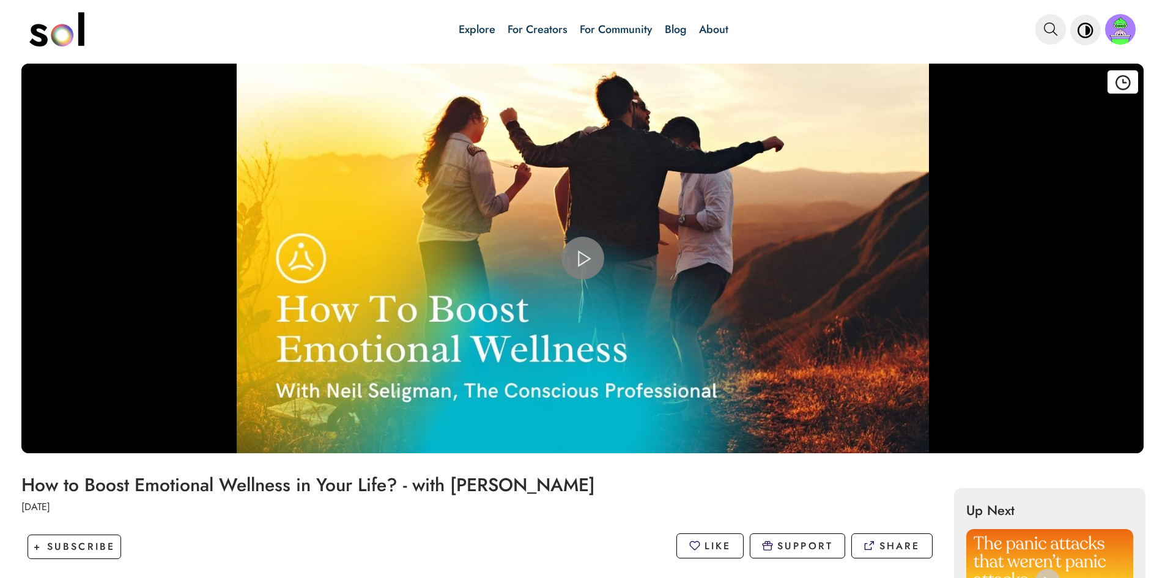
click at [583, 258] on span "Video Player" at bounding box center [583, 258] width 0 height 0
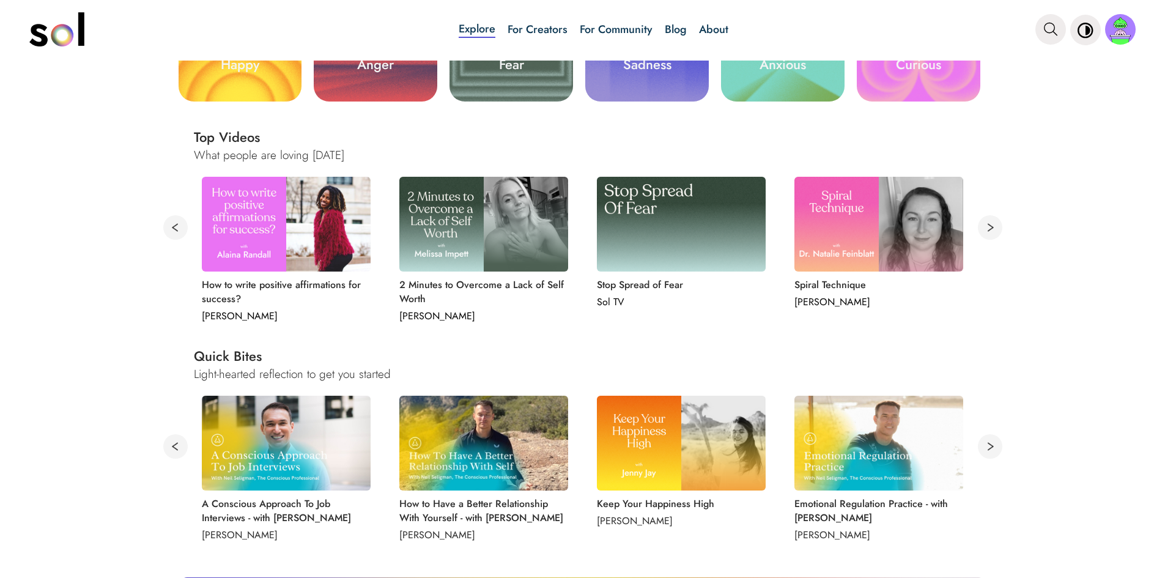
scroll to position [428, 0]
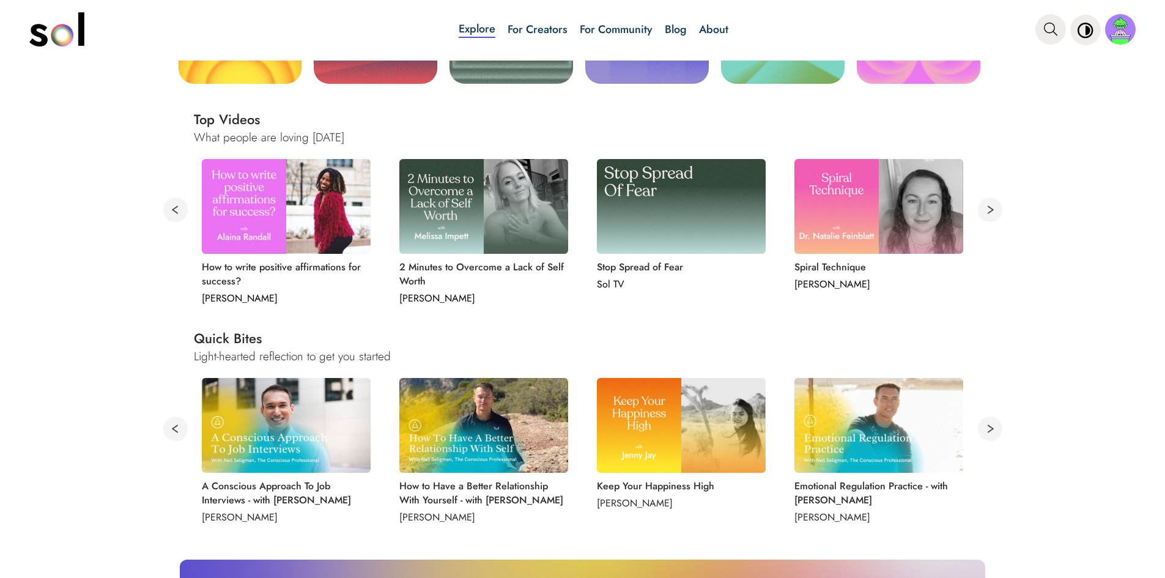
click at [992, 429] on button at bounding box center [990, 429] width 24 height 24
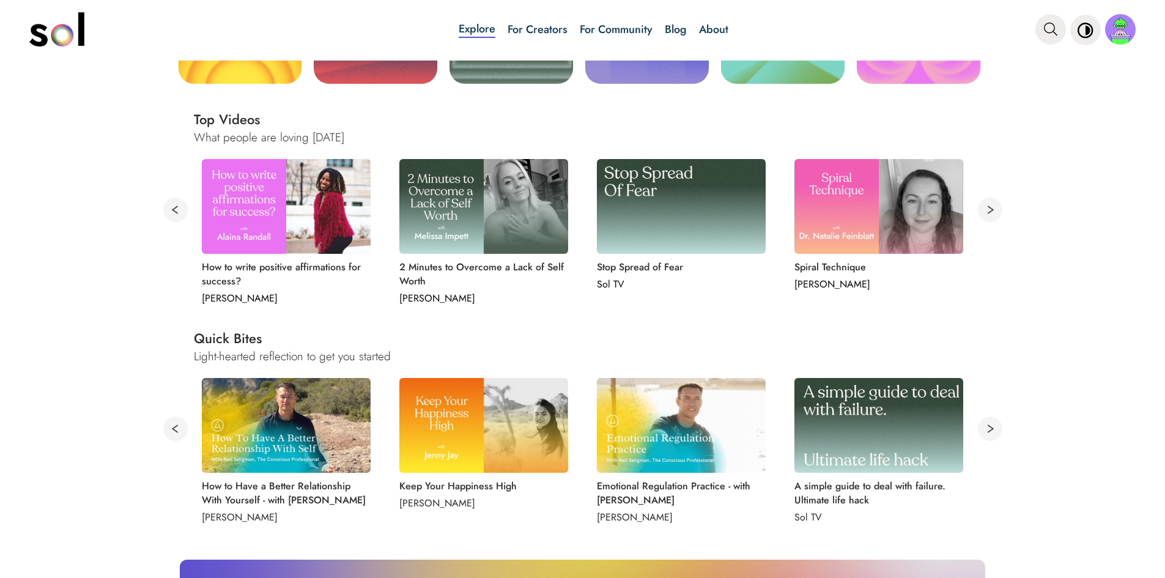
click at [916, 428] on img at bounding box center [878, 425] width 169 height 95
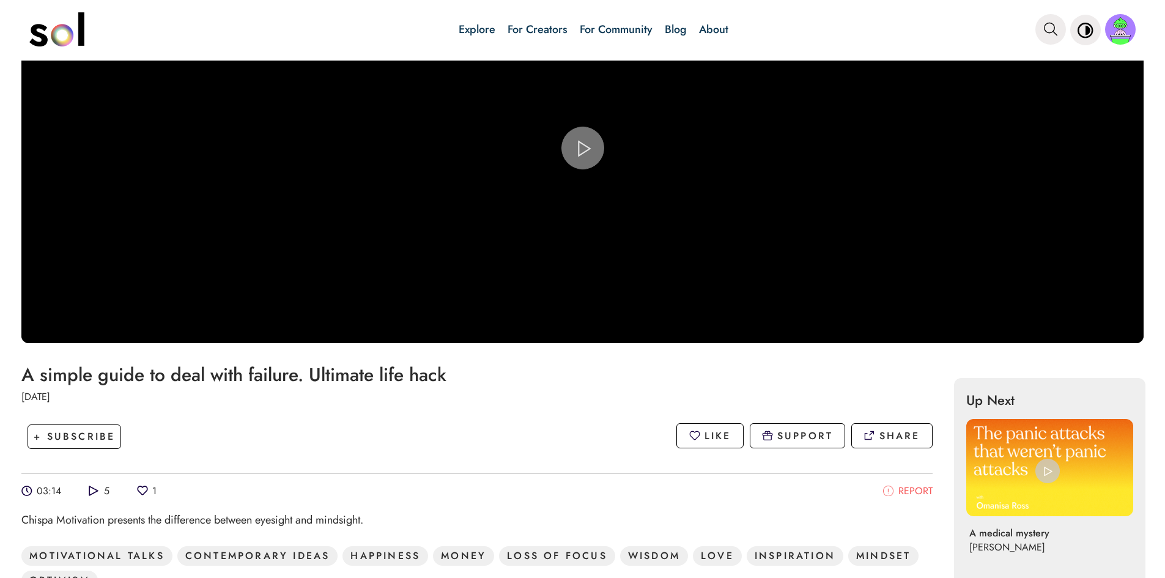
scroll to position [122, 0]
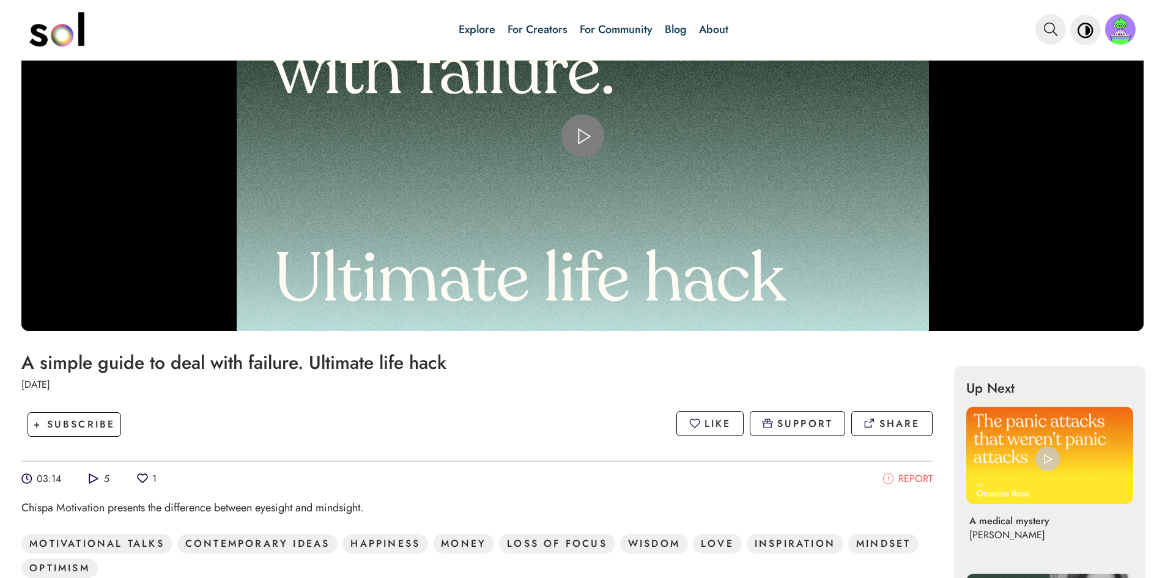
click at [583, 136] on span "Video Player" at bounding box center [583, 136] width 0 height 0
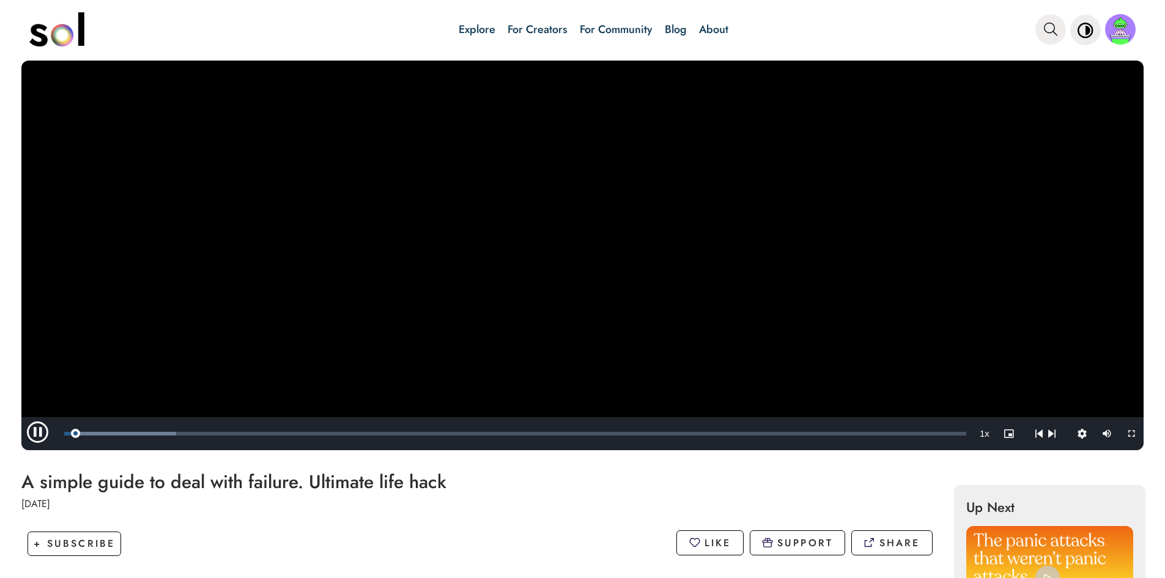
scroll to position [0, 0]
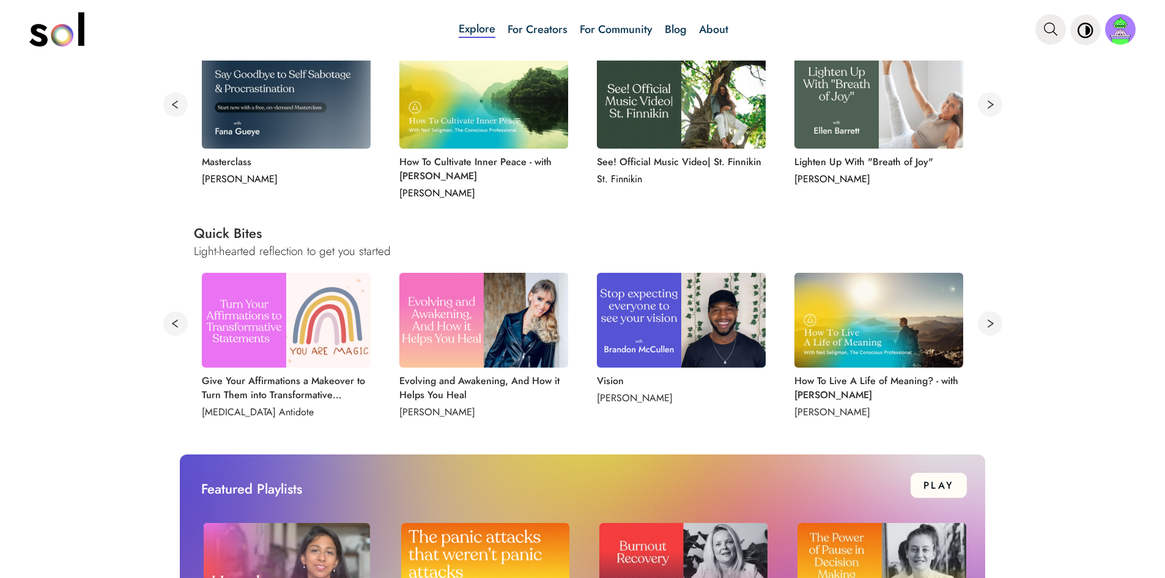
scroll to position [550, 0]
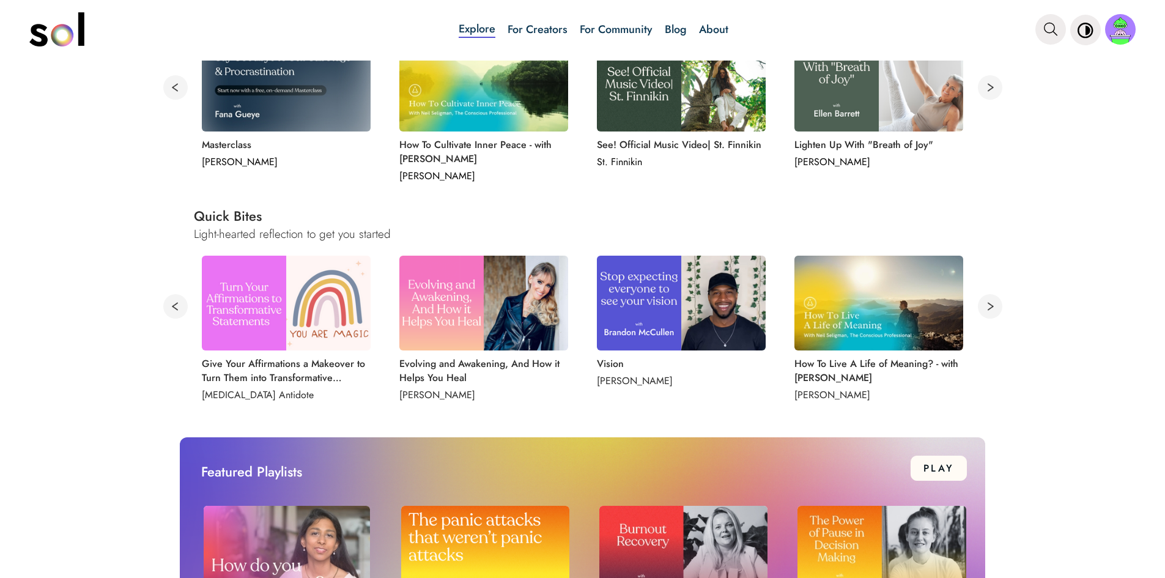
click at [983, 308] on button at bounding box center [990, 306] width 24 height 24
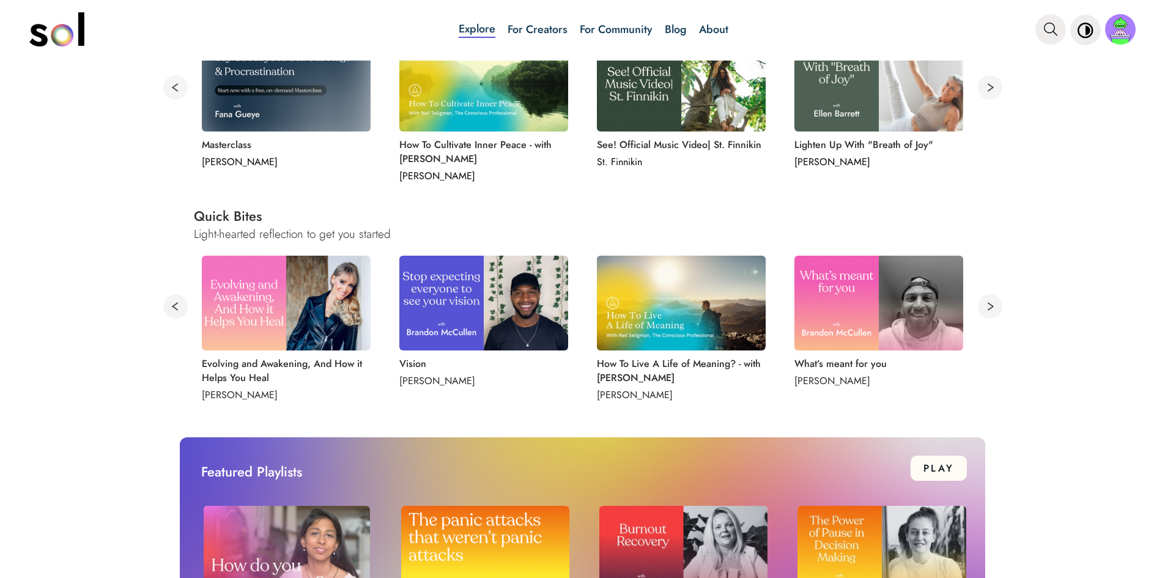
click at [985, 307] on button at bounding box center [990, 306] width 24 height 24
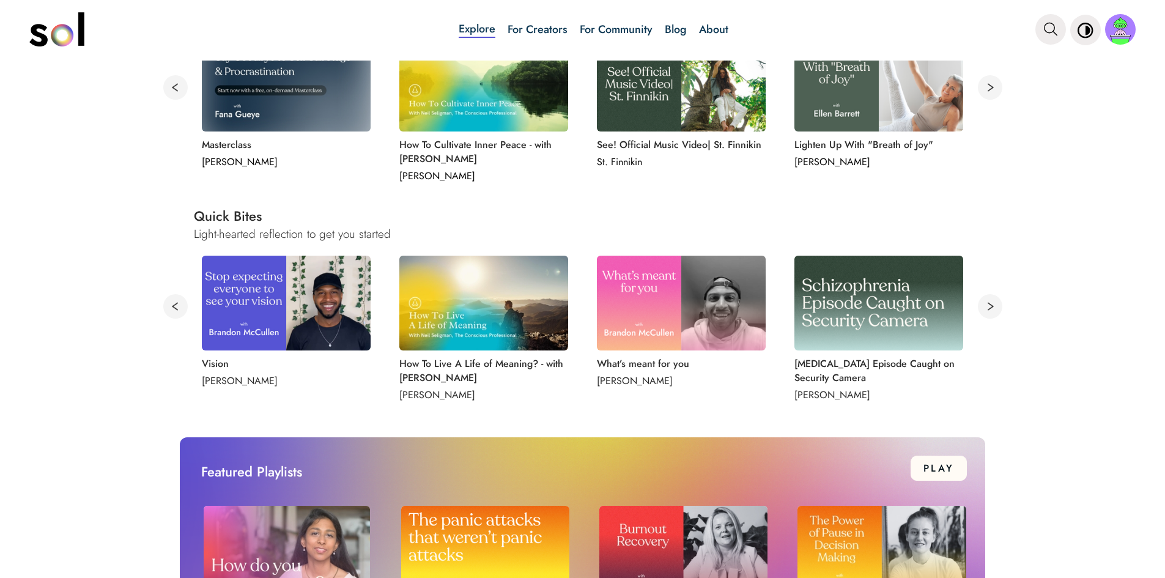
click at [985, 309] on button at bounding box center [990, 306] width 24 height 24
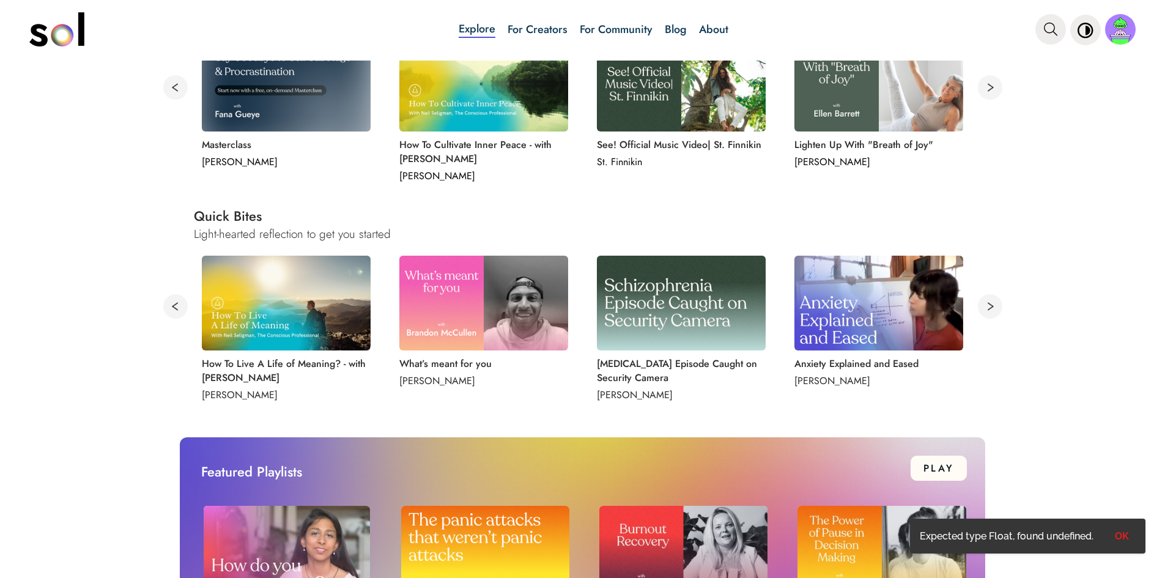
click at [896, 303] on img at bounding box center [878, 303] width 169 height 95
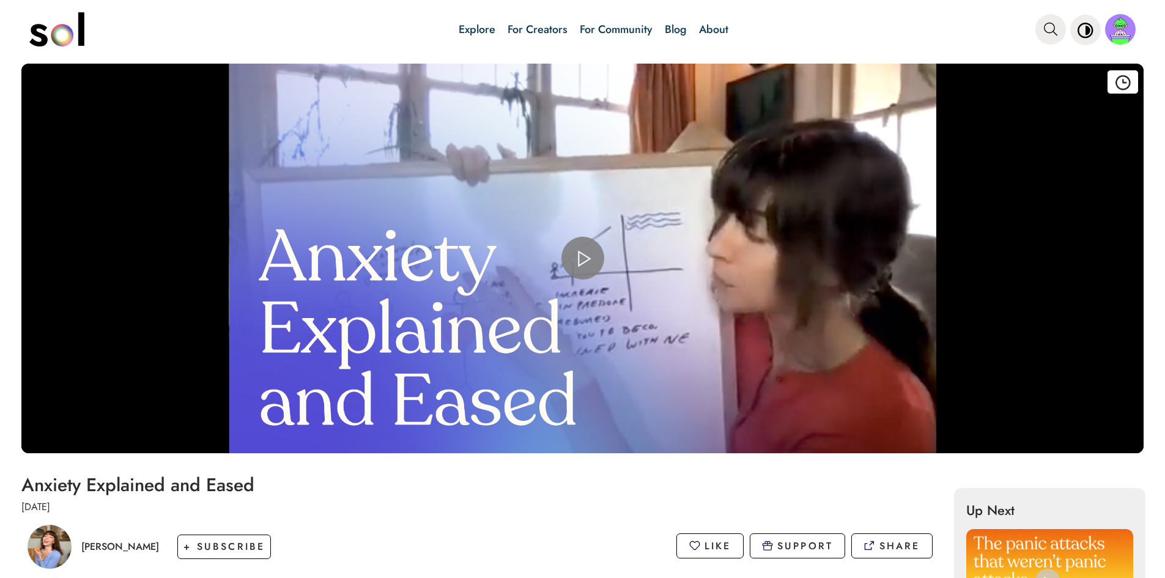
click at [583, 258] on span "Video Player" at bounding box center [583, 258] width 0 height 0
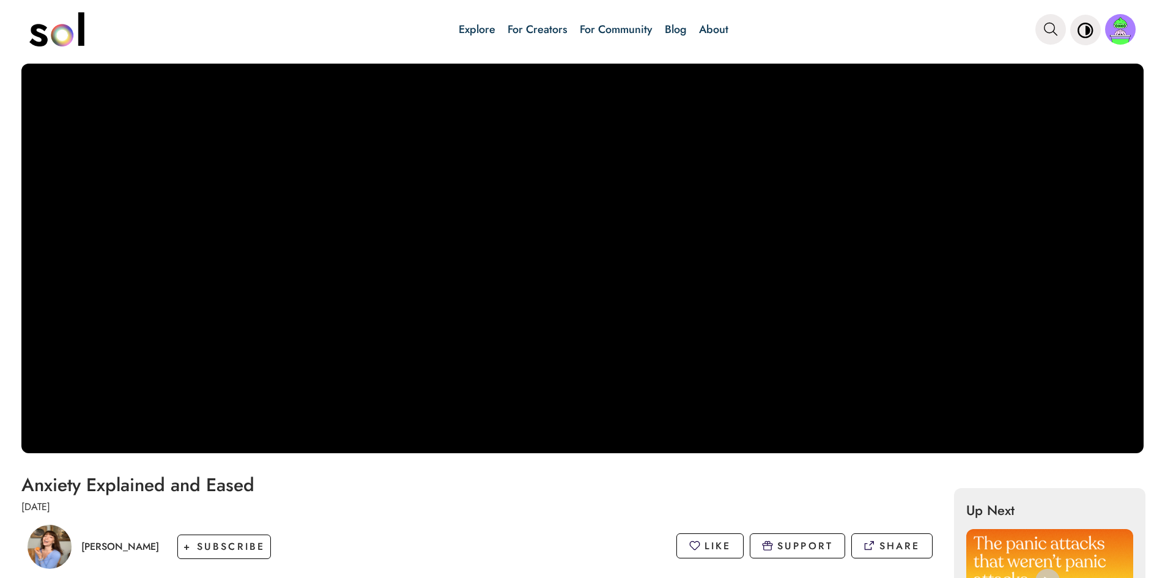
click at [549, 4] on div "Explore For Creators For Community Blog About" at bounding box center [582, 30] width 1107 height 61
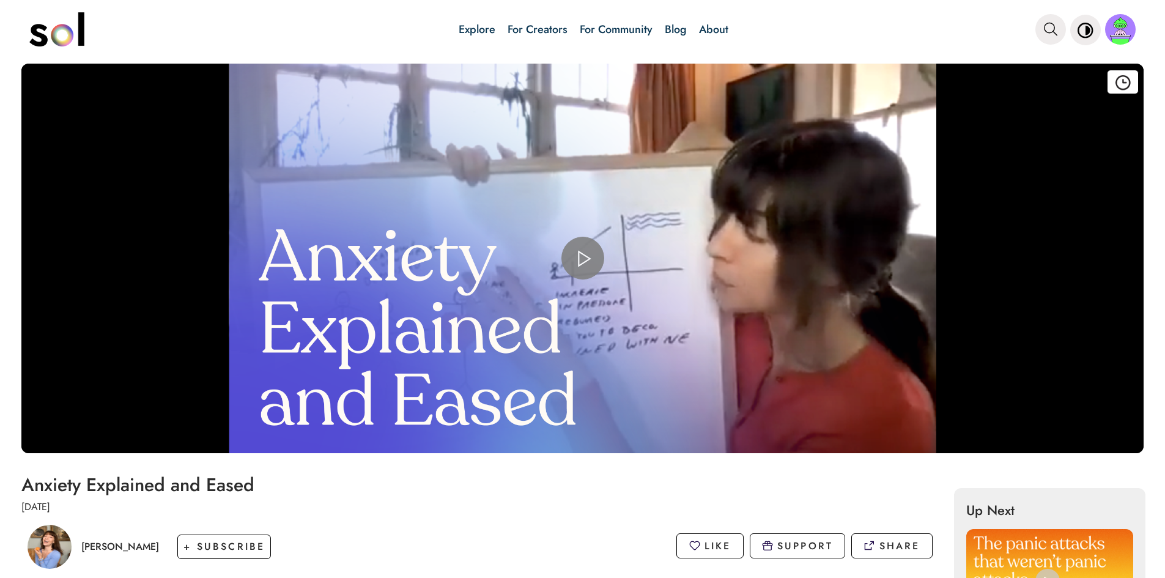
click at [830, 476] on h1 "Anxiety Explained and Eased" at bounding box center [476, 485] width 911 height 20
